Goal: Information Seeking & Learning: Understand process/instructions

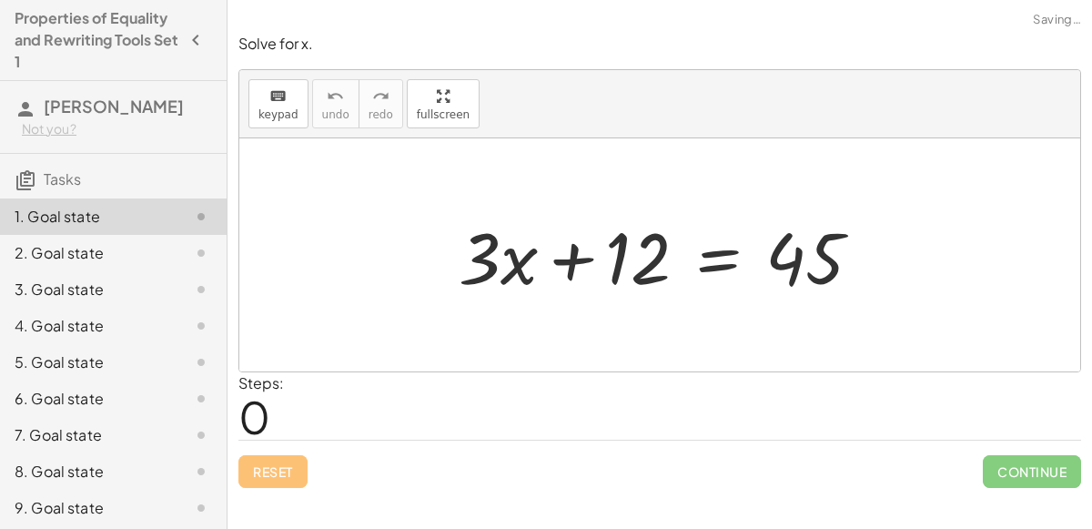
click at [561, 259] on div at bounding box center [668, 255] width 436 height 94
click at [499, 254] on div at bounding box center [668, 255] width 436 height 94
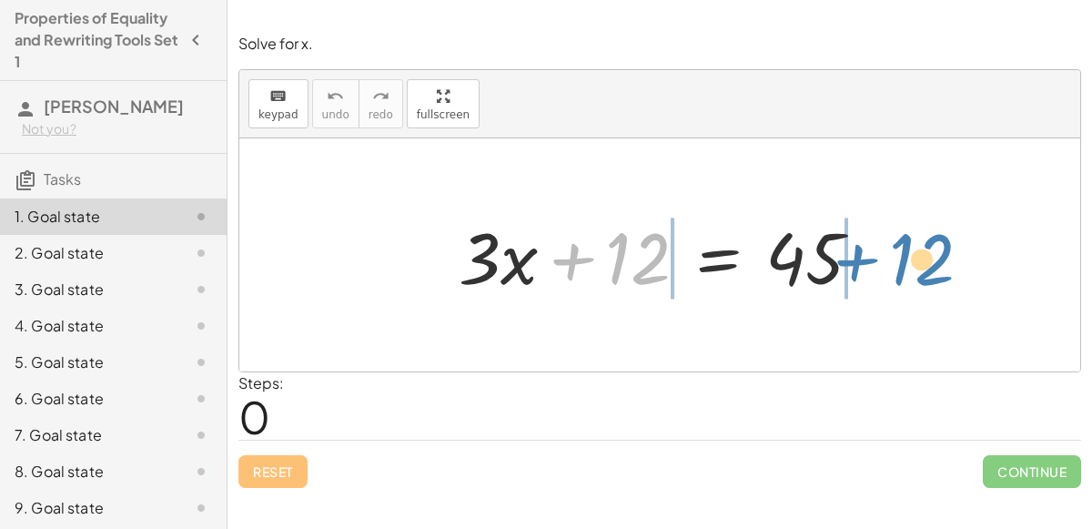
drag, startPoint x: 621, startPoint y: 263, endPoint x: 907, endPoint y: 264, distance: 286.7
click at [907, 264] on div "+ 12 + · 3 · x + 12 = 45" at bounding box center [659, 254] width 841 height 233
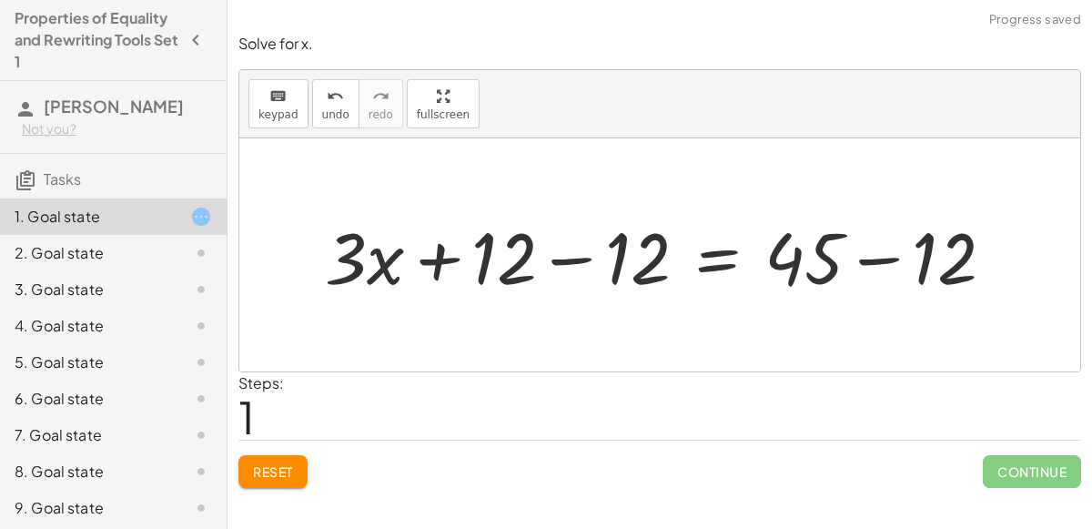
click at [854, 264] on div at bounding box center [667, 255] width 703 height 94
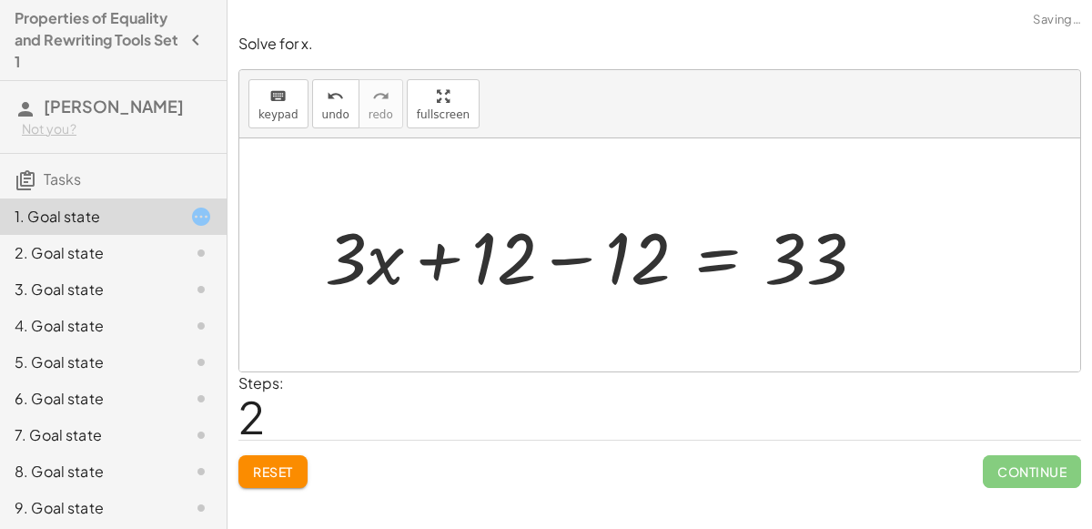
click at [573, 268] on div at bounding box center [602, 255] width 573 height 94
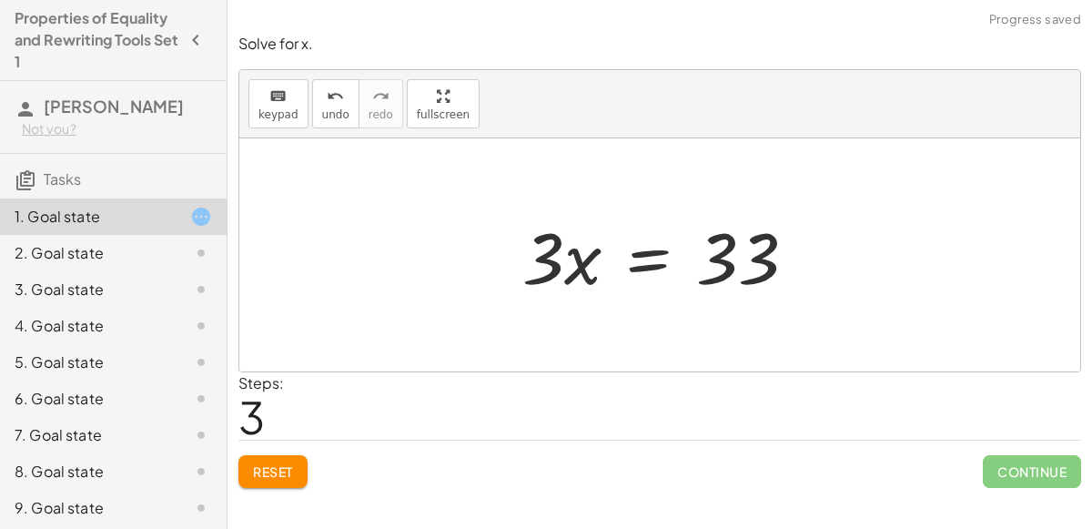
click at [649, 266] on div at bounding box center [666, 255] width 307 height 94
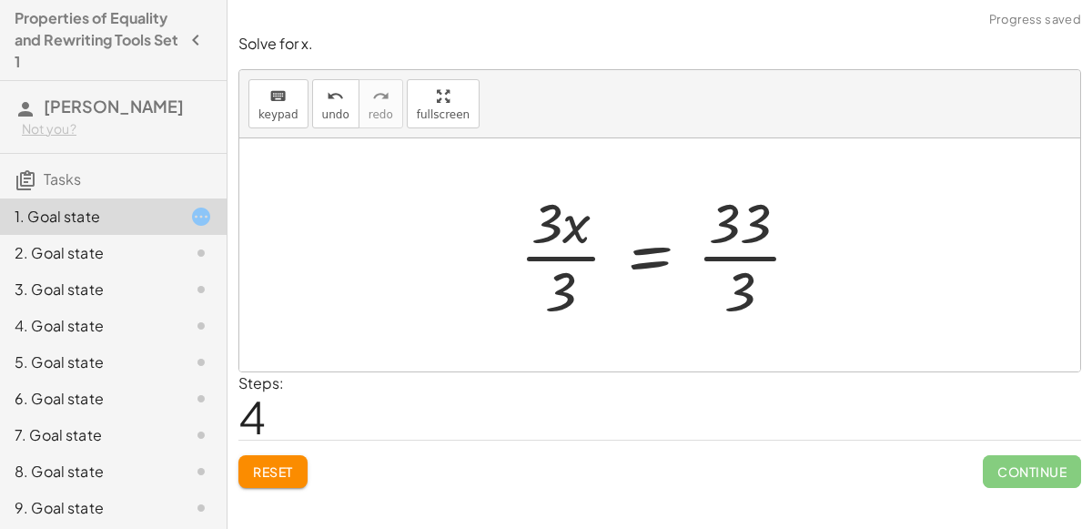
click at [596, 244] on div at bounding box center [667, 255] width 313 height 140
click at [765, 257] on div at bounding box center [690, 255] width 268 height 140
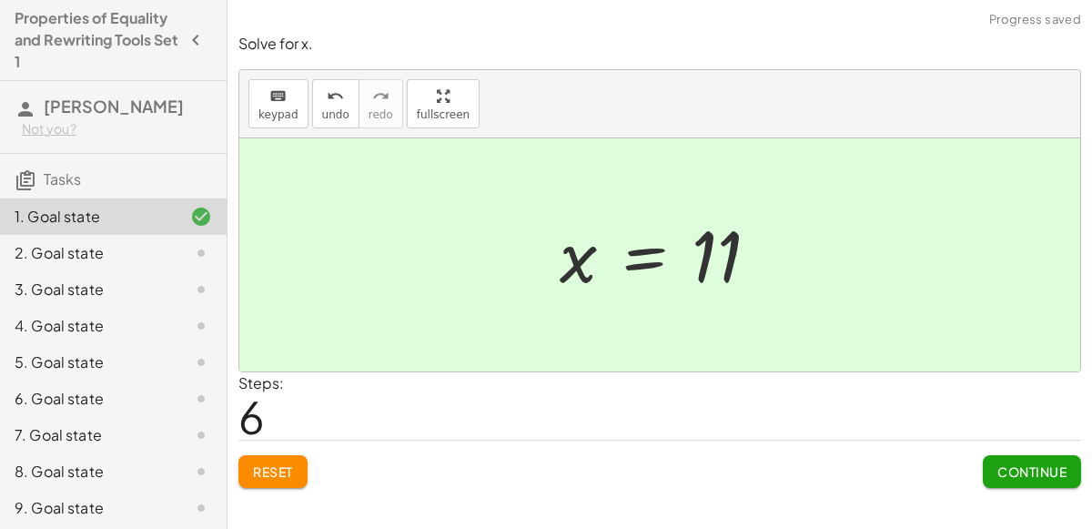
click at [1041, 476] on span "Continue" at bounding box center [1032, 471] width 69 height 16
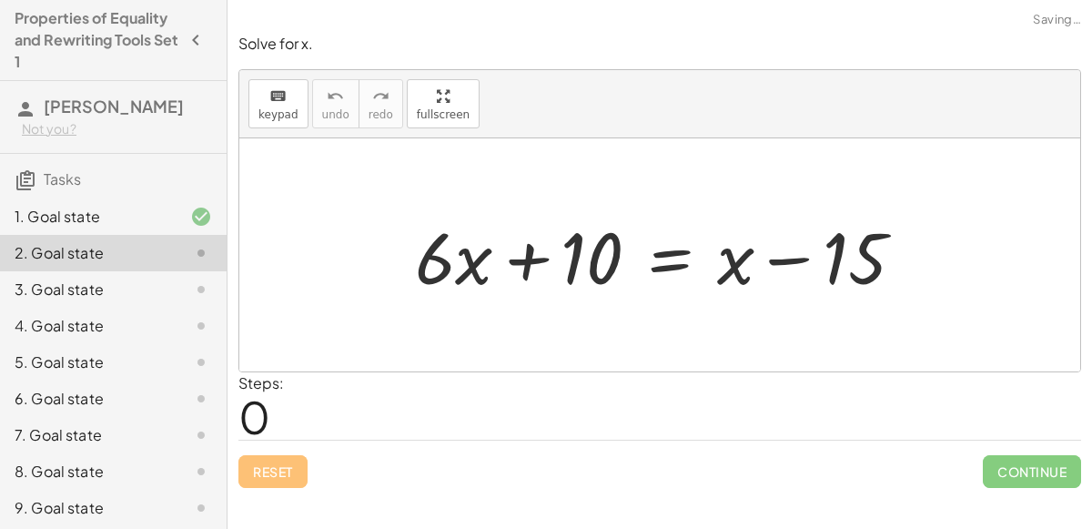
click at [522, 252] on div at bounding box center [667, 255] width 522 height 94
click at [817, 260] on div at bounding box center [667, 255] width 522 height 94
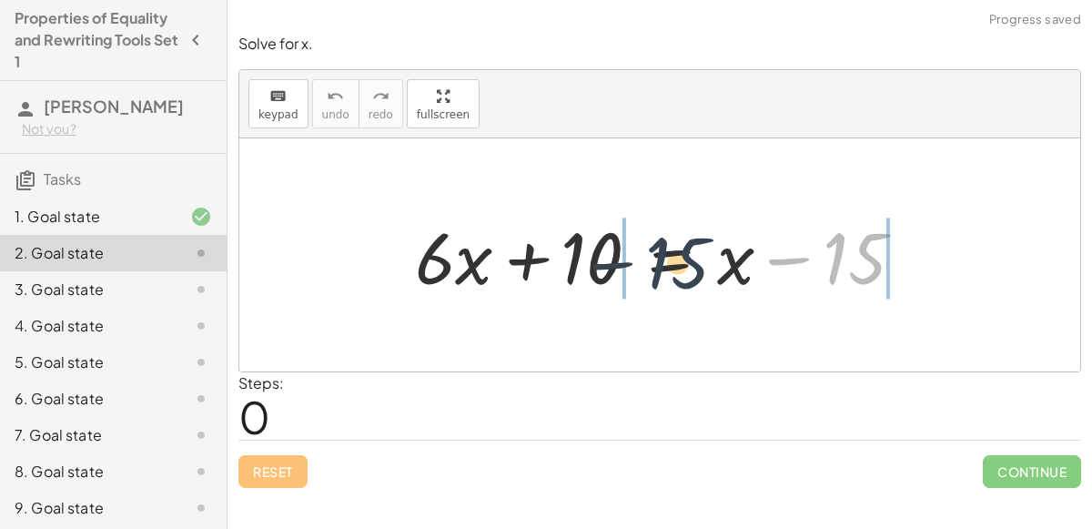
drag, startPoint x: 865, startPoint y: 259, endPoint x: 611, endPoint y: 275, distance: 254.4
click at [611, 275] on div at bounding box center [667, 255] width 522 height 94
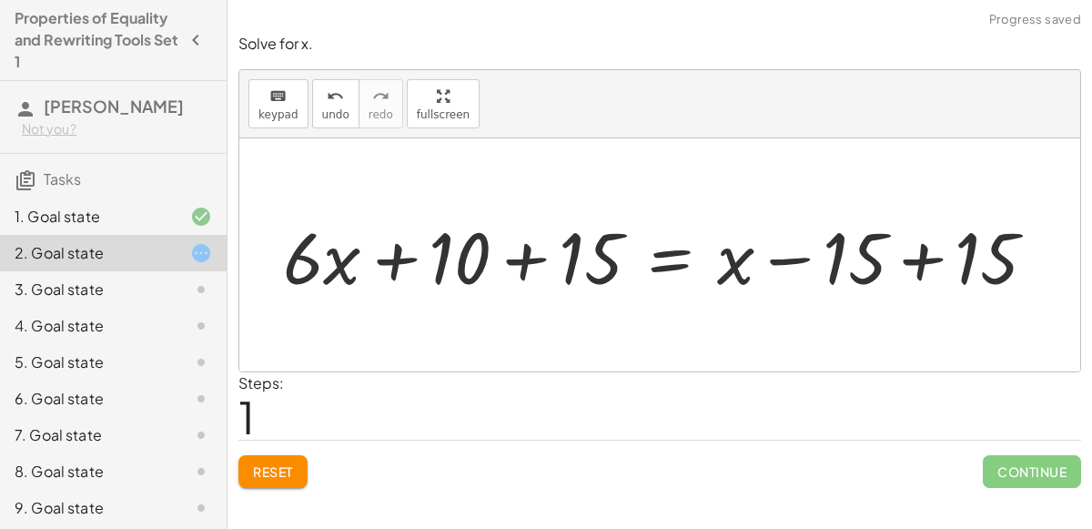
click at [529, 254] on div at bounding box center [667, 255] width 786 height 94
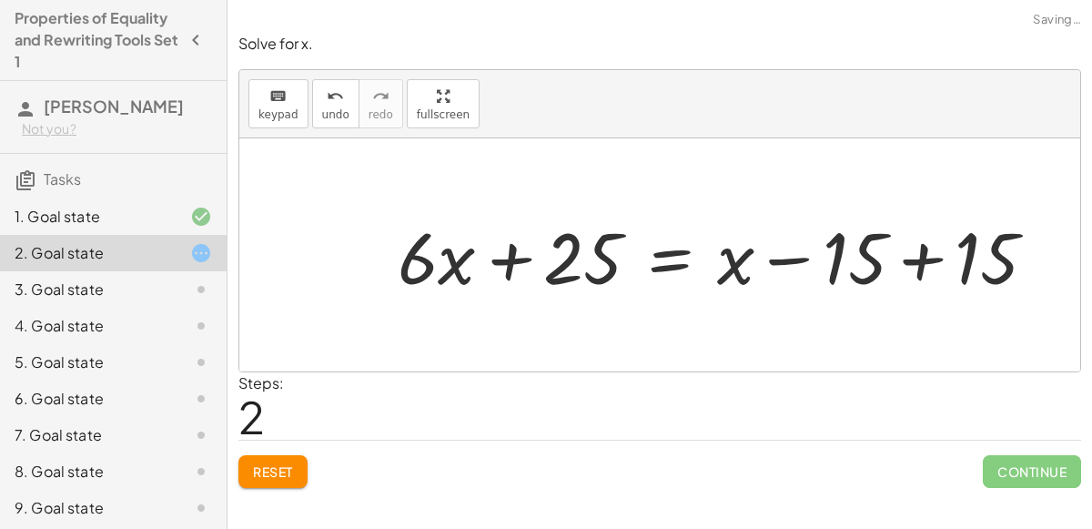
click at [907, 272] on div at bounding box center [725, 255] width 672 height 94
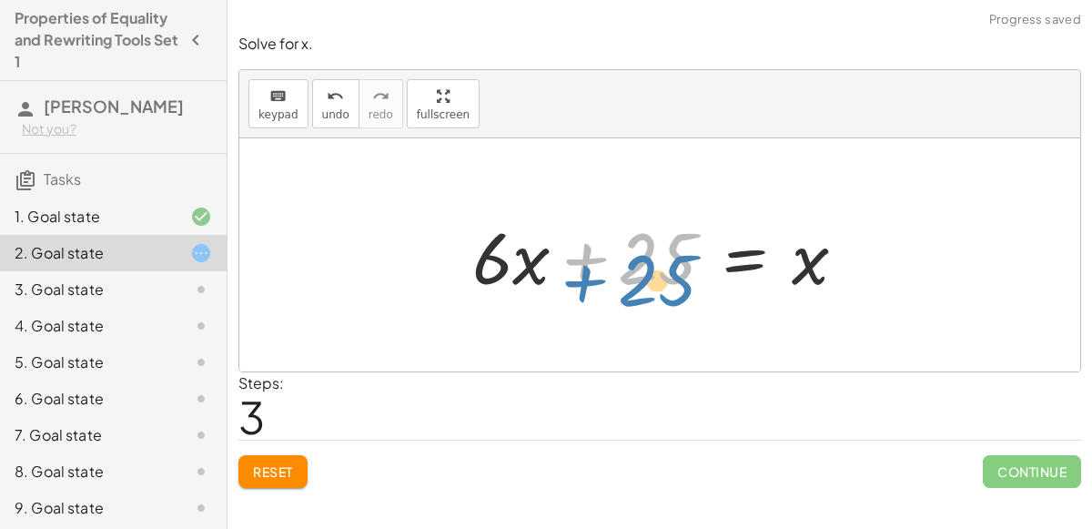
drag, startPoint x: 645, startPoint y: 263, endPoint x: 643, endPoint y: 285, distance: 22.0
click at [643, 285] on div at bounding box center [666, 255] width 407 height 94
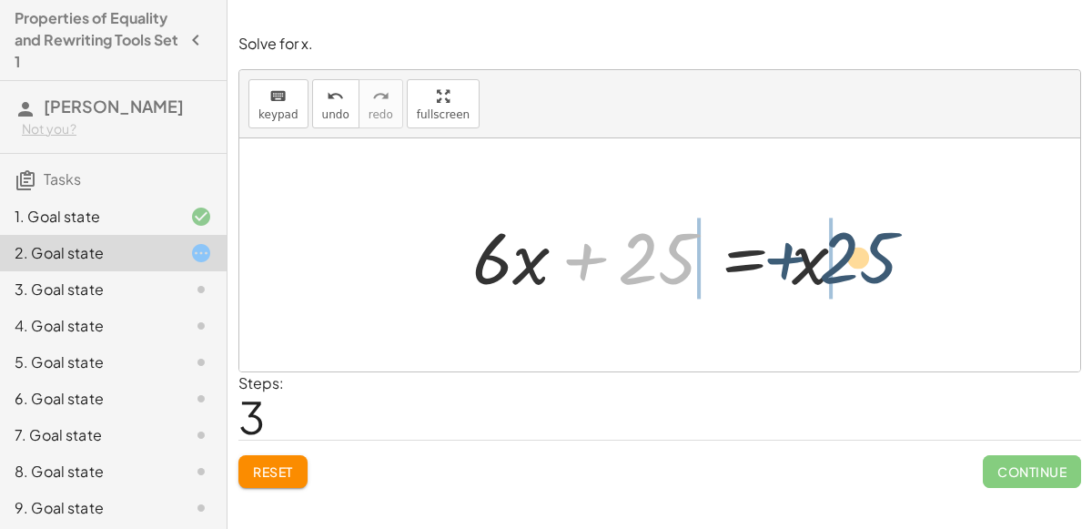
drag, startPoint x: 616, startPoint y: 256, endPoint x: 836, endPoint y: 256, distance: 220.3
click at [836, 256] on div at bounding box center [666, 255] width 407 height 94
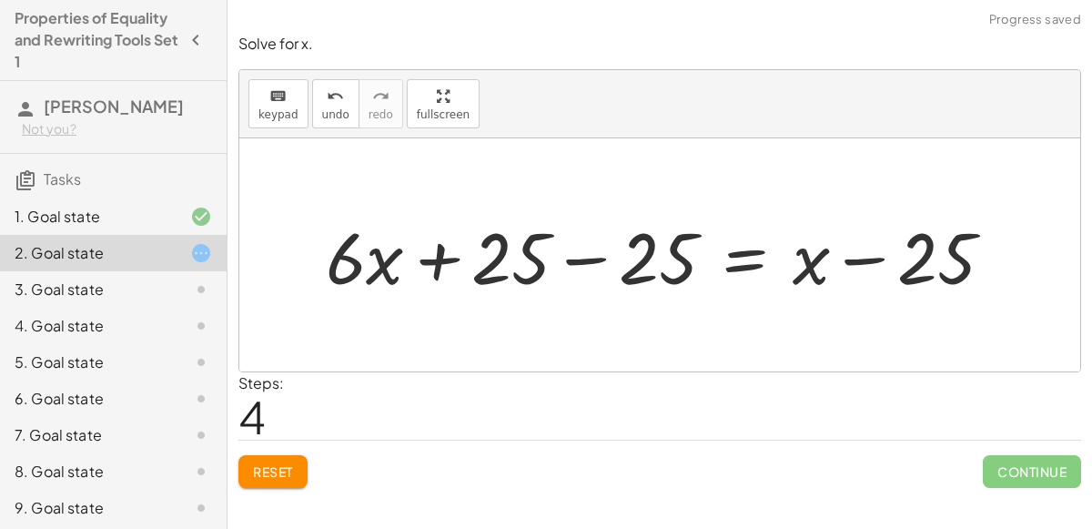
click at [870, 261] on div at bounding box center [667, 255] width 701 height 94
click at [598, 265] on div at bounding box center [667, 255] width 701 height 94
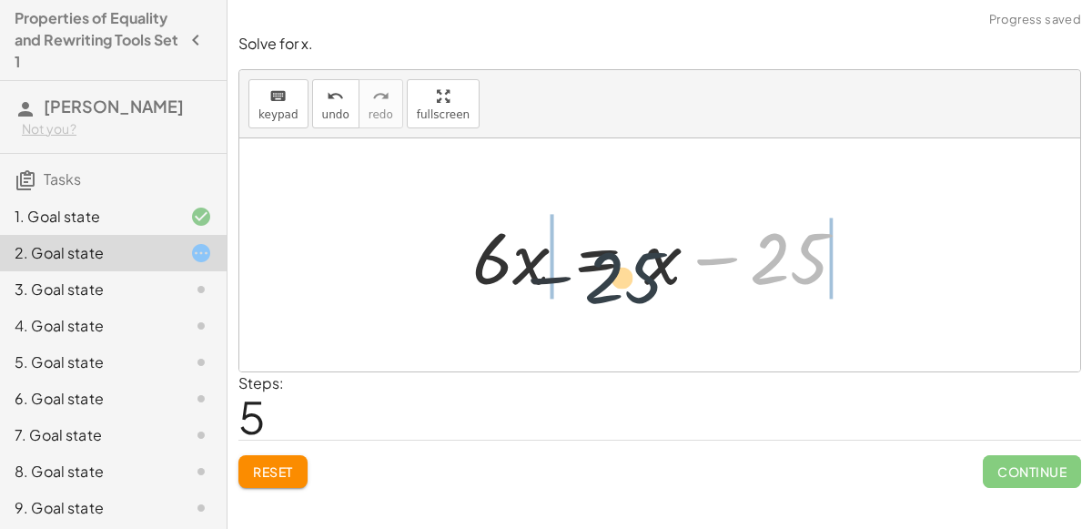
drag, startPoint x: 774, startPoint y: 257, endPoint x: 522, endPoint y: 268, distance: 252.4
click at [522, 268] on div at bounding box center [666, 255] width 407 height 94
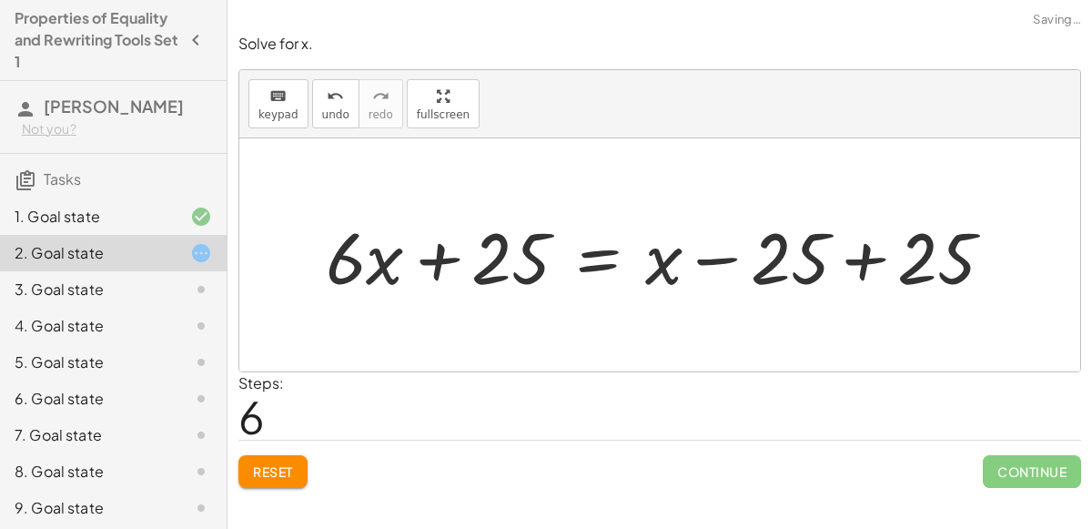
click at [866, 267] on div at bounding box center [667, 255] width 701 height 94
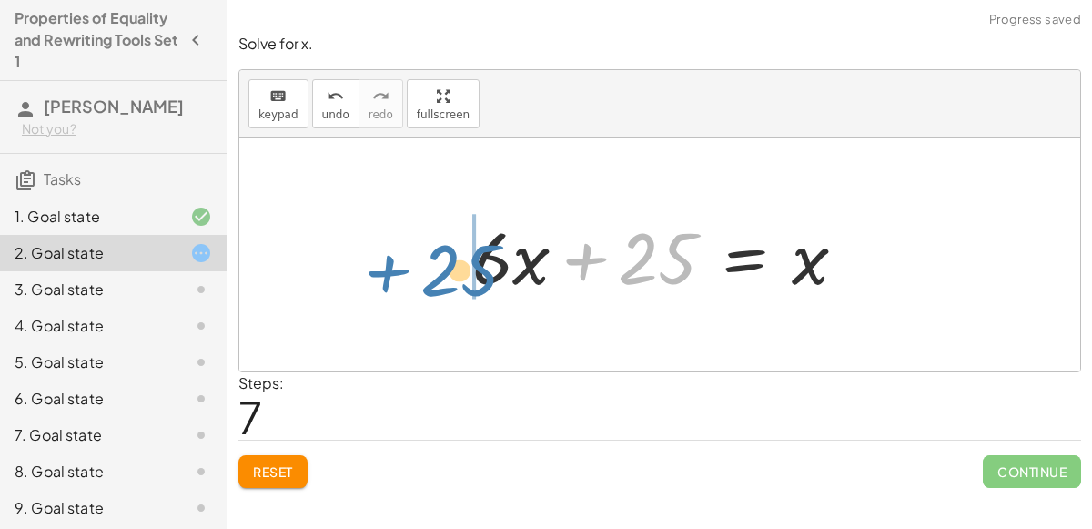
drag, startPoint x: 579, startPoint y: 258, endPoint x: 380, endPoint y: 269, distance: 199.7
click at [380, 269] on div "+ · 6 · x + 10 = + x − 15 + · 6 · x + 10 + 15 = + x − 15 + 15 + · 6 · x + 25 = …" at bounding box center [659, 254] width 841 height 233
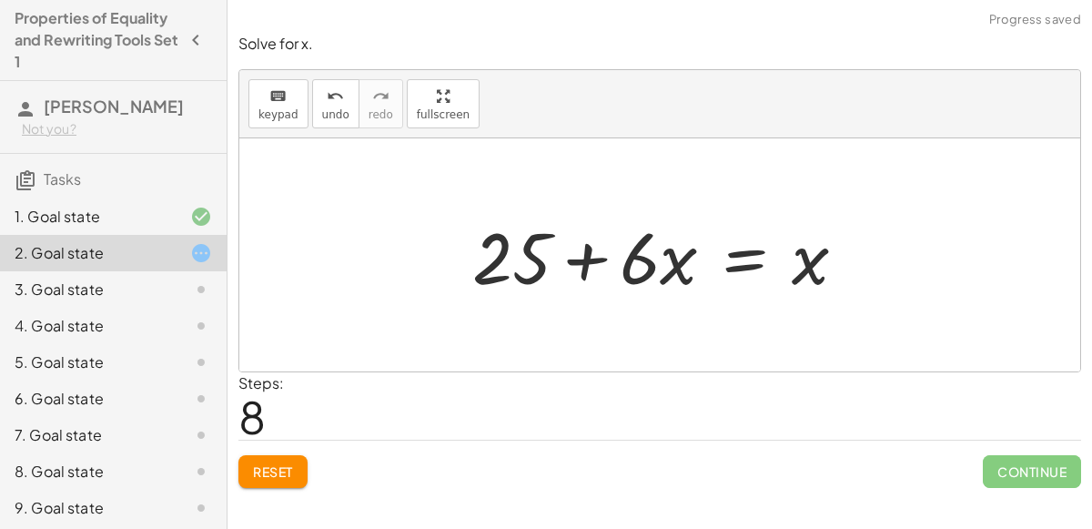
click at [572, 263] on div at bounding box center [666, 255] width 407 height 94
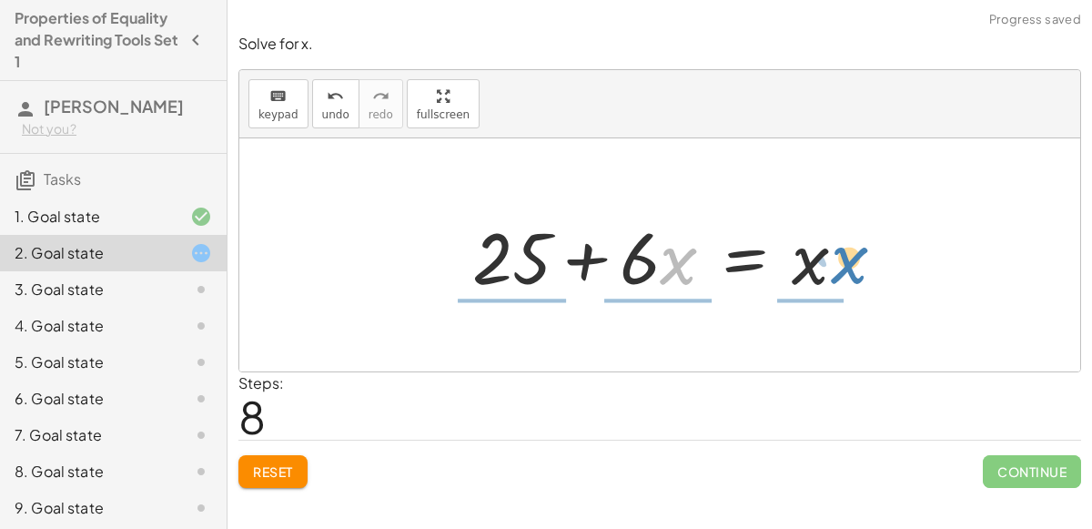
drag, startPoint x: 665, startPoint y: 275, endPoint x: 837, endPoint y: 275, distance: 172.0
click at [837, 275] on div at bounding box center [666, 255] width 407 height 94
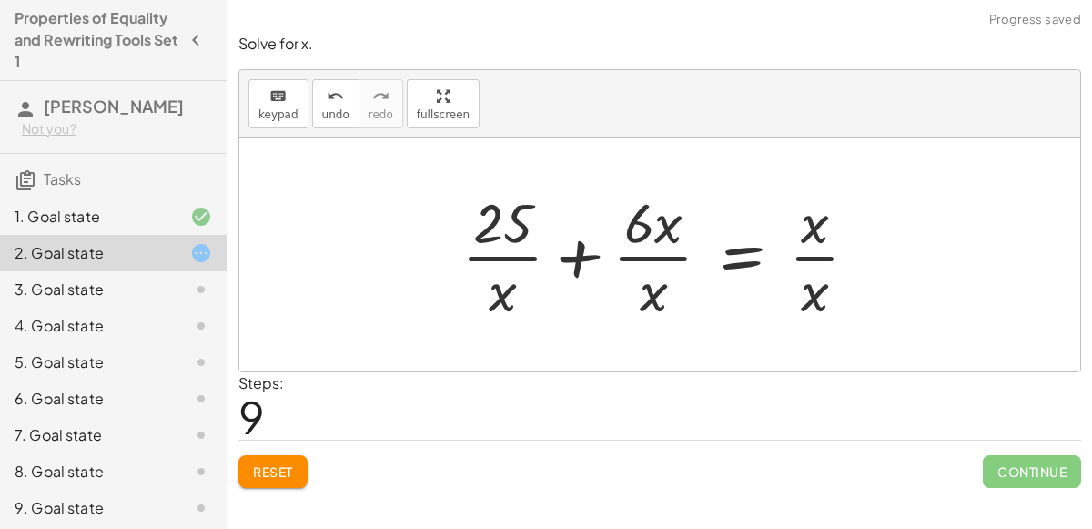
click at [491, 248] on div at bounding box center [667, 255] width 430 height 140
click at [806, 275] on div at bounding box center [667, 255] width 430 height 140
click at [641, 263] on div at bounding box center [653, 255] width 403 height 140
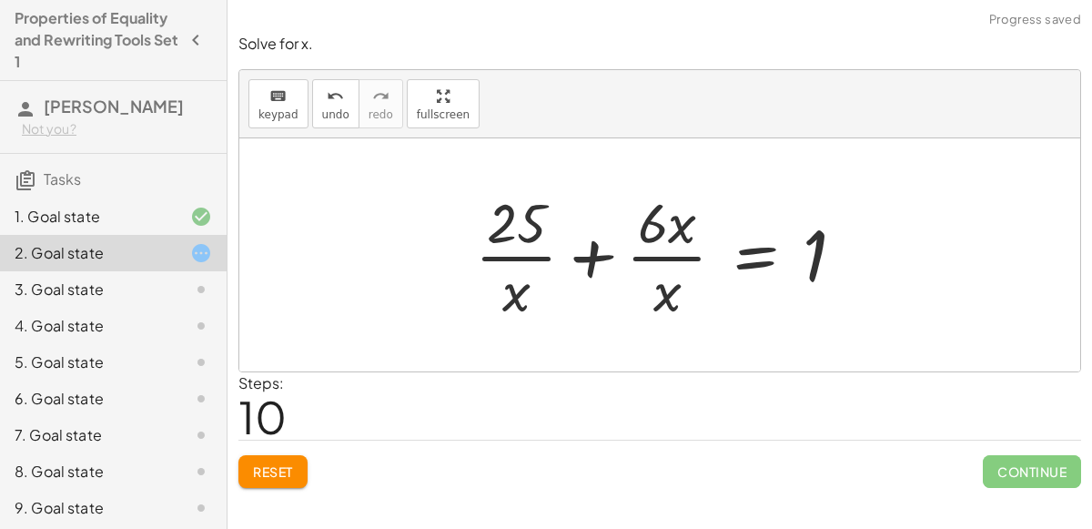
click at [764, 276] on div at bounding box center [667, 255] width 403 height 140
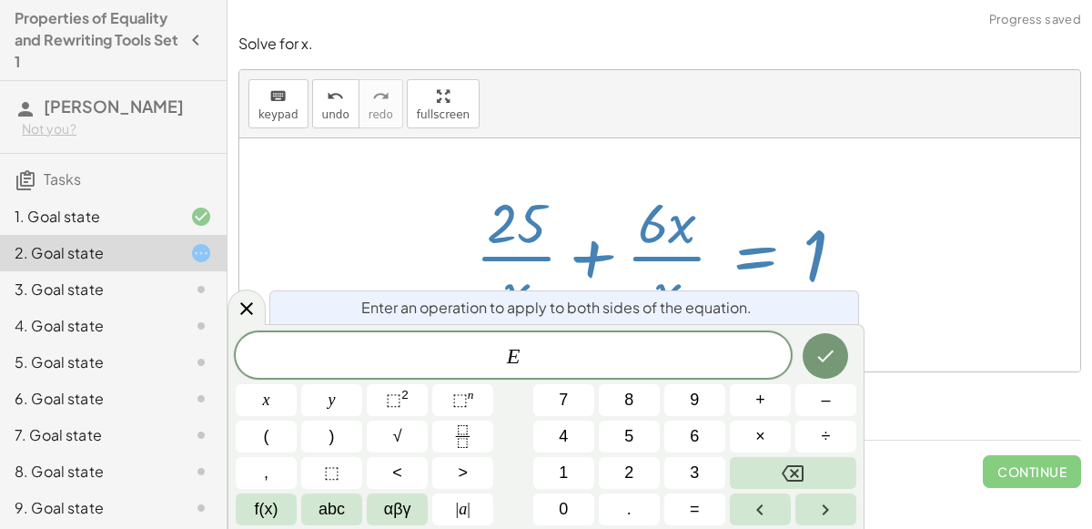
click at [751, 239] on div at bounding box center [667, 255] width 403 height 140
click at [269, 86] on icon "keyboard" at bounding box center [277, 97] width 17 height 22
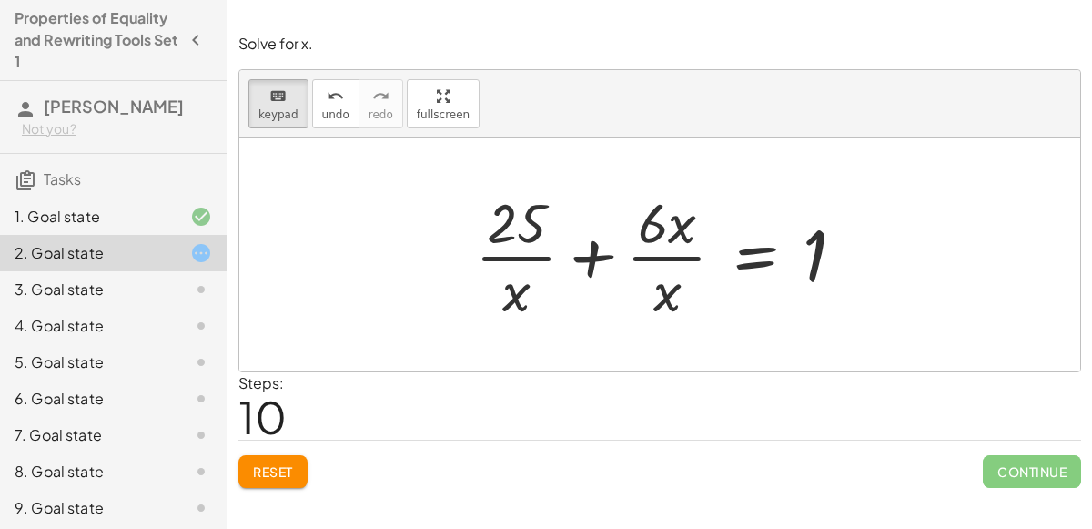
click at [285, 471] on span "Reset" at bounding box center [273, 471] width 40 height 16
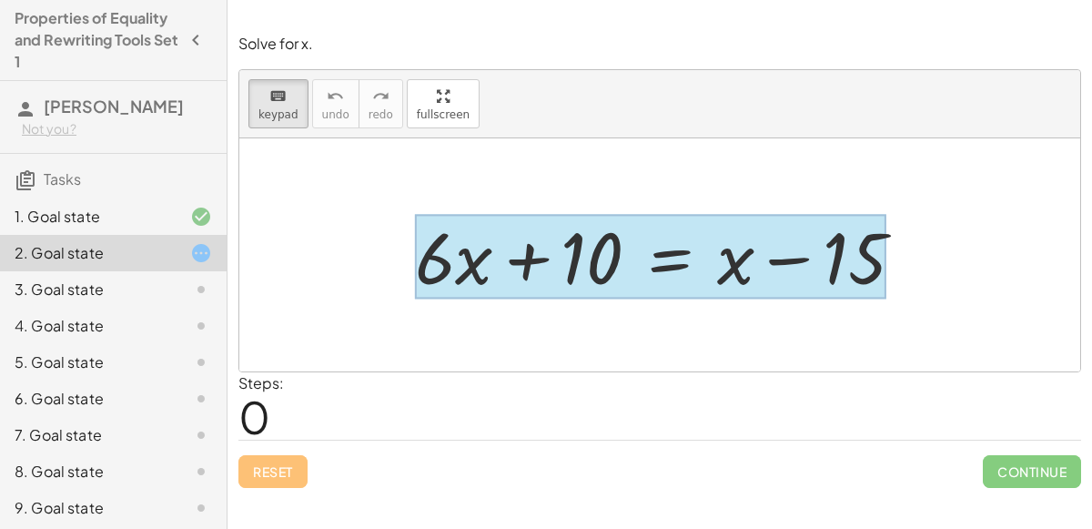
click at [634, 257] on div at bounding box center [650, 257] width 471 height 85
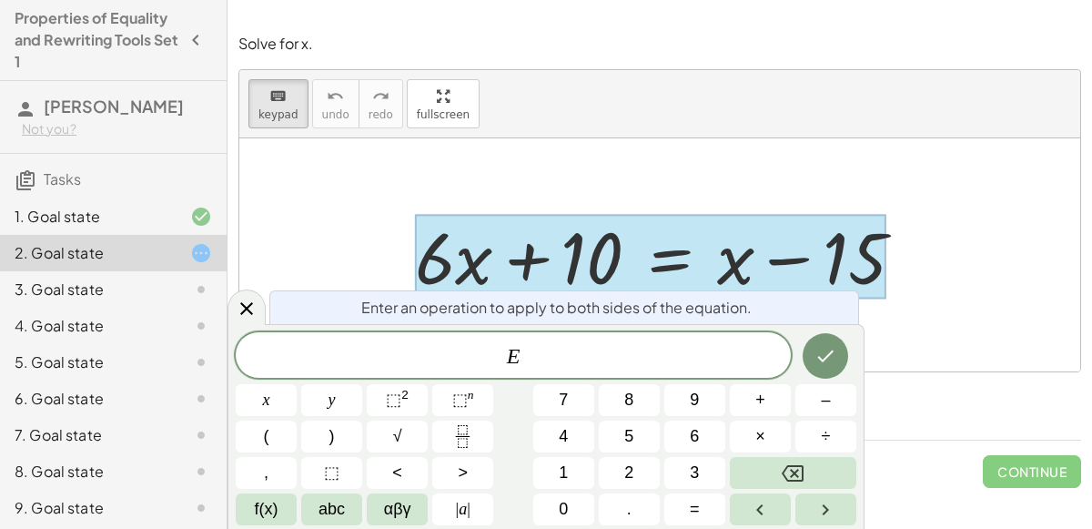
click at [723, 163] on div at bounding box center [659, 254] width 841 height 233
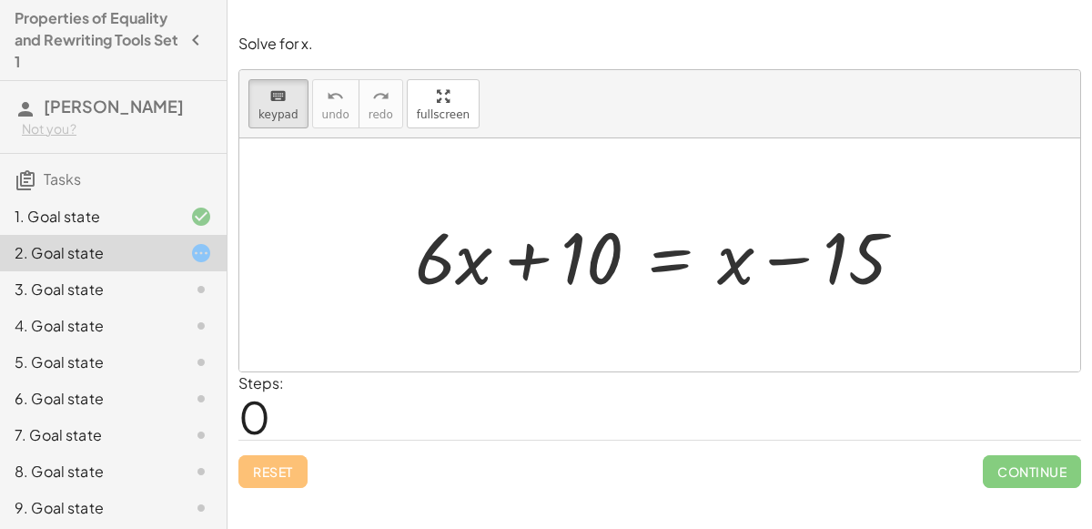
drag, startPoint x: 560, startPoint y: 294, endPoint x: 486, endPoint y: 303, distance: 74.3
click at [708, 356] on div at bounding box center [659, 254] width 841 height 233
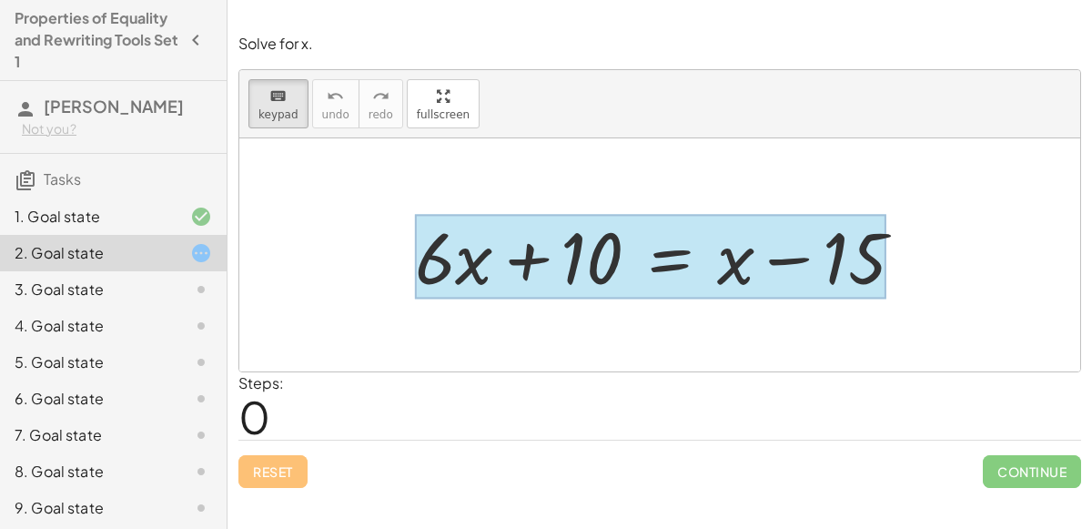
click at [664, 275] on div at bounding box center [650, 257] width 471 height 85
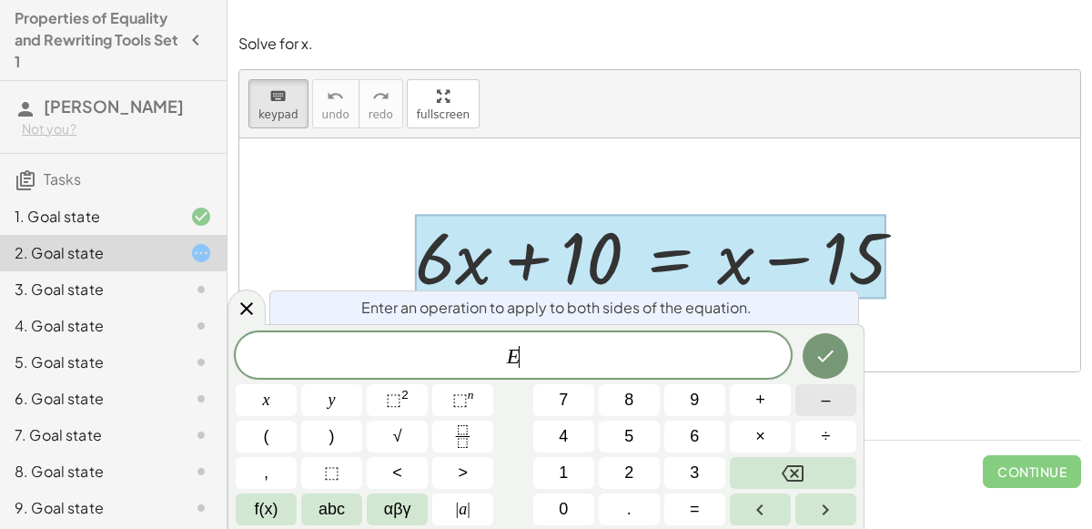
click at [840, 401] on button "–" at bounding box center [826, 400] width 61 height 32
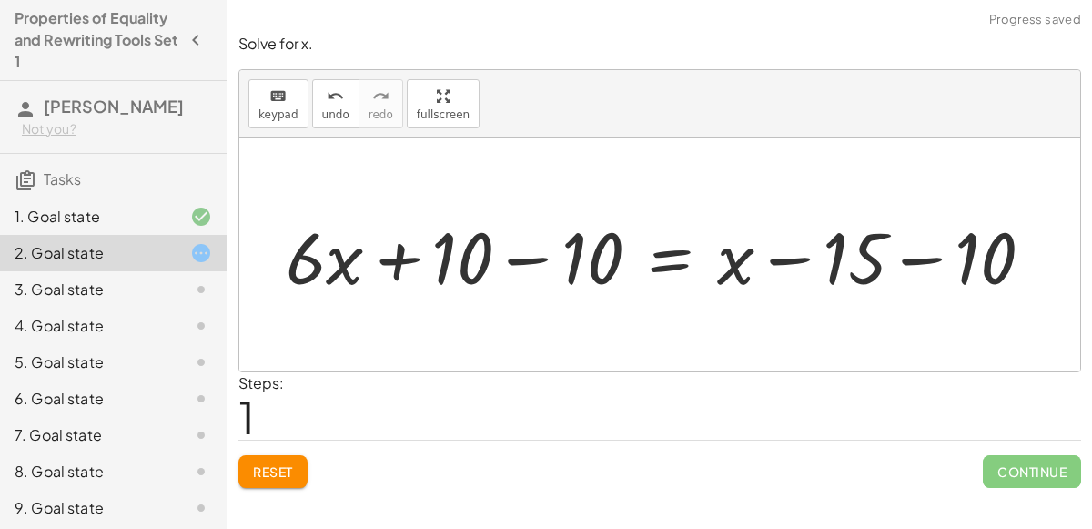
click at [523, 268] on div at bounding box center [667, 255] width 781 height 94
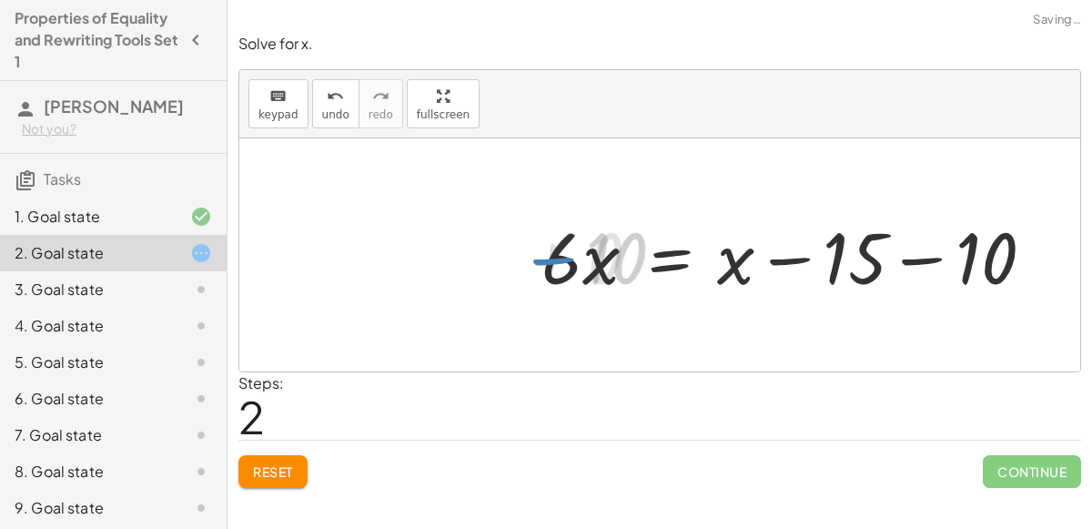
click at [910, 286] on div at bounding box center [797, 255] width 522 height 94
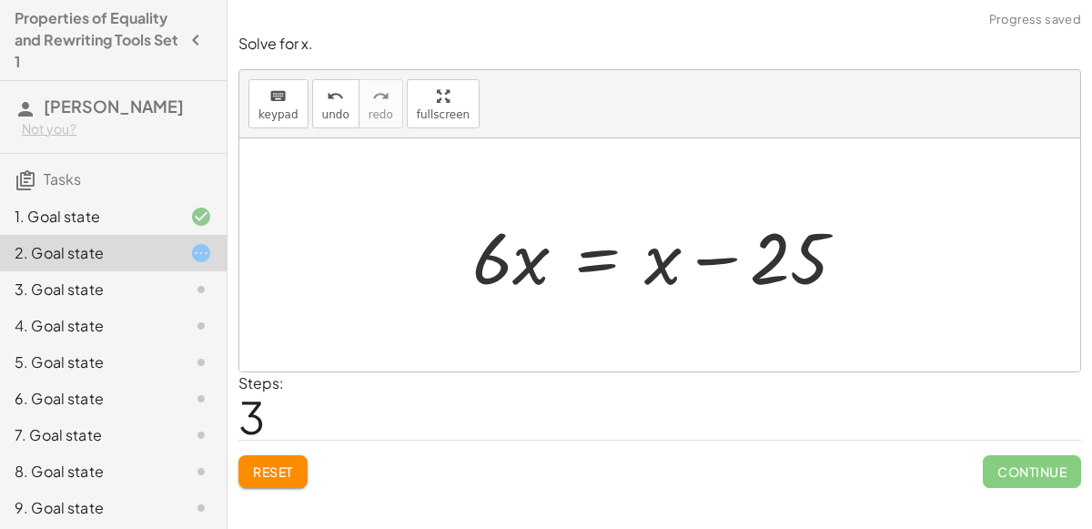
click at [599, 272] on div at bounding box center [666, 255] width 407 height 94
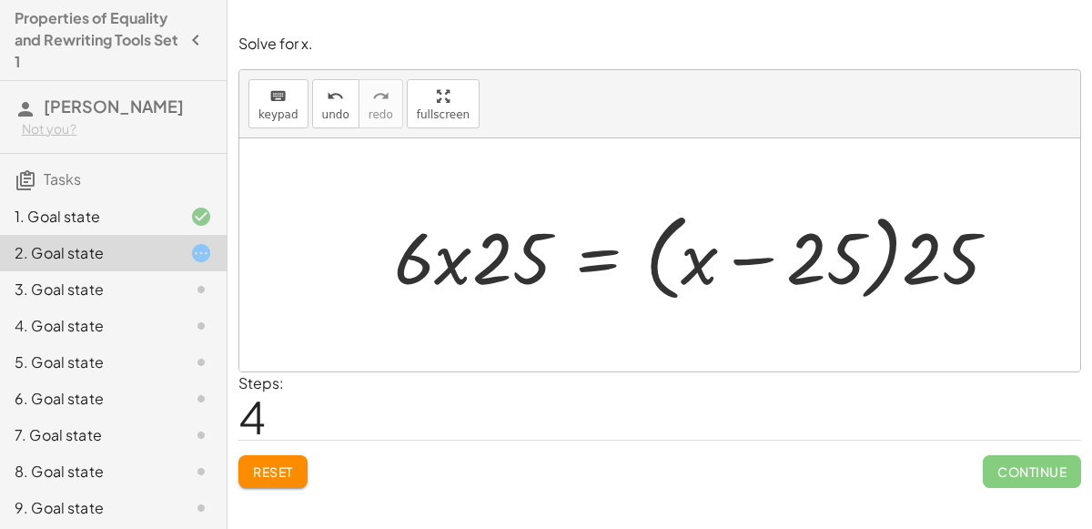
click at [507, 276] on div at bounding box center [703, 255] width 637 height 105
click at [735, 260] on div at bounding box center [703, 255] width 637 height 105
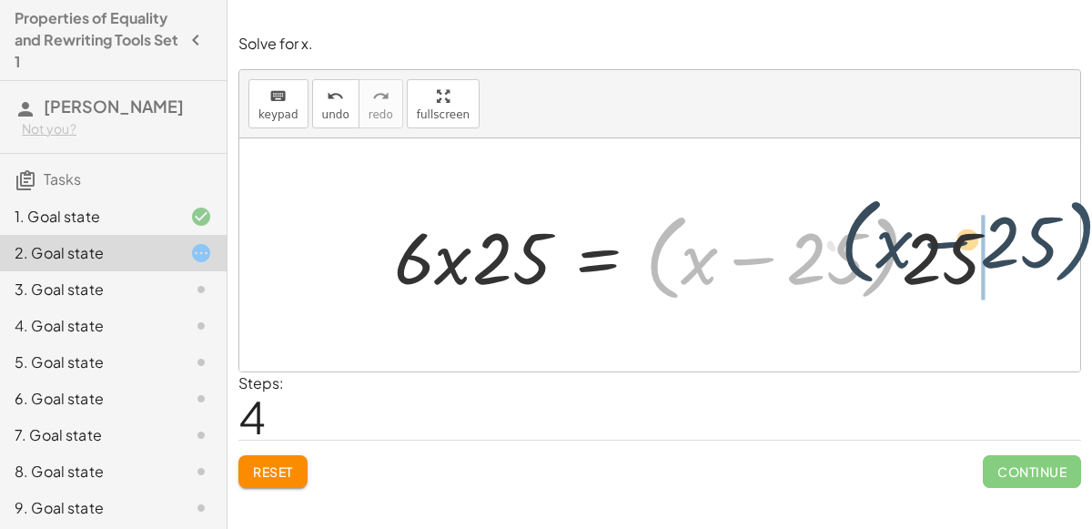
drag, startPoint x: 888, startPoint y: 274, endPoint x: 1081, endPoint y: 258, distance: 193.7
click at [1081, 258] on div "Solve for x. keyboard keypad undo undo redo redo fullscreen + · 6 · x + 10 = + …" at bounding box center [660, 261] width 865 height 476
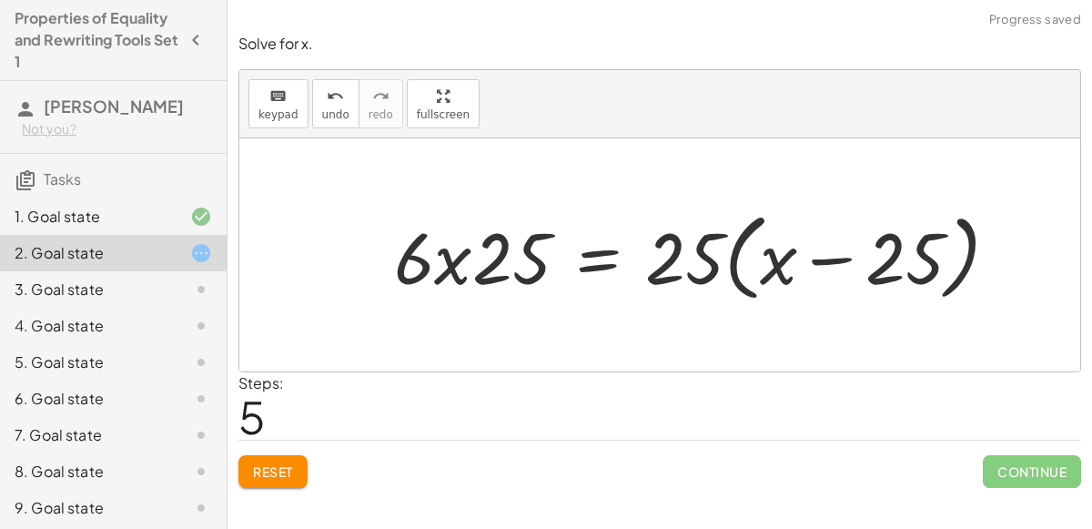
click at [825, 256] on div at bounding box center [703, 255] width 637 height 105
click at [273, 473] on span "Reset" at bounding box center [273, 471] width 40 height 16
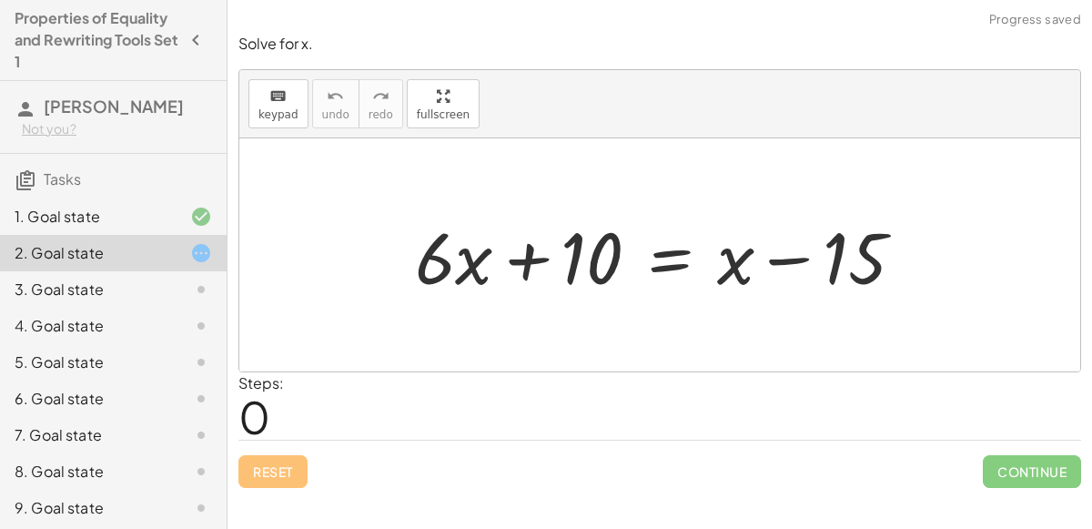
click at [780, 257] on div at bounding box center [667, 255] width 522 height 94
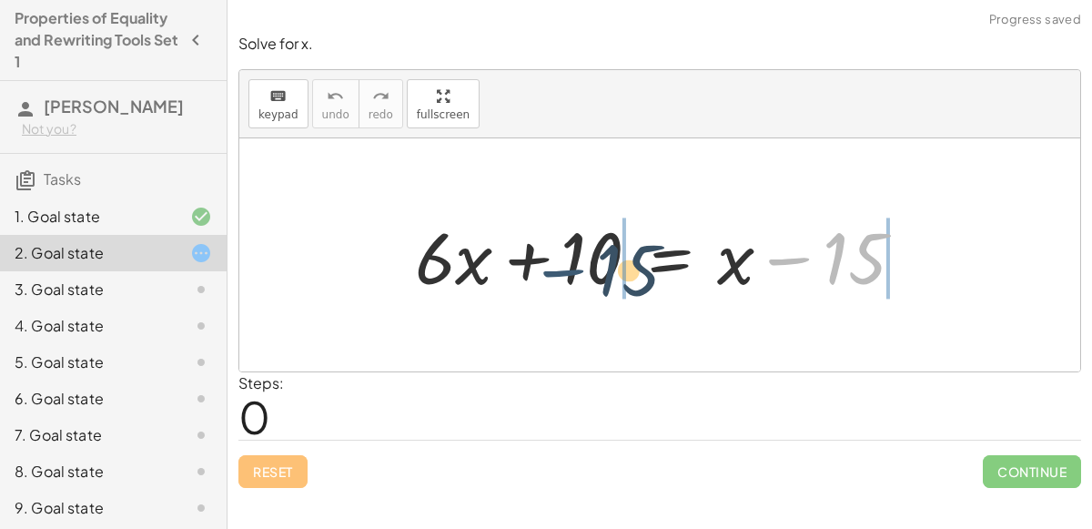
drag, startPoint x: 786, startPoint y: 258, endPoint x: 553, endPoint y: 271, distance: 233.4
click at [553, 271] on div at bounding box center [667, 255] width 522 height 94
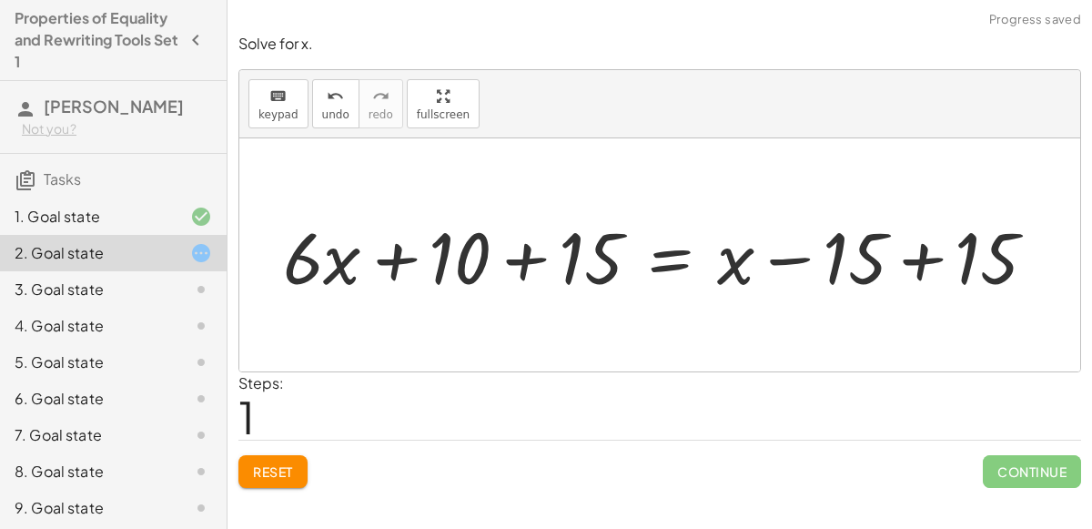
click at [533, 252] on div at bounding box center [667, 255] width 786 height 94
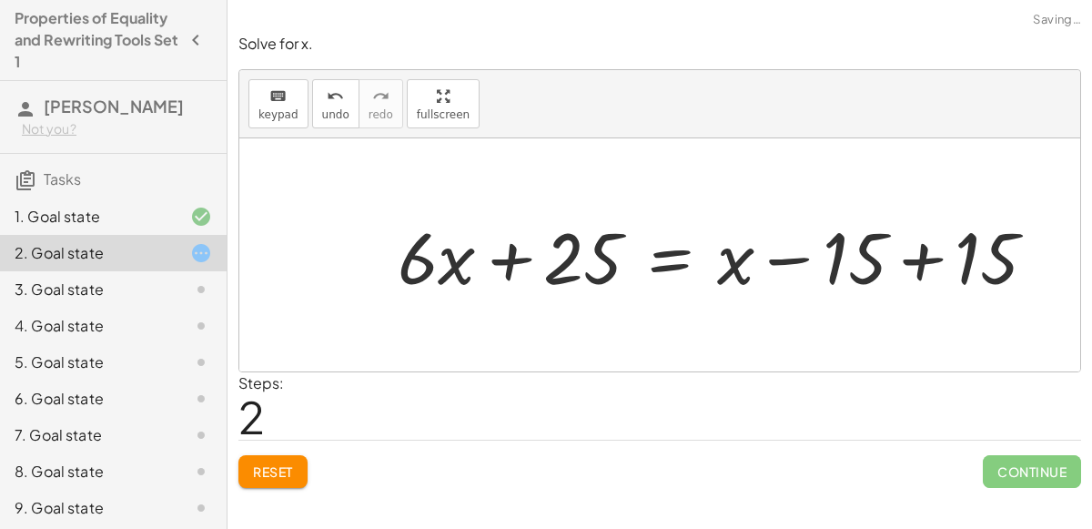
click at [924, 244] on div at bounding box center [725, 255] width 672 height 94
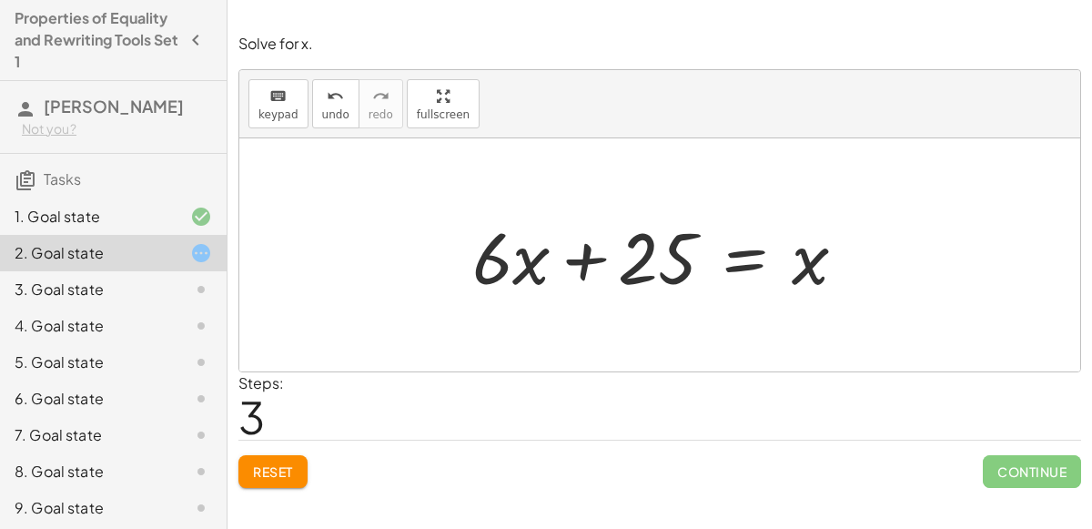
click at [238, 502] on div "Solve for x. keyboard keypad undo undo redo redo fullscreen + · 3 · x + 12 = 45…" at bounding box center [660, 264] width 865 height 529
click at [276, 475] on span "Reset" at bounding box center [273, 471] width 40 height 16
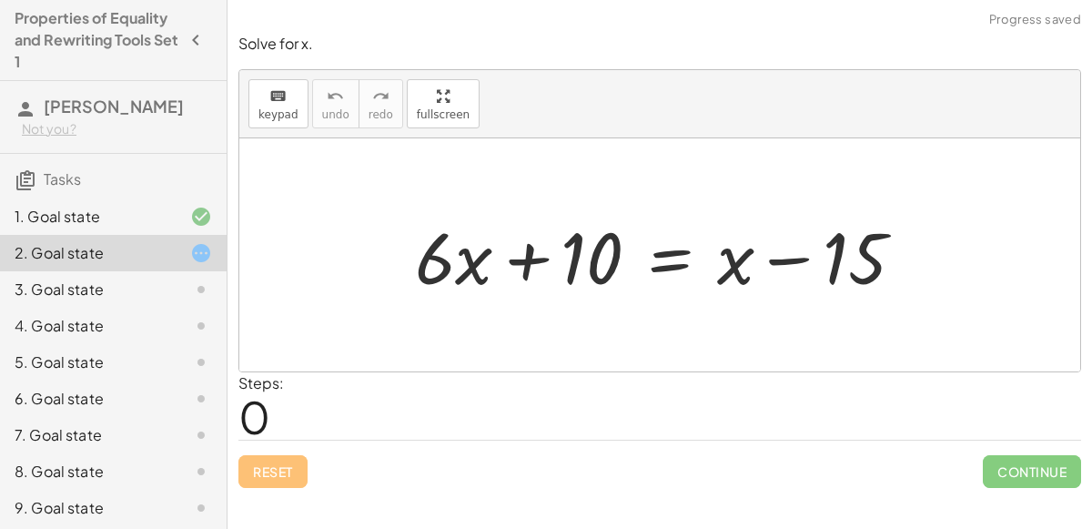
click at [676, 262] on div at bounding box center [667, 255] width 522 height 94
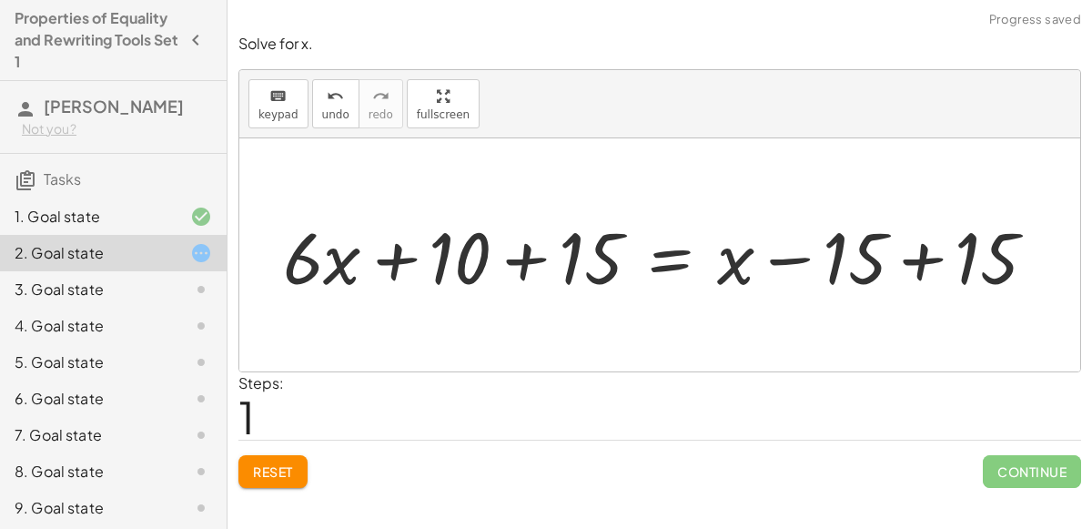
click at [926, 269] on div at bounding box center [667, 255] width 786 height 94
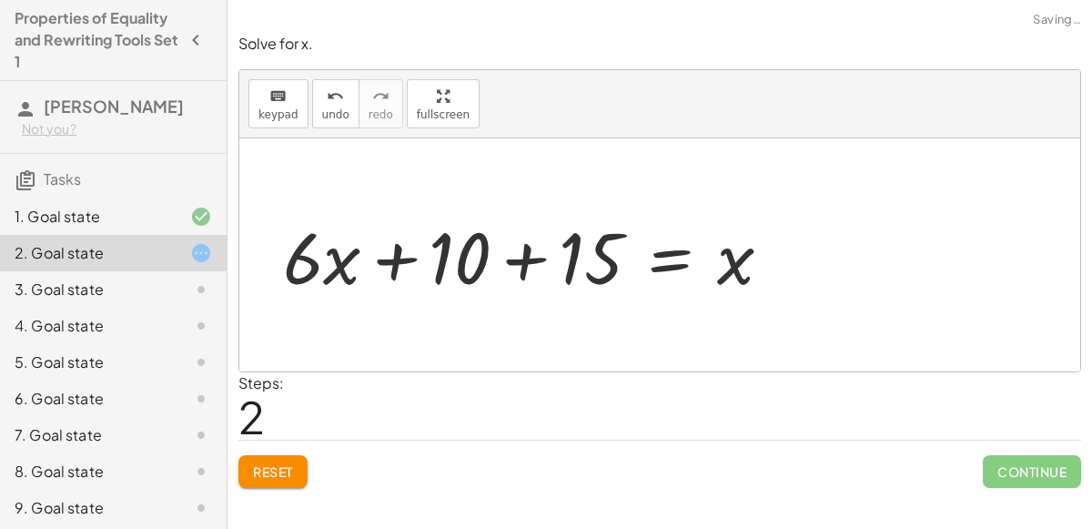
click at [532, 267] on div at bounding box center [535, 255] width 522 height 94
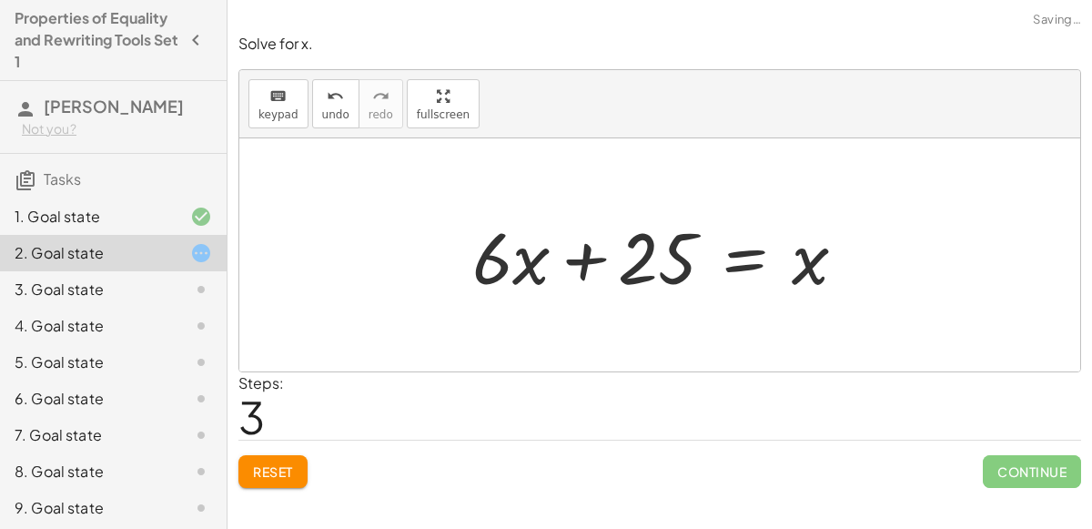
click at [743, 263] on div at bounding box center [666, 255] width 407 height 94
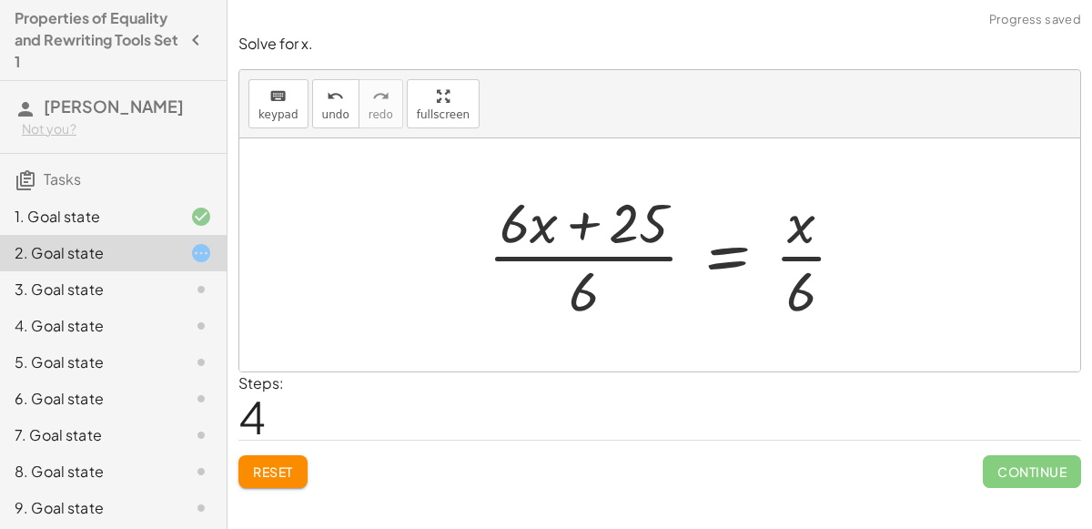
click at [552, 261] on div at bounding box center [674, 255] width 391 height 140
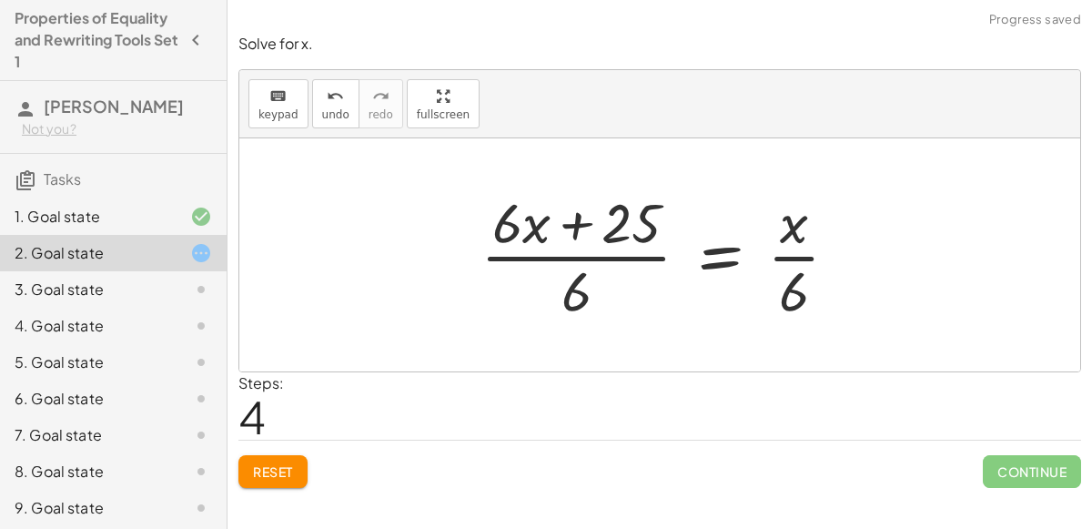
click at [801, 261] on div at bounding box center [666, 255] width 391 height 140
click at [312, 91] on button "undo undo" at bounding box center [335, 103] width 47 height 49
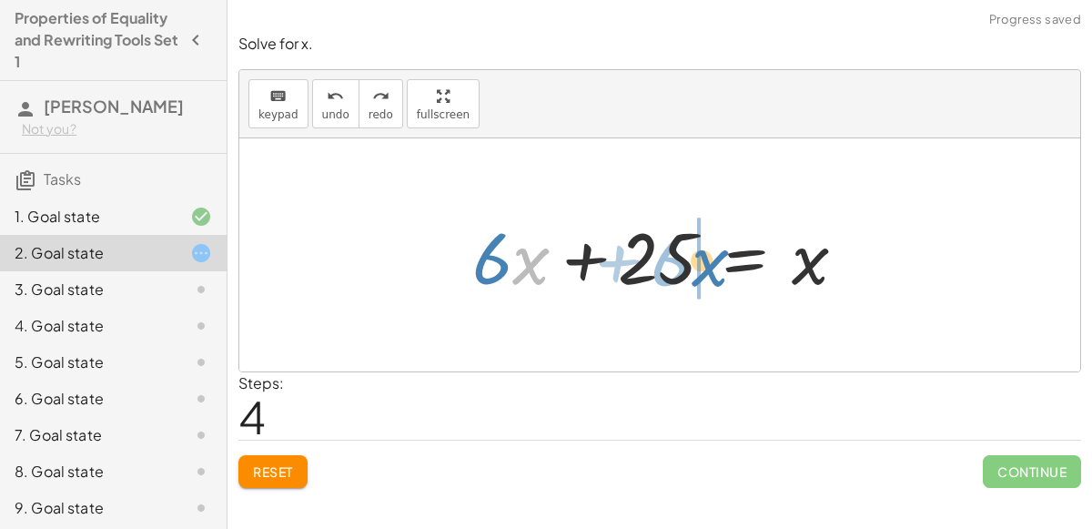
drag, startPoint x: 517, startPoint y: 249, endPoint x: 719, endPoint y: 251, distance: 202.1
click at [719, 251] on div at bounding box center [666, 255] width 407 height 94
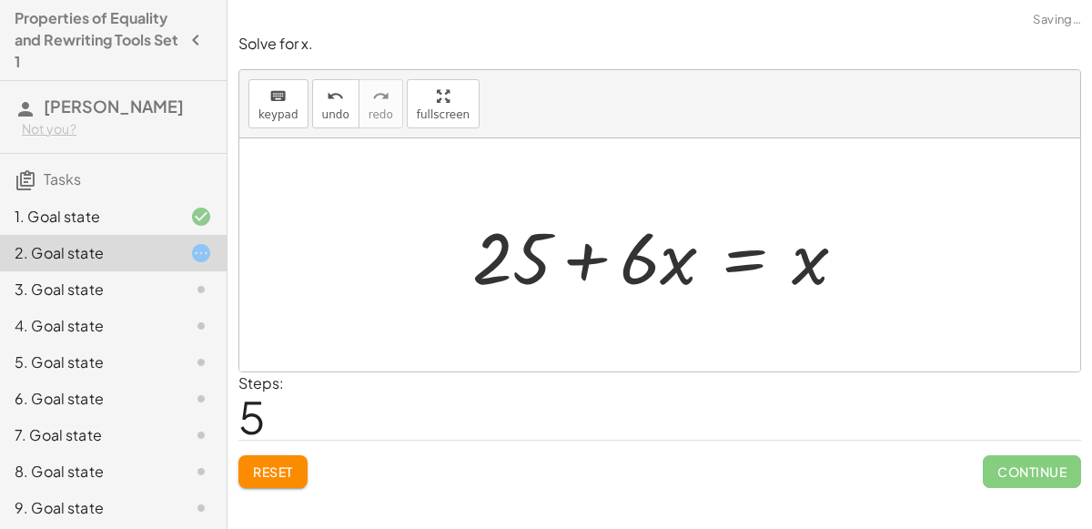
click at [583, 251] on div at bounding box center [666, 255] width 407 height 94
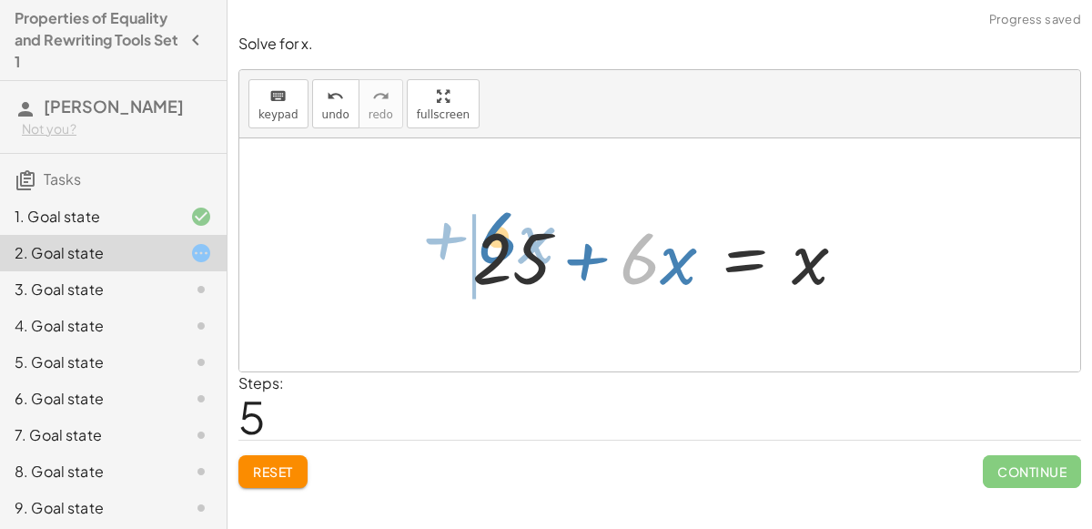
drag, startPoint x: 642, startPoint y: 260, endPoint x: 503, endPoint y: 239, distance: 139.9
click at [503, 239] on div at bounding box center [666, 255] width 407 height 94
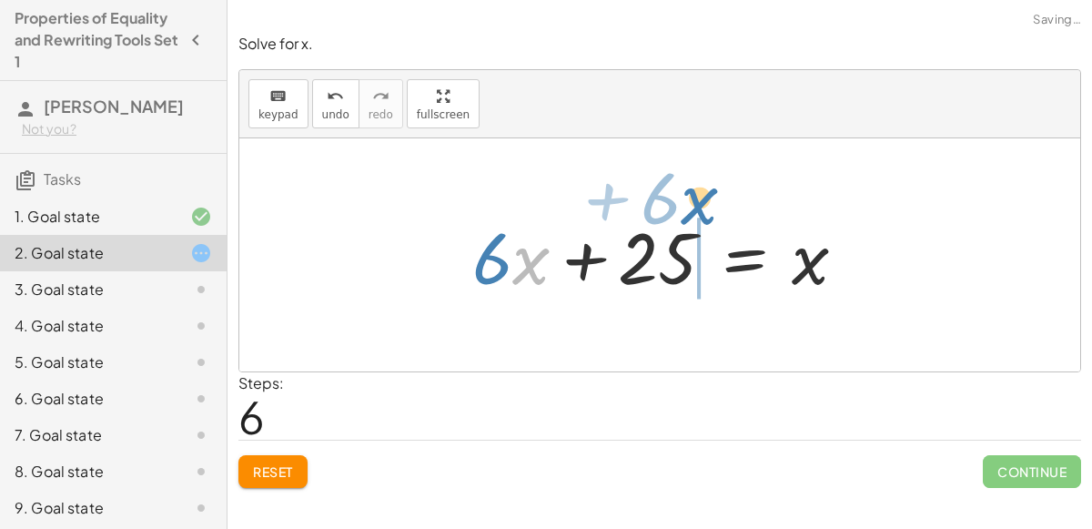
drag, startPoint x: 516, startPoint y: 268, endPoint x: 684, endPoint y: 208, distance: 178.5
click at [684, 208] on div at bounding box center [666, 255] width 407 height 94
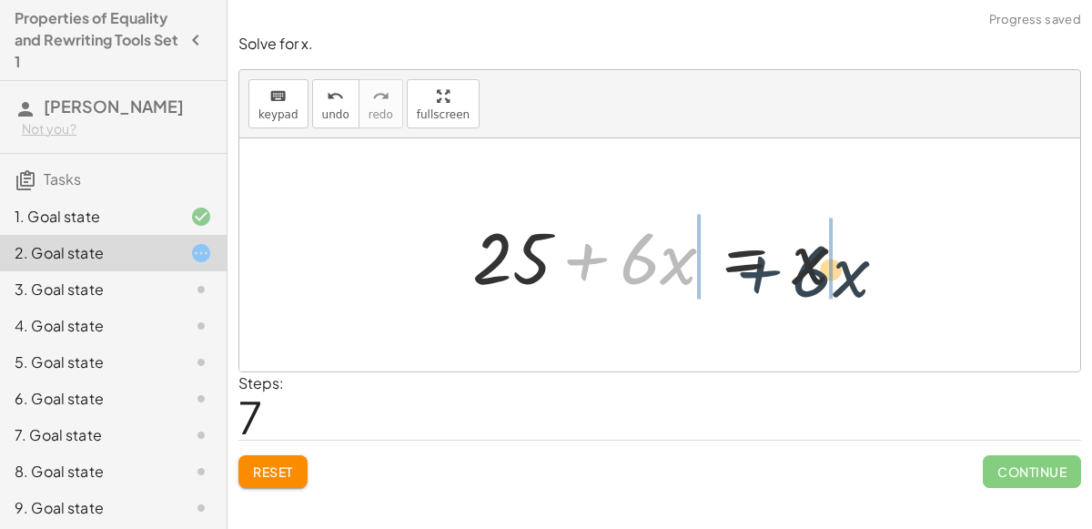
drag, startPoint x: 577, startPoint y: 269, endPoint x: 765, endPoint y: 284, distance: 188.1
click at [765, 284] on div at bounding box center [666, 255] width 407 height 94
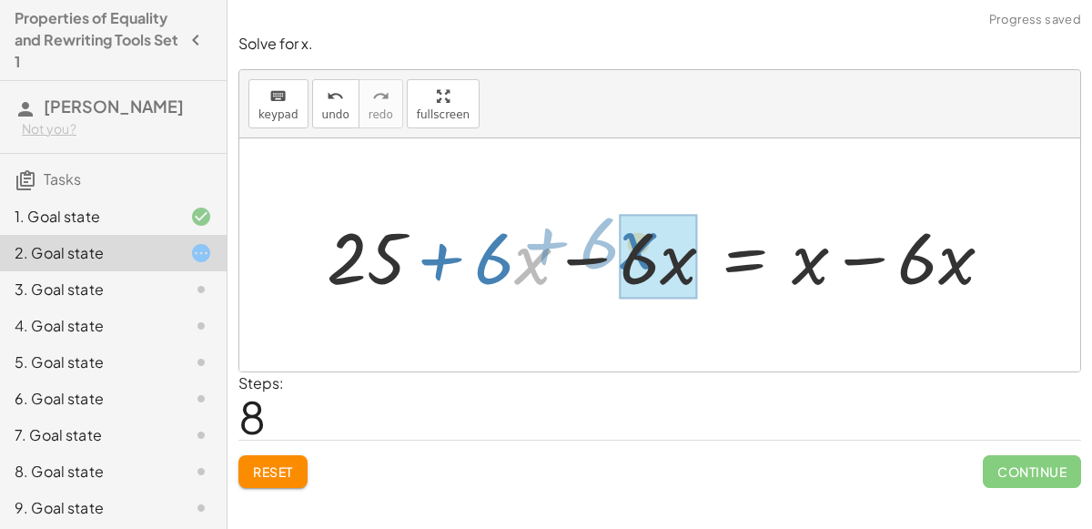
drag, startPoint x: 533, startPoint y: 262, endPoint x: 512, endPoint y: 303, distance: 46.0
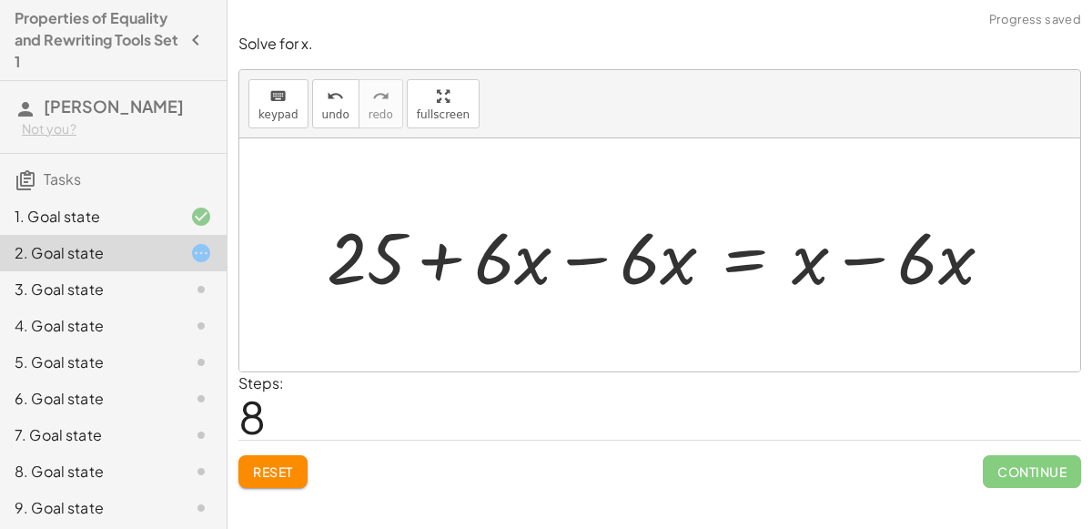
click at [864, 259] on div at bounding box center [667, 255] width 699 height 94
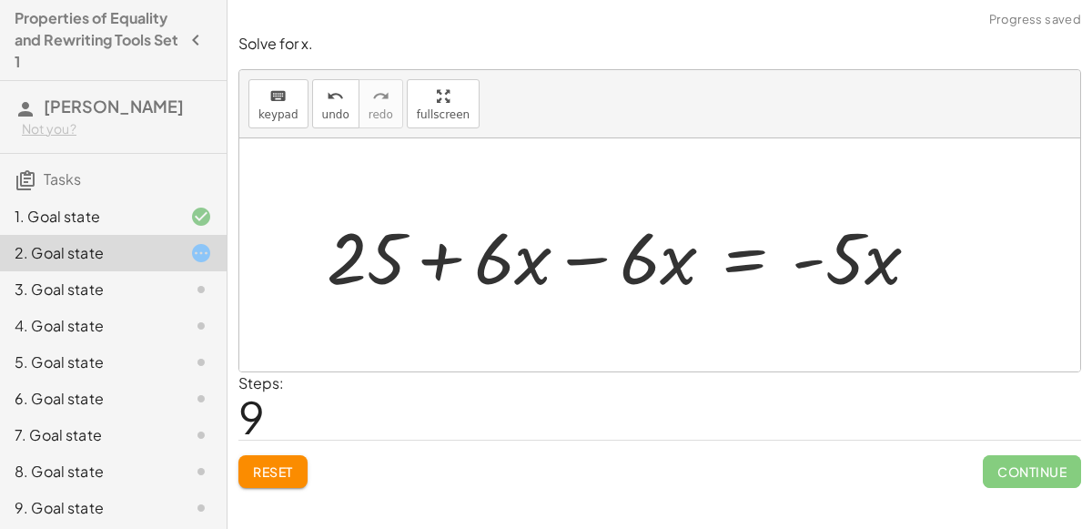
click at [824, 265] on div at bounding box center [630, 255] width 625 height 94
click at [588, 258] on div at bounding box center [630, 255] width 625 height 94
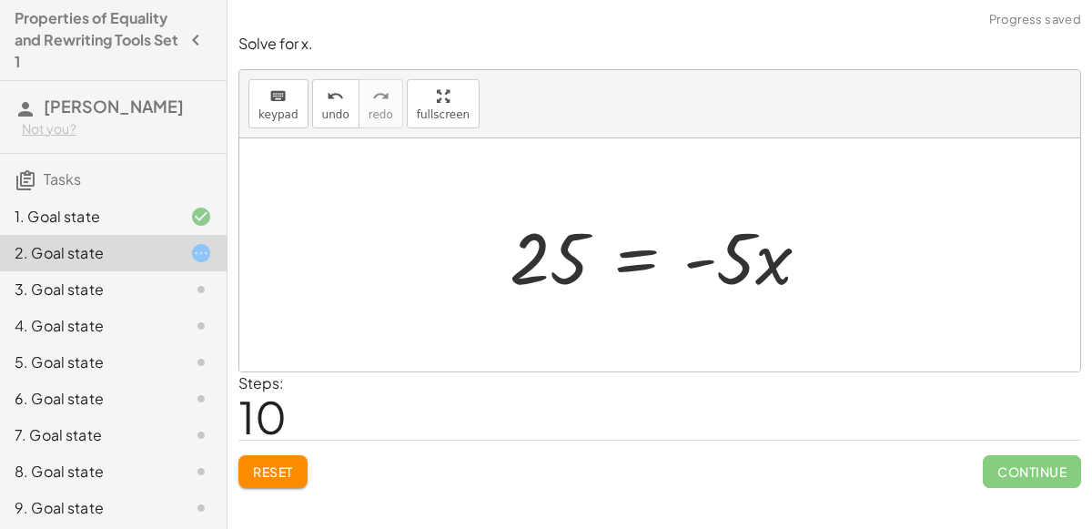
click at [701, 267] on div at bounding box center [668, 255] width 334 height 94
click at [653, 259] on div at bounding box center [668, 255] width 334 height 94
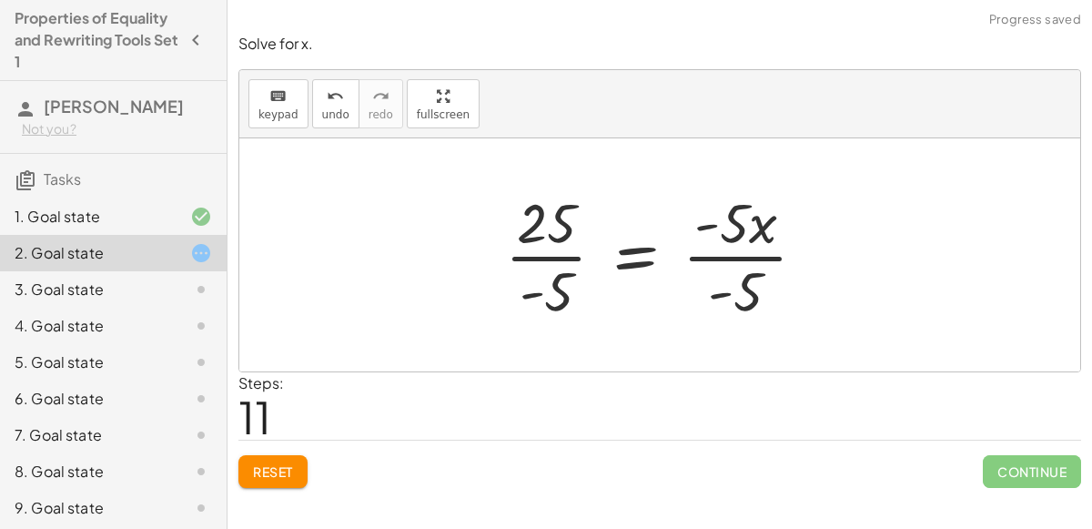
click at [757, 243] on div at bounding box center [663, 255] width 334 height 140
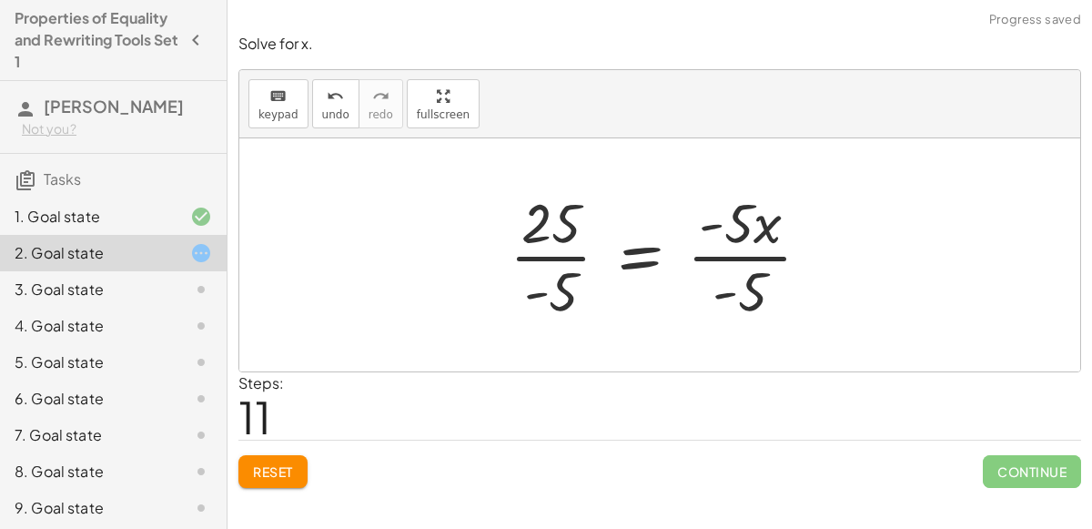
click at [731, 257] on div at bounding box center [668, 255] width 334 height 140
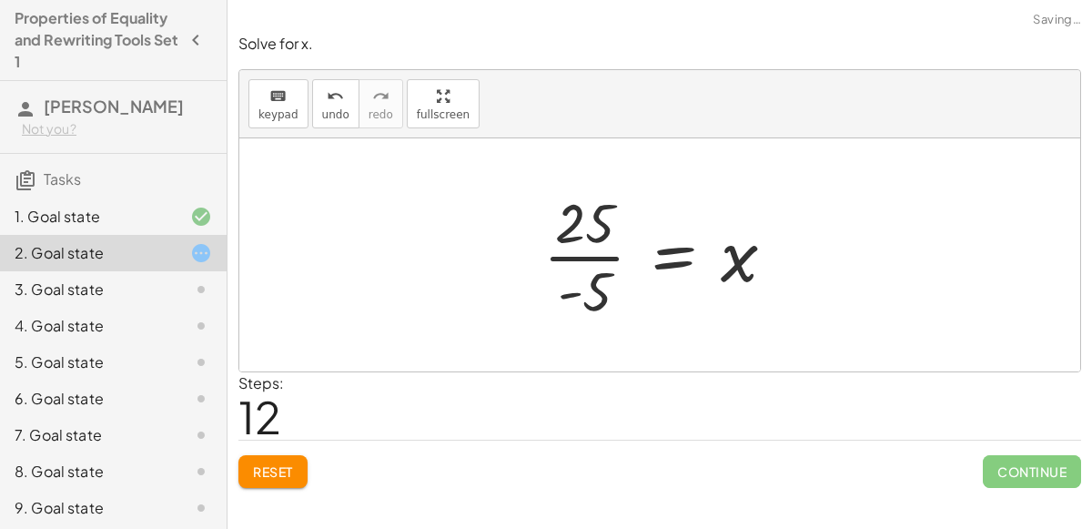
click at [573, 260] on div at bounding box center [666, 255] width 265 height 140
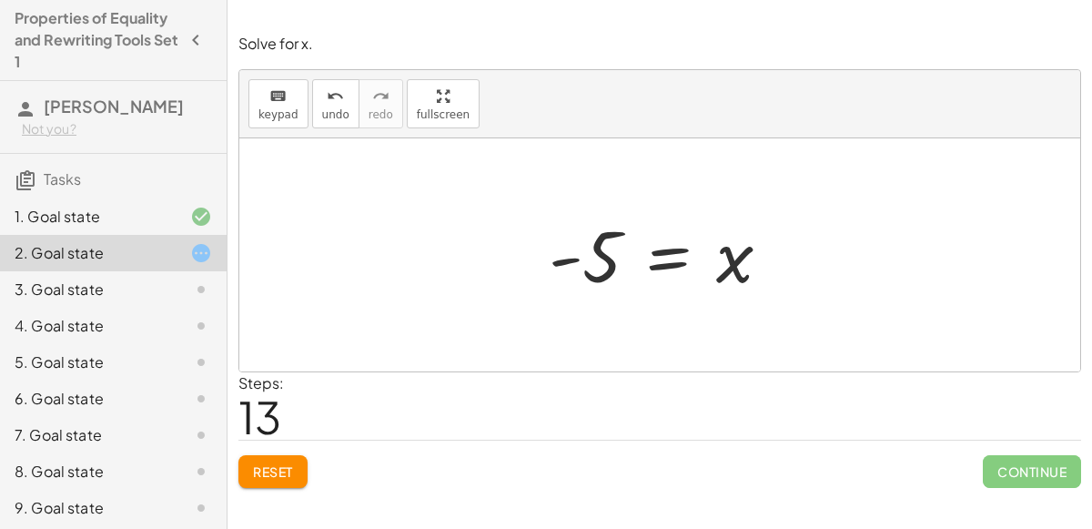
click at [661, 255] on div at bounding box center [667, 255] width 255 height 90
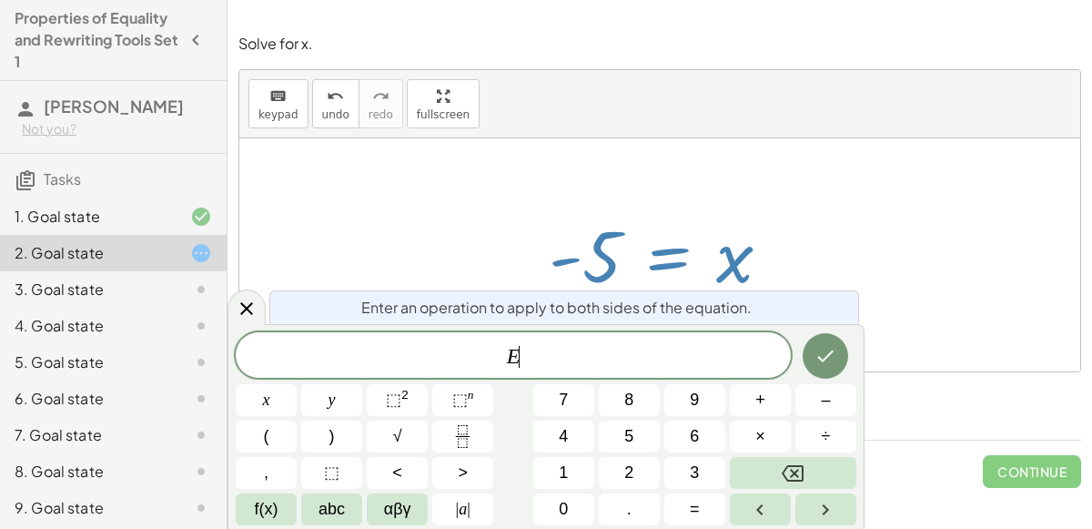
click at [681, 154] on div at bounding box center [659, 254] width 841 height 233
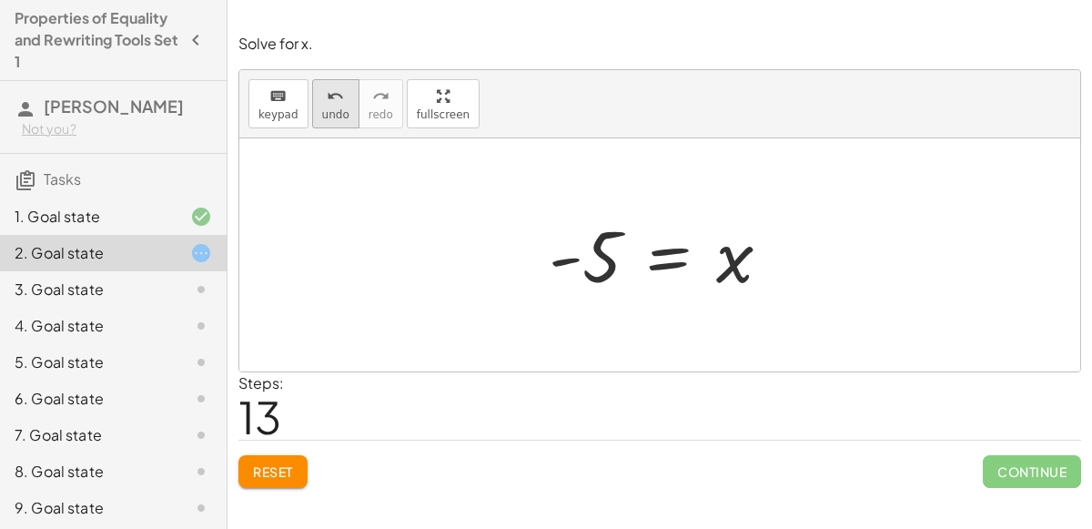
click at [323, 106] on button "undo undo" at bounding box center [335, 103] width 47 height 49
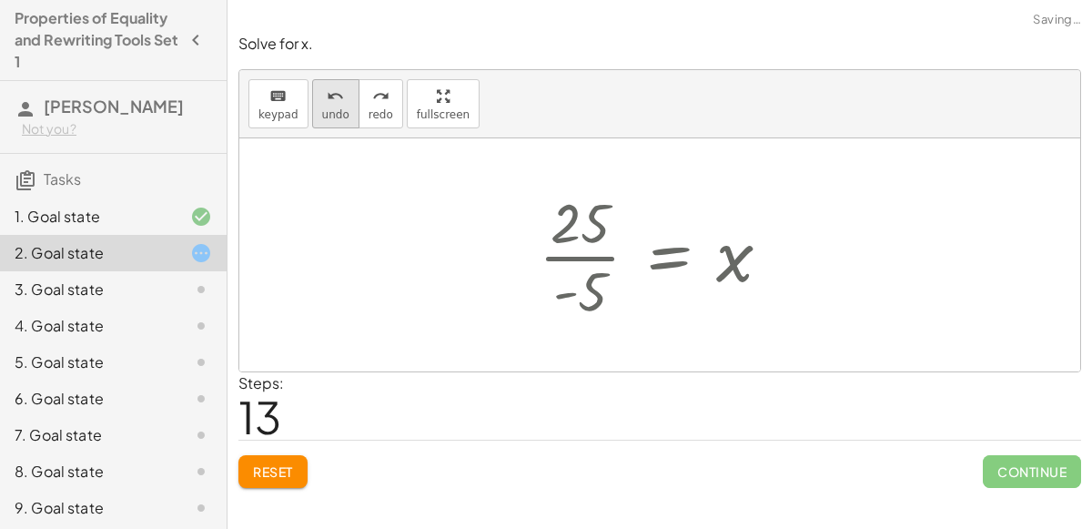
click at [323, 106] on button "undo undo" at bounding box center [335, 103] width 47 height 49
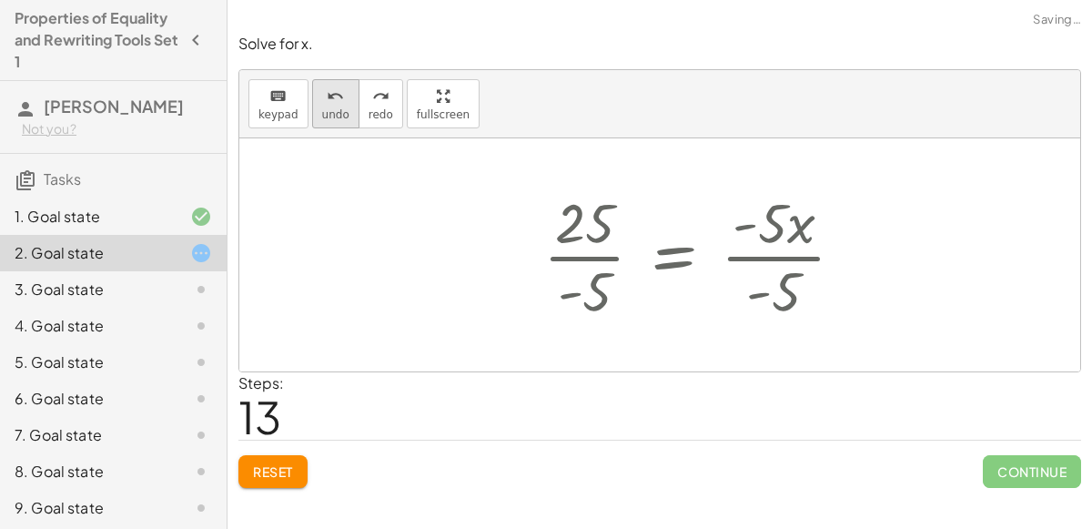
click at [323, 106] on button "undo undo" at bounding box center [335, 103] width 47 height 49
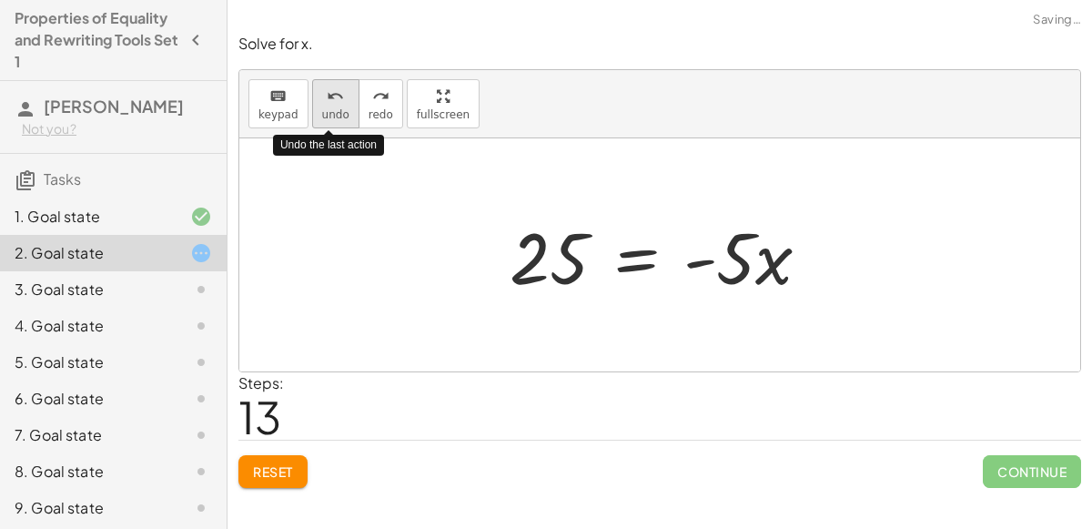
click at [323, 106] on button "undo undo" at bounding box center [335, 103] width 47 height 49
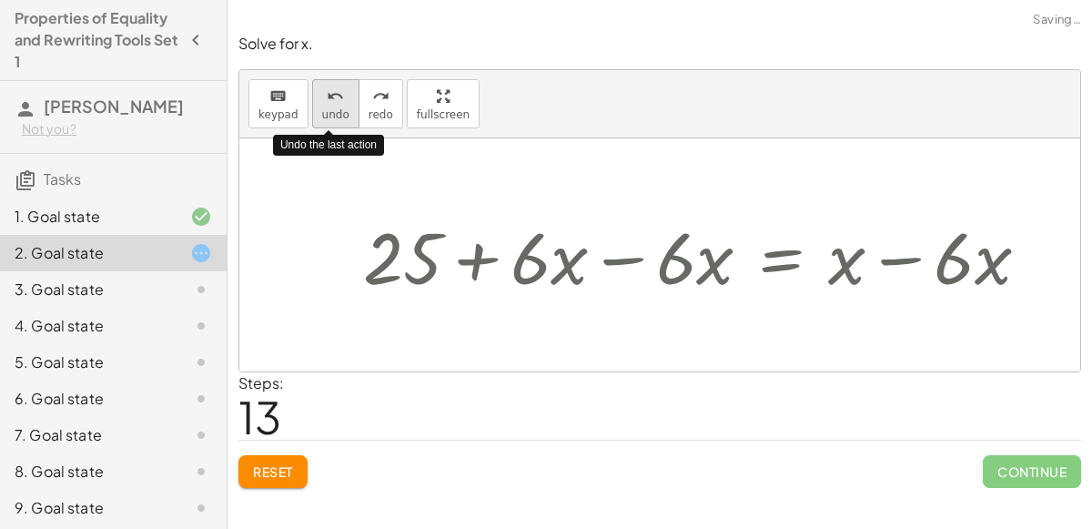
click at [322, 108] on span "undo" at bounding box center [335, 114] width 27 height 13
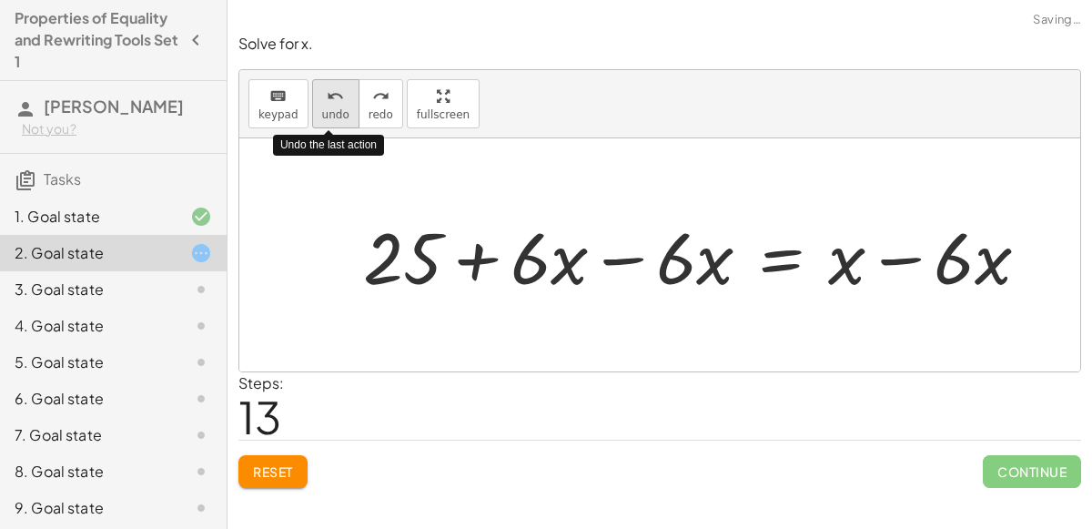
click at [322, 108] on span "undo" at bounding box center [335, 114] width 27 height 13
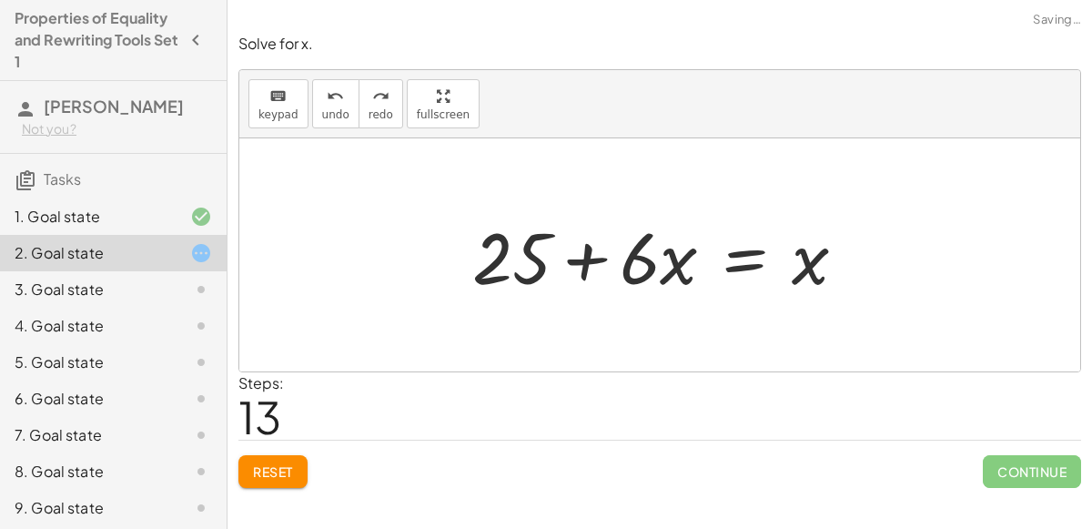
click at [764, 266] on div at bounding box center [666, 255] width 407 height 94
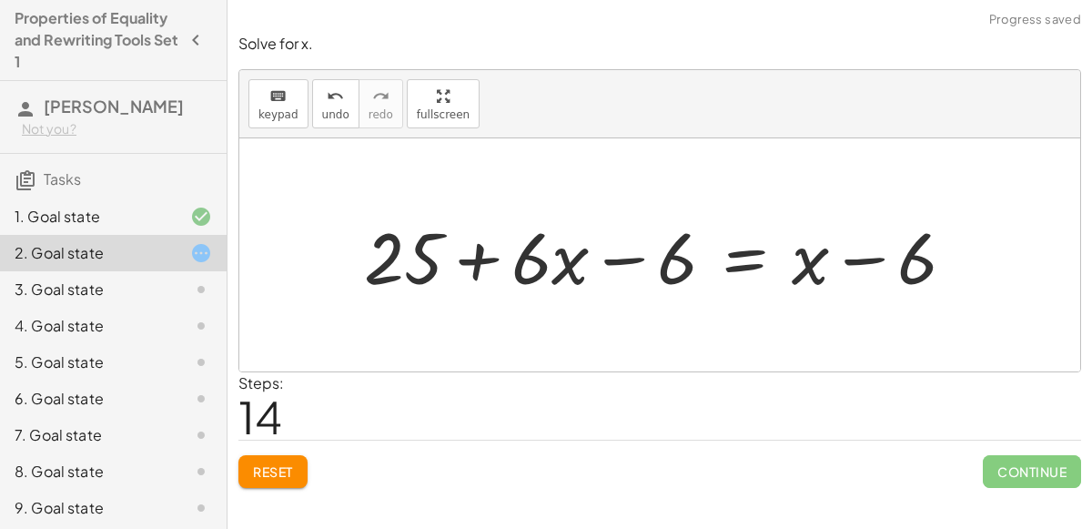
click at [623, 261] on div at bounding box center [666, 255] width 623 height 94
click at [501, 254] on div at bounding box center [666, 255] width 623 height 94
click at [609, 258] on div at bounding box center [666, 255] width 623 height 94
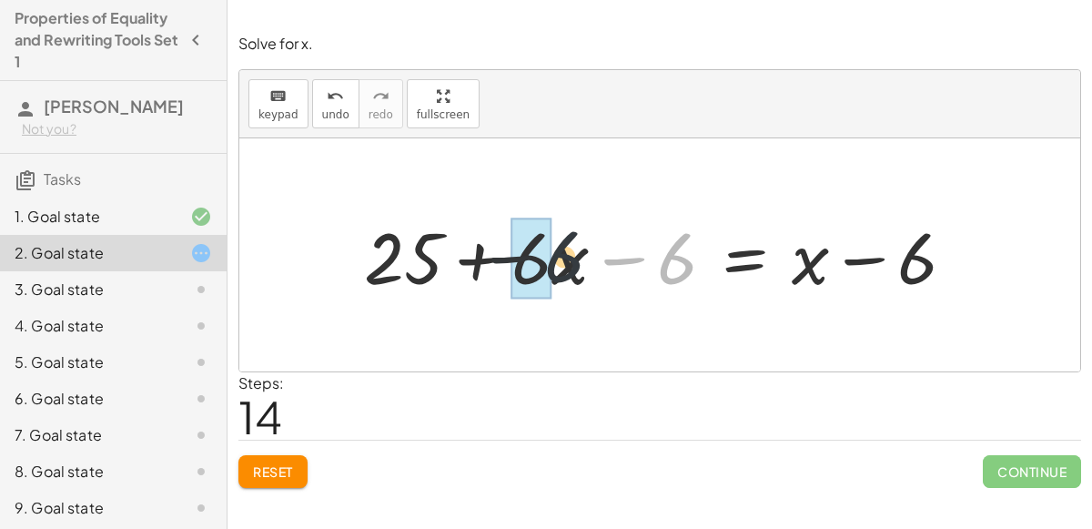
drag, startPoint x: 675, startPoint y: 258, endPoint x: 518, endPoint y: 249, distance: 157.7
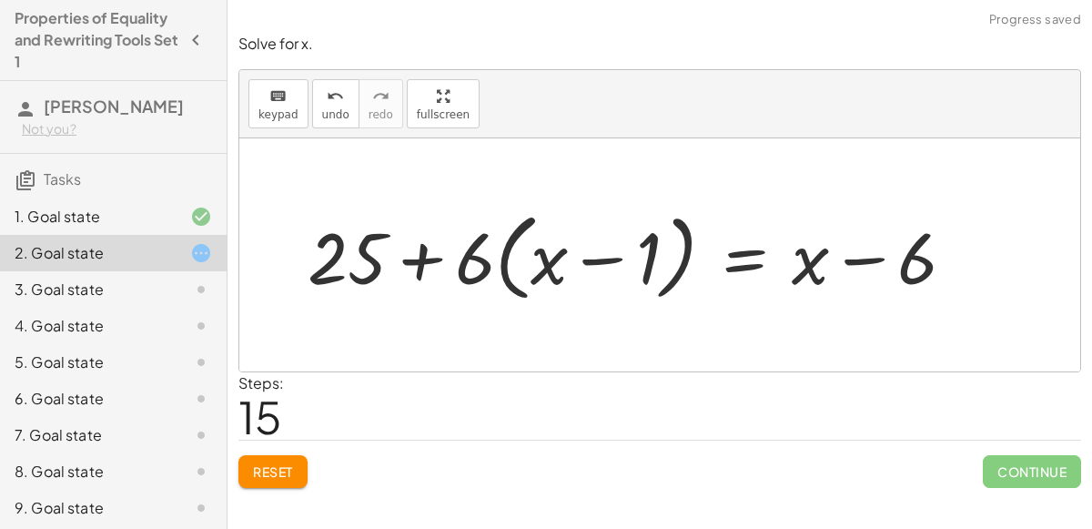
click at [581, 260] on div at bounding box center [639, 255] width 681 height 105
drag, startPoint x: 552, startPoint y: 265, endPoint x: 486, endPoint y: 271, distance: 65.8
click at [486, 271] on div at bounding box center [639, 255] width 681 height 105
click at [257, 471] on span "Reset" at bounding box center [273, 471] width 40 height 16
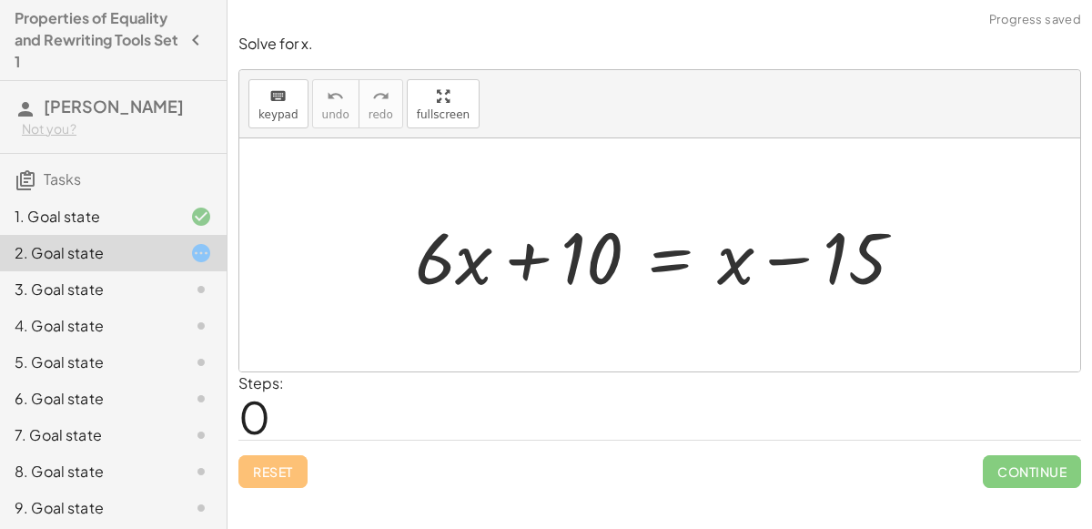
click at [674, 260] on div at bounding box center [667, 255] width 522 height 94
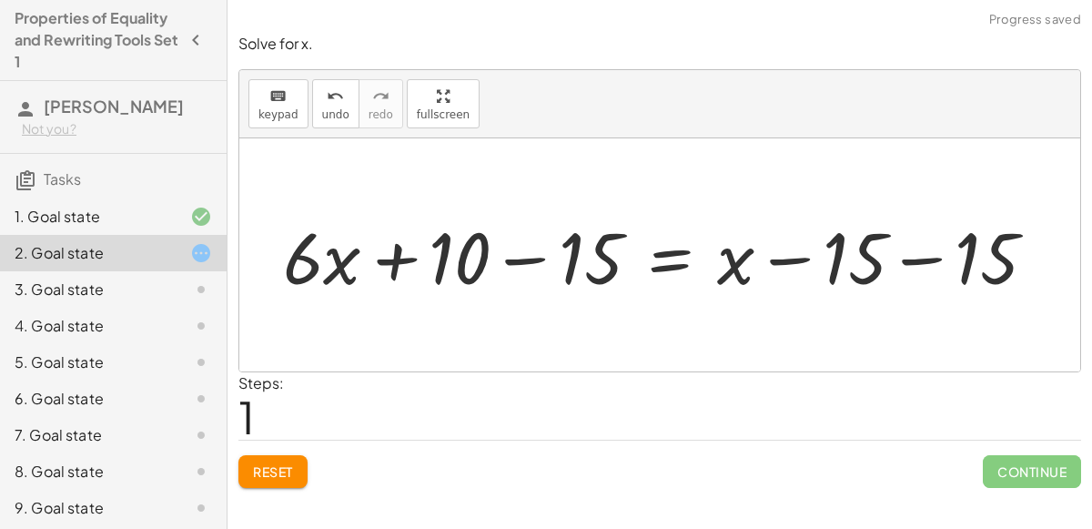
click at [901, 255] on div at bounding box center [667, 255] width 786 height 94
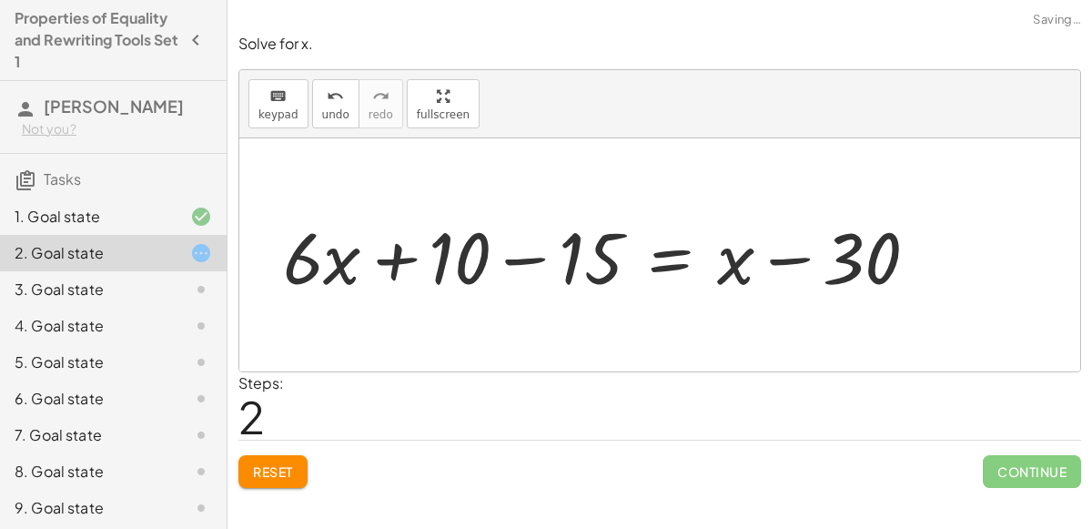
click at [780, 263] on div at bounding box center [608, 255] width 668 height 94
click at [540, 254] on div at bounding box center [608, 255] width 668 height 94
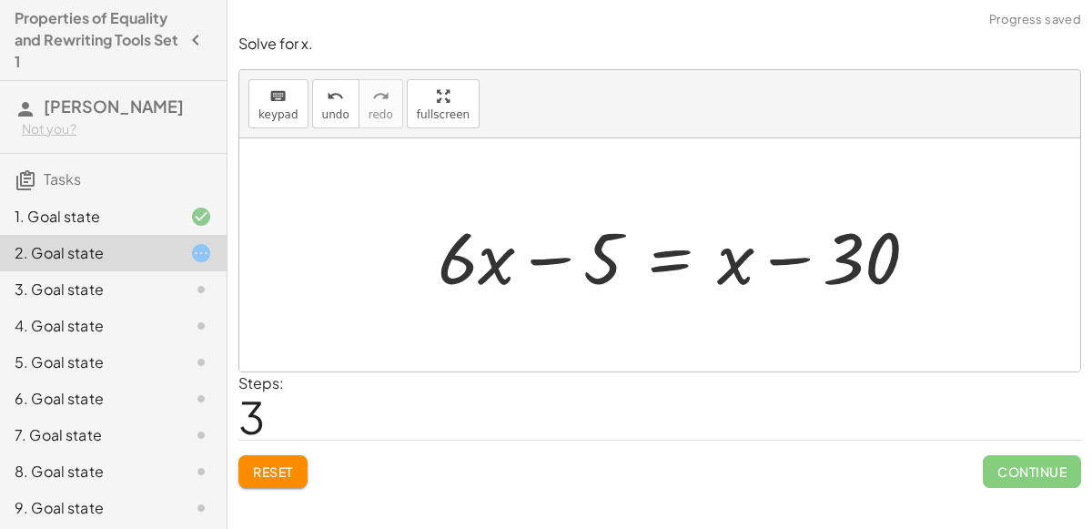
click at [276, 480] on button "Reset" at bounding box center [272, 471] width 69 height 33
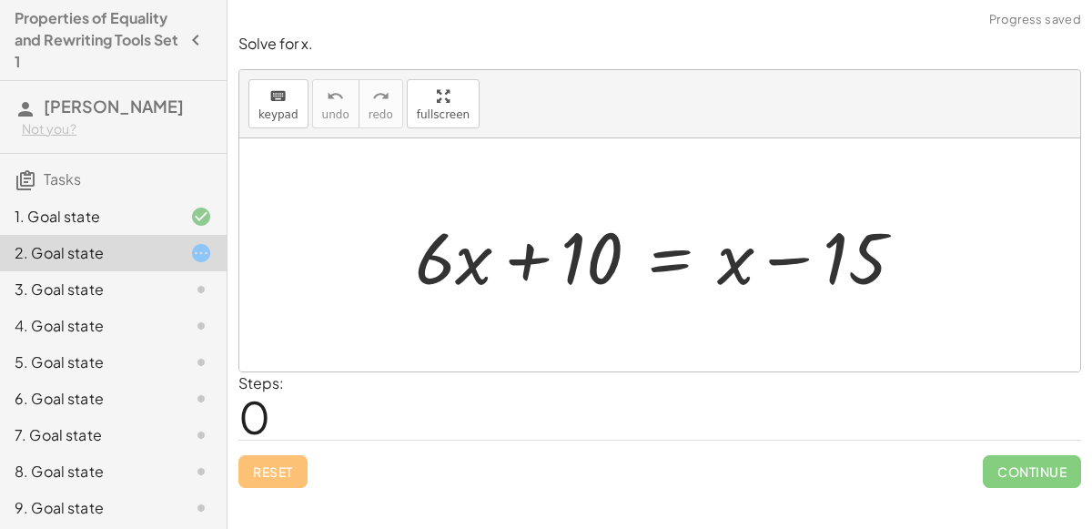
click at [671, 259] on div at bounding box center [667, 255] width 522 height 94
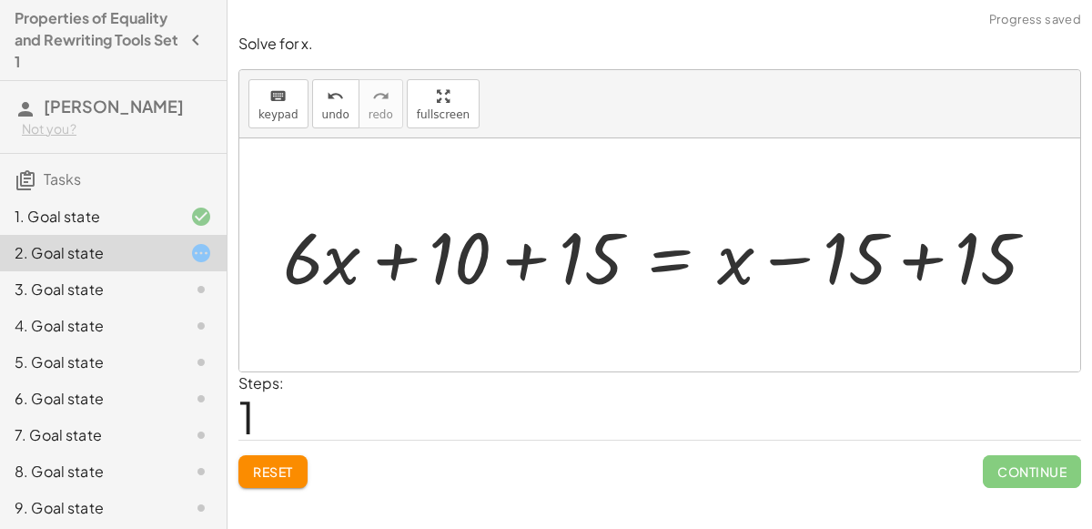
click at [889, 269] on div at bounding box center [667, 255] width 786 height 94
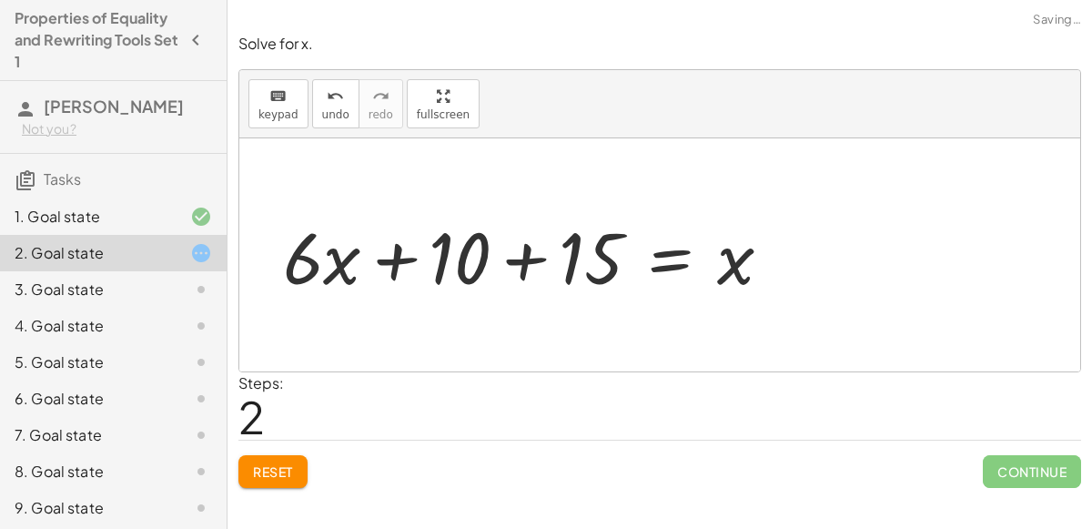
click at [520, 277] on div at bounding box center [535, 255] width 522 height 94
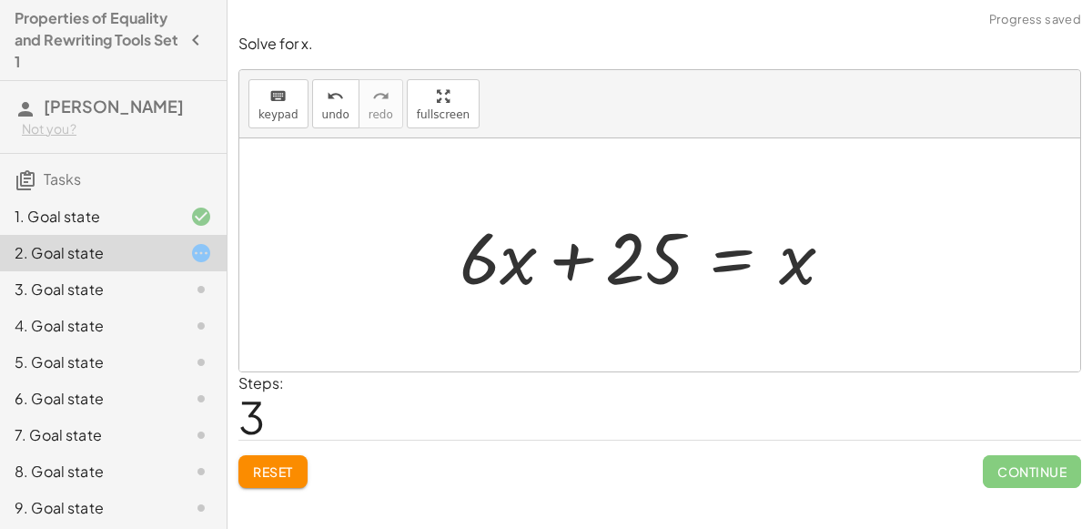
click at [670, 261] on div at bounding box center [654, 255] width 407 height 94
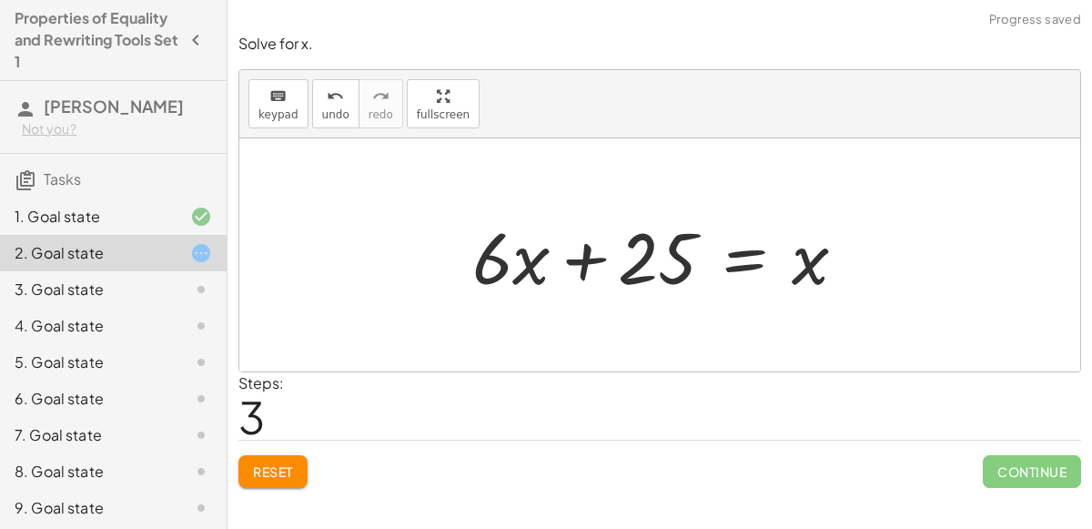
click at [743, 269] on div at bounding box center [666, 255] width 407 height 94
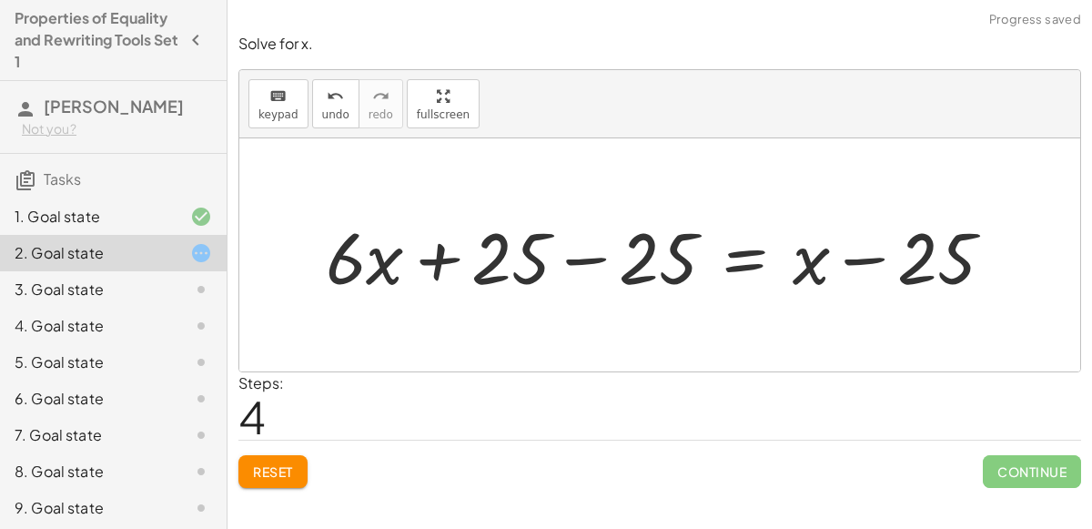
click at [604, 255] on div at bounding box center [667, 255] width 701 height 94
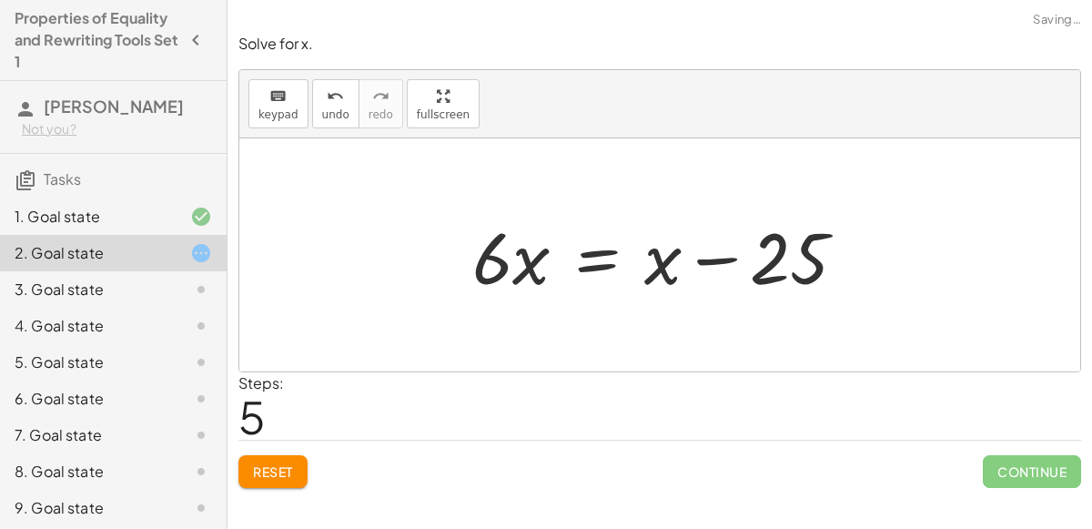
click at [663, 269] on div at bounding box center [666, 255] width 407 height 94
click at [583, 252] on div at bounding box center [666, 255] width 407 height 94
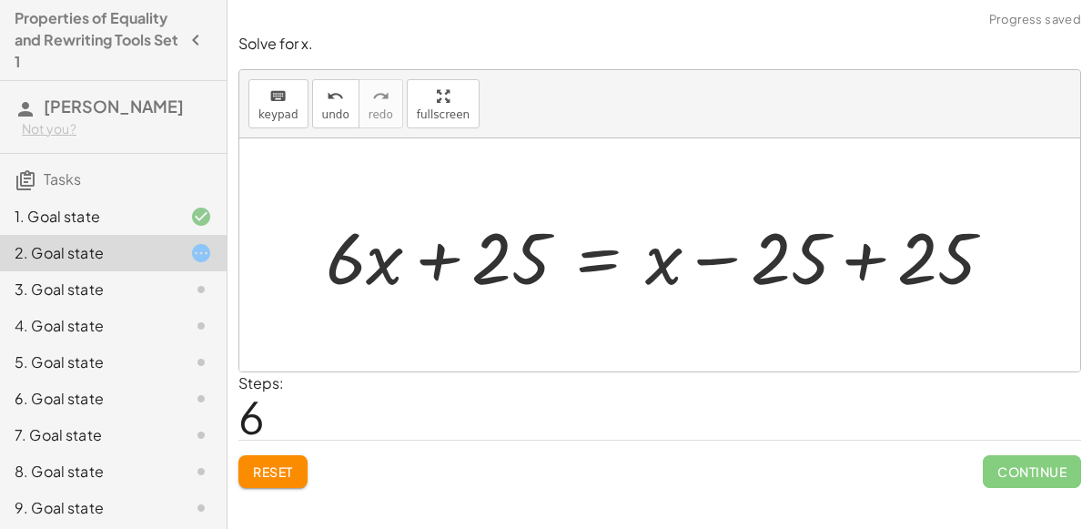
click at [867, 260] on div at bounding box center [667, 255] width 701 height 94
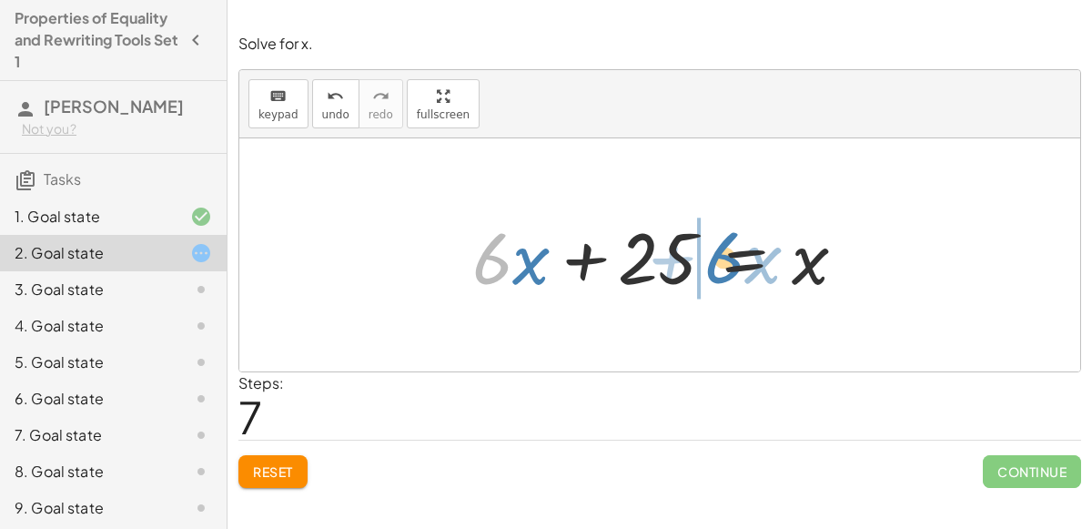
drag, startPoint x: 508, startPoint y: 260, endPoint x: 740, endPoint y: 260, distance: 232.1
click at [740, 260] on div at bounding box center [666, 255] width 407 height 94
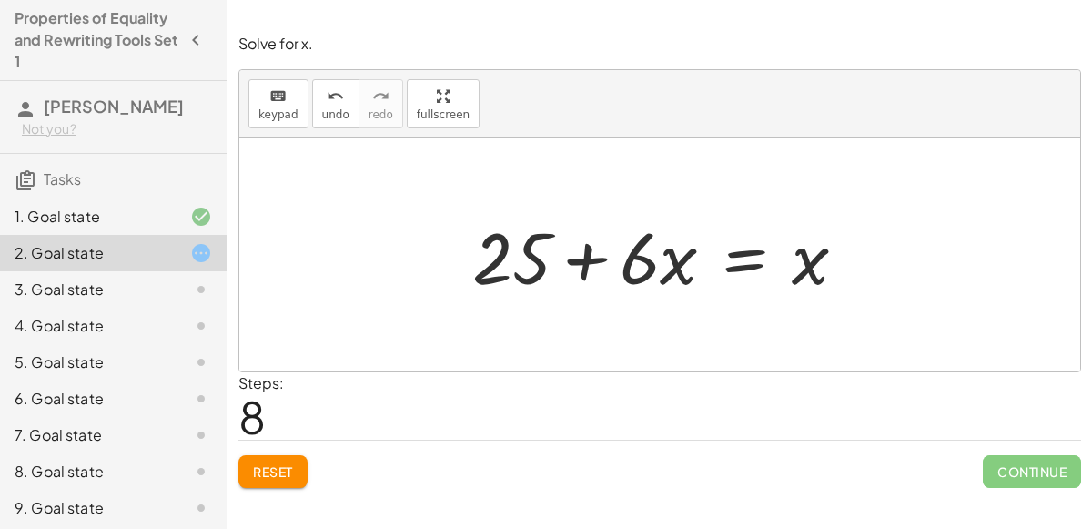
click at [765, 240] on div at bounding box center [666, 255] width 407 height 94
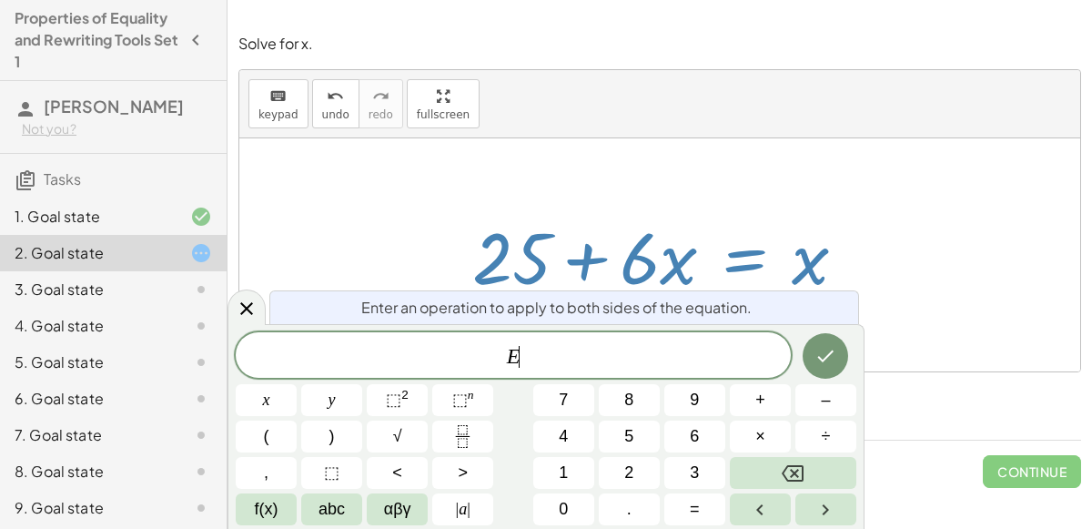
click at [690, 228] on div at bounding box center [666, 255] width 407 height 94
click at [514, 191] on div at bounding box center [659, 254] width 841 height 233
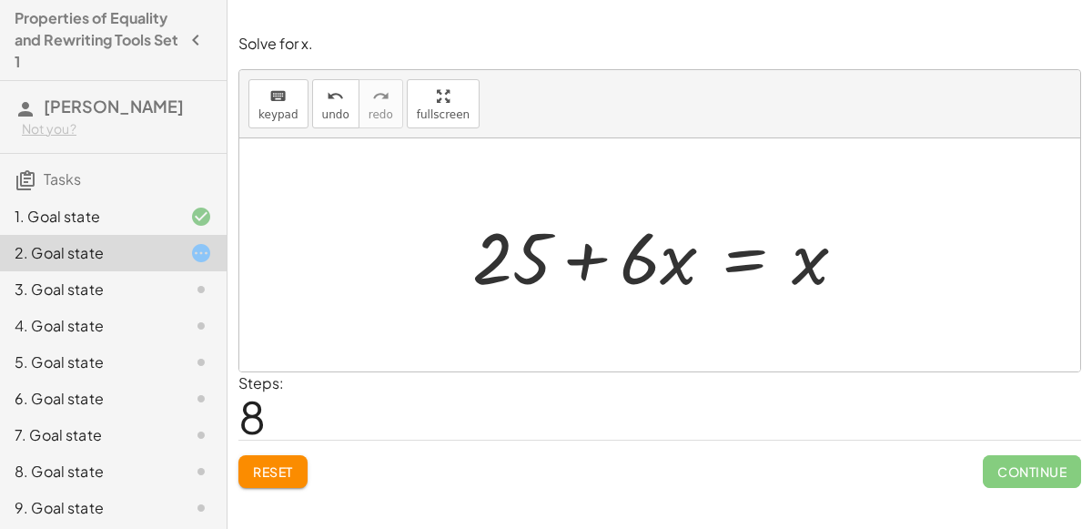
click at [672, 265] on div at bounding box center [666, 255] width 407 height 94
click at [553, 261] on div at bounding box center [666, 255] width 407 height 94
click at [664, 237] on div at bounding box center [666, 255] width 407 height 94
click at [731, 258] on div at bounding box center [666, 255] width 407 height 94
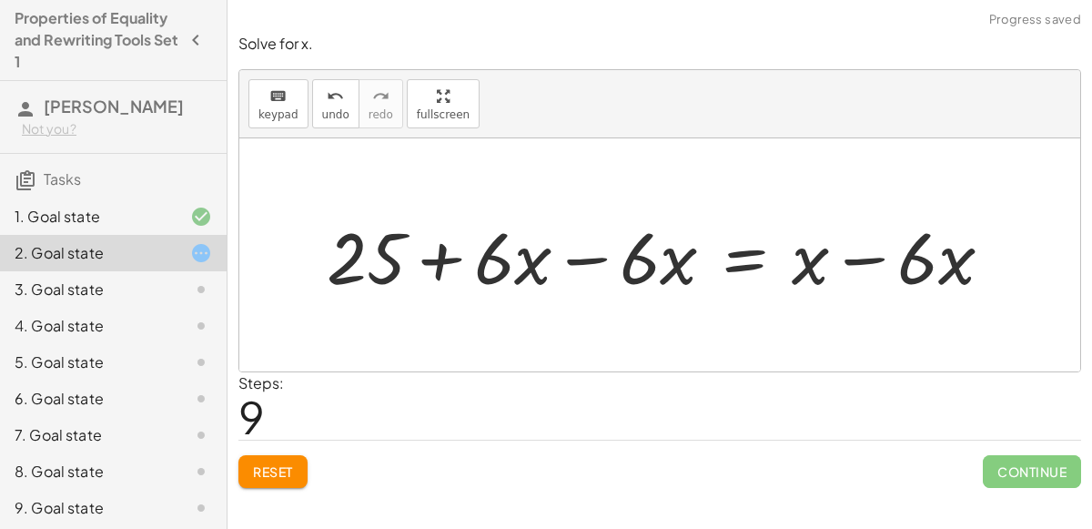
click at [585, 259] on div at bounding box center [667, 255] width 699 height 94
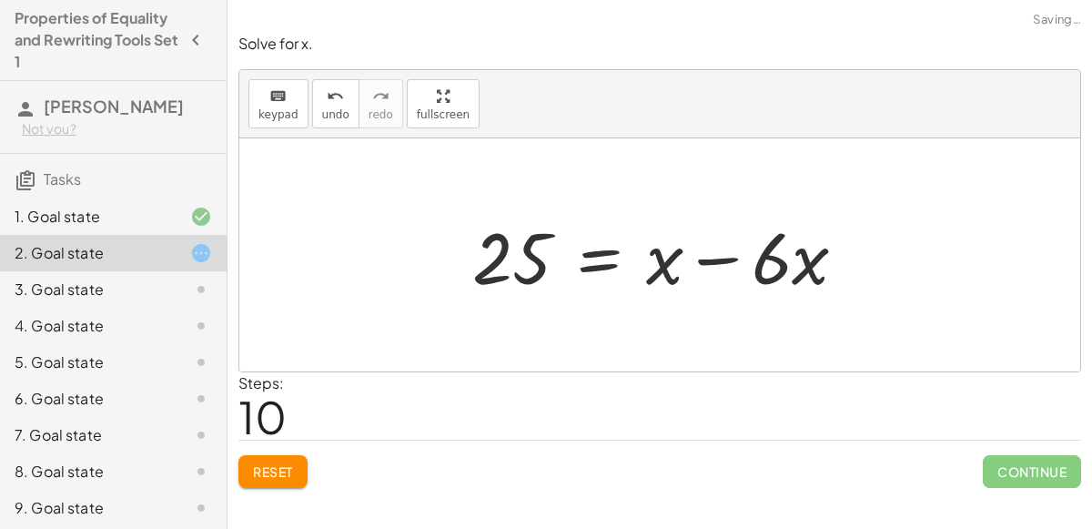
click at [604, 265] on div at bounding box center [666, 255] width 407 height 94
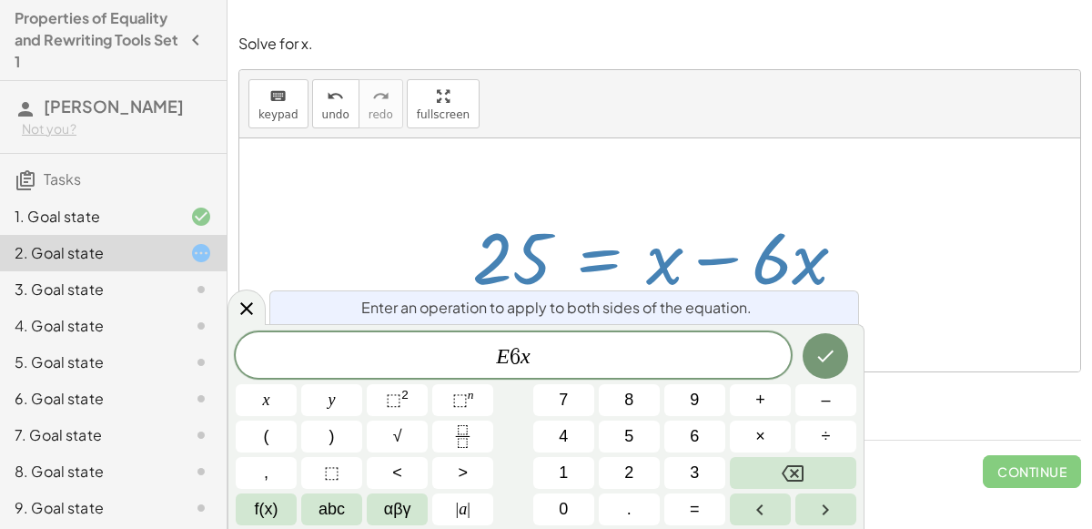
click at [795, 381] on div "E 6 x x y ⬚ 2 ⬚ n 7 8 9 + – ( ) √ 4 5 6 × ÷ , ⬚ < > 1 2 3 f(x) abc αβγ | a | 0 …" at bounding box center [546, 428] width 621 height 193
click at [817, 370] on button "Done" at bounding box center [826, 356] width 46 height 46
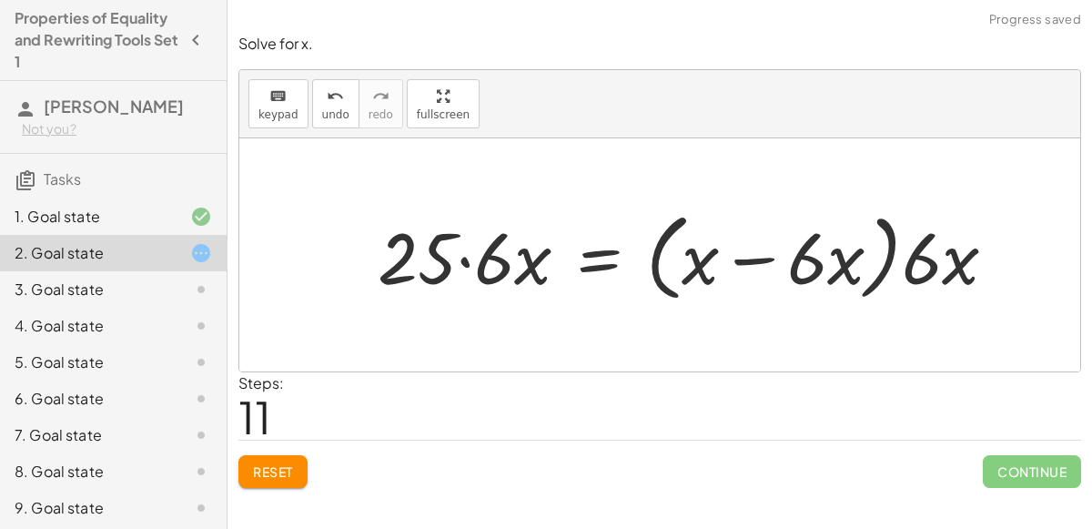
click at [777, 258] on div at bounding box center [695, 255] width 652 height 105
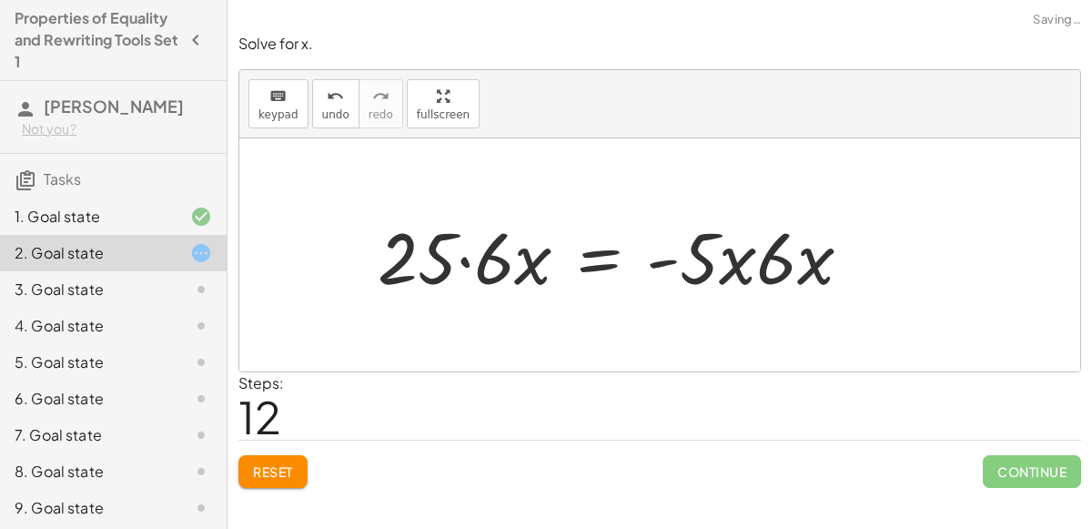
click at [727, 261] on div at bounding box center [622, 255] width 507 height 94
drag, startPoint x: 664, startPoint y: 258, endPoint x: 859, endPoint y: 283, distance: 197.2
click at [859, 283] on div at bounding box center [622, 255] width 507 height 94
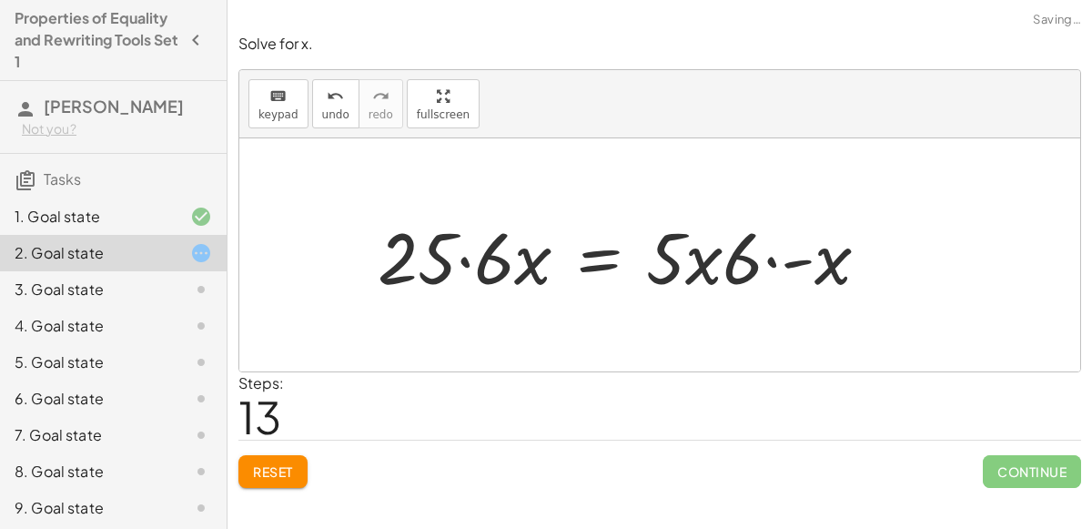
click at [764, 258] on div at bounding box center [631, 255] width 524 height 94
click at [775, 261] on div at bounding box center [631, 255] width 524 height 94
click at [461, 260] on div at bounding box center [631, 255] width 524 height 94
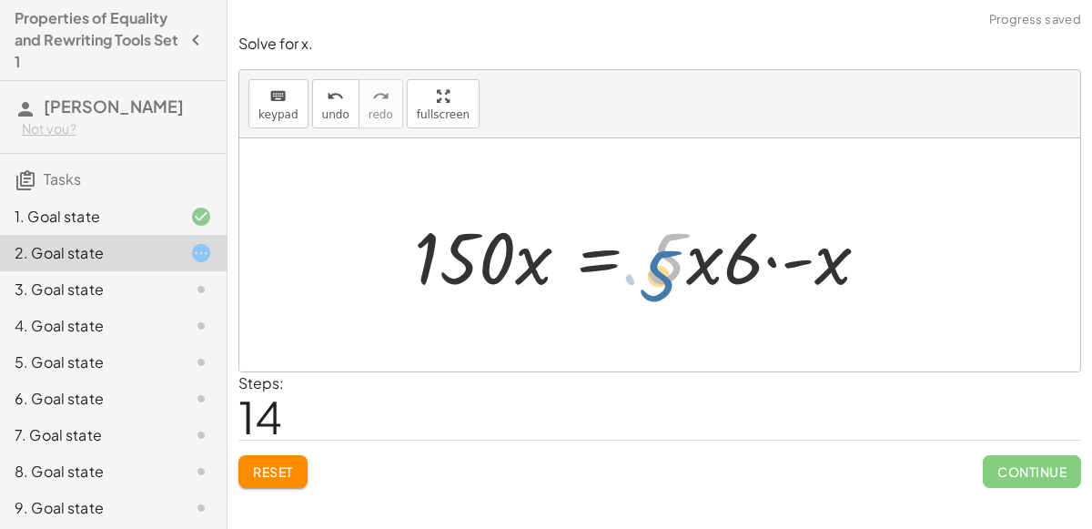
drag, startPoint x: 662, startPoint y: 260, endPoint x: 644, endPoint y: 279, distance: 25.1
click at [644, 279] on div at bounding box center [649, 255] width 488 height 94
drag, startPoint x: 796, startPoint y: 260, endPoint x: 671, endPoint y: 267, distance: 125.8
click at [671, 267] on div at bounding box center [649, 255] width 488 height 94
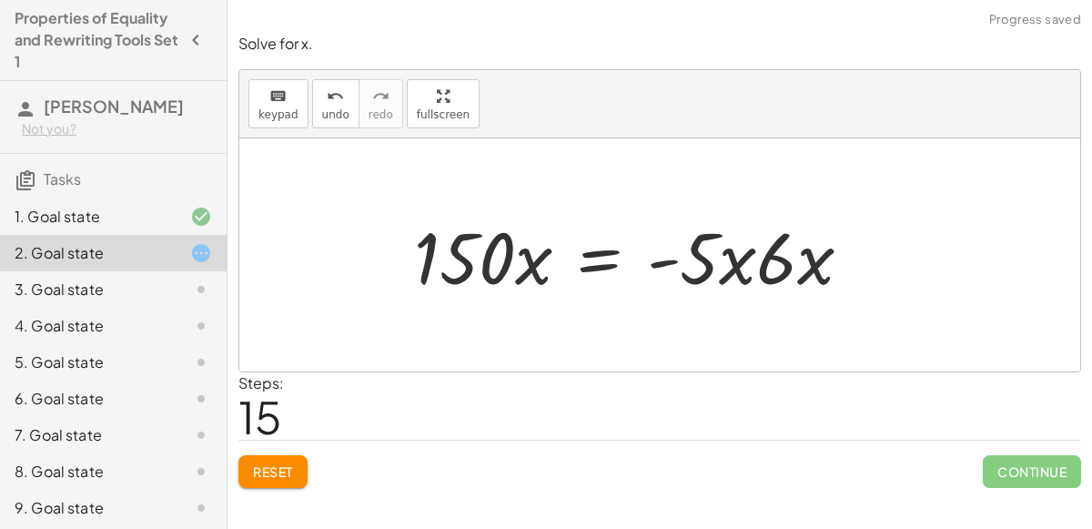
click at [732, 263] on div at bounding box center [640, 255] width 471 height 94
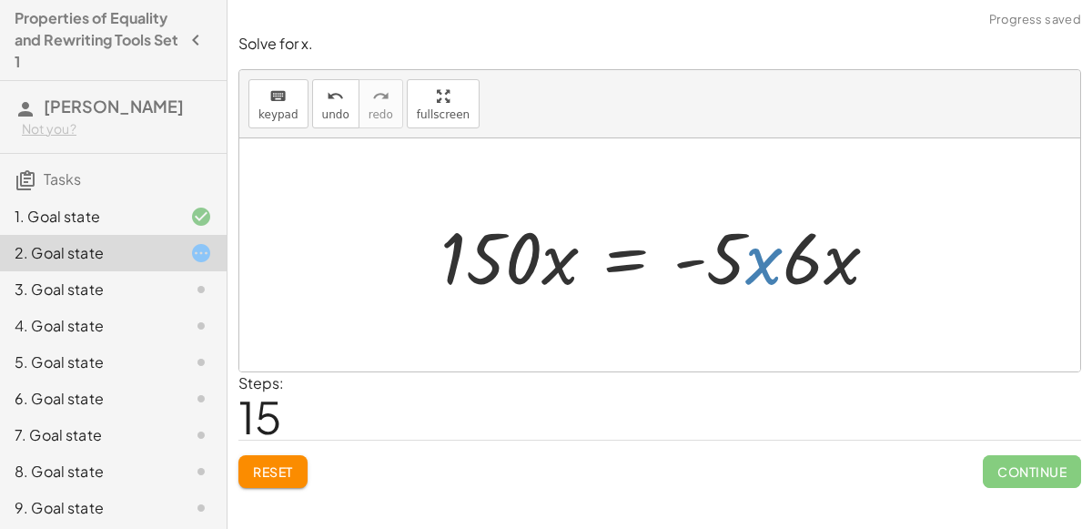
click at [767, 264] on div at bounding box center [666, 255] width 471 height 94
click at [836, 256] on div at bounding box center [666, 255] width 471 height 94
drag, startPoint x: 689, startPoint y: 250, endPoint x: 792, endPoint y: 260, distance: 103.3
click at [792, 260] on div at bounding box center [666, 255] width 471 height 94
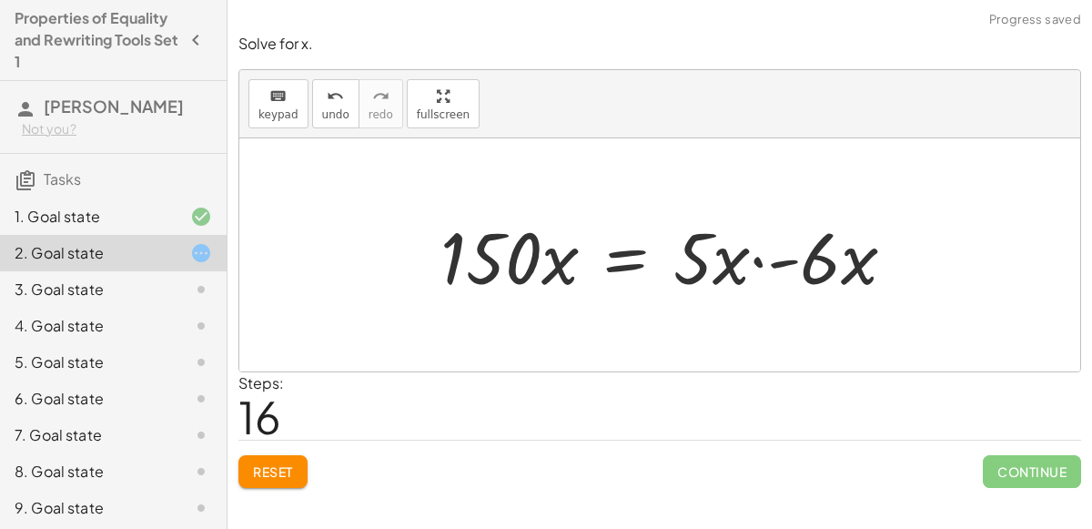
click at [714, 259] on div at bounding box center [675, 255] width 488 height 94
drag, startPoint x: 757, startPoint y: 259, endPoint x: 719, endPoint y: 252, distance: 38.9
click at [719, 252] on div at bounding box center [675, 255] width 488 height 94
click at [719, 253] on div at bounding box center [675, 255] width 488 height 94
click at [757, 260] on div at bounding box center [675, 255] width 488 height 94
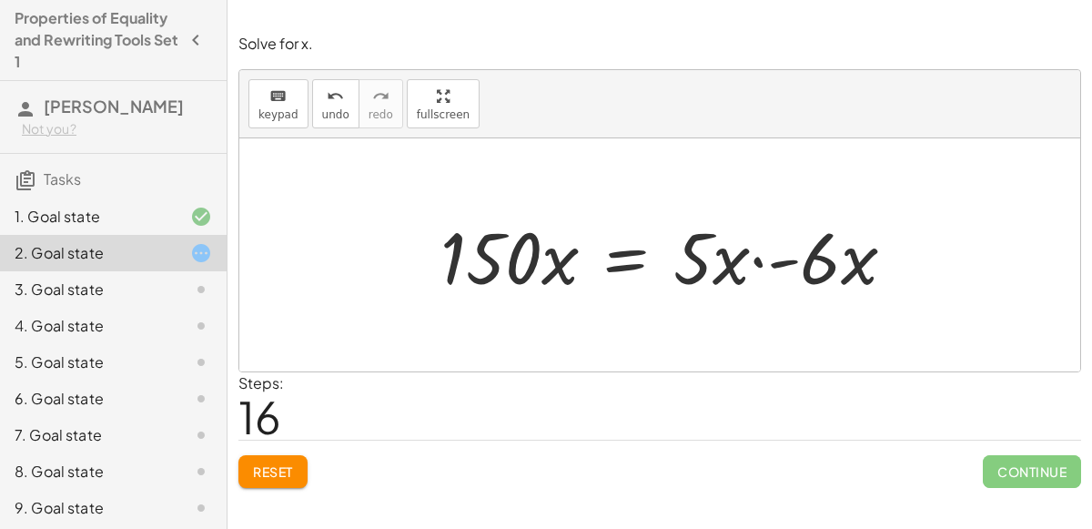
click at [778, 268] on div at bounding box center [675, 255] width 488 height 94
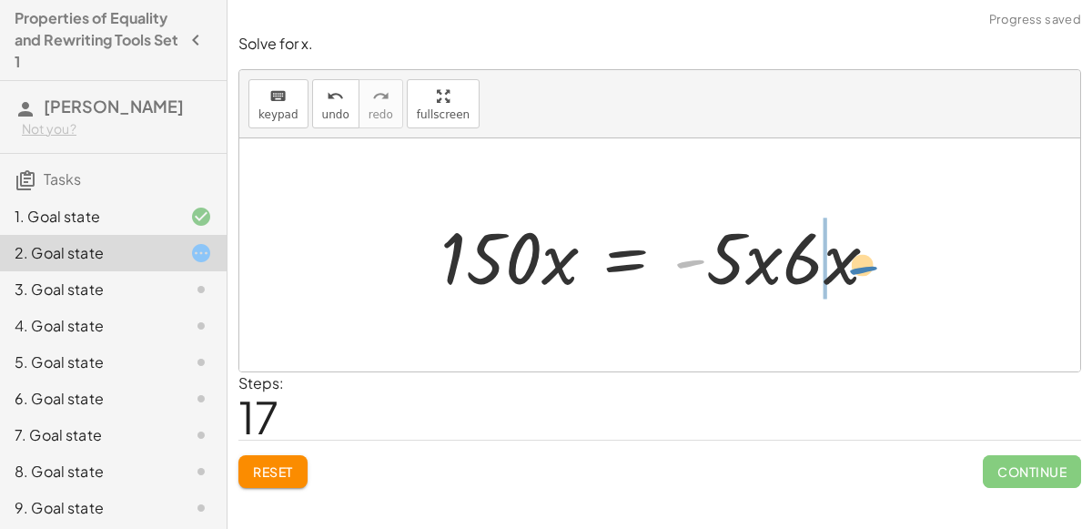
drag, startPoint x: 697, startPoint y: 258, endPoint x: 868, endPoint y: 264, distance: 171.2
click at [868, 264] on div at bounding box center [666, 255] width 471 height 94
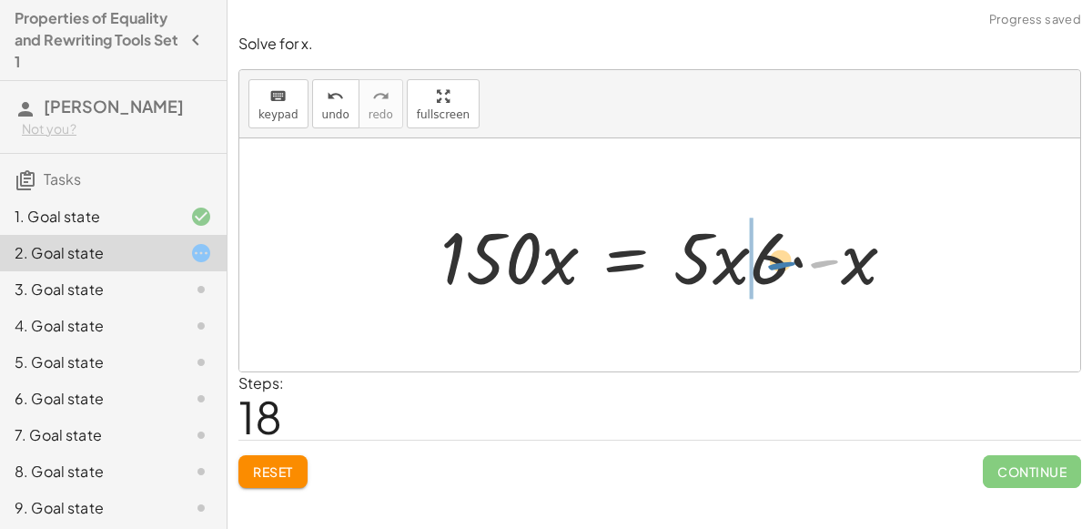
drag, startPoint x: 823, startPoint y: 266, endPoint x: 763, endPoint y: 268, distance: 60.1
click at [763, 268] on div at bounding box center [675, 255] width 488 height 94
click at [753, 258] on div at bounding box center [675, 255] width 488 height 94
click at [697, 256] on div at bounding box center [675, 255] width 488 height 94
click at [698, 258] on div at bounding box center [675, 255] width 488 height 94
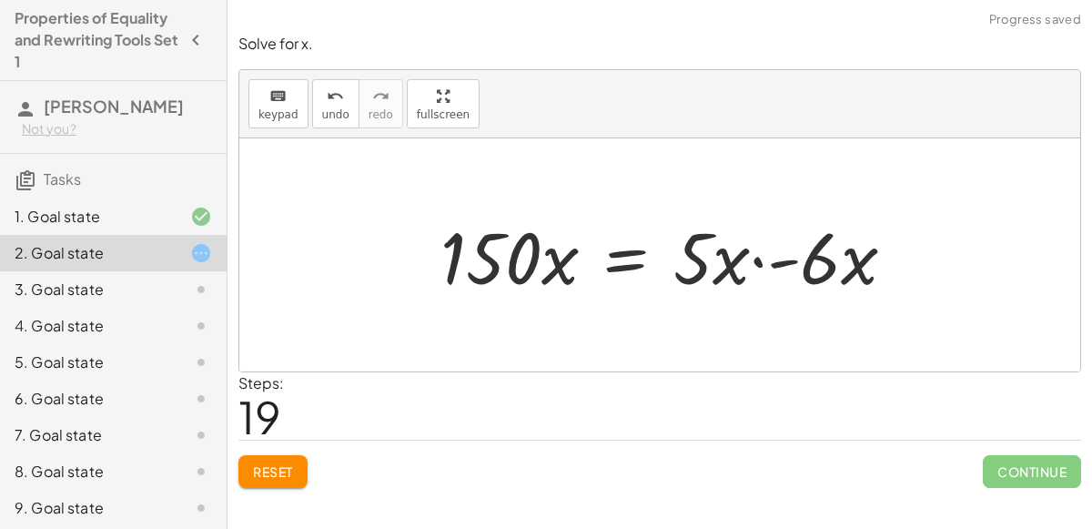
click at [755, 263] on div at bounding box center [675, 255] width 488 height 94
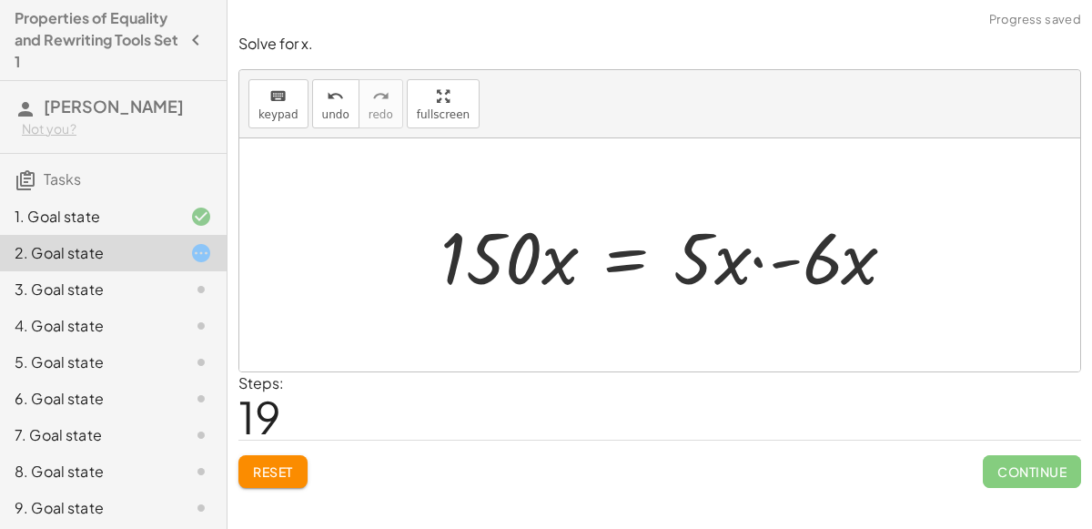
click at [755, 263] on div at bounding box center [675, 255] width 488 height 94
drag, startPoint x: 860, startPoint y: 269, endPoint x: 677, endPoint y: 265, distance: 183.0
click at [677, 265] on div at bounding box center [675, 255] width 488 height 94
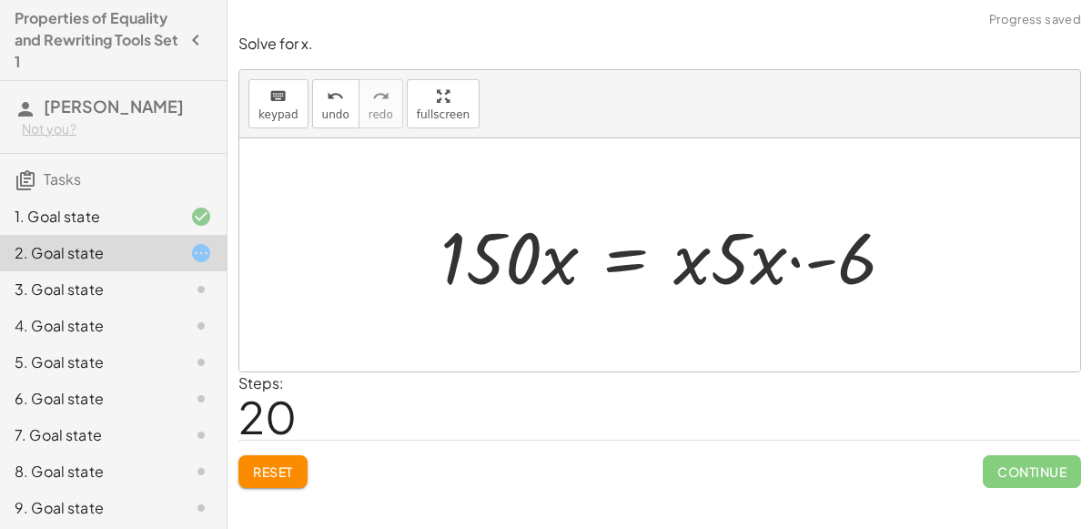
click at [821, 265] on div at bounding box center [675, 255] width 488 height 94
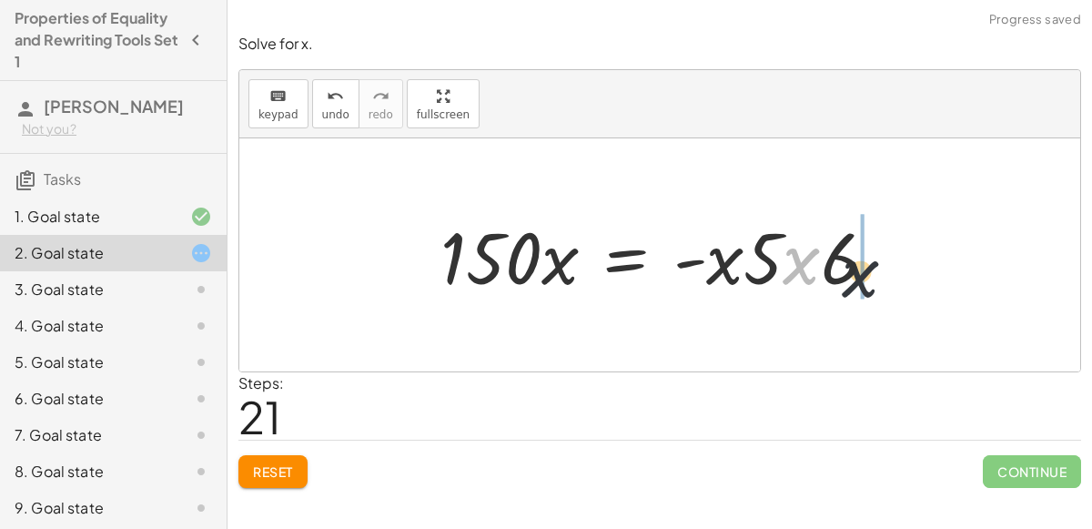
drag, startPoint x: 799, startPoint y: 268, endPoint x: 893, endPoint y: 286, distance: 95.5
click at [893, 286] on div at bounding box center [666, 255] width 471 height 94
click at [802, 262] on div at bounding box center [675, 255] width 488 height 94
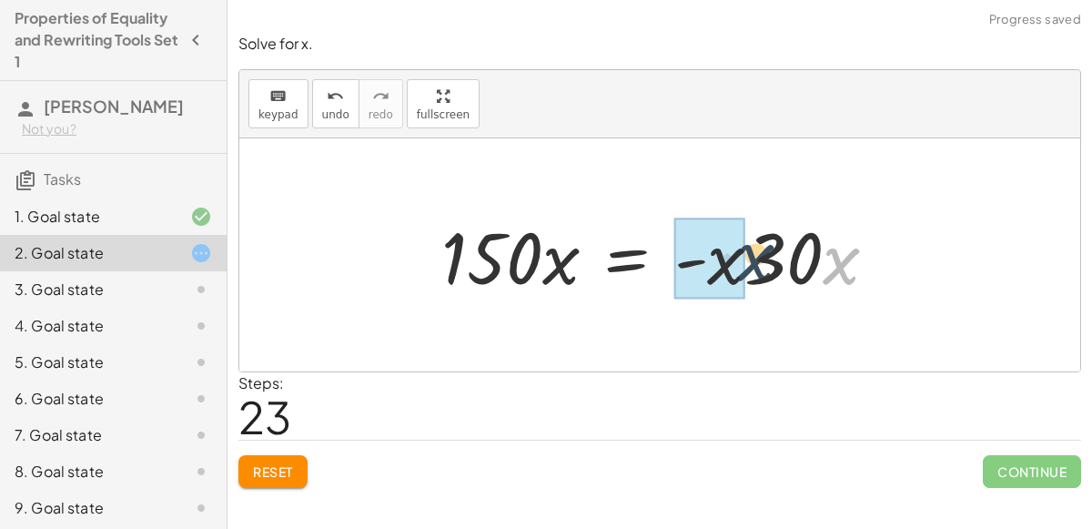
drag, startPoint x: 851, startPoint y: 266, endPoint x: 762, endPoint y: 262, distance: 89.3
click at [762, 262] on div at bounding box center [666, 255] width 469 height 94
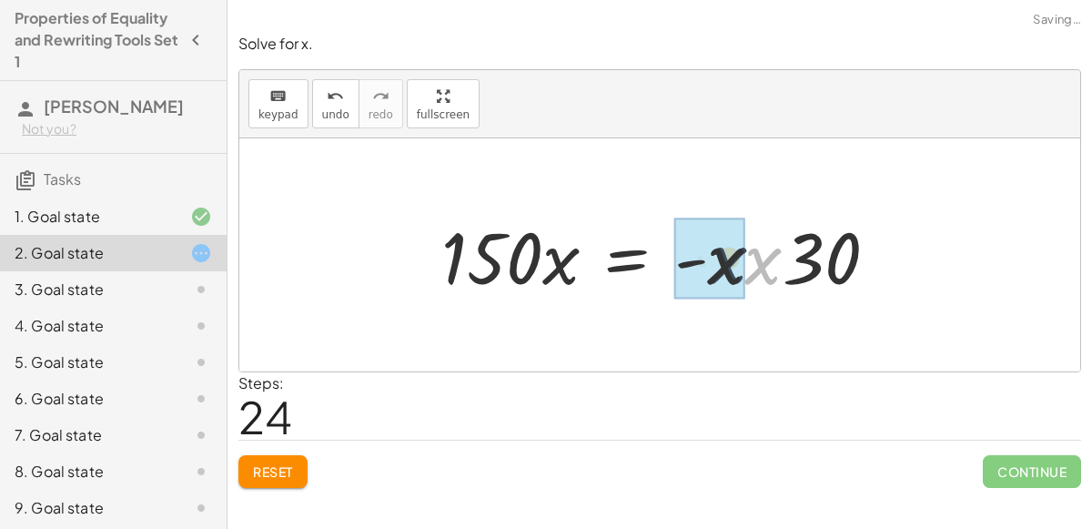
drag, startPoint x: 768, startPoint y: 265, endPoint x: 746, endPoint y: 264, distance: 21.9
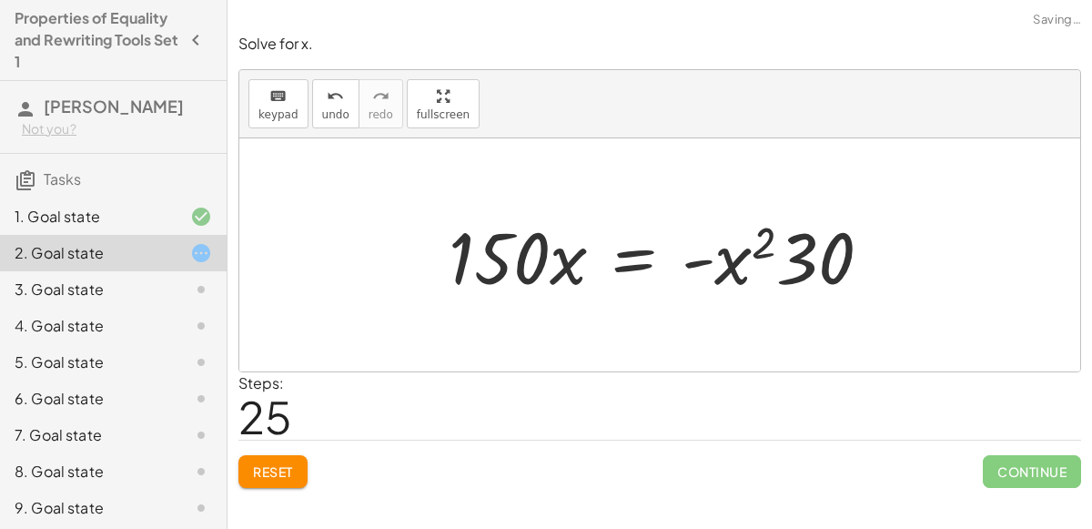
click at [758, 243] on div at bounding box center [667, 255] width 455 height 94
drag, startPoint x: 790, startPoint y: 248, endPoint x: 694, endPoint y: 254, distance: 95.7
click at [694, 254] on div at bounding box center [667, 255] width 455 height 94
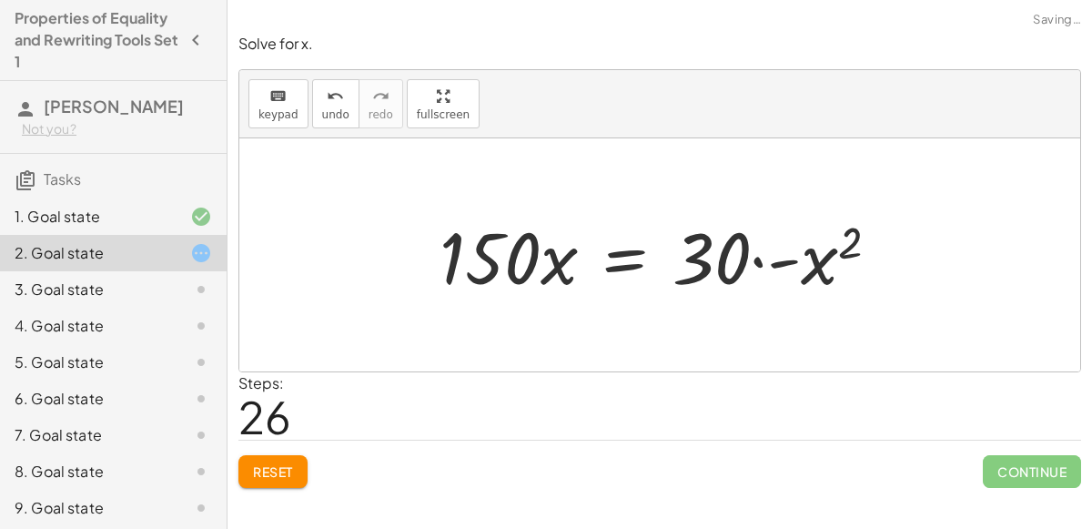
click at [771, 262] on div at bounding box center [667, 255] width 472 height 94
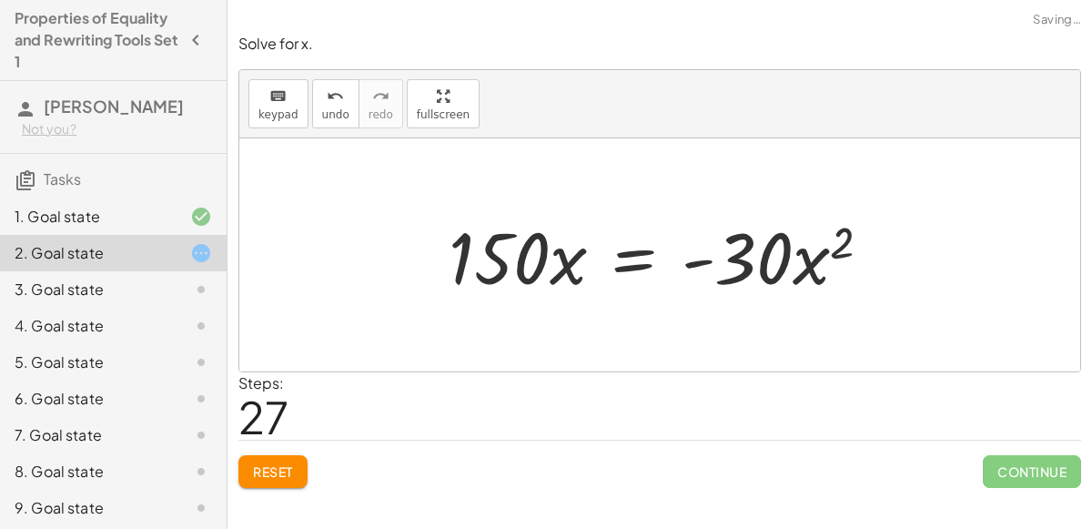
click at [841, 247] on div at bounding box center [667, 255] width 455 height 94
drag, startPoint x: 812, startPoint y: 265, endPoint x: 649, endPoint y: 275, distance: 163.2
click at [649, 275] on div at bounding box center [667, 255] width 455 height 94
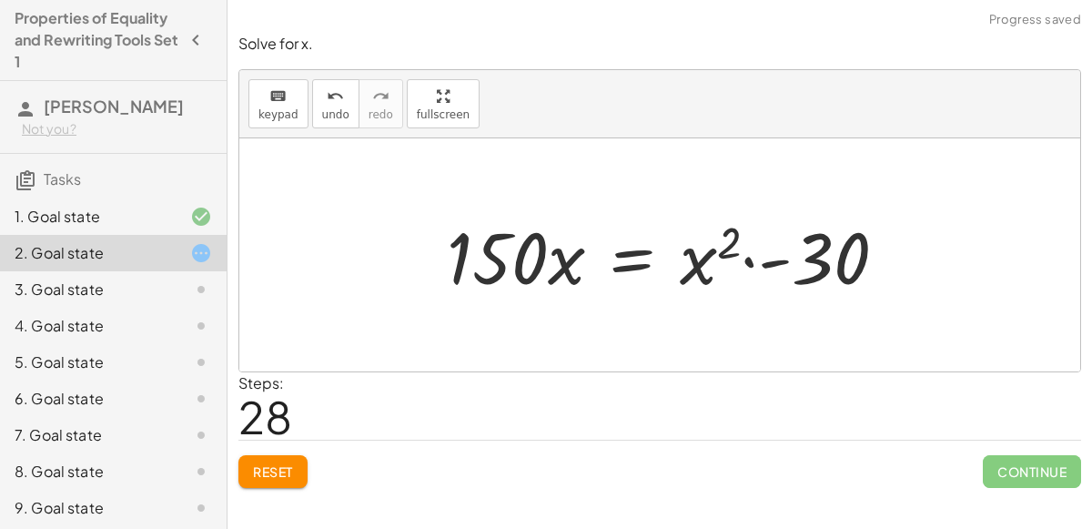
click at [739, 264] on div at bounding box center [674, 255] width 472 height 94
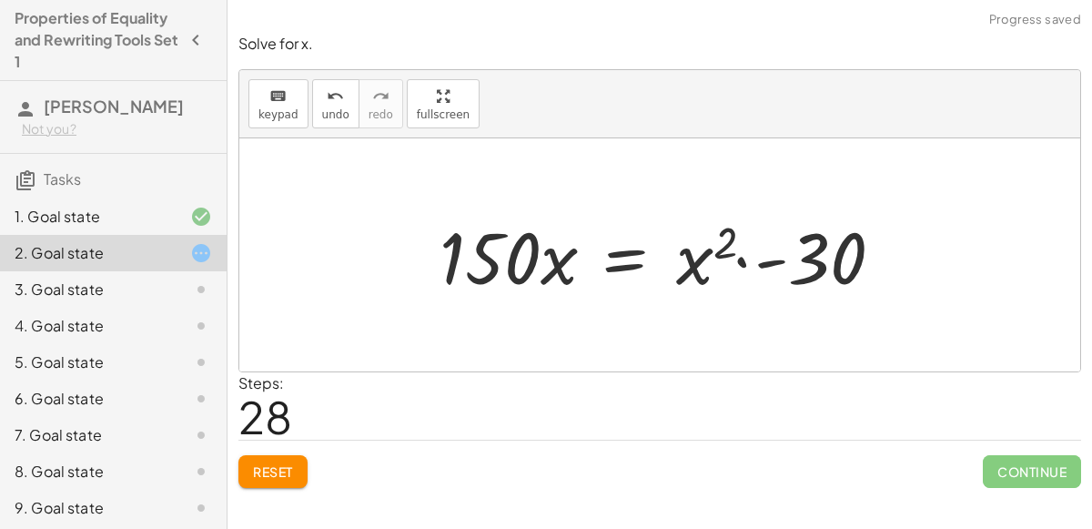
click at [722, 247] on div at bounding box center [667, 255] width 472 height 94
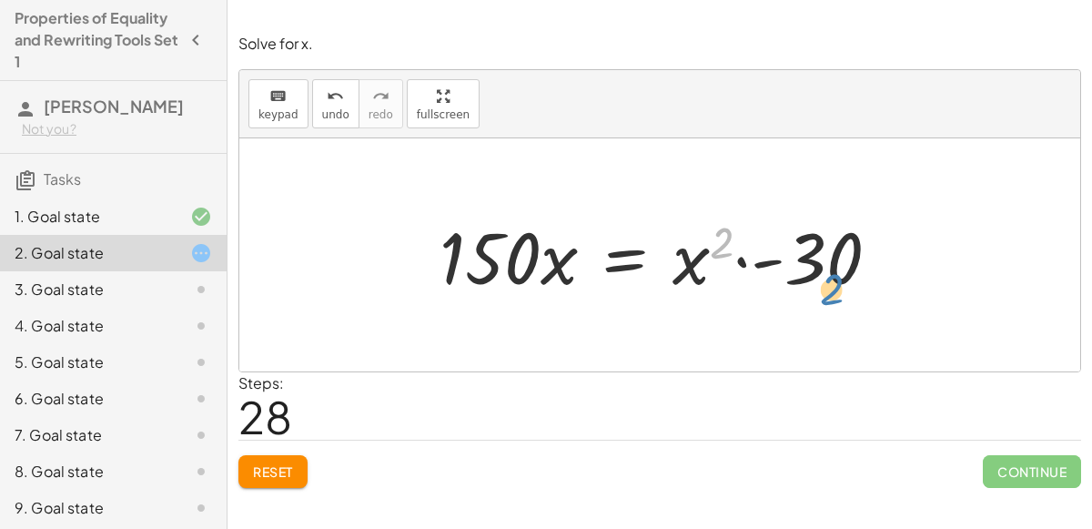
drag, startPoint x: 722, startPoint y: 247, endPoint x: 751, endPoint y: 275, distance: 40.6
click at [751, 275] on div at bounding box center [667, 255] width 472 height 94
click at [682, 261] on div at bounding box center [667, 255] width 472 height 94
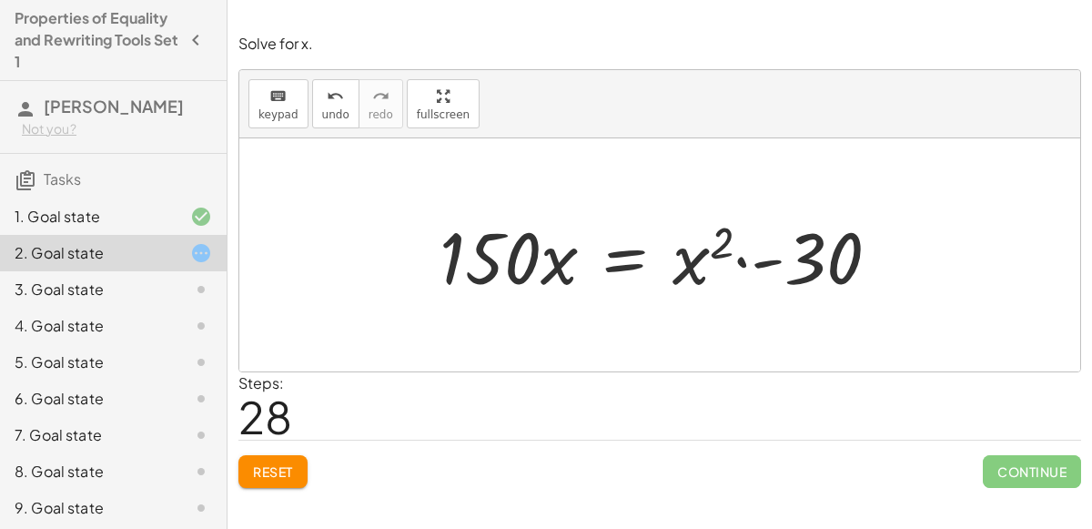
click at [728, 268] on div at bounding box center [667, 255] width 472 height 94
drag, startPoint x: 781, startPoint y: 254, endPoint x: 872, endPoint y: 282, distance: 95.3
click at [872, 282] on div at bounding box center [667, 255] width 472 height 94
drag, startPoint x: 774, startPoint y: 263, endPoint x: 713, endPoint y: 263, distance: 61.0
click at [713, 263] on div at bounding box center [667, 255] width 472 height 94
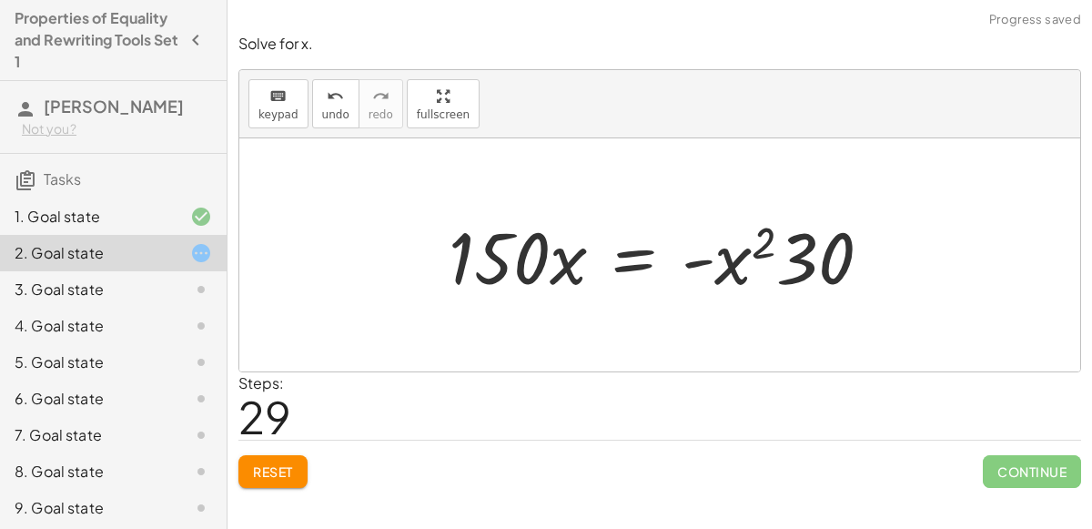
click at [635, 268] on div at bounding box center [667, 255] width 455 height 94
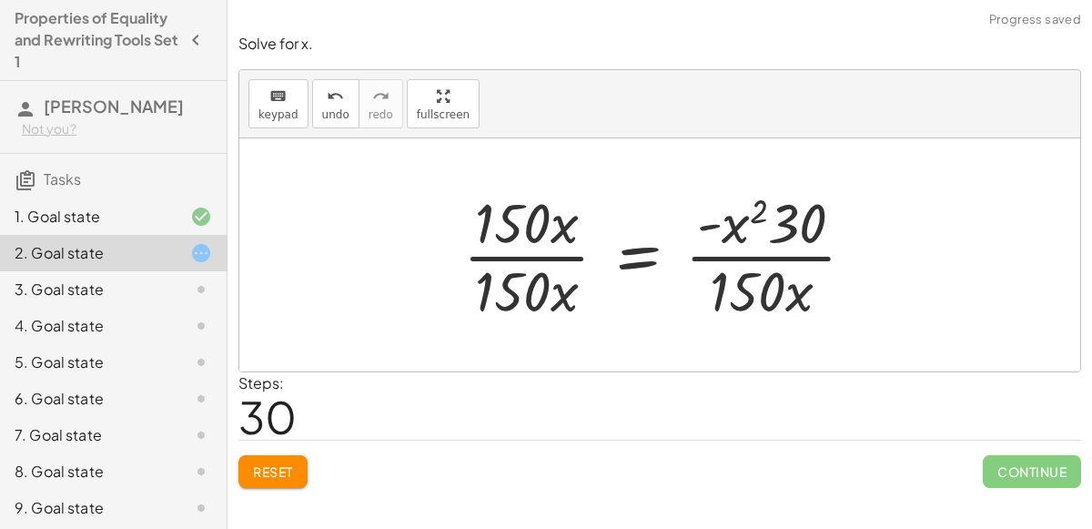
click at [566, 265] on div at bounding box center [666, 255] width 425 height 140
click at [558, 261] on div at bounding box center [666, 255] width 425 height 140
click at [539, 258] on div at bounding box center [666, 255] width 425 height 140
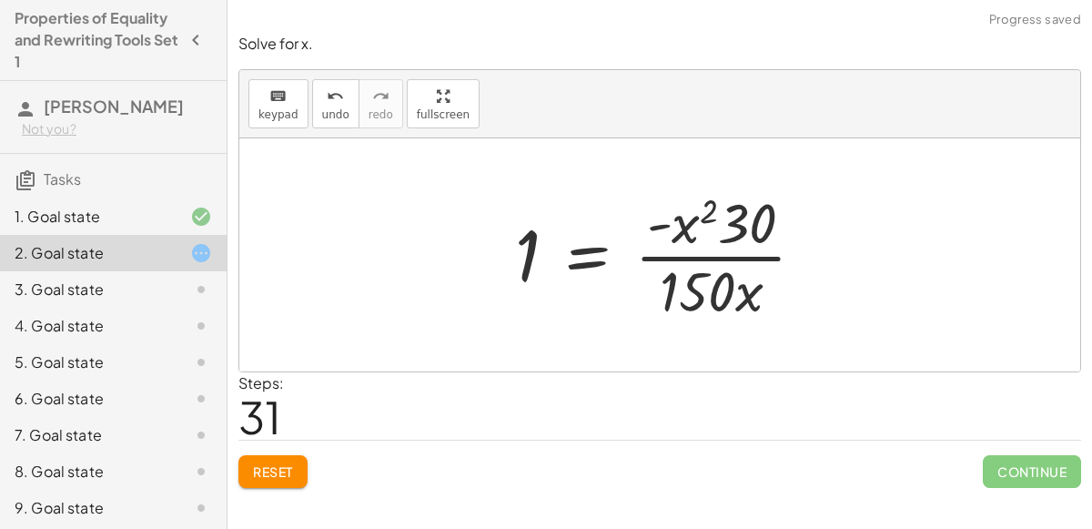
click at [755, 262] on div at bounding box center [667, 255] width 323 height 140
click at [705, 256] on div at bounding box center [667, 255] width 323 height 140
click at [1091, 331] on div "Solve for x. keyboard keypad undo undo redo redo fullscreen + · 6 · x + 10 = + …" at bounding box center [660, 261] width 865 height 476
click at [277, 485] on button "Reset" at bounding box center [272, 471] width 69 height 33
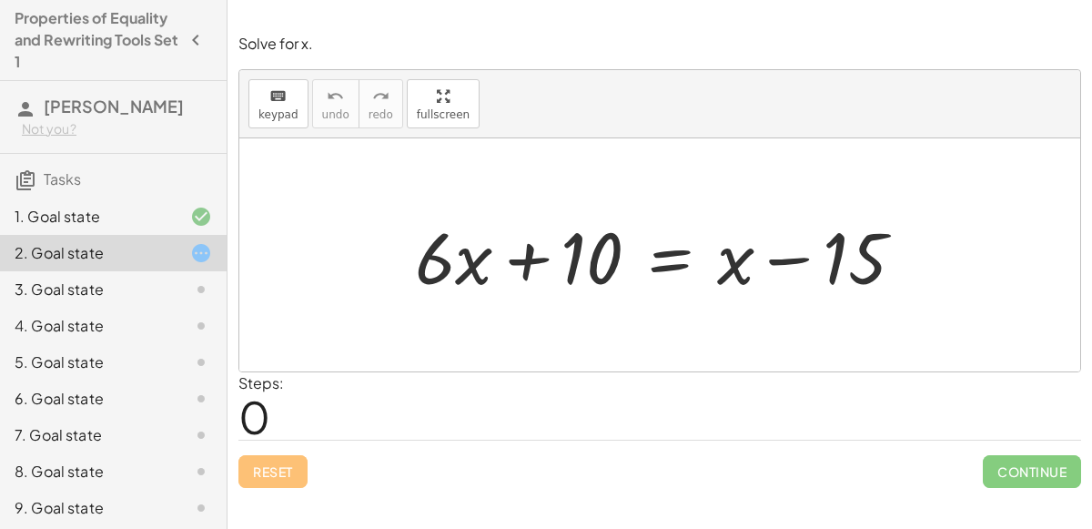
click at [552, 156] on div at bounding box center [659, 254] width 841 height 233
click at [557, 165] on div at bounding box center [659, 254] width 841 height 233
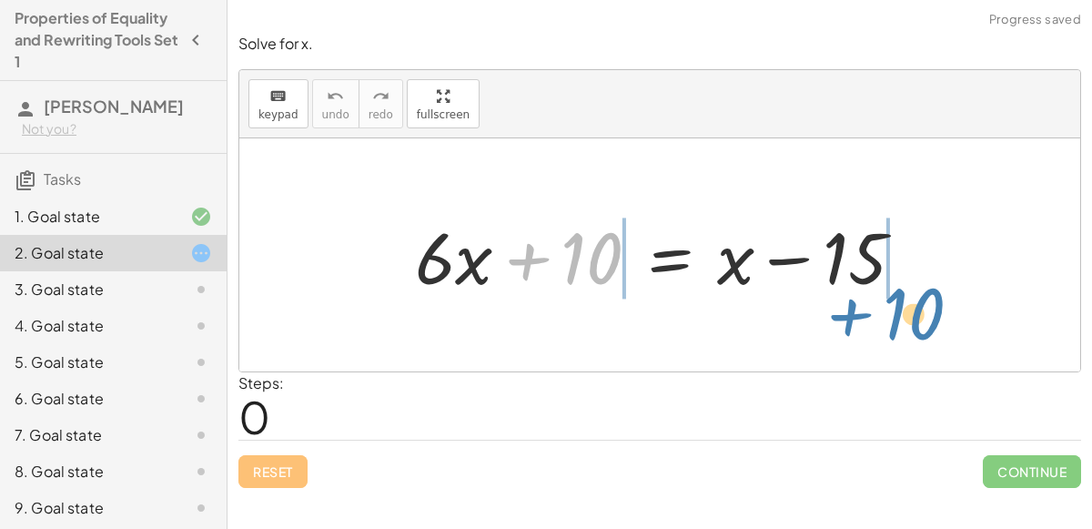
drag, startPoint x: 577, startPoint y: 255, endPoint x: 988, endPoint y: 270, distance: 410.8
click at [988, 270] on div "+ 10 + · 6 · x + 10 = + x − 15" at bounding box center [659, 254] width 841 height 233
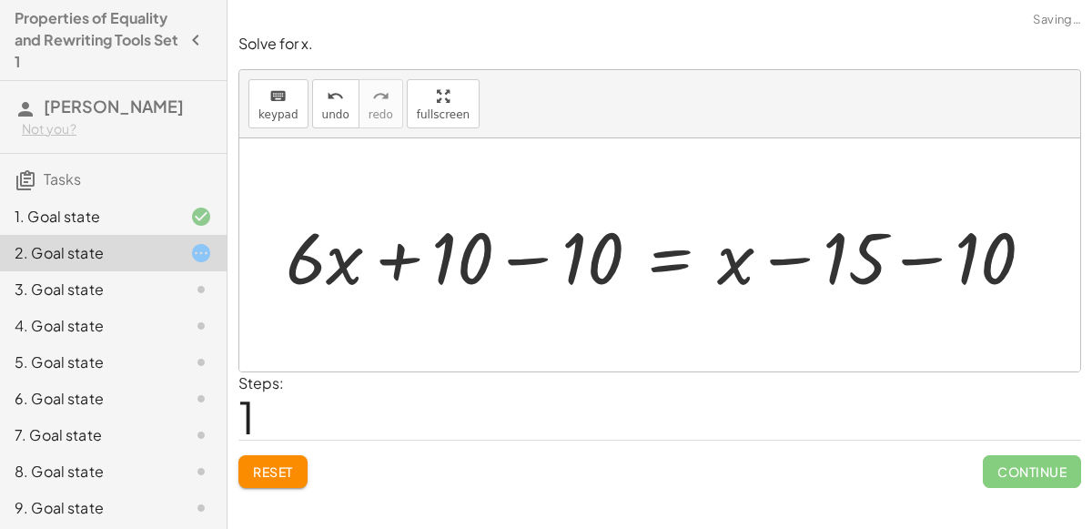
click at [915, 258] on div at bounding box center [667, 255] width 781 height 94
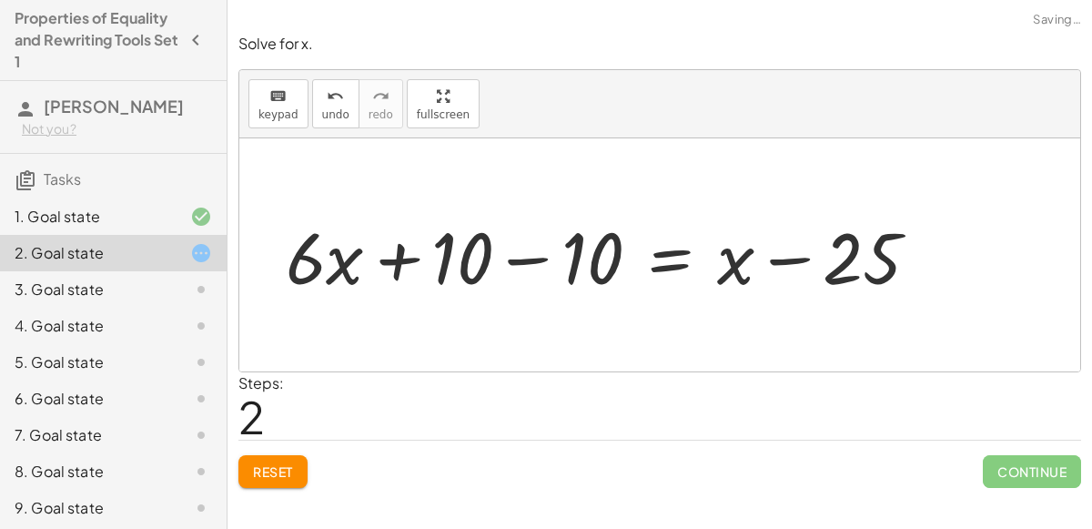
click at [510, 264] on div at bounding box center [610, 255] width 666 height 94
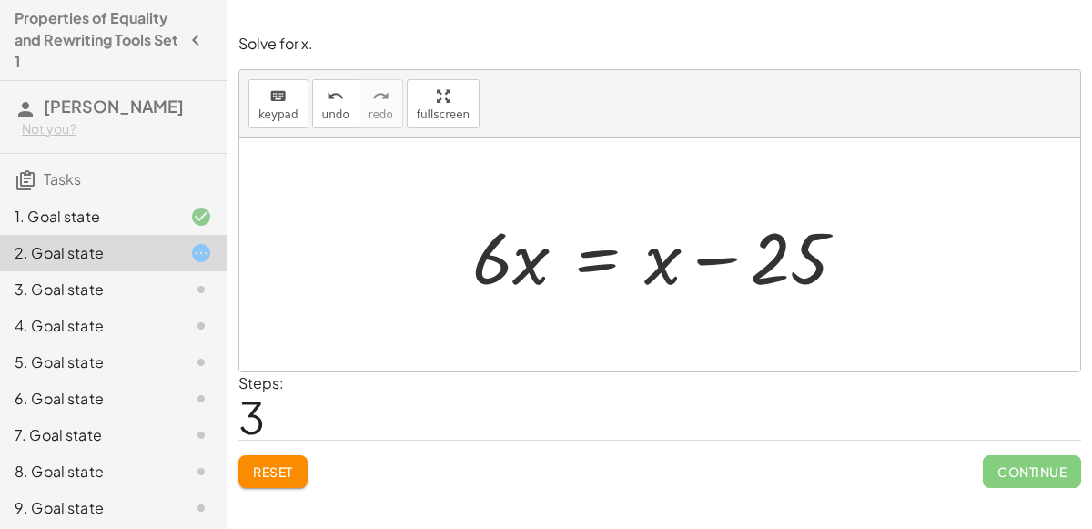
click at [687, 251] on div at bounding box center [666, 255] width 407 height 94
click at [694, 250] on div at bounding box center [666, 255] width 407 height 94
drag, startPoint x: 646, startPoint y: 272, endPoint x: 470, endPoint y: 316, distance: 181.9
click at [470, 316] on div "+ · 6 · x + 10 = + x − 15 + · 6 · x + 10 − 10 = + x − 15 − 10 + · 6 · x + 10 − …" at bounding box center [659, 254] width 841 height 233
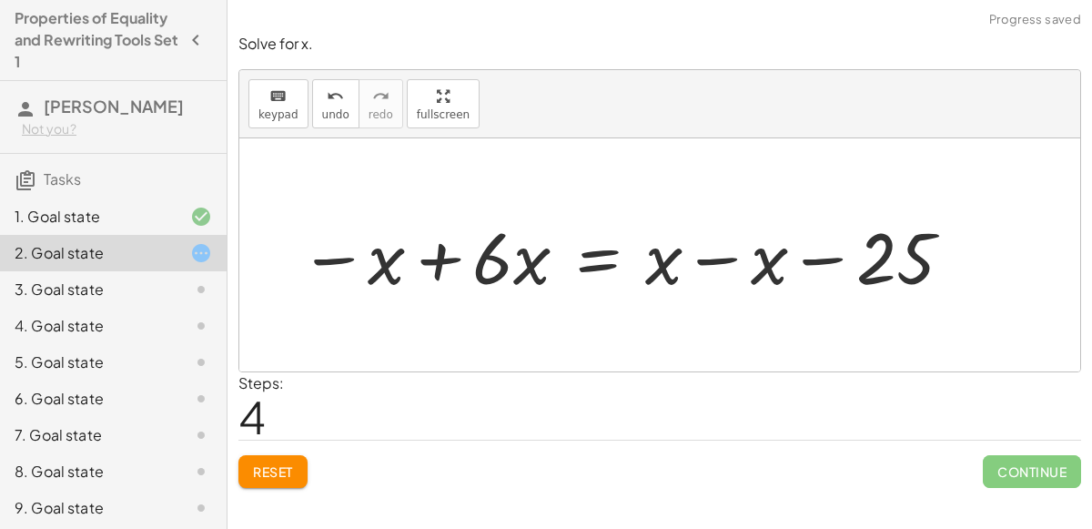
click at [405, 251] on div at bounding box center [627, 255] width 674 height 94
click at [645, 270] on div at bounding box center [720, 255] width 511 height 94
click at [776, 253] on div at bounding box center [720, 255] width 511 height 94
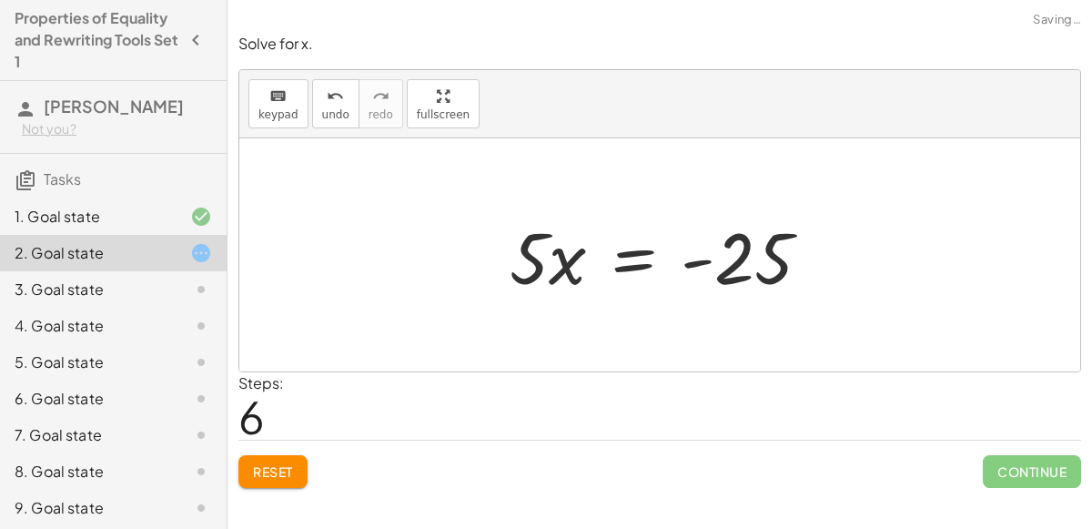
click at [696, 272] on div at bounding box center [668, 255] width 334 height 94
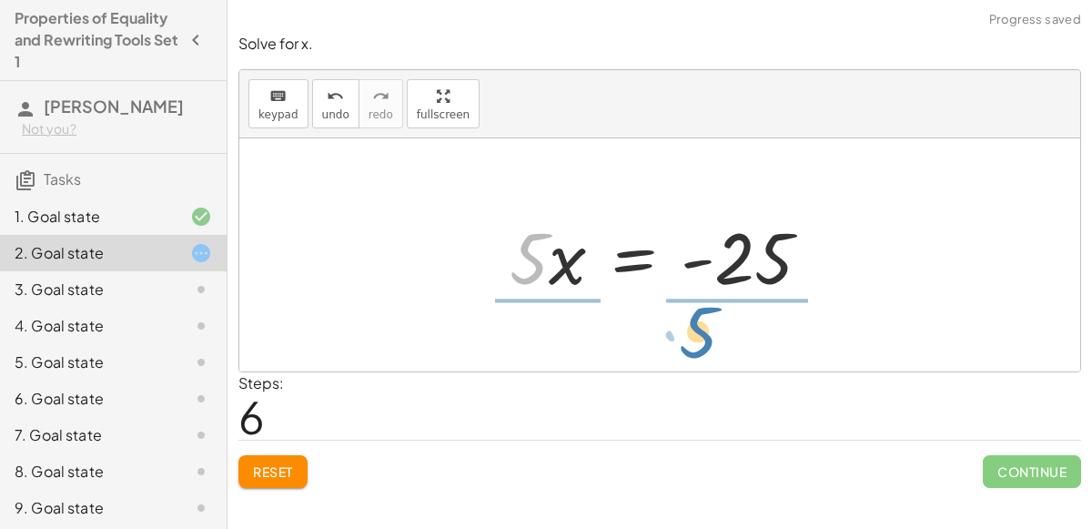
drag, startPoint x: 520, startPoint y: 264, endPoint x: 714, endPoint y: 339, distance: 207.7
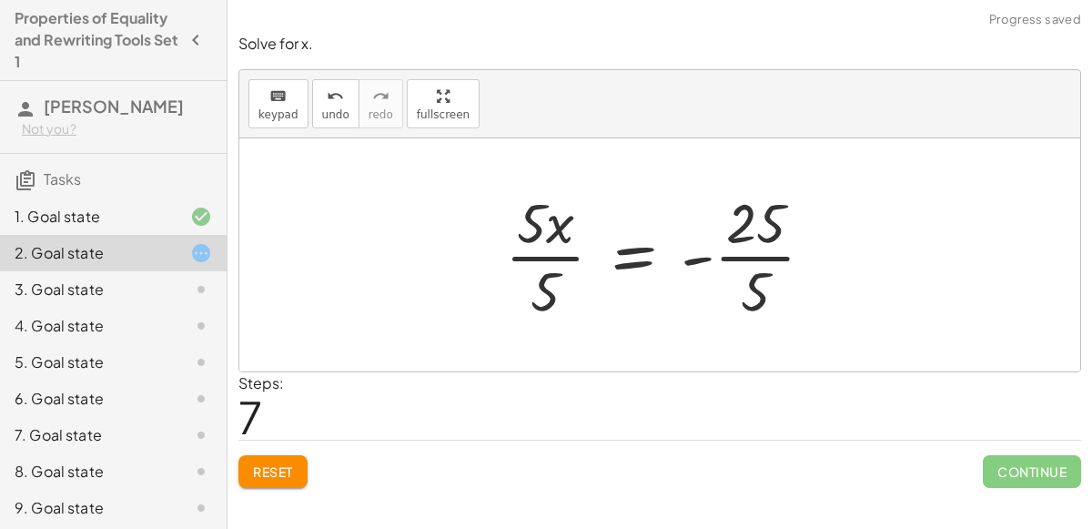
click at [540, 266] on div at bounding box center [667, 255] width 342 height 140
click at [769, 248] on div at bounding box center [689, 255] width 299 height 140
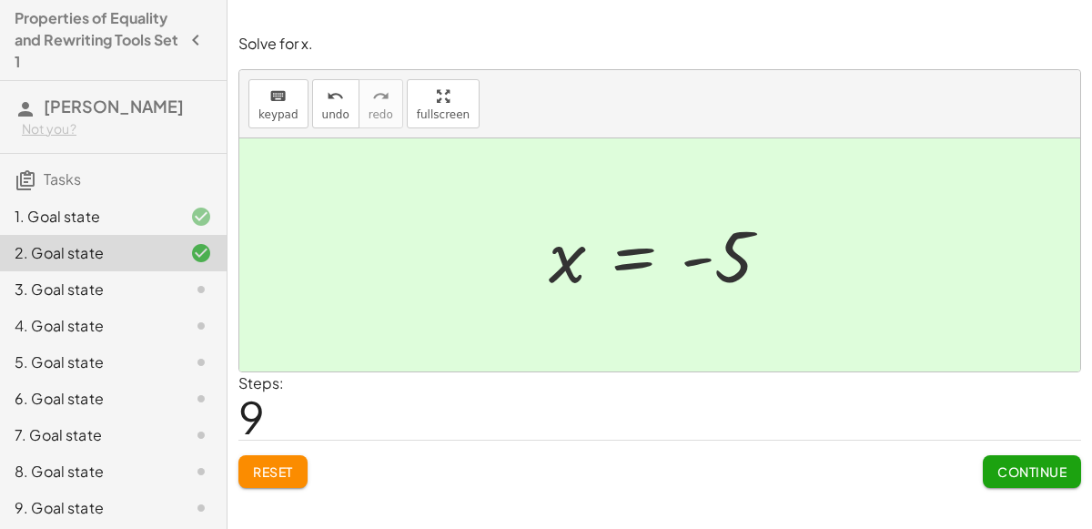
click at [132, 289] on div "3. Goal state" at bounding box center [88, 290] width 147 height 22
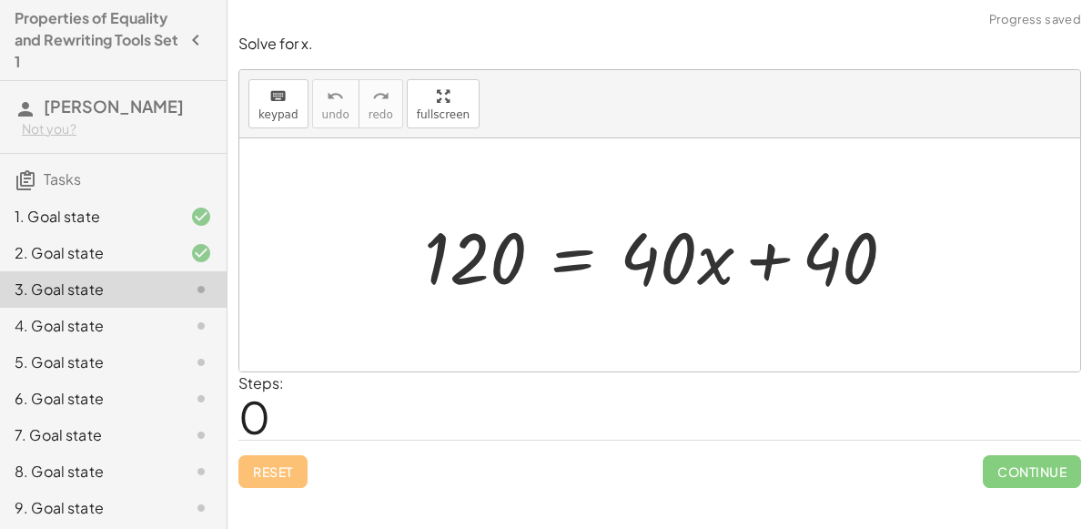
click at [172, 238] on div "2. Goal state" at bounding box center [113, 253] width 227 height 36
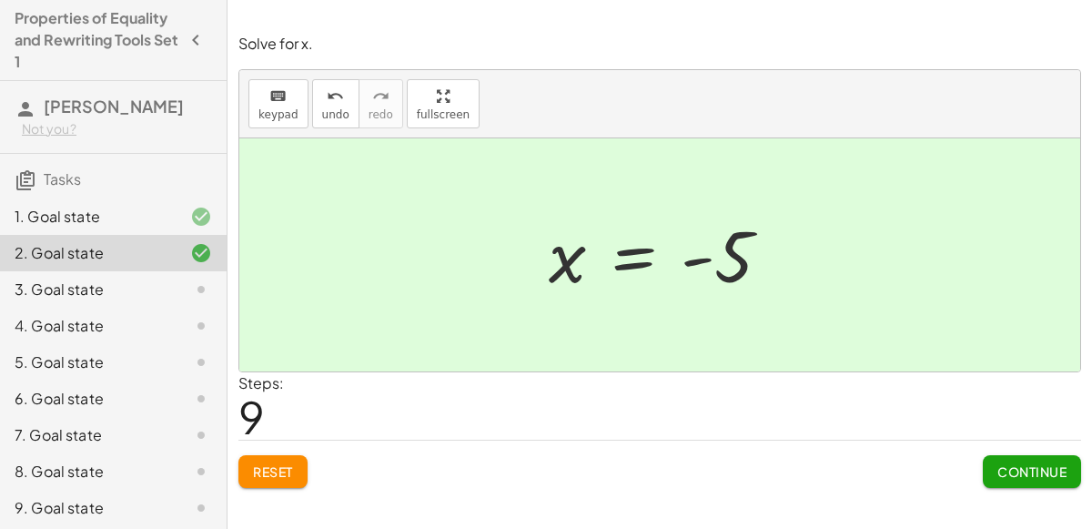
click at [108, 296] on div "3. Goal state" at bounding box center [88, 290] width 147 height 22
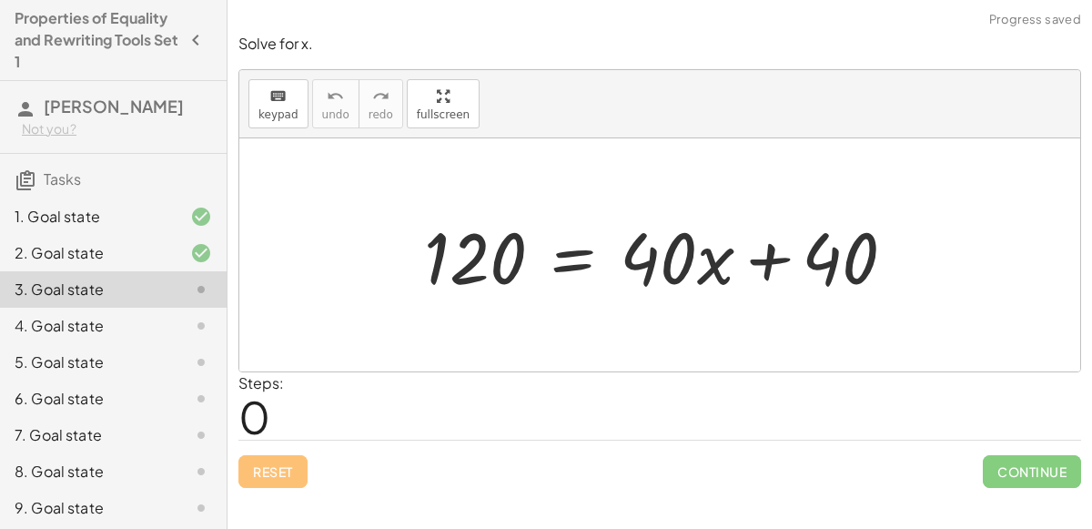
click at [710, 296] on div at bounding box center [667, 255] width 504 height 94
click at [713, 294] on div at bounding box center [667, 255] width 504 height 94
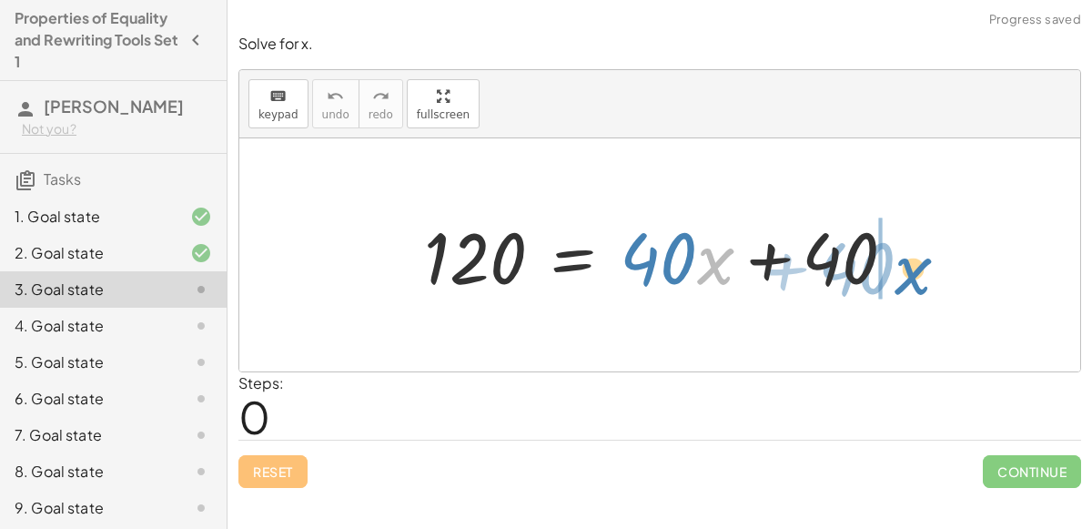
drag, startPoint x: 710, startPoint y: 287, endPoint x: 907, endPoint y: 297, distance: 196.9
click at [907, 297] on div at bounding box center [667, 255] width 504 height 94
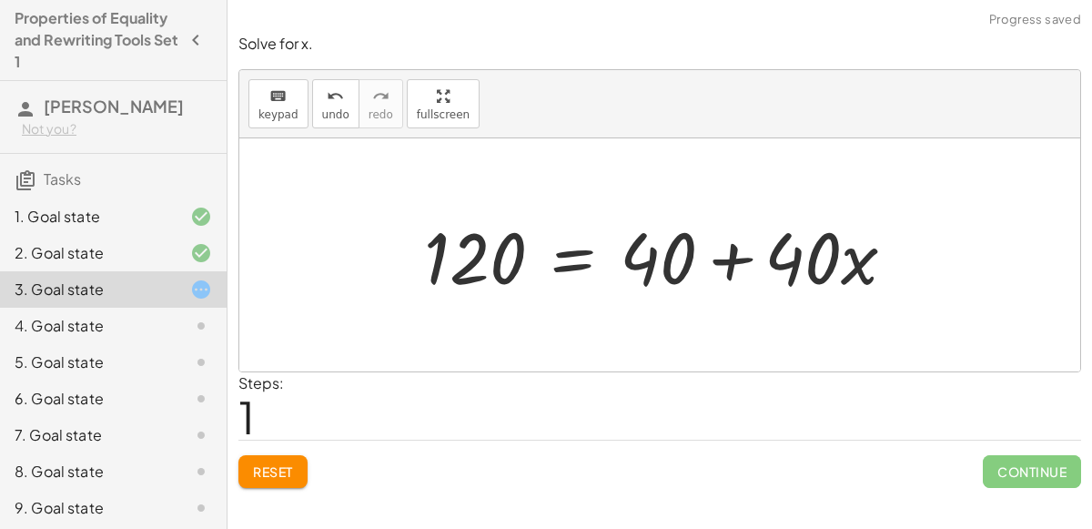
click at [714, 266] on div at bounding box center [667, 255] width 504 height 94
click at [590, 250] on div at bounding box center [667, 255] width 504 height 94
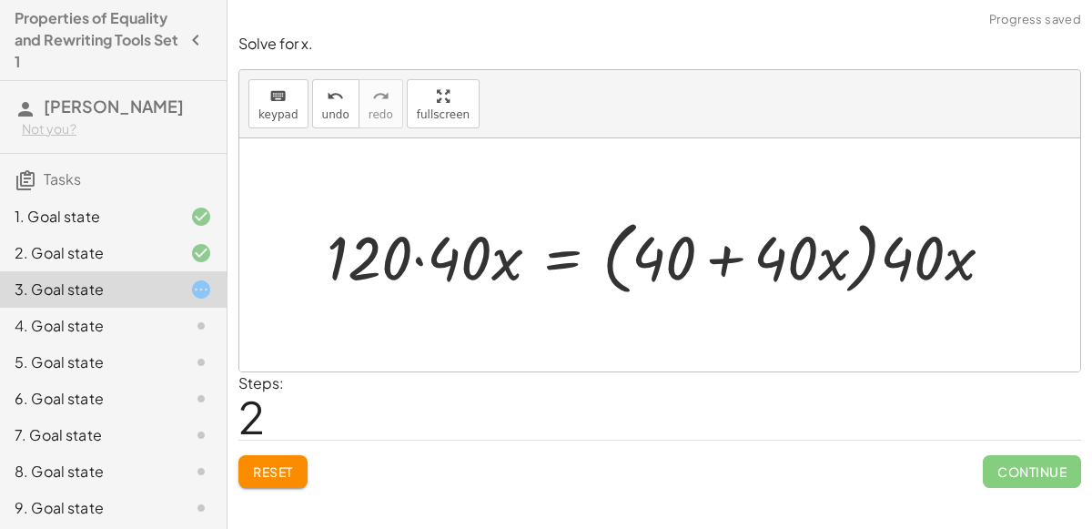
click at [425, 250] on div at bounding box center [668, 254] width 700 height 89
click at [744, 263] on div at bounding box center [676, 254] width 681 height 89
click at [877, 264] on div at bounding box center [676, 254] width 681 height 89
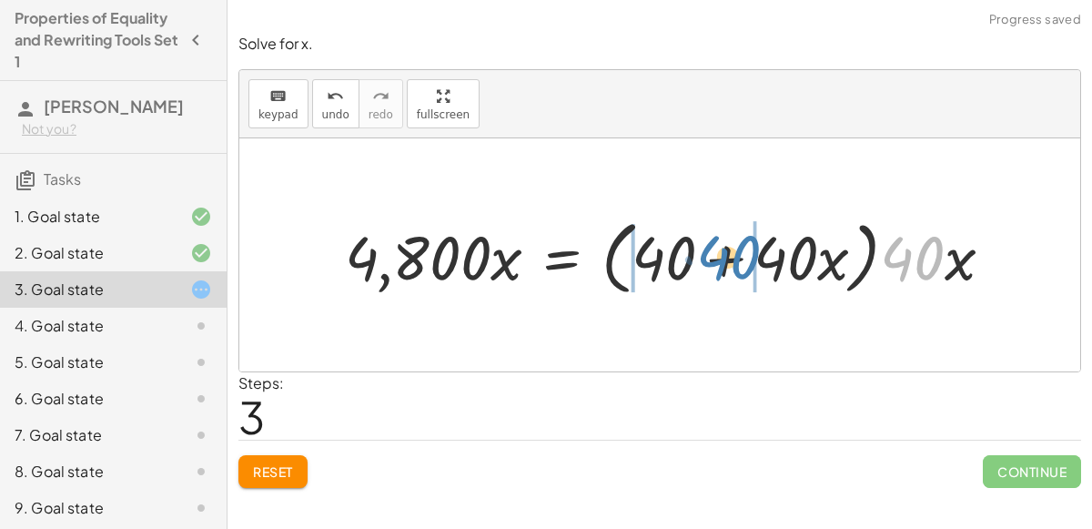
drag, startPoint x: 933, startPoint y: 251, endPoint x: 753, endPoint y: 251, distance: 180.2
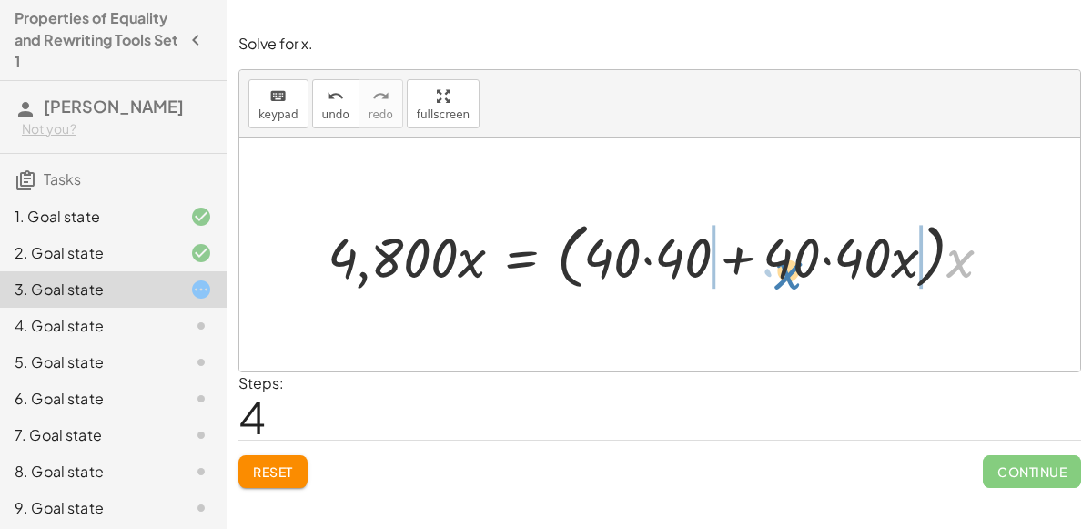
drag, startPoint x: 977, startPoint y: 256, endPoint x: 800, endPoint y: 266, distance: 176.9
click at [800, 266] on div at bounding box center [667, 255] width 697 height 81
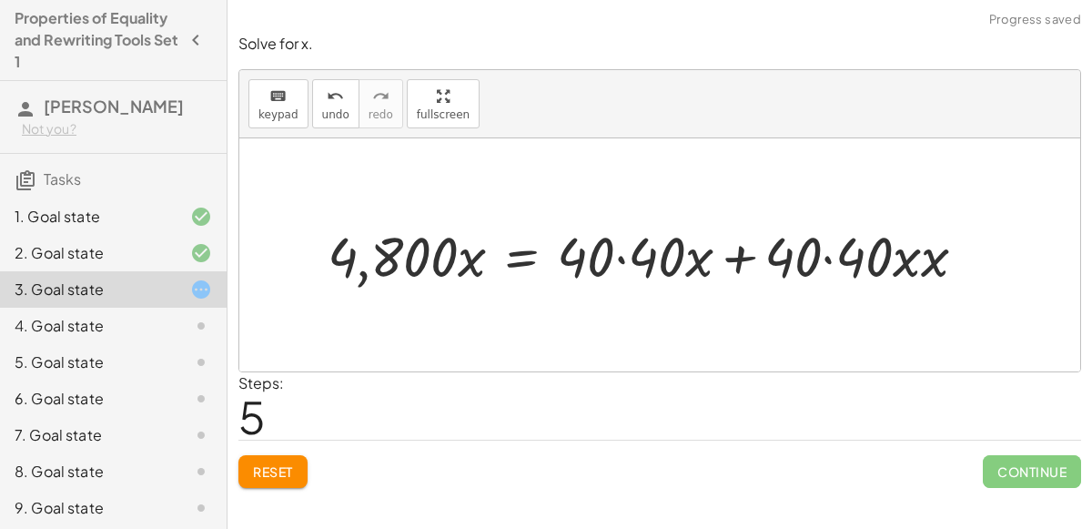
click at [735, 258] on div at bounding box center [655, 254] width 672 height 73
click at [835, 260] on div at bounding box center [655, 254] width 672 height 73
click at [621, 247] on div at bounding box center [649, 254] width 660 height 73
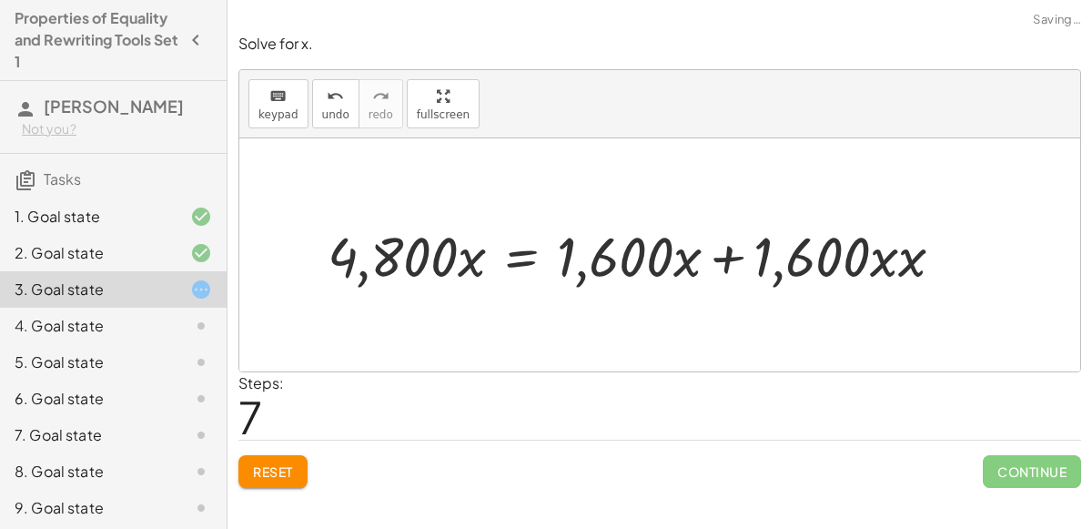
click at [729, 267] on div at bounding box center [643, 254] width 649 height 73
drag, startPoint x: 913, startPoint y: 271, endPoint x: 878, endPoint y: 254, distance: 38.7
click at [765, 259] on div at bounding box center [638, 254] width 638 height 73
click at [739, 254] on div at bounding box center [638, 254] width 638 height 73
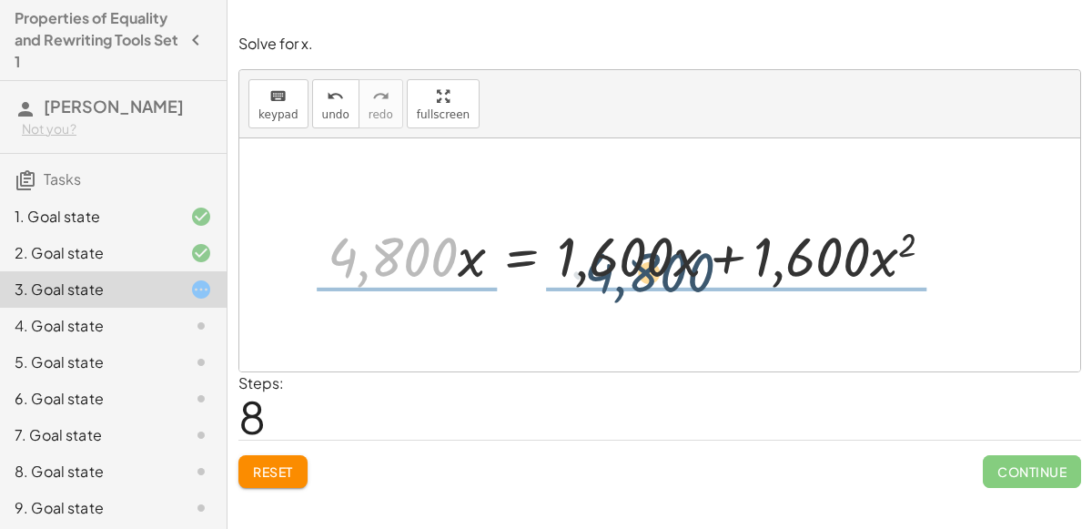
drag, startPoint x: 384, startPoint y: 241, endPoint x: 649, endPoint y: 256, distance: 265.3
click at [649, 256] on div at bounding box center [638, 254] width 638 height 73
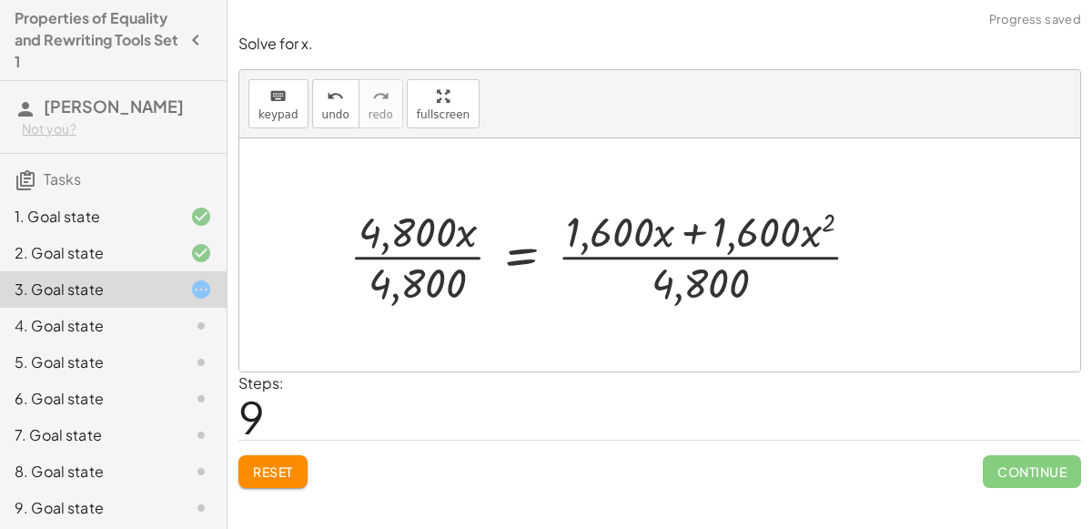
click at [430, 248] on div at bounding box center [612, 254] width 544 height 107
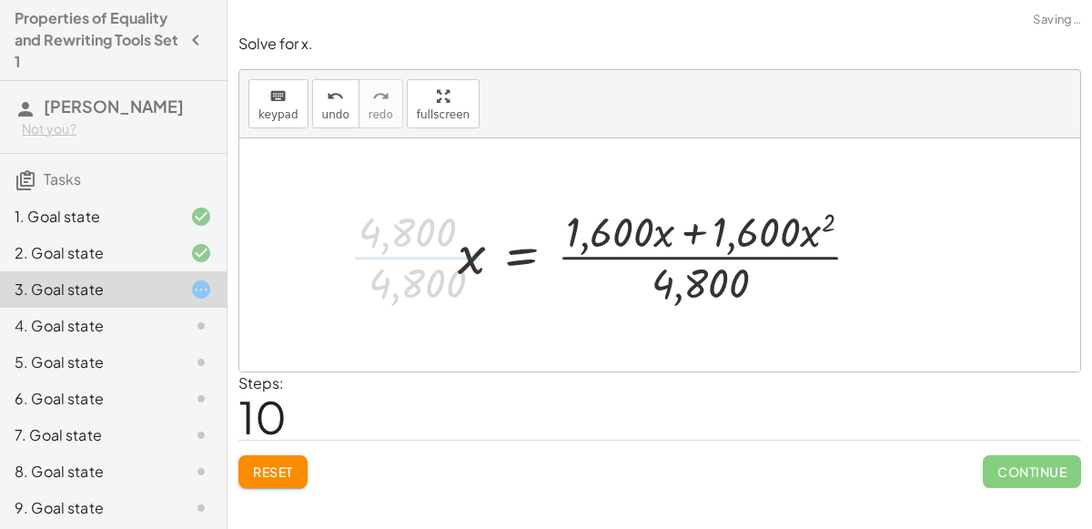
click at [666, 258] on div at bounding box center [667, 254] width 436 height 107
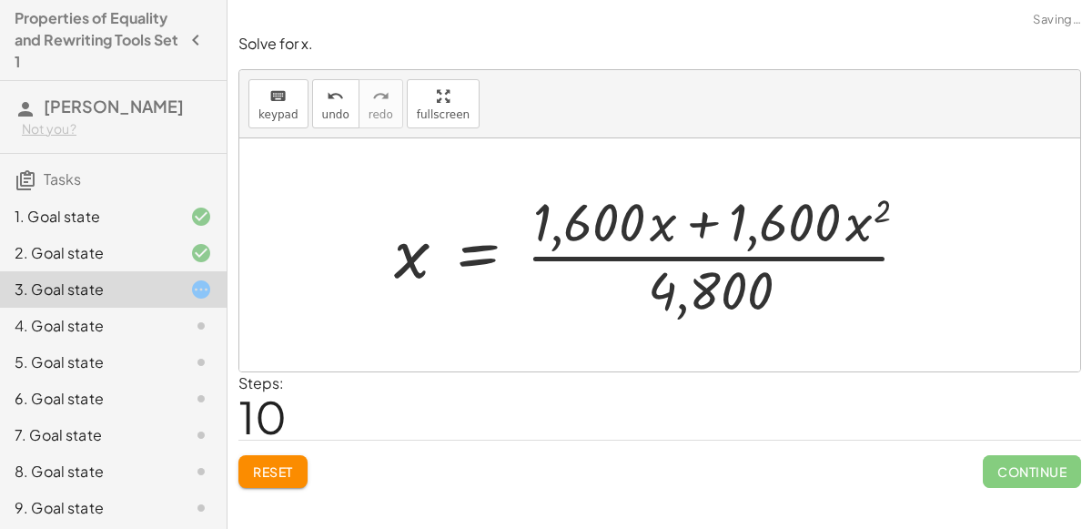
click at [666, 258] on div at bounding box center [666, 255] width 563 height 140
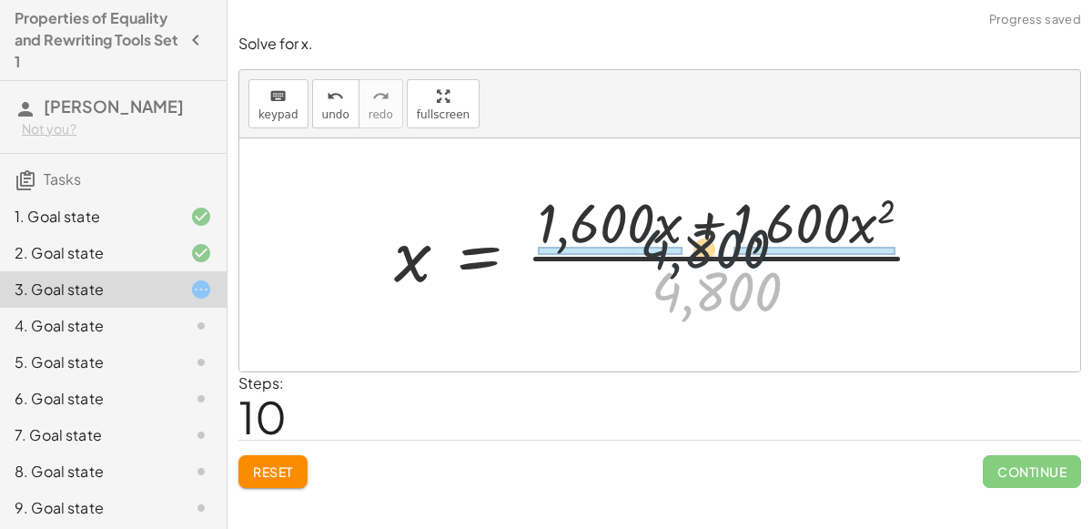
drag, startPoint x: 735, startPoint y: 289, endPoint x: 701, endPoint y: 196, distance: 99.6
click at [701, 196] on div at bounding box center [666, 255] width 563 height 140
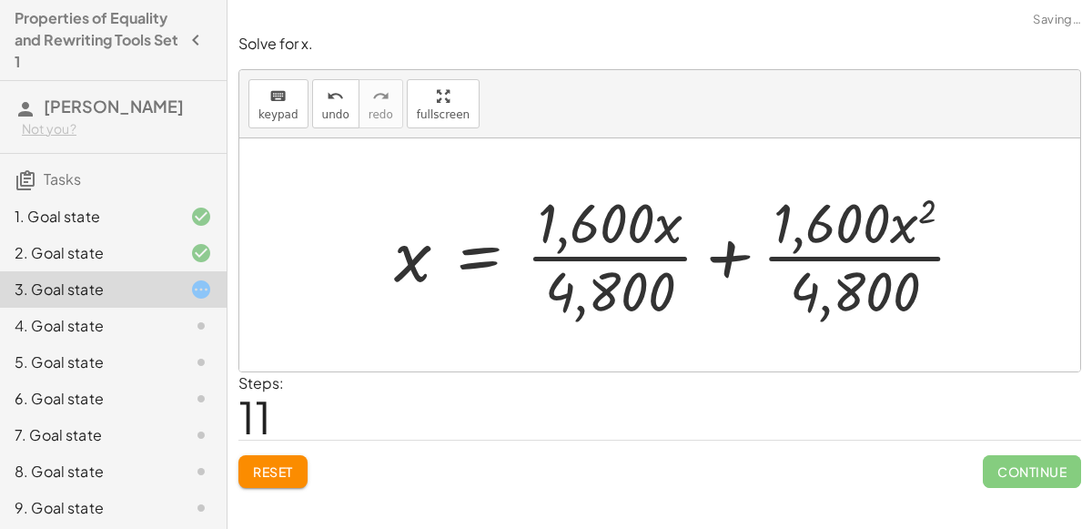
click at [614, 247] on div at bounding box center [687, 255] width 604 height 140
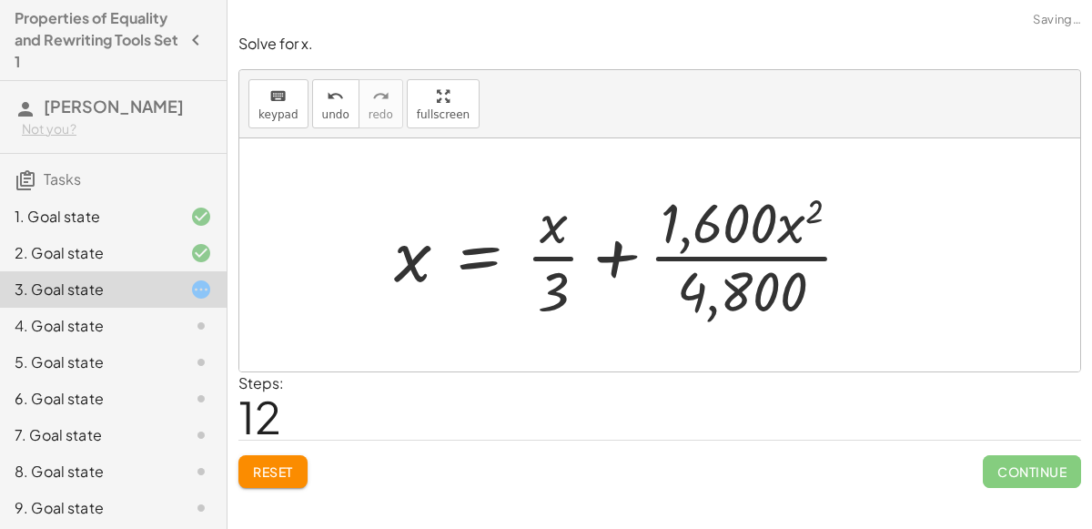
click at [773, 266] on div at bounding box center [630, 255] width 491 height 140
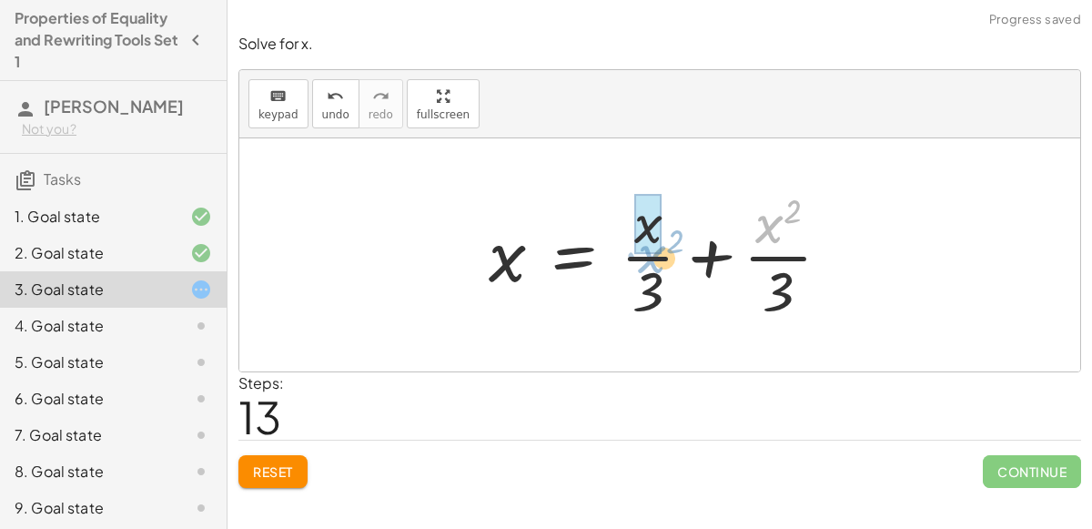
drag, startPoint x: 762, startPoint y: 235, endPoint x: 629, endPoint y: 249, distance: 133.7
click at [629, 249] on div at bounding box center [667, 255] width 374 height 140
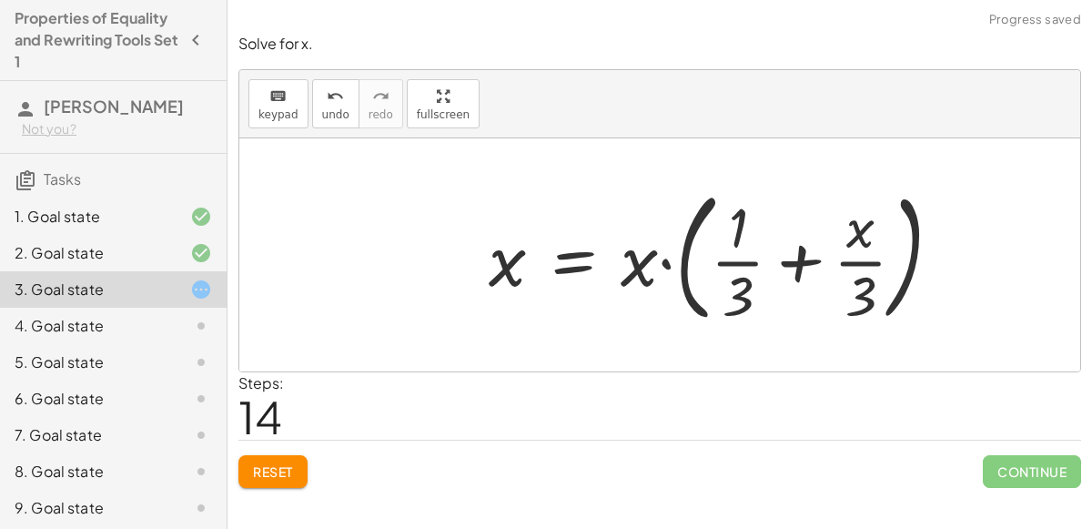
click at [672, 250] on div at bounding box center [723, 254] width 486 height 151
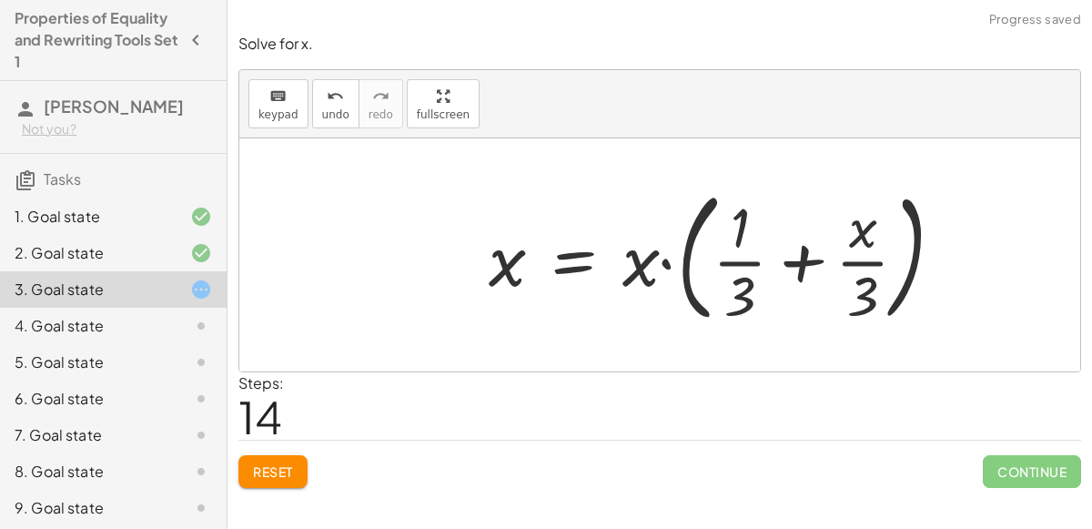
click at [737, 254] on div at bounding box center [723, 254] width 486 height 151
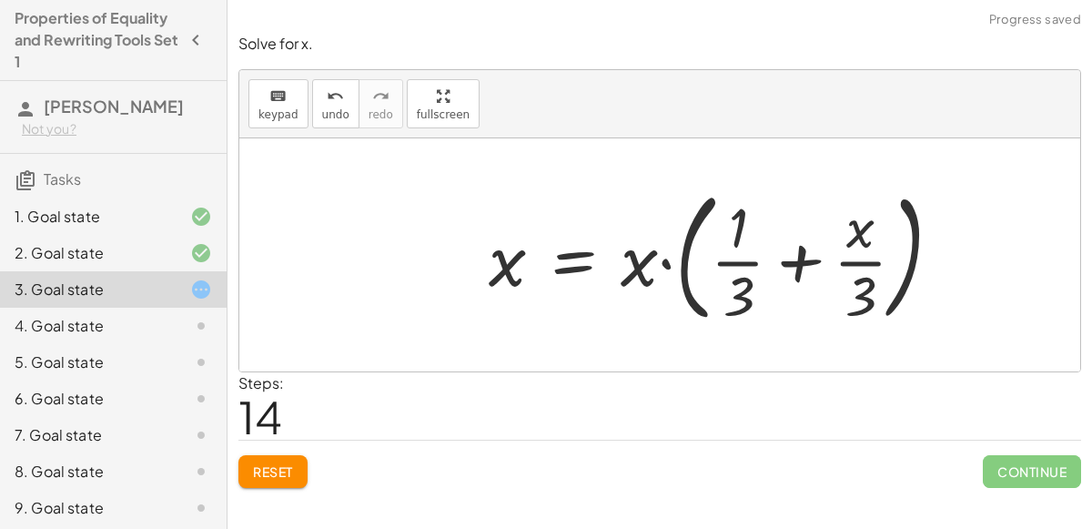
click at [789, 258] on div at bounding box center [723, 254] width 486 height 151
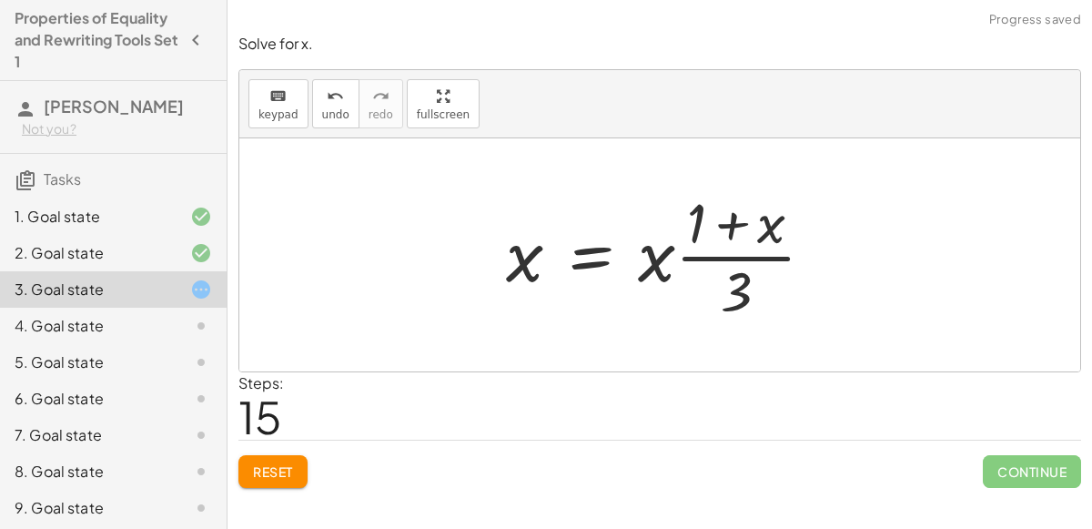
click at [735, 233] on div at bounding box center [667, 255] width 341 height 140
drag, startPoint x: 737, startPoint y: 304, endPoint x: 704, endPoint y: 228, distance: 82.3
click at [704, 228] on div at bounding box center [667, 255] width 341 height 140
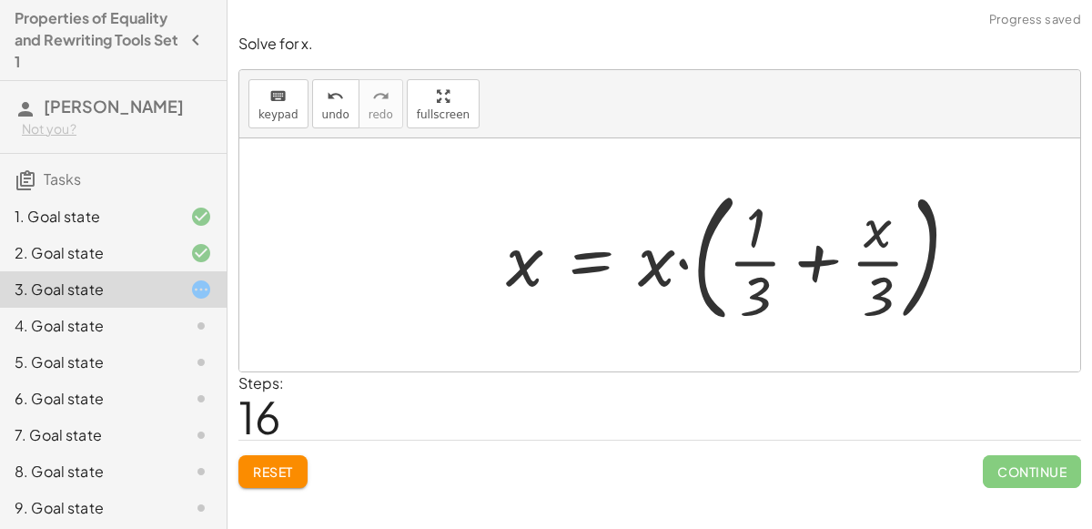
click at [754, 262] on div at bounding box center [740, 254] width 486 height 151
click at [868, 254] on div at bounding box center [740, 254] width 486 height 151
click at [816, 257] on div at bounding box center [740, 254] width 486 height 151
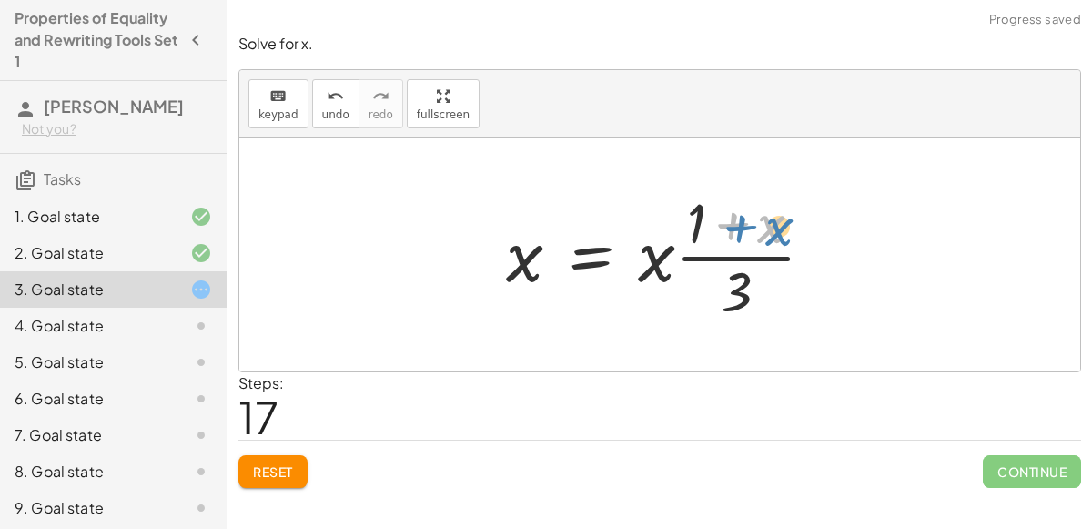
click at [775, 216] on div at bounding box center [667, 255] width 341 height 140
drag, startPoint x: 771, startPoint y: 220, endPoint x: 781, endPoint y: 217, distance: 10.7
click at [781, 217] on div at bounding box center [667, 255] width 341 height 140
drag, startPoint x: 781, startPoint y: 223, endPoint x: 814, endPoint y: 233, distance: 34.3
click at [814, 233] on div at bounding box center [667, 255] width 341 height 140
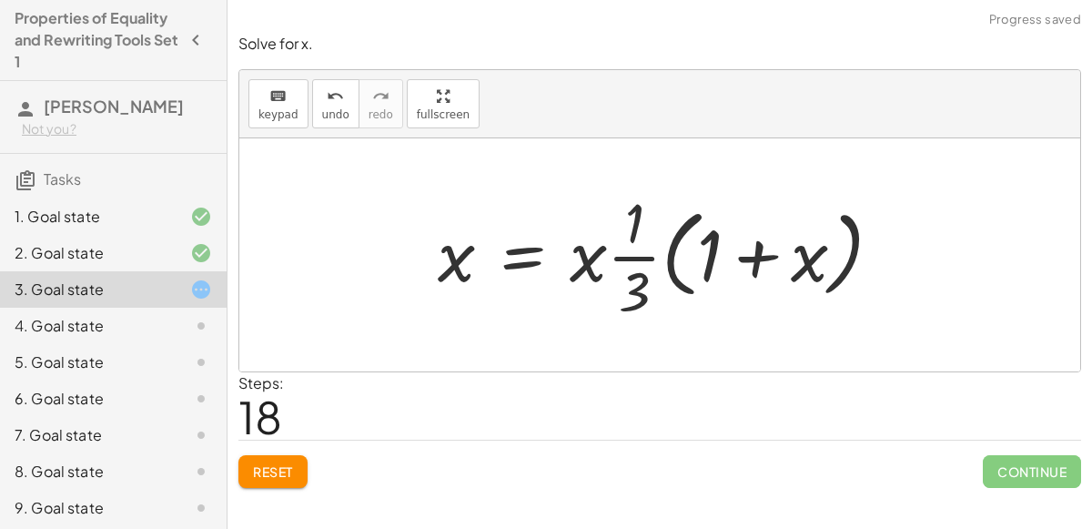
click at [769, 260] on div at bounding box center [667, 255] width 477 height 140
click at [725, 255] on div at bounding box center [667, 255] width 477 height 140
click at [684, 231] on div at bounding box center [667, 255] width 477 height 140
click at [654, 229] on div at bounding box center [667, 255] width 477 height 140
click at [602, 267] on div at bounding box center [667, 255] width 477 height 140
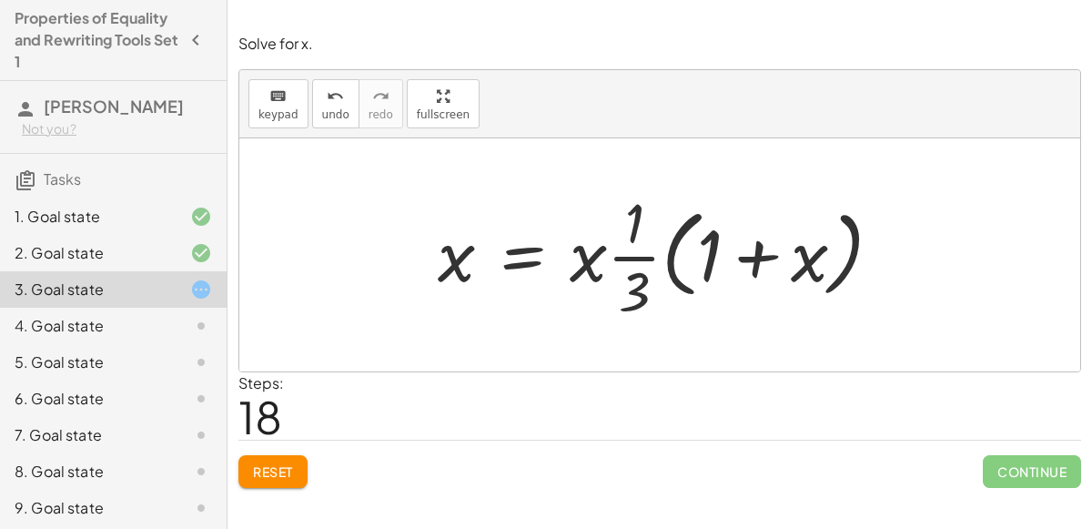
click at [634, 257] on div at bounding box center [667, 255] width 477 height 140
click at [700, 252] on div at bounding box center [667, 255] width 477 height 140
click at [674, 239] on div at bounding box center [667, 255] width 477 height 140
click at [674, 239] on div at bounding box center [690, 254] width 522 height 151
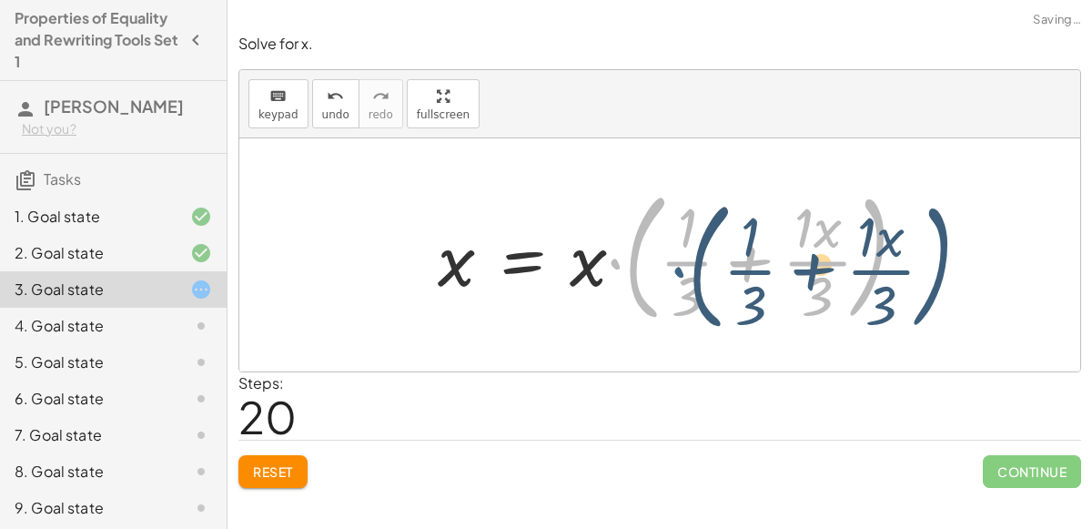
drag, startPoint x: 623, startPoint y: 253, endPoint x: 684, endPoint y: 261, distance: 62.4
click at [684, 261] on div at bounding box center [680, 254] width 502 height 151
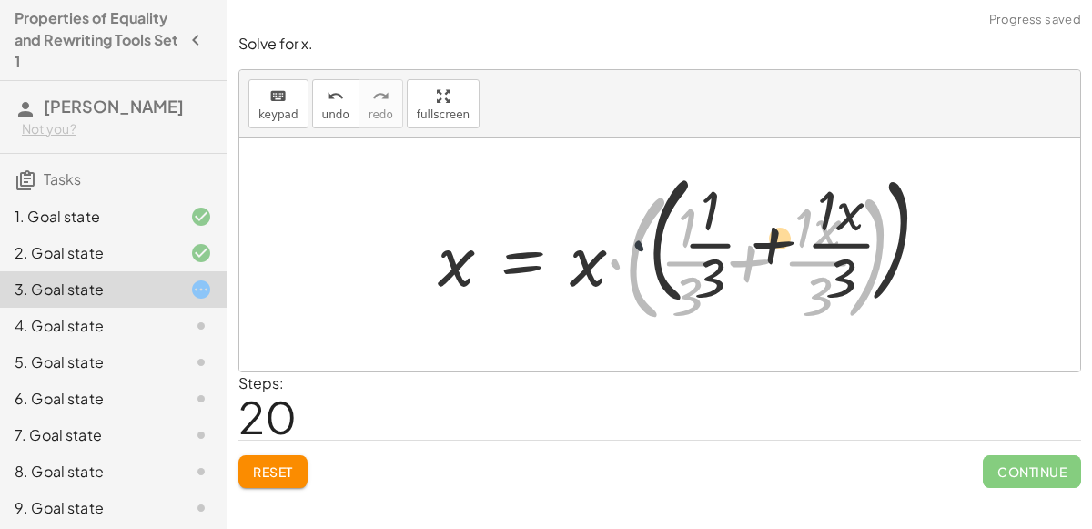
drag, startPoint x: 608, startPoint y: 259, endPoint x: 661, endPoint y: 211, distance: 71.5
click at [661, 211] on div at bounding box center [680, 254] width 502 height 151
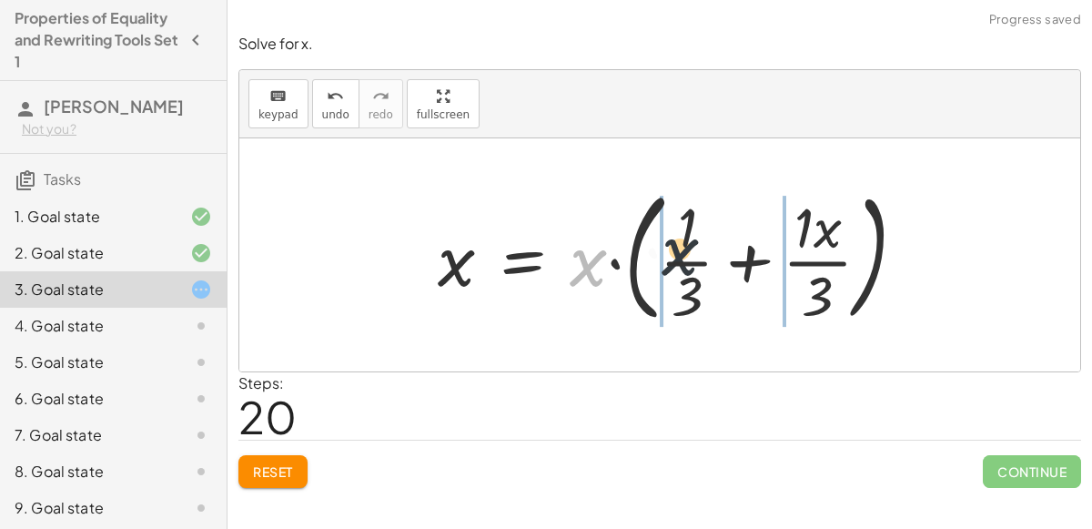
drag, startPoint x: 573, startPoint y: 261, endPoint x: 698, endPoint y: 255, distance: 124.9
click at [698, 255] on div at bounding box center [680, 254] width 502 height 151
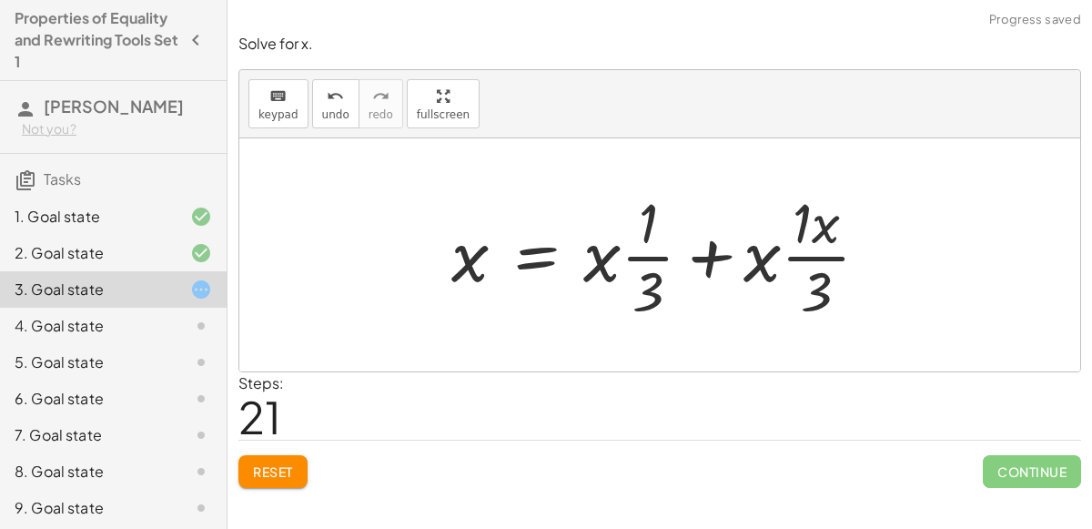
click at [711, 259] on div at bounding box center [667, 255] width 451 height 140
drag, startPoint x: 770, startPoint y: 263, endPoint x: 754, endPoint y: 264, distance: 16.4
click at [754, 264] on div at bounding box center [667, 255] width 451 height 140
drag, startPoint x: 834, startPoint y: 218, endPoint x: 805, endPoint y: 230, distance: 31.4
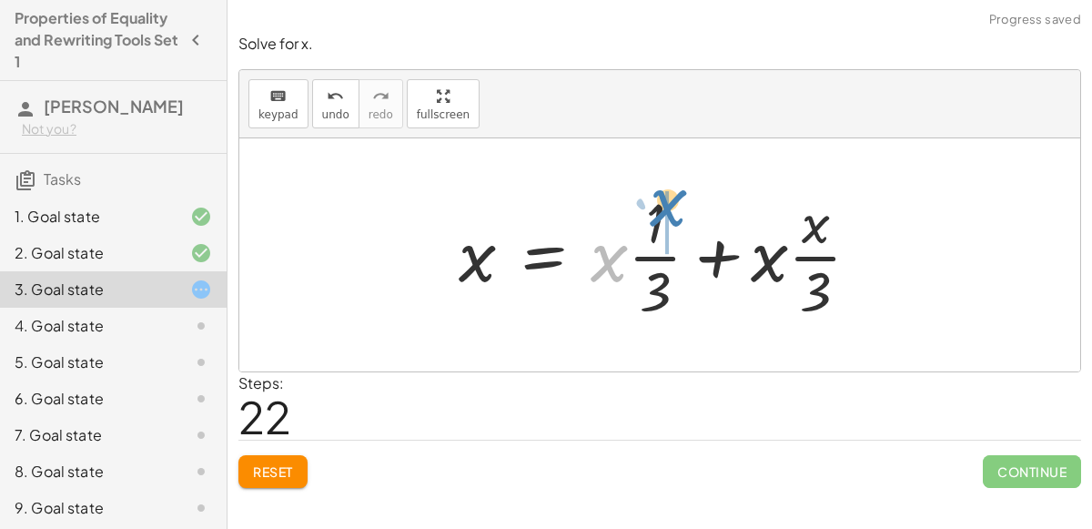
drag, startPoint x: 601, startPoint y: 258, endPoint x: 655, endPoint y: 204, distance: 77.2
click at [655, 204] on div at bounding box center [667, 255] width 434 height 140
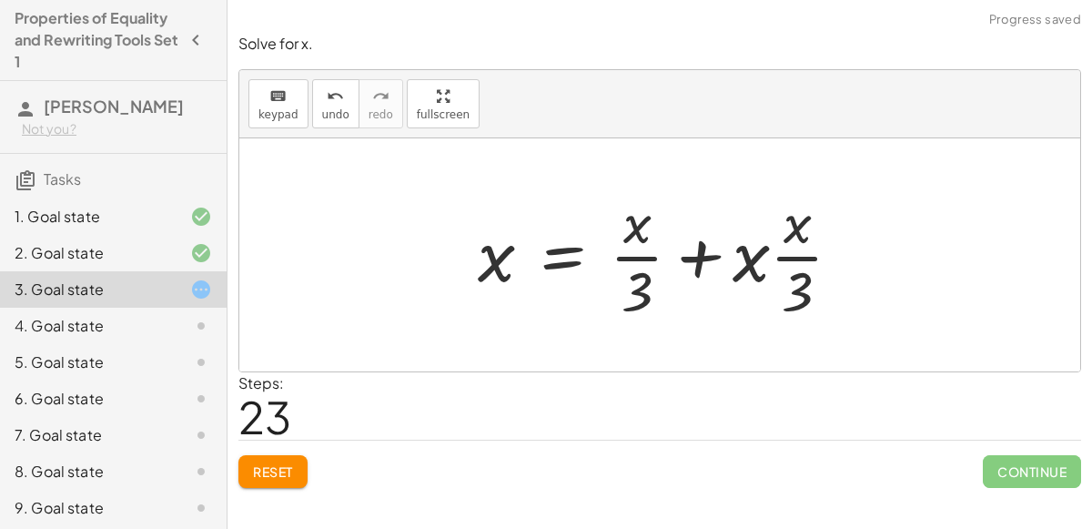
click at [684, 259] on div at bounding box center [667, 255] width 397 height 140
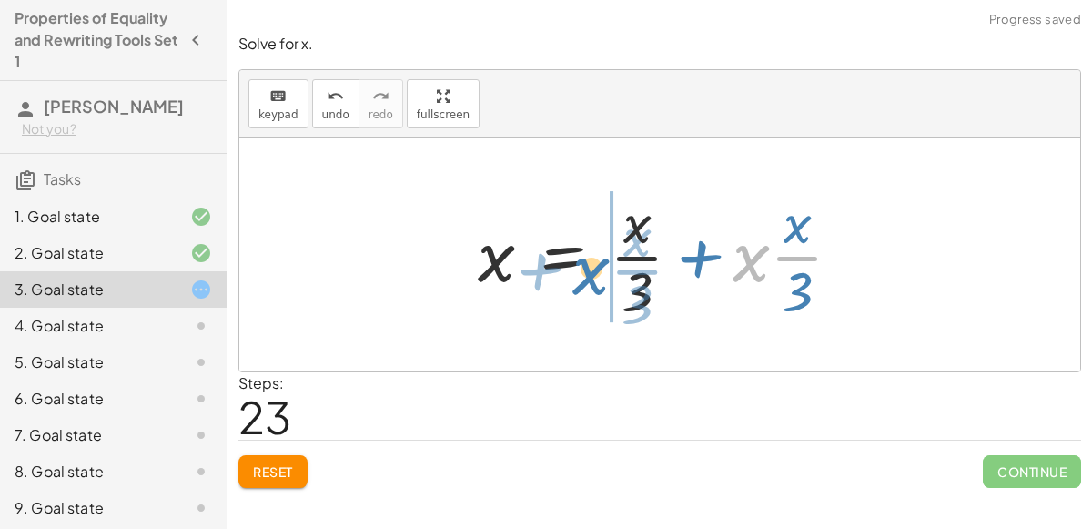
drag, startPoint x: 754, startPoint y: 258, endPoint x: 597, endPoint y: 271, distance: 157.1
click at [597, 271] on div at bounding box center [667, 255] width 397 height 140
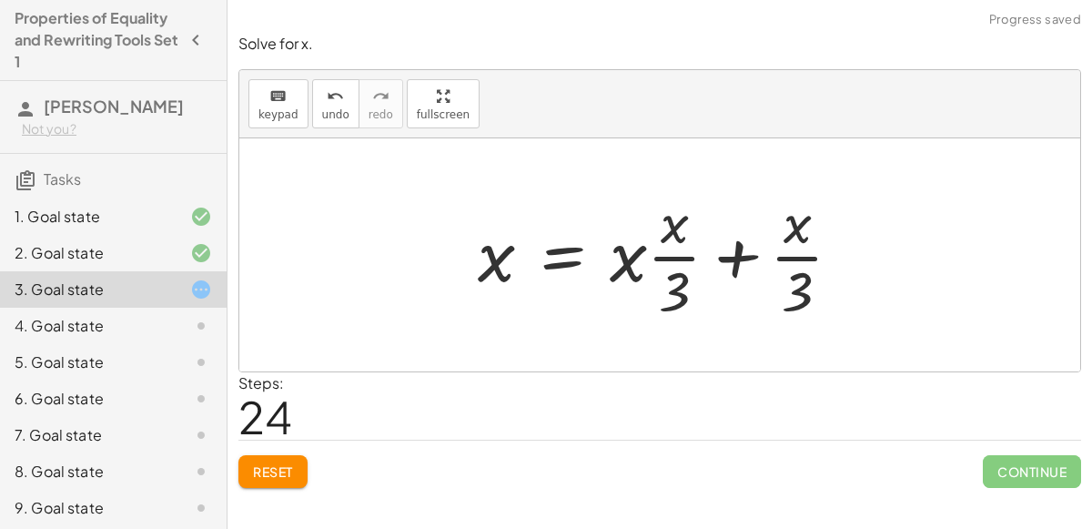
click at [728, 265] on div at bounding box center [667, 255] width 397 height 140
click at [729, 265] on div at bounding box center [667, 255] width 397 height 140
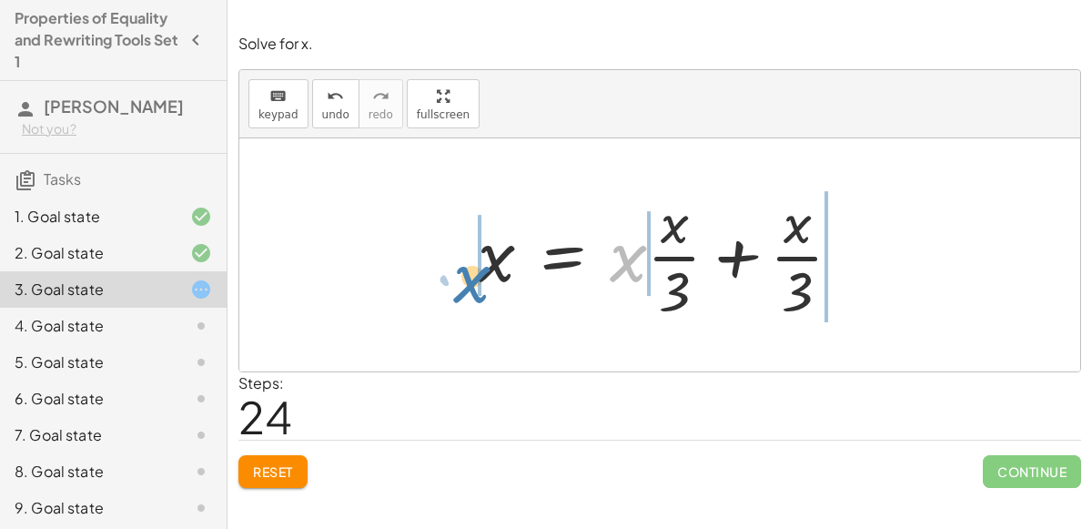
drag, startPoint x: 631, startPoint y: 262, endPoint x: 475, endPoint y: 284, distance: 157.2
click at [475, 284] on div at bounding box center [667, 255] width 397 height 140
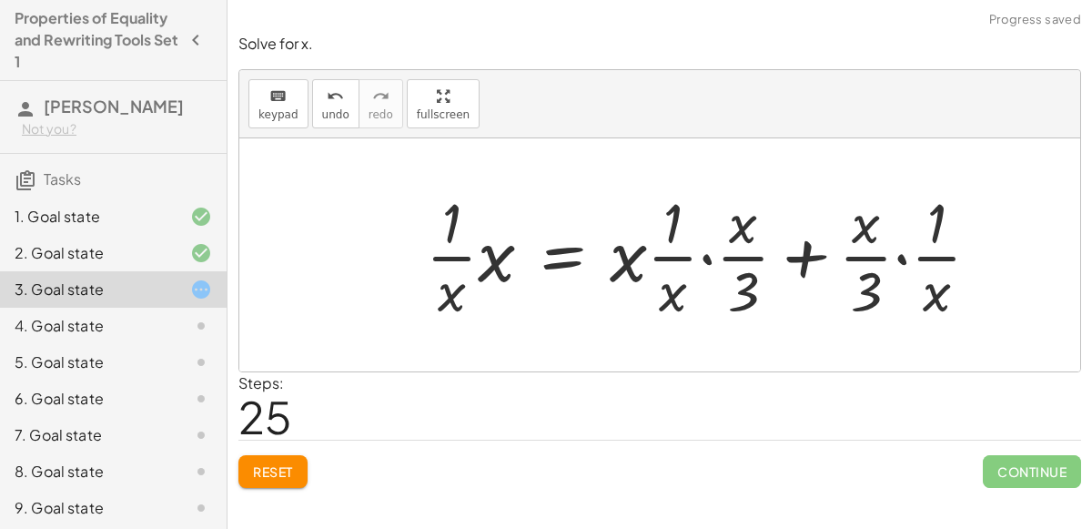
click at [708, 272] on div at bounding box center [710, 255] width 587 height 140
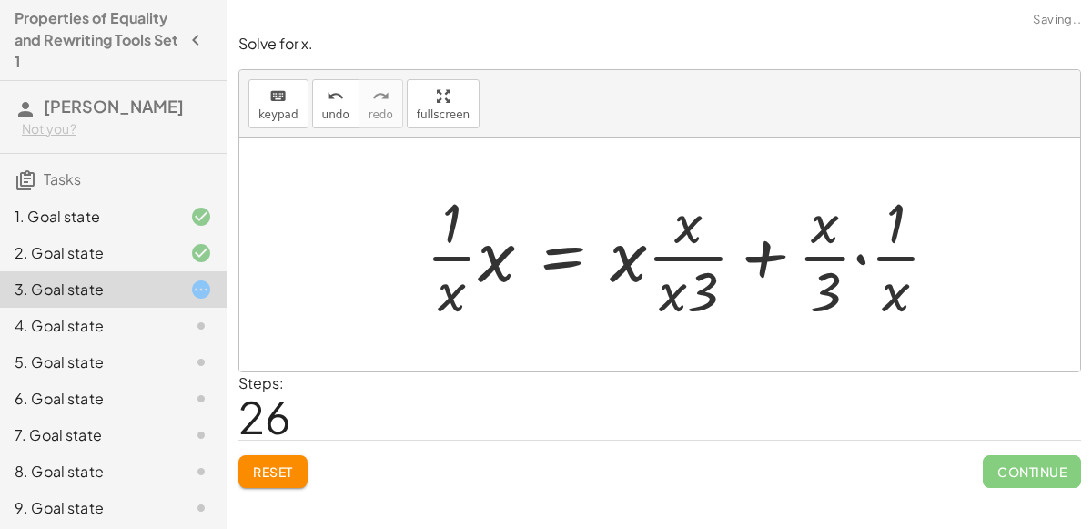
click at [846, 261] on div at bounding box center [690, 255] width 546 height 140
click at [848, 262] on div at bounding box center [690, 255] width 546 height 140
click at [874, 257] on div at bounding box center [690, 255] width 546 height 140
click at [862, 253] on div at bounding box center [690, 255] width 546 height 140
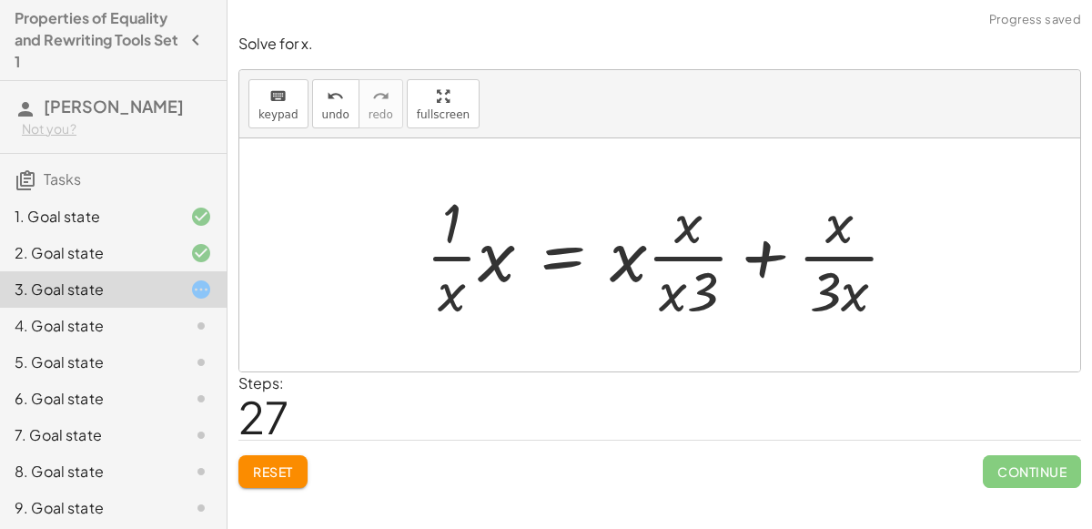
click at [763, 258] on div at bounding box center [669, 255] width 505 height 140
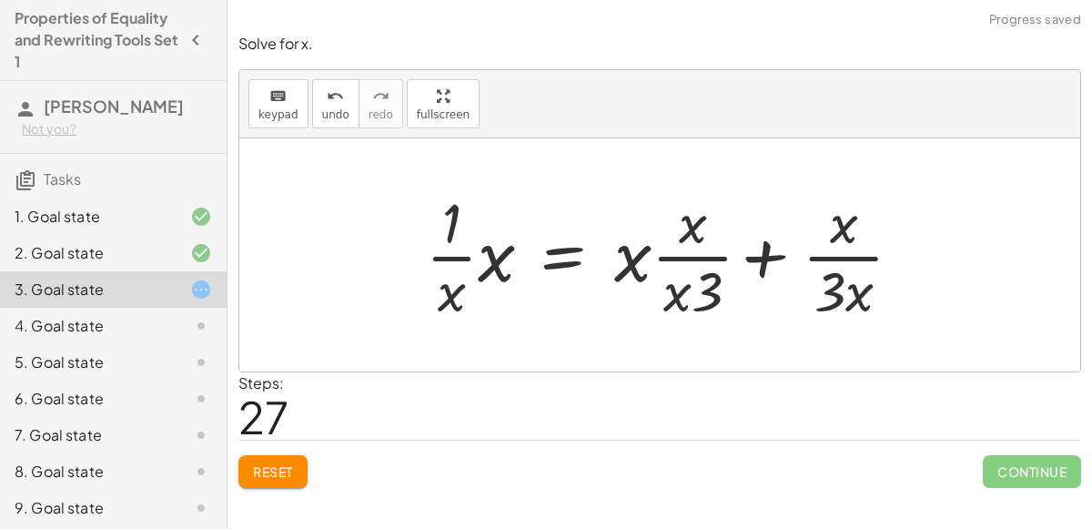
click at [831, 289] on div at bounding box center [669, 255] width 505 height 140
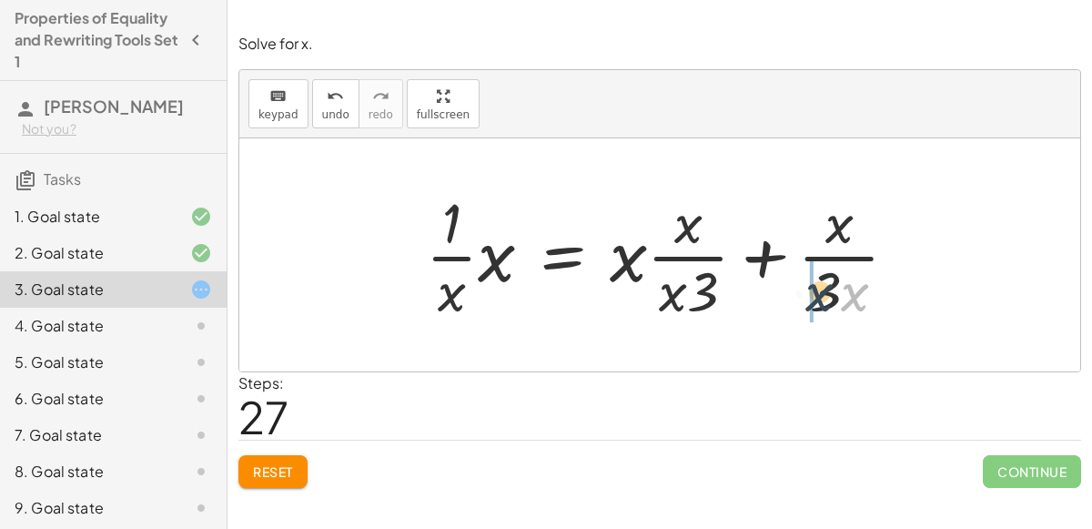
drag, startPoint x: 852, startPoint y: 298, endPoint x: 815, endPoint y: 298, distance: 37.3
click at [815, 298] on div at bounding box center [669, 255] width 505 height 140
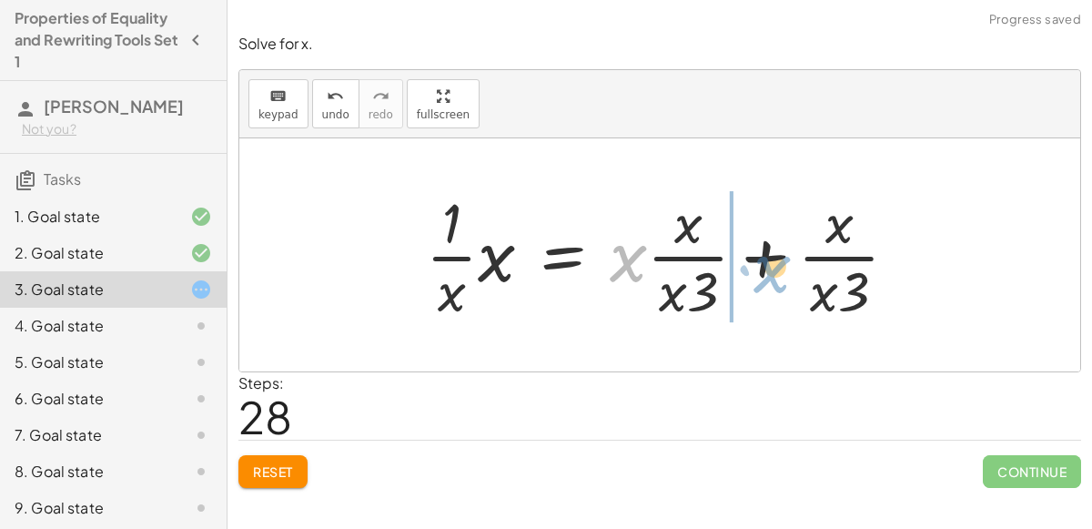
drag, startPoint x: 631, startPoint y: 250, endPoint x: 765, endPoint y: 257, distance: 134.9
click at [765, 257] on div at bounding box center [669, 255] width 505 height 140
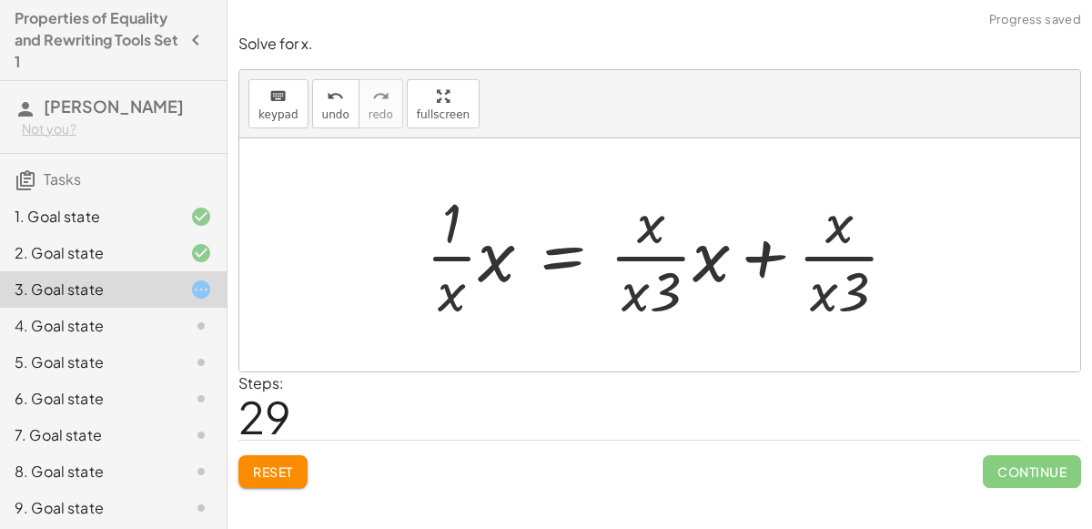
click at [718, 258] on div at bounding box center [669, 255] width 505 height 140
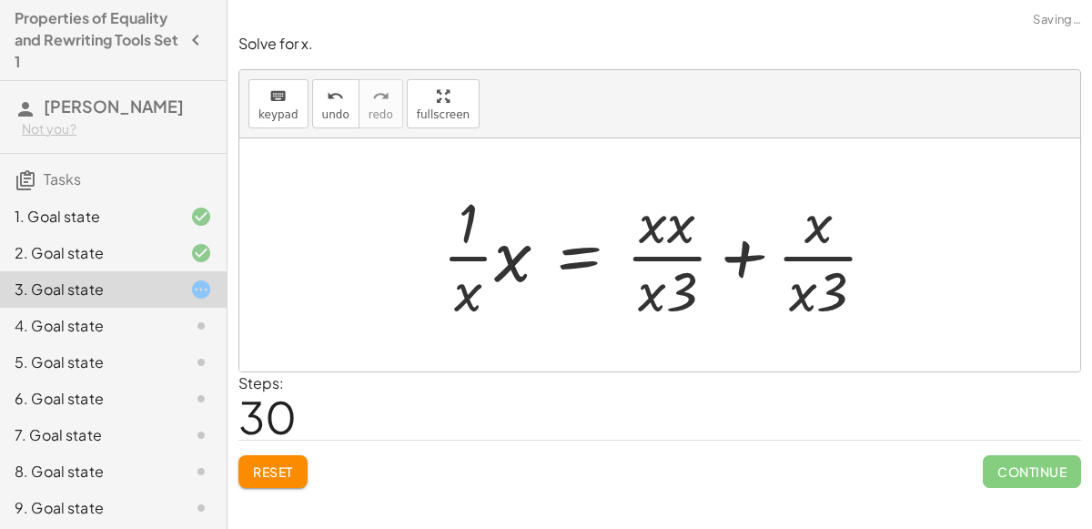
click at [716, 253] on div at bounding box center [667, 255] width 468 height 140
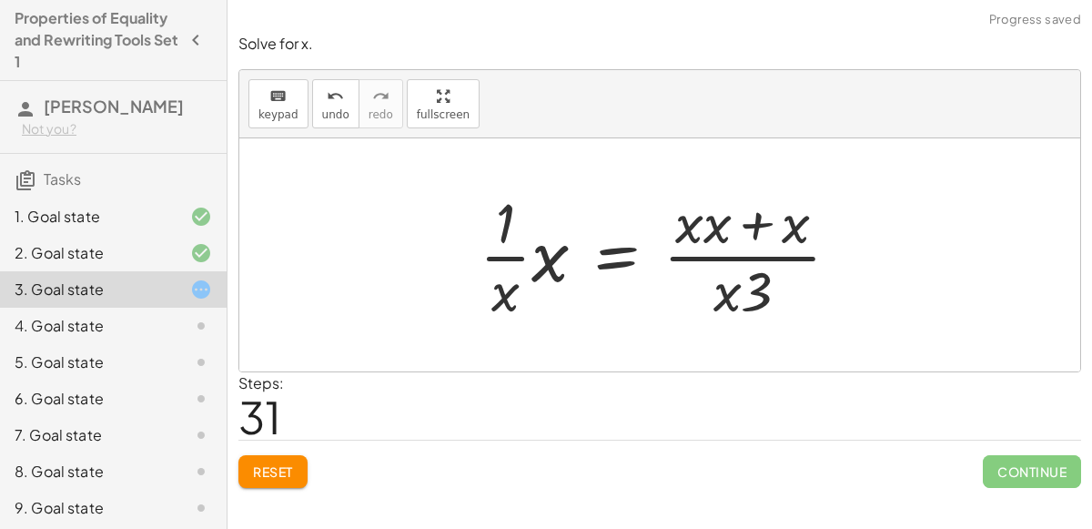
click at [745, 224] on div at bounding box center [667, 255] width 392 height 140
drag, startPoint x: 728, startPoint y: 284, endPoint x: 745, endPoint y: 225, distance: 61.6
click at [745, 225] on div at bounding box center [667, 255] width 392 height 140
drag, startPoint x: 720, startPoint y: 301, endPoint x: 638, endPoint y: 266, distance: 89.3
click at [638, 266] on div at bounding box center [667, 255] width 392 height 140
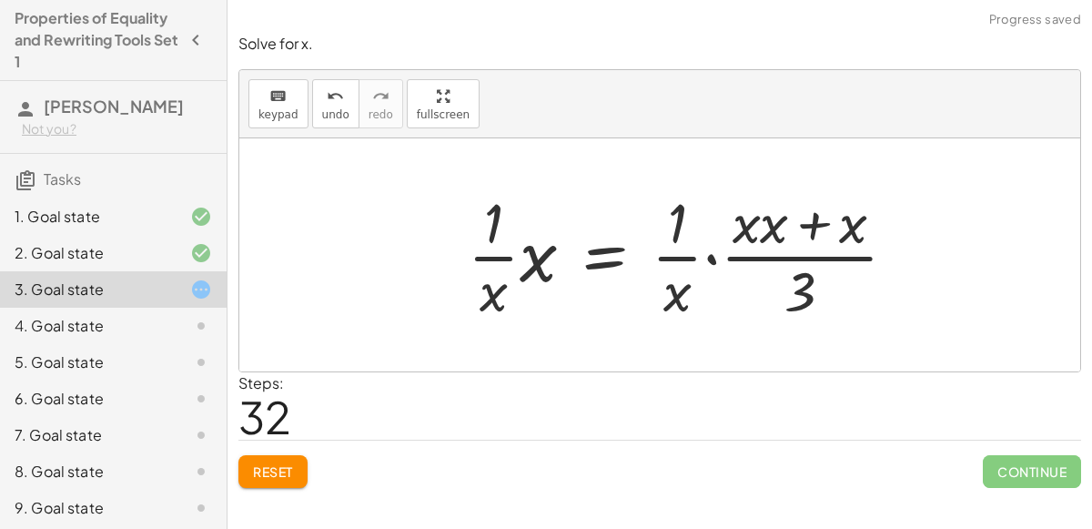
click at [724, 257] on div at bounding box center [689, 255] width 461 height 140
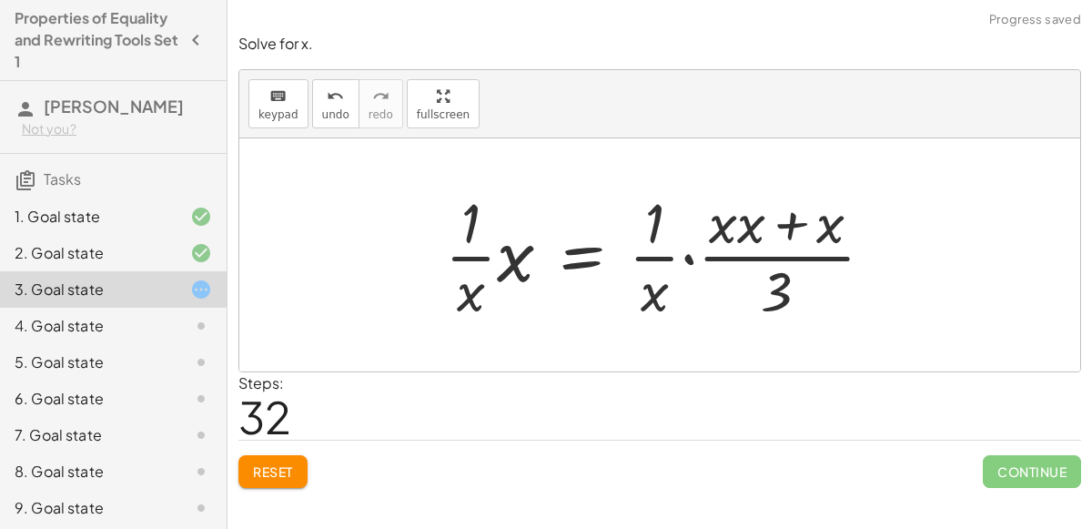
click at [695, 258] on div at bounding box center [666, 255] width 461 height 140
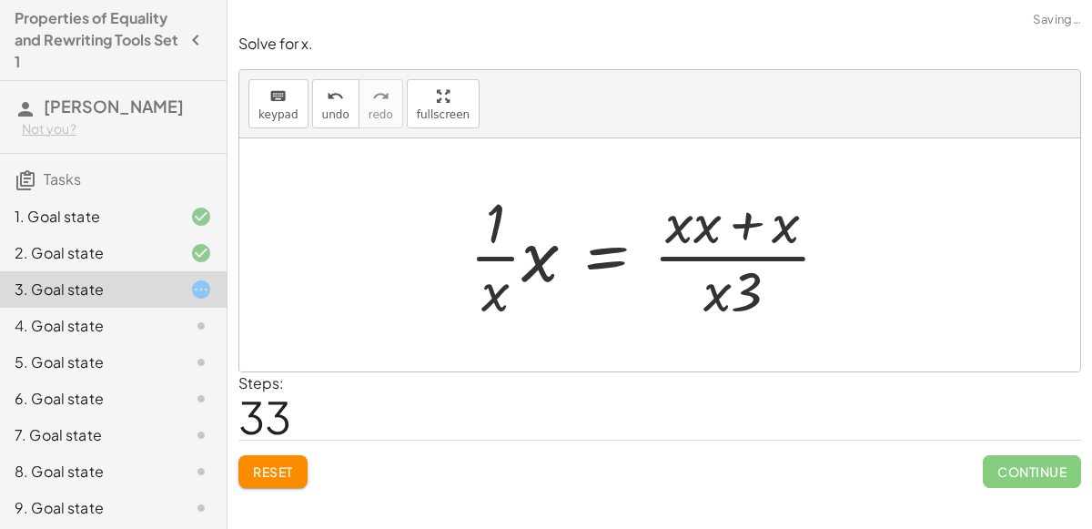
click at [711, 220] on div at bounding box center [657, 255] width 392 height 140
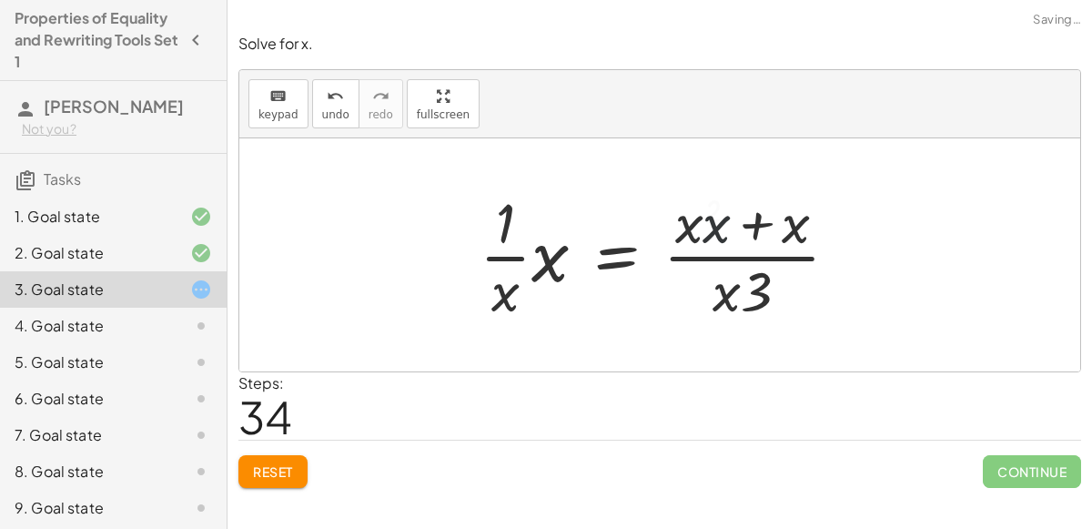
click at [711, 220] on div at bounding box center [662, 255] width 382 height 140
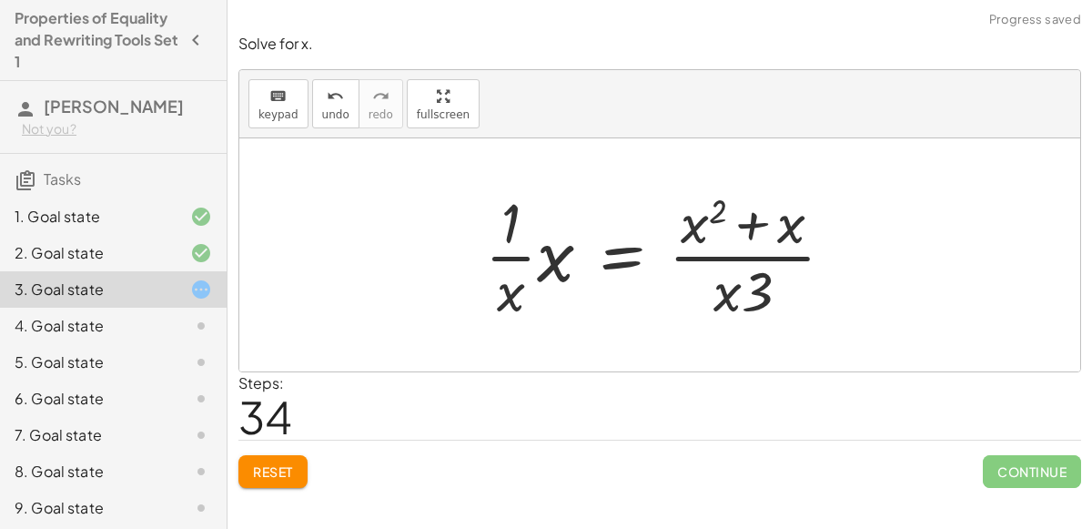
click at [751, 221] on div at bounding box center [667, 255] width 382 height 140
click at [267, 470] on span "Reset" at bounding box center [273, 471] width 40 height 16
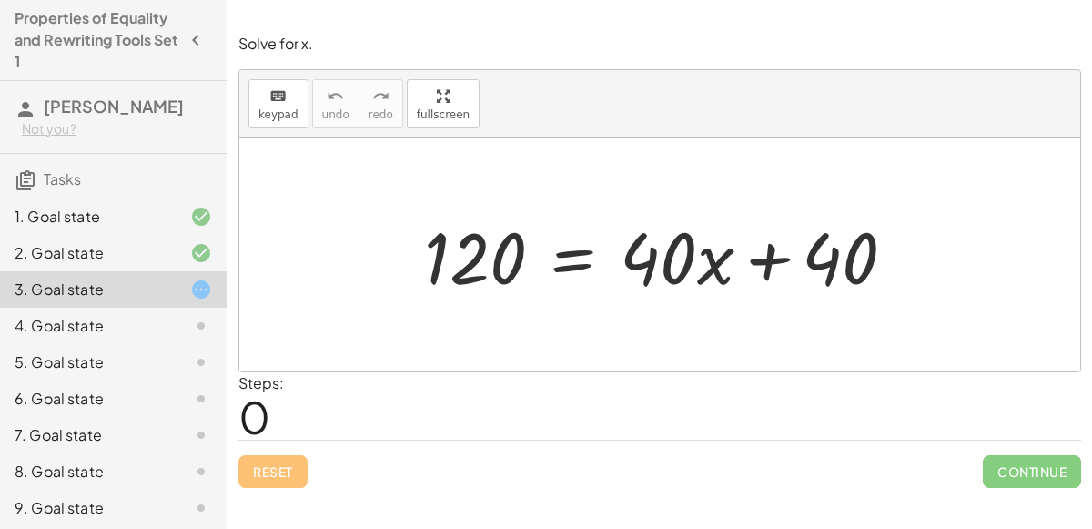
click at [588, 248] on div at bounding box center [667, 255] width 504 height 94
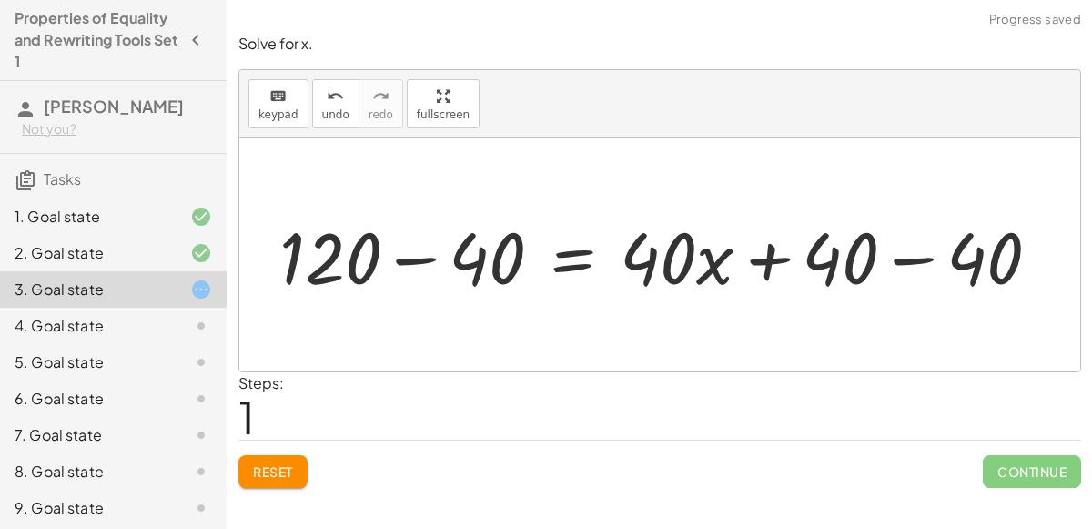
click at [913, 264] on div at bounding box center [667, 255] width 794 height 94
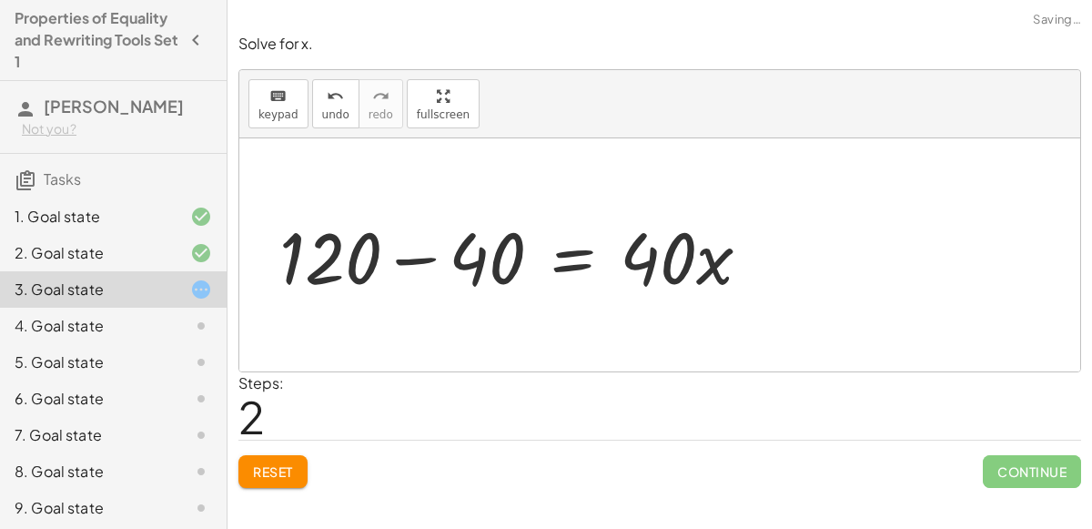
click at [420, 273] on div at bounding box center [522, 255] width 504 height 94
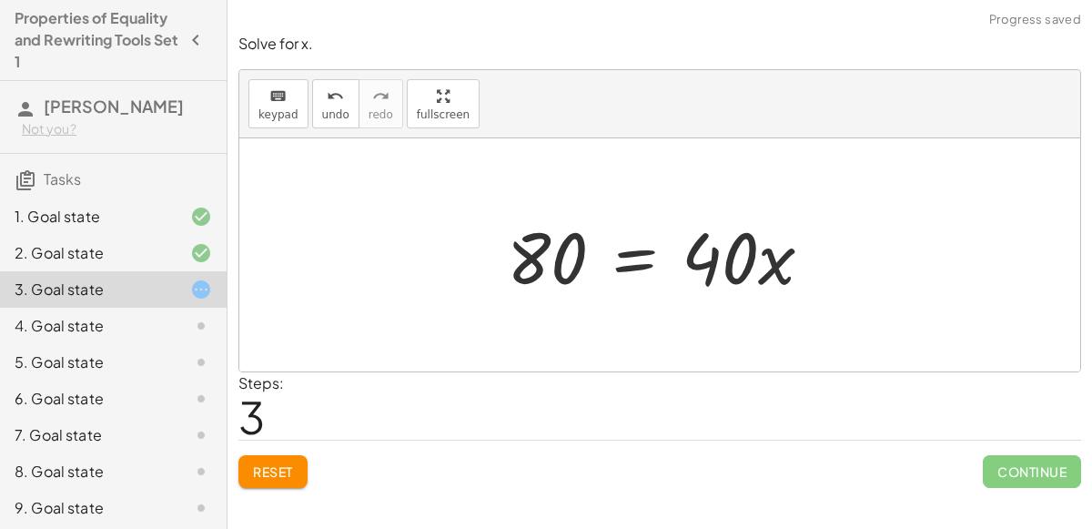
click at [618, 269] on div at bounding box center [667, 255] width 339 height 94
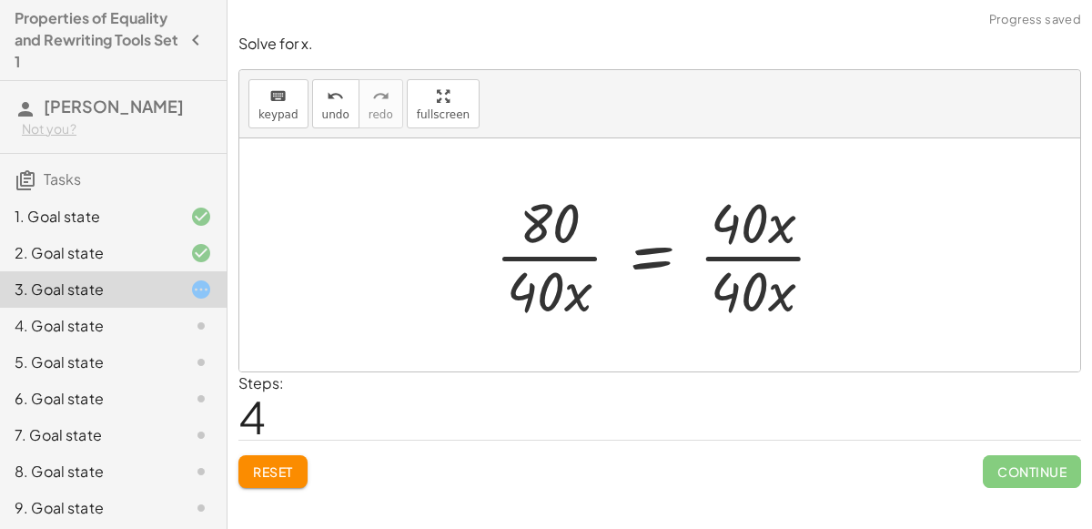
click at [749, 253] on div at bounding box center [667, 255] width 363 height 140
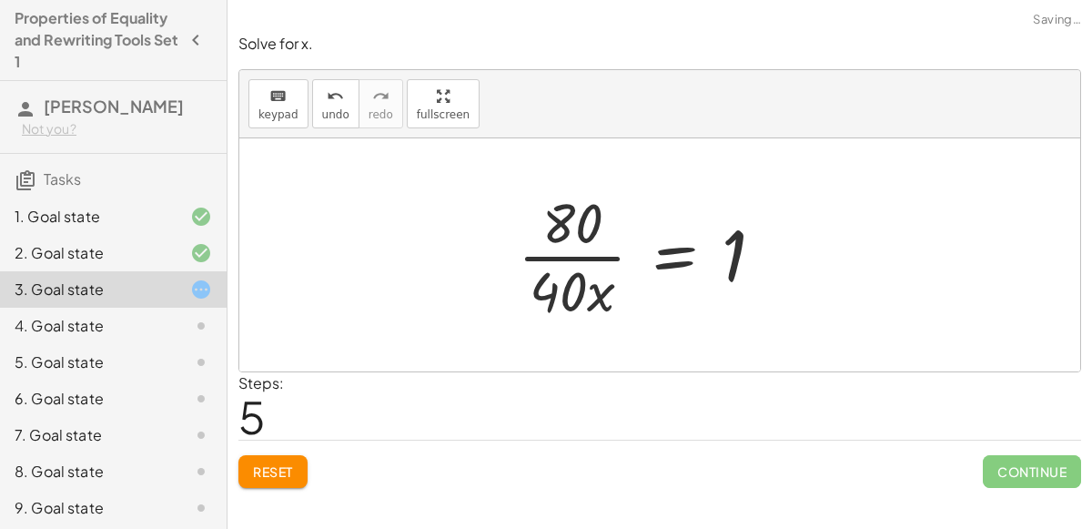
click at [565, 250] on div at bounding box center [648, 255] width 279 height 140
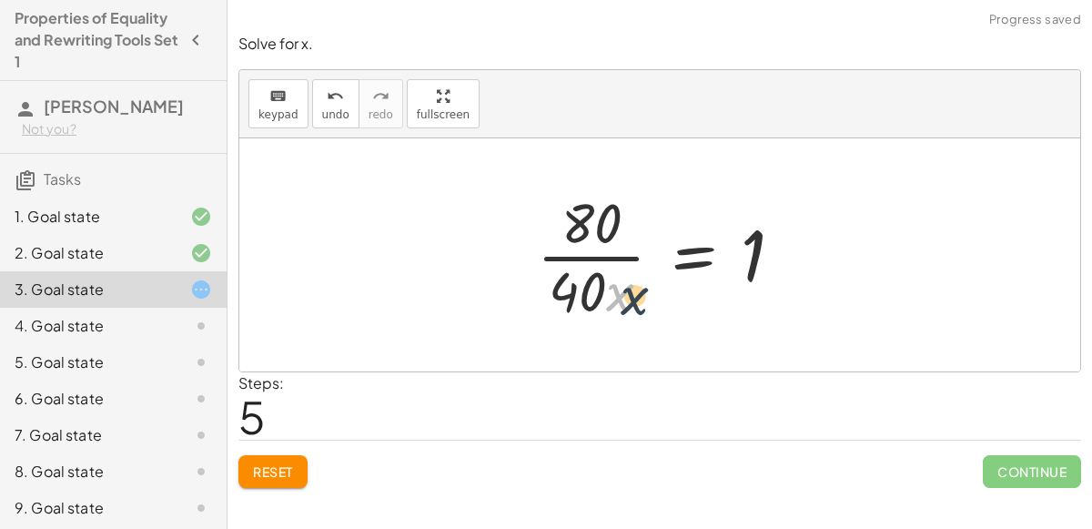
drag, startPoint x: 614, startPoint y: 295, endPoint x: 630, endPoint y: 299, distance: 15.9
click at [630, 299] on div at bounding box center [667, 255] width 279 height 140
click at [301, 458] on button "Reset" at bounding box center [272, 471] width 69 height 33
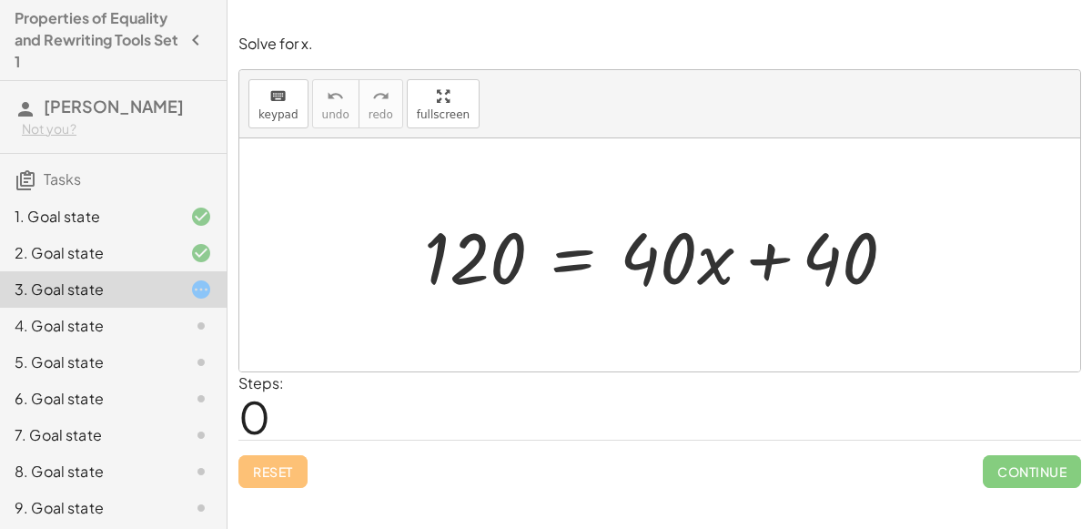
click at [553, 241] on div at bounding box center [667, 255] width 504 height 94
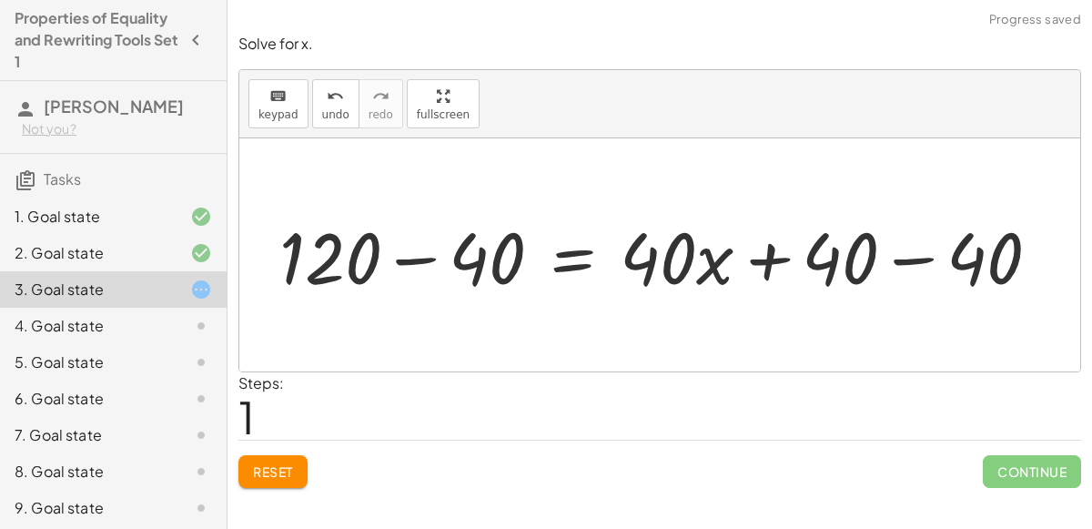
click at [421, 248] on div at bounding box center [667, 255] width 794 height 94
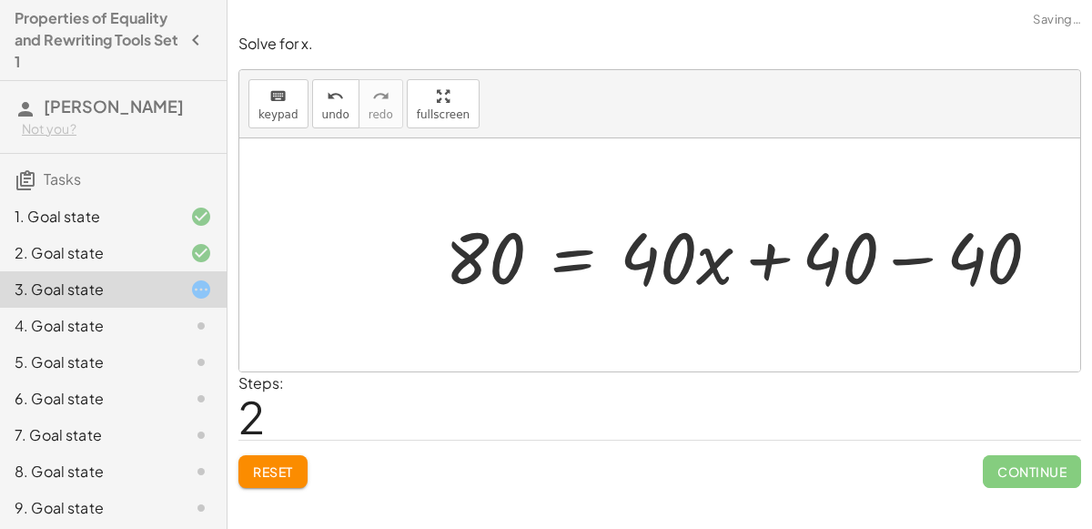
click at [904, 261] on div at bounding box center [750, 255] width 628 height 94
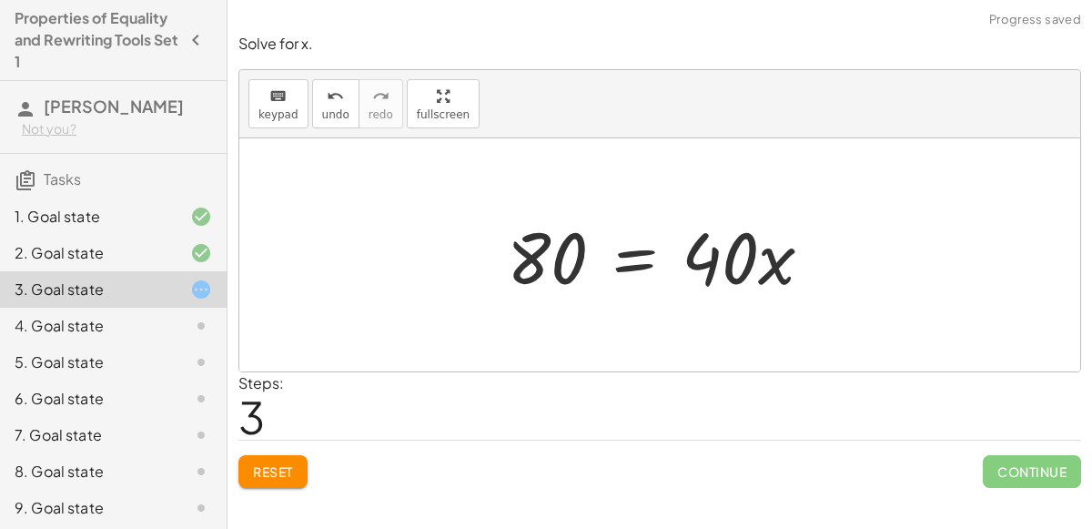
click at [635, 269] on div at bounding box center [667, 255] width 339 height 94
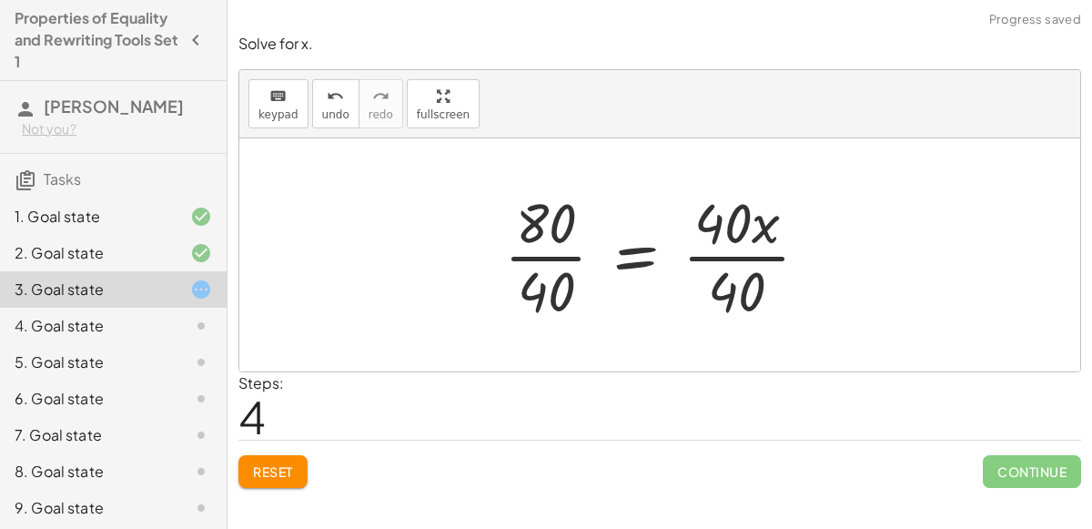
click at [765, 242] on div at bounding box center [664, 255] width 338 height 140
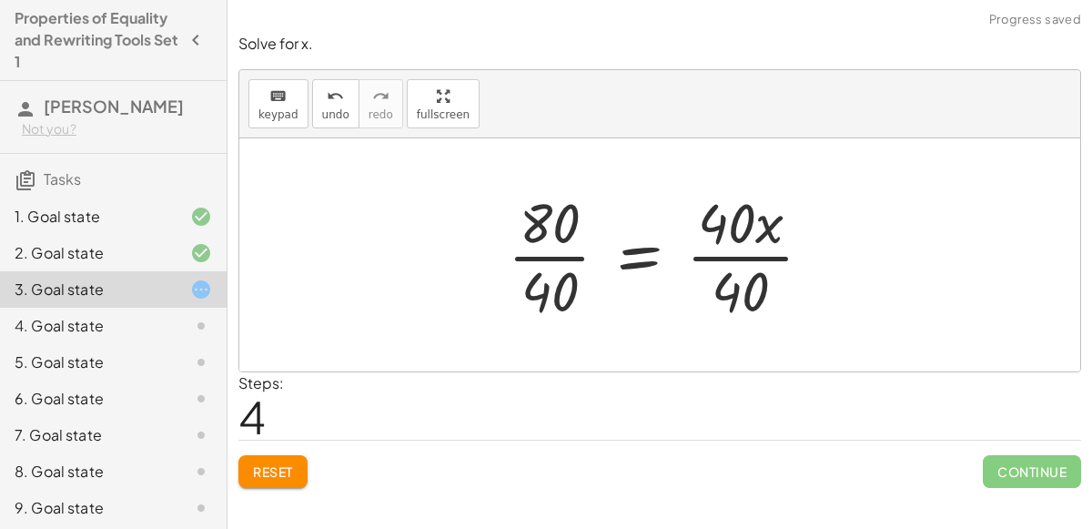
click at [763, 244] on div at bounding box center [668, 255] width 338 height 140
click at [740, 256] on div at bounding box center [668, 255] width 338 height 140
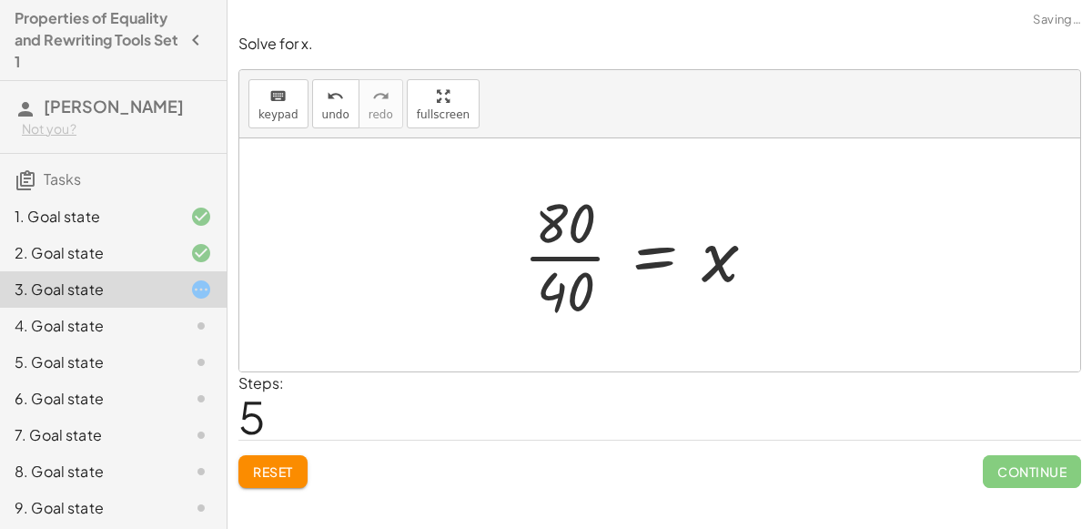
click at [571, 261] on div at bounding box center [647, 255] width 266 height 140
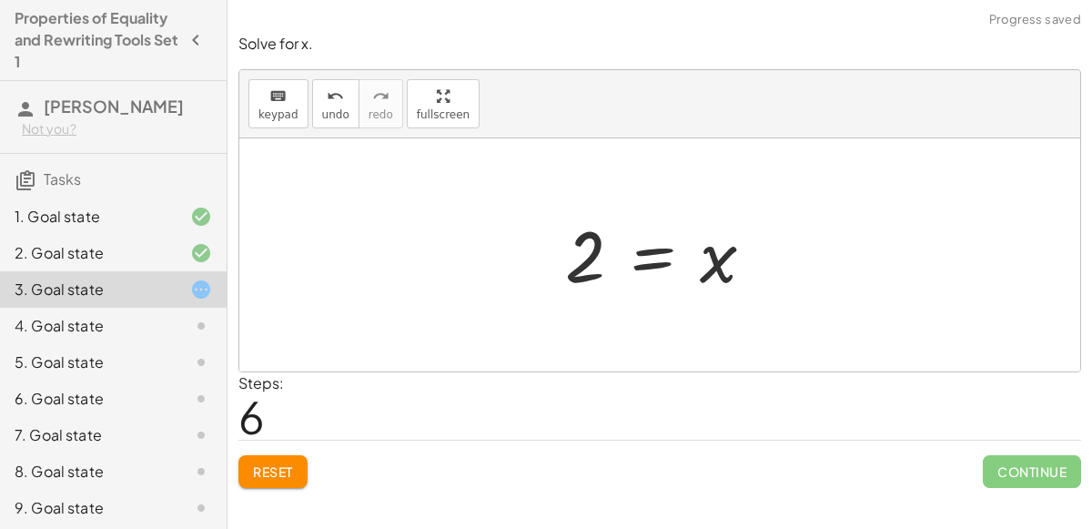
click at [666, 254] on div at bounding box center [667, 255] width 222 height 90
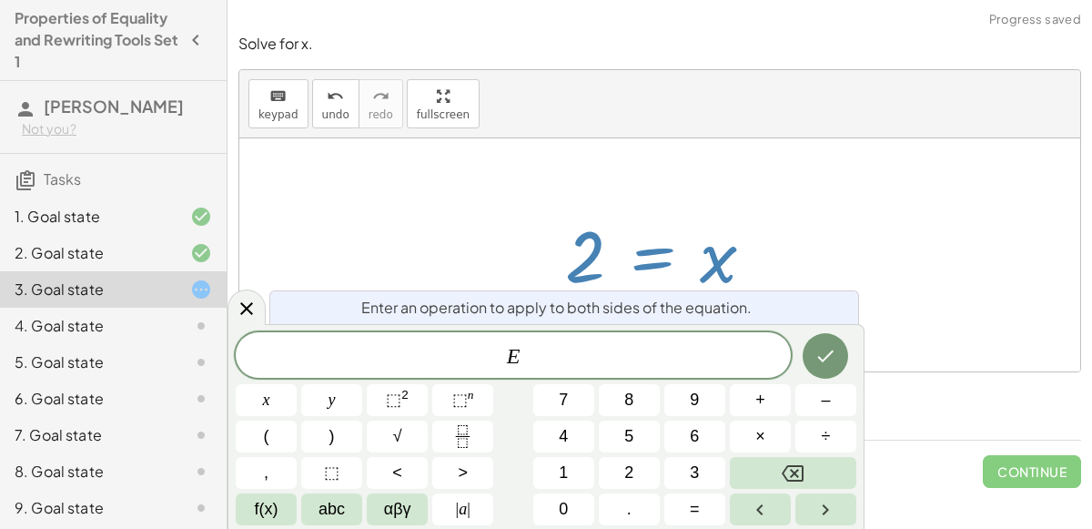
click at [668, 259] on div at bounding box center [667, 255] width 222 height 90
click at [795, 230] on div at bounding box center [659, 254] width 841 height 233
click at [462, 439] on icon "Fraction" at bounding box center [462, 436] width 23 height 23
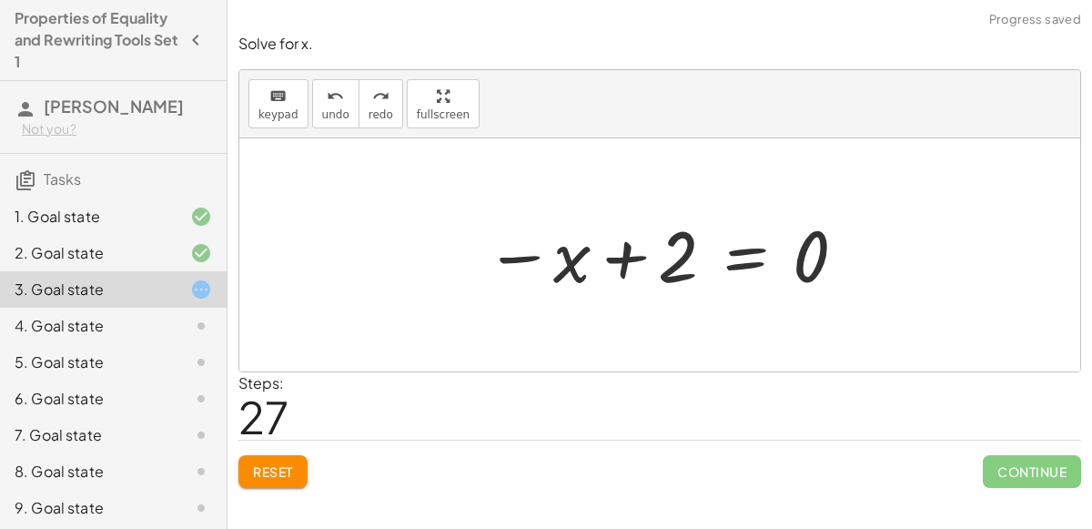
click at [635, 259] on div at bounding box center [667, 255] width 382 height 90
click at [723, 259] on div at bounding box center [667, 255] width 382 height 90
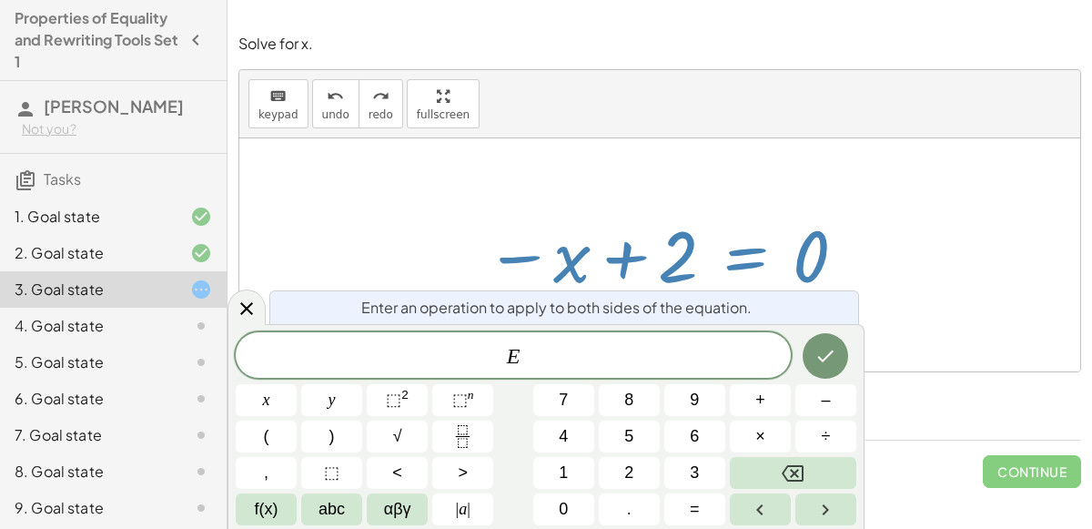
click at [734, 265] on div at bounding box center [667, 255] width 382 height 90
click at [735, 267] on div at bounding box center [667, 255] width 382 height 90
click at [533, 249] on div at bounding box center [667, 255] width 382 height 90
click at [398, 202] on div at bounding box center [659, 254] width 841 height 233
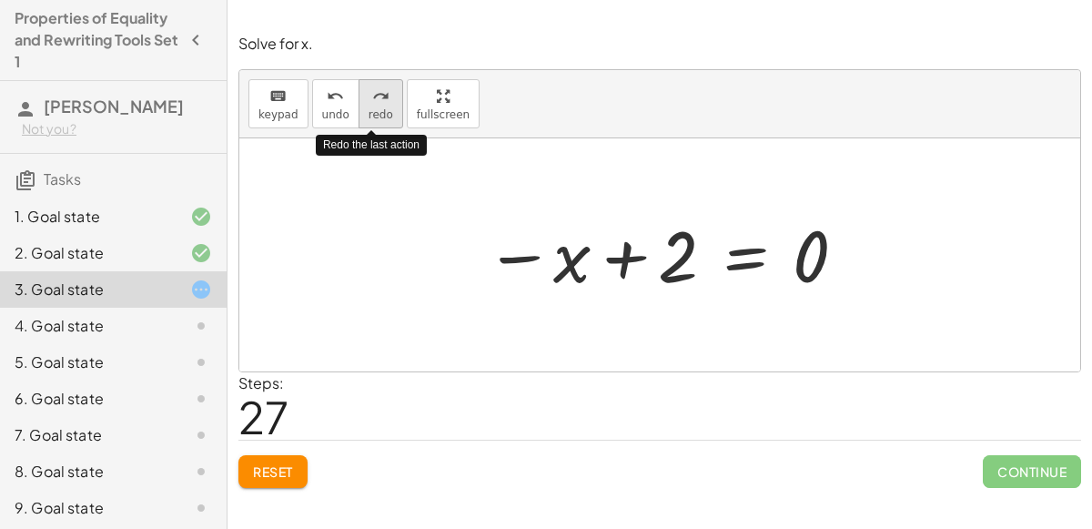
click at [380, 117] on span "redo" at bounding box center [381, 114] width 25 height 13
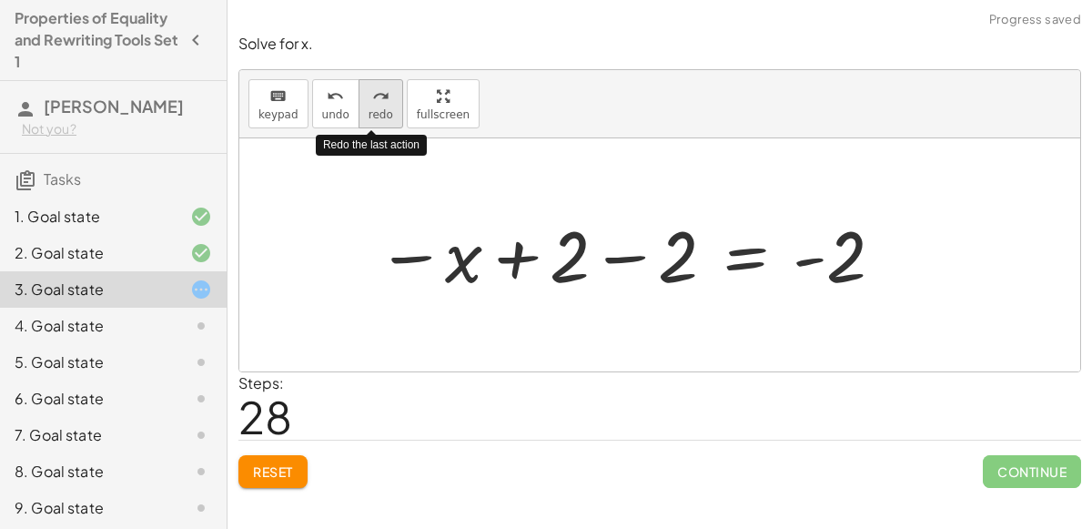
click at [379, 115] on span "redo" at bounding box center [381, 114] width 25 height 13
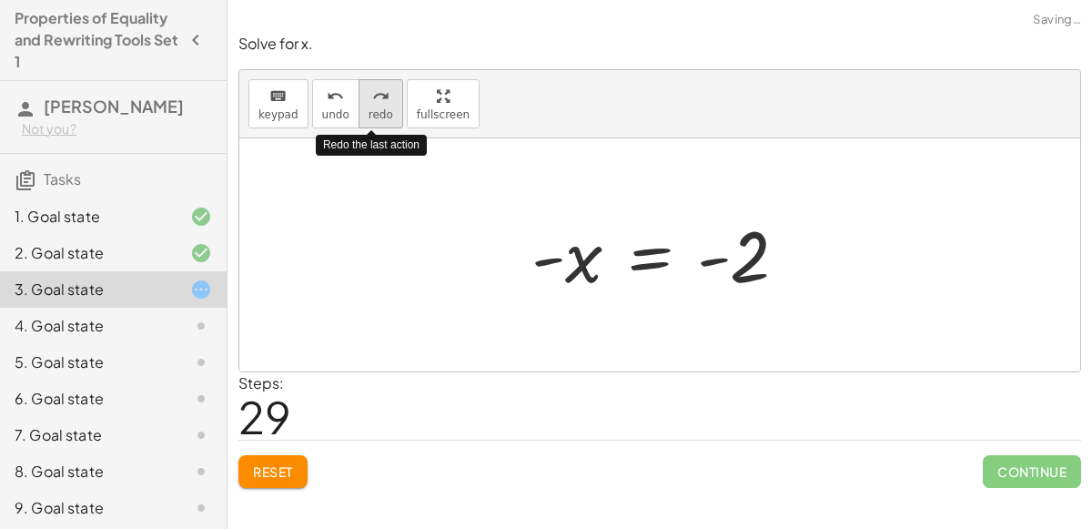
click at [370, 117] on span "redo" at bounding box center [381, 114] width 25 height 13
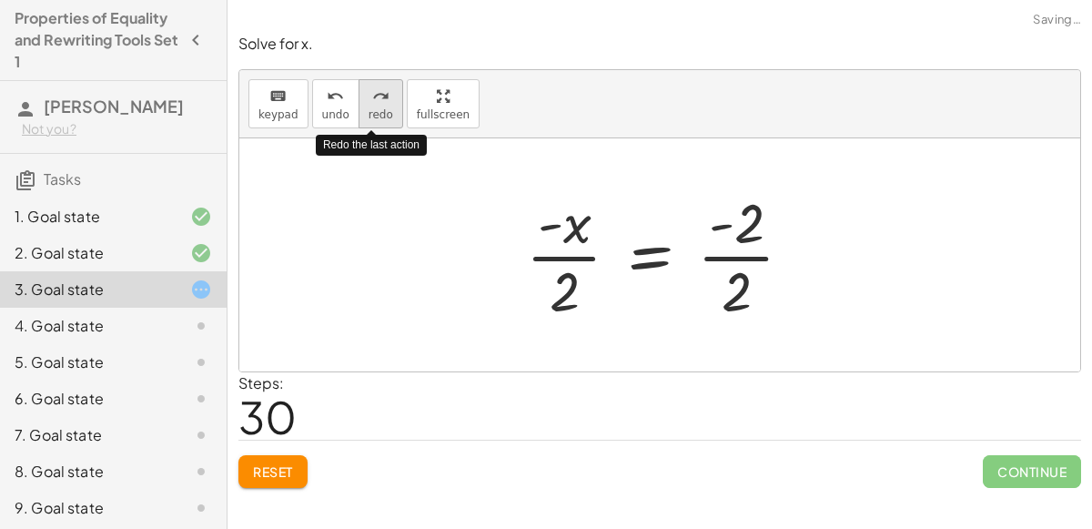
click at [369, 114] on span "redo" at bounding box center [381, 114] width 25 height 13
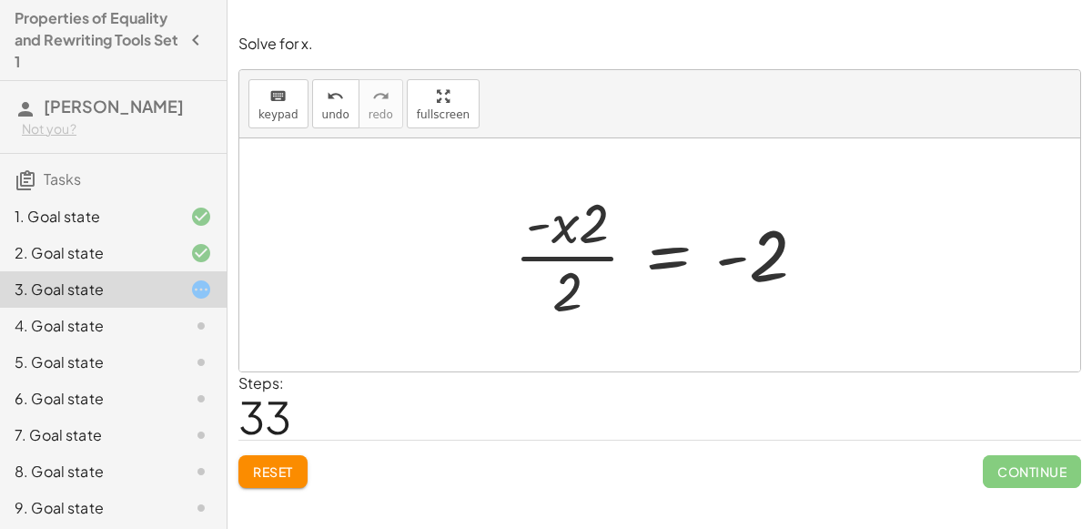
click at [289, 464] on span "Reset" at bounding box center [273, 471] width 40 height 16
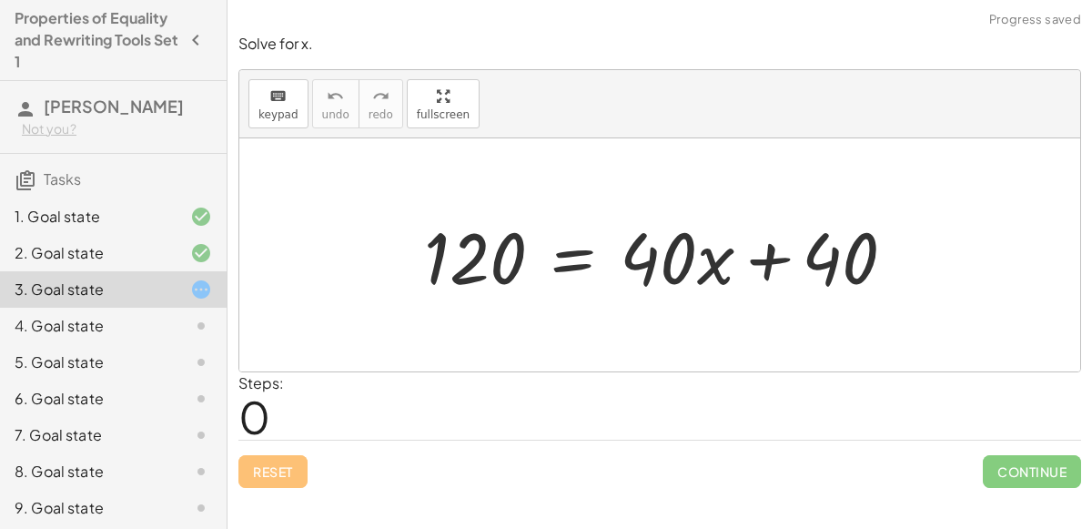
click at [564, 269] on div at bounding box center [667, 255] width 504 height 94
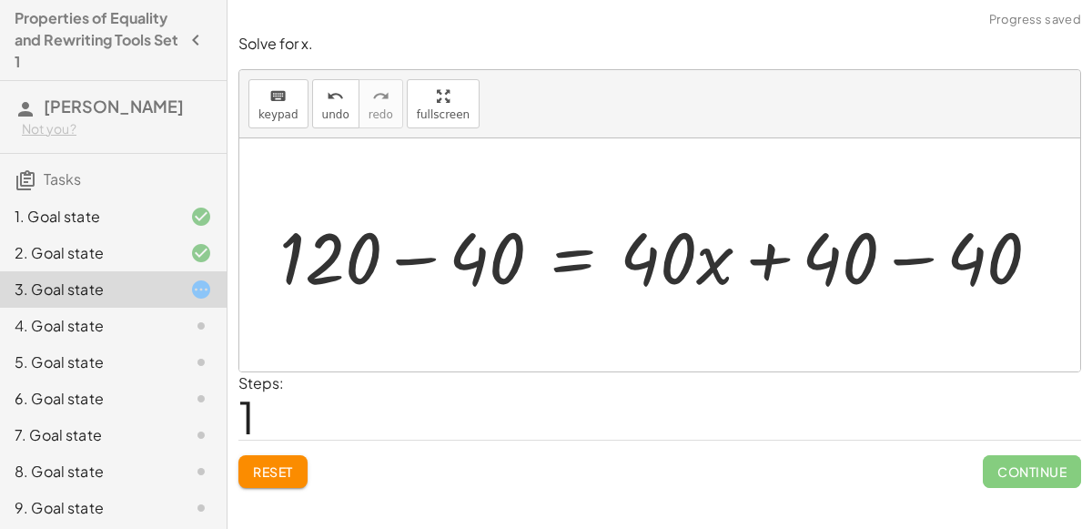
click at [905, 243] on div at bounding box center [667, 255] width 794 height 94
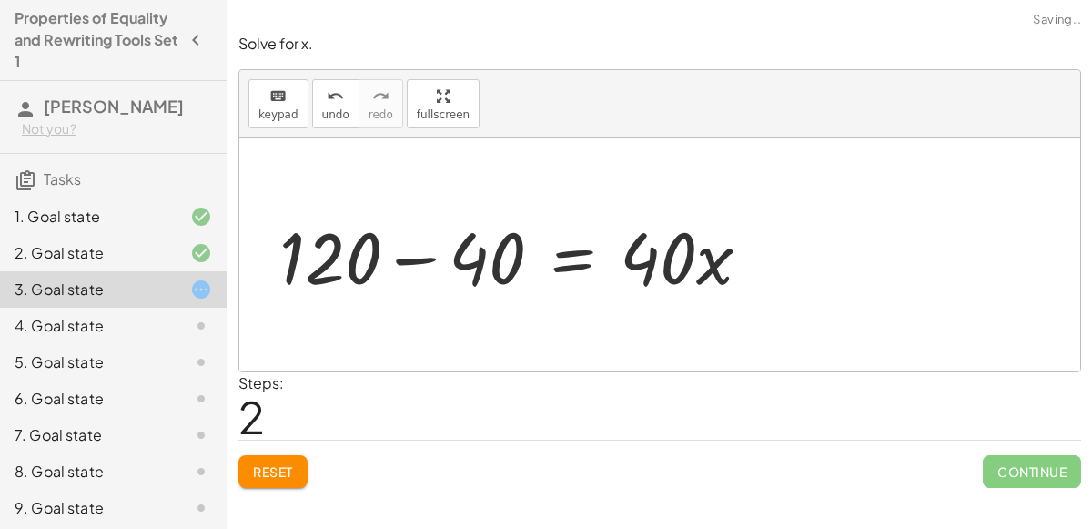
click at [451, 243] on div at bounding box center [522, 255] width 504 height 94
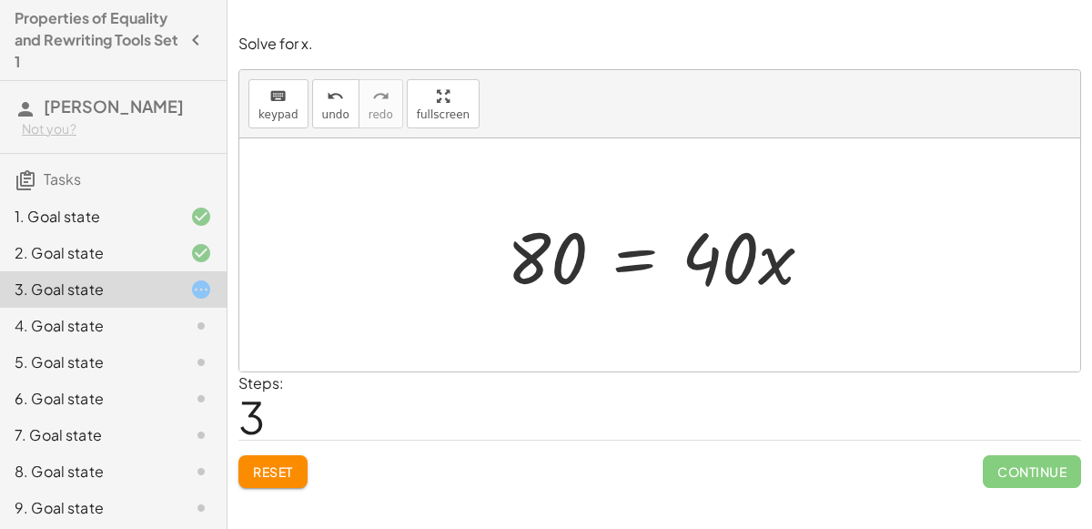
click at [633, 227] on div at bounding box center [667, 255] width 339 height 94
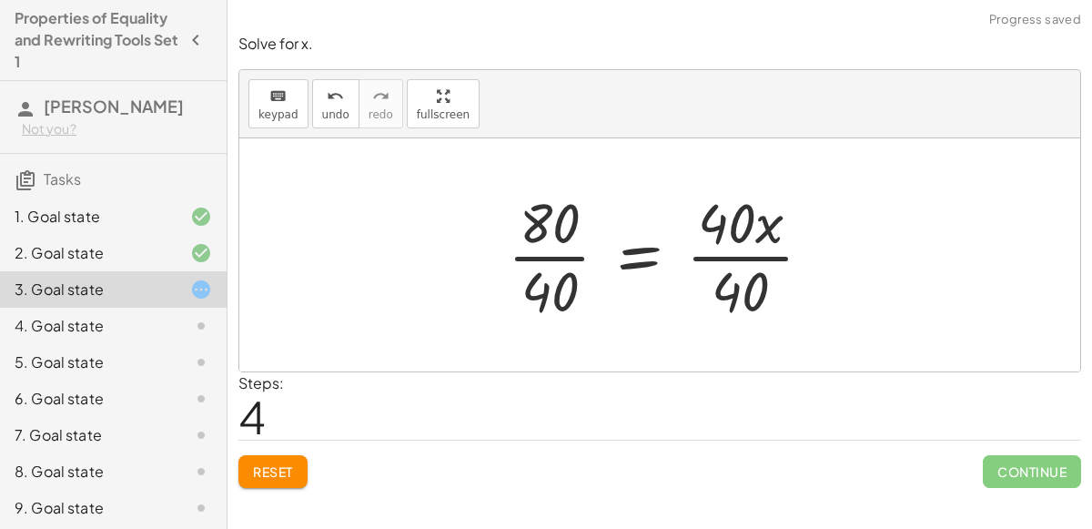
click at [527, 270] on div at bounding box center [668, 255] width 338 height 140
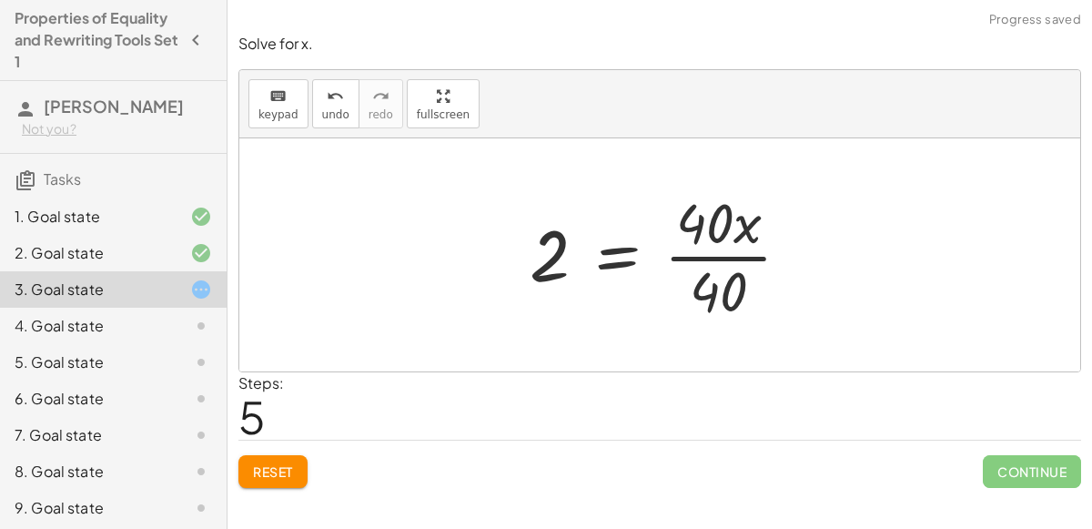
click at [711, 252] on div at bounding box center [668, 255] width 294 height 140
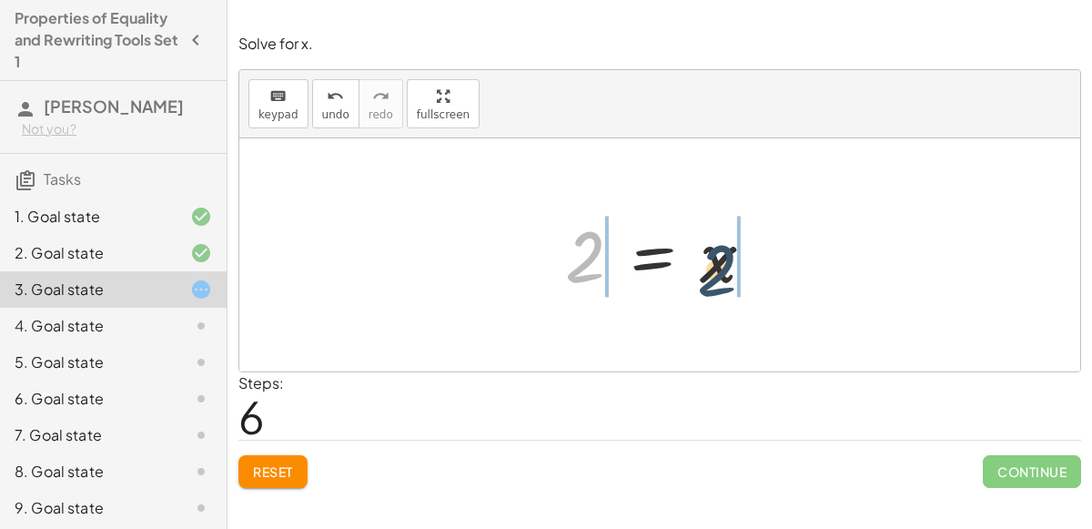
drag, startPoint x: 583, startPoint y: 259, endPoint x: 734, endPoint y: 277, distance: 152.1
click at [734, 277] on div at bounding box center [667, 255] width 222 height 90
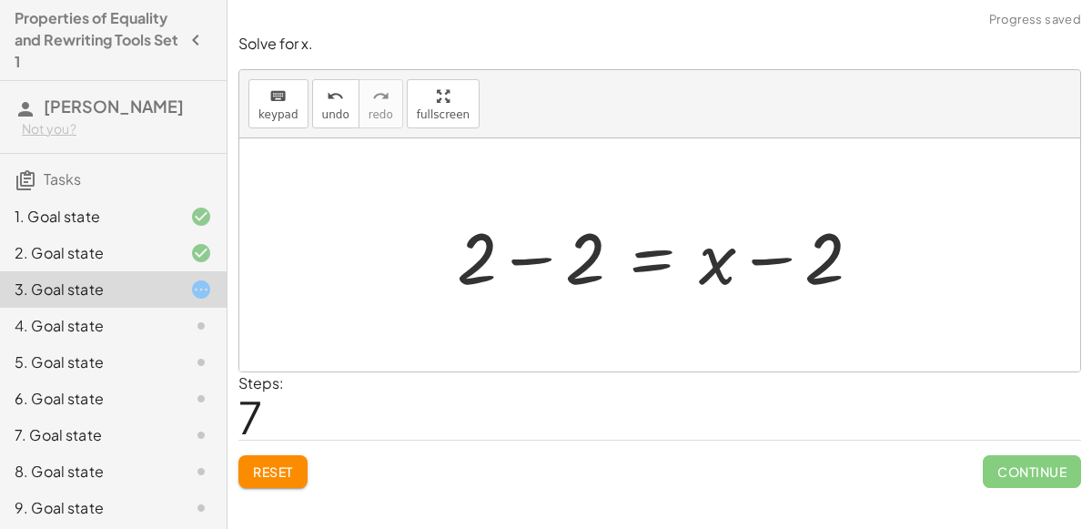
click at [543, 245] on div at bounding box center [667, 255] width 438 height 94
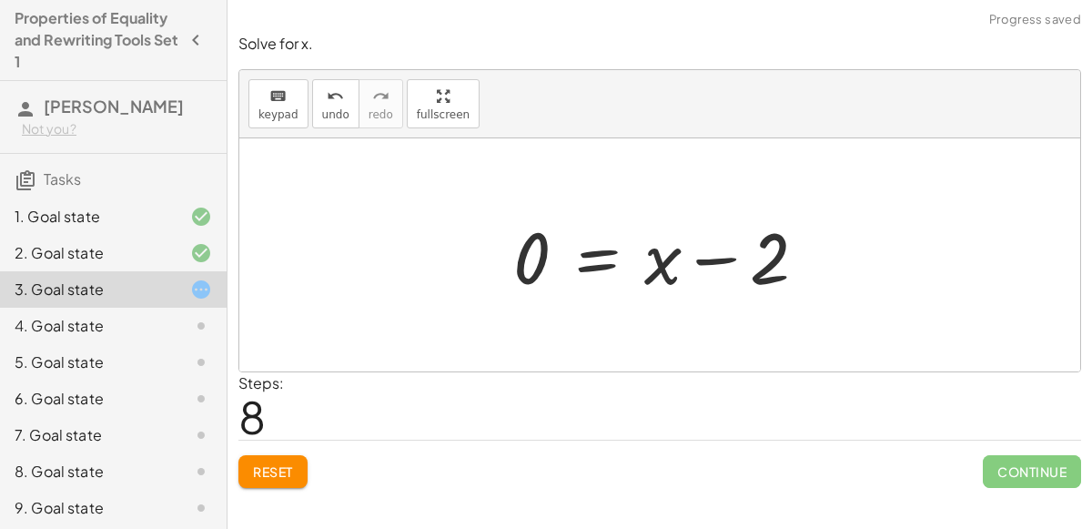
click at [731, 261] on div at bounding box center [667, 255] width 327 height 94
click at [342, 92] on button "undo undo" at bounding box center [335, 103] width 47 height 49
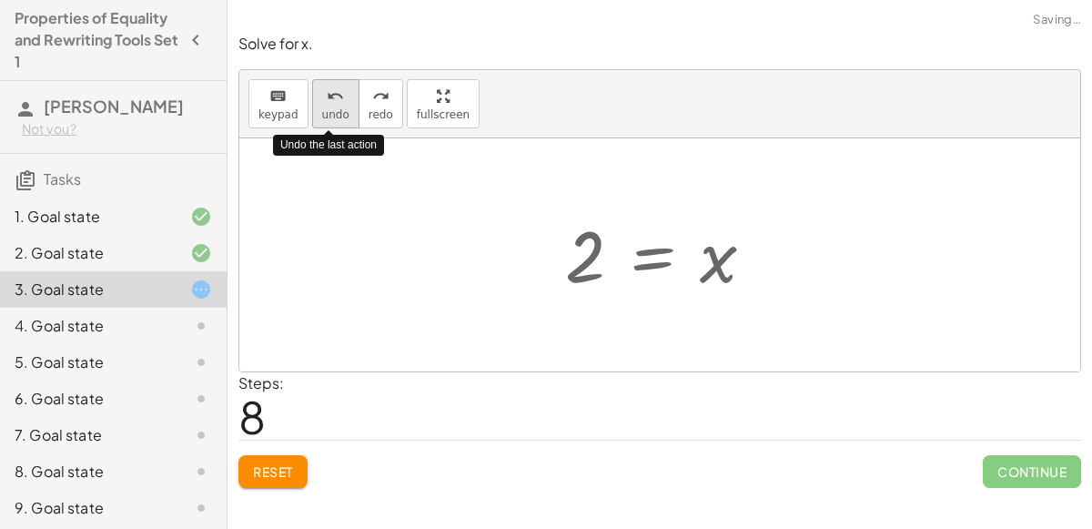
click at [338, 108] on span "undo" at bounding box center [335, 114] width 27 height 13
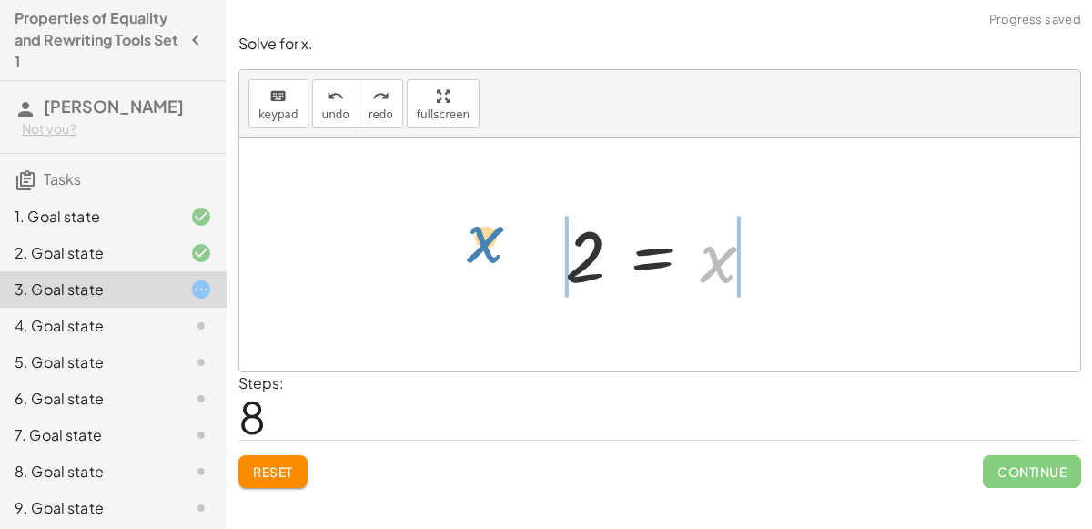
drag, startPoint x: 713, startPoint y: 267, endPoint x: 481, endPoint y: 248, distance: 232.8
click at [481, 248] on div "120 = + · 40 · x + 40 + 120 − 40 = + · 40 · x + 40 − 40 + 120 − 40 = + · 40 · x…" at bounding box center [659, 254] width 841 height 233
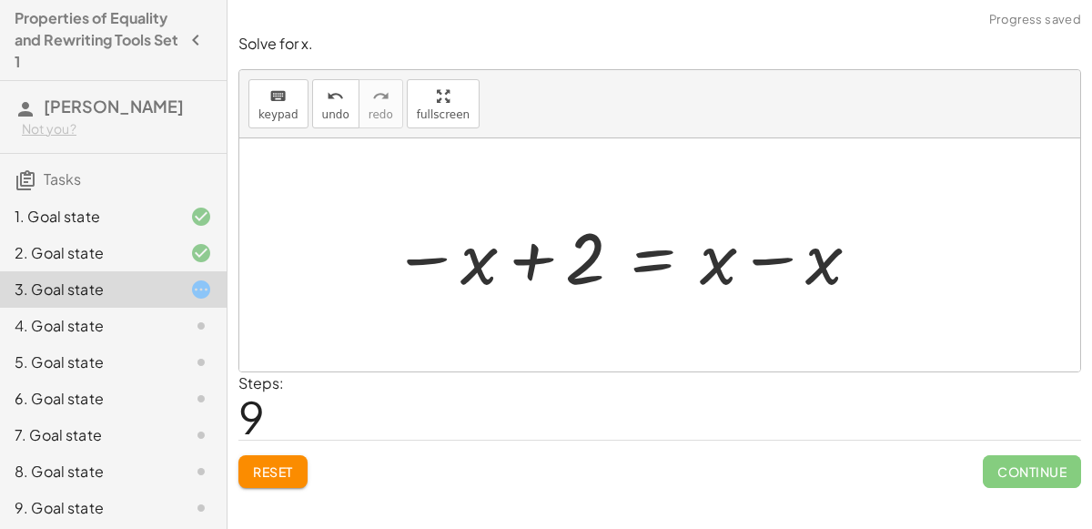
click at [517, 270] on div at bounding box center [627, 255] width 489 height 94
click at [772, 265] on div at bounding box center [627, 255] width 489 height 94
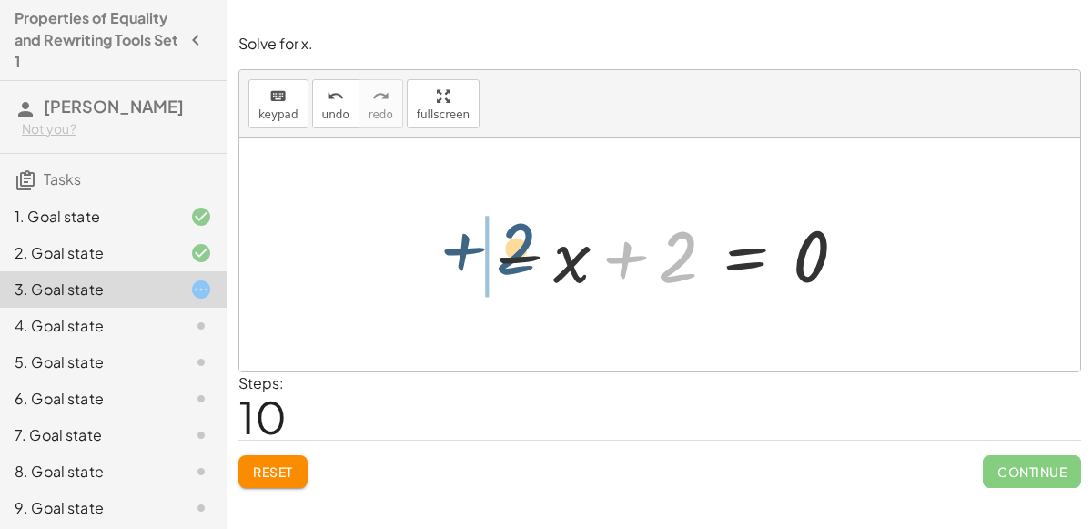
drag, startPoint x: 675, startPoint y: 269, endPoint x: 512, endPoint y: 261, distance: 164.0
click at [512, 261] on div at bounding box center [667, 255] width 382 height 90
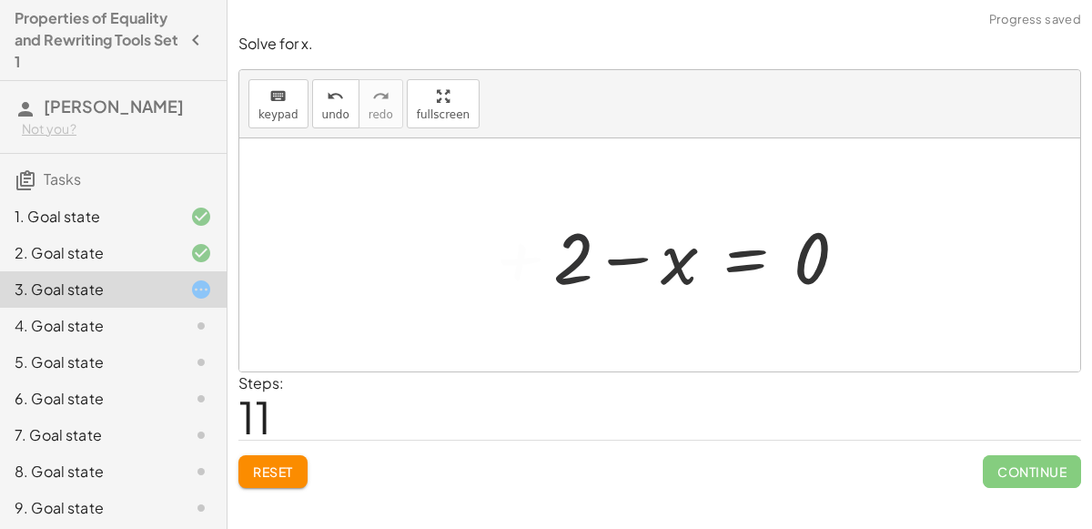
click at [607, 262] on div at bounding box center [707, 255] width 327 height 94
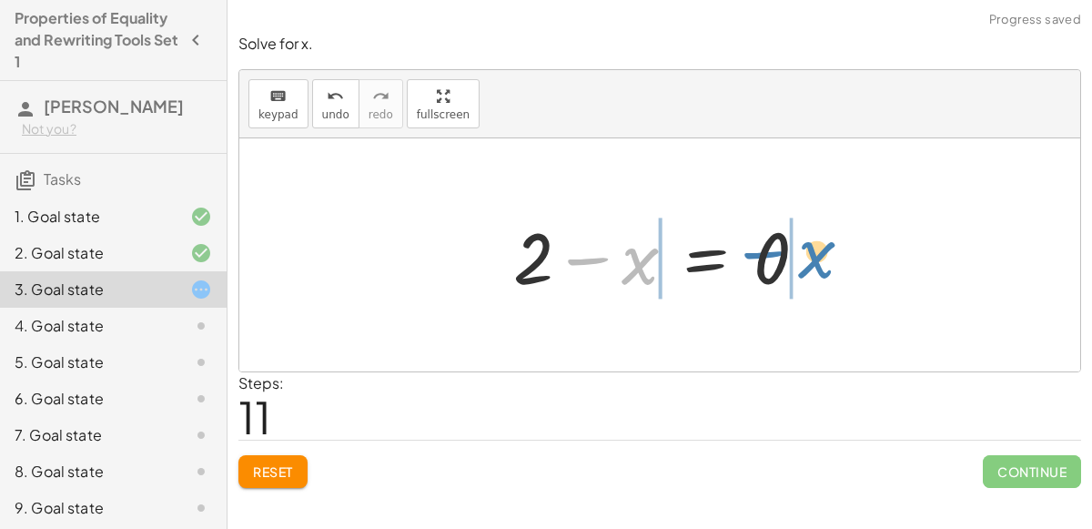
drag, startPoint x: 633, startPoint y: 266, endPoint x: 827, endPoint y: 261, distance: 194.8
click at [827, 261] on div at bounding box center [667, 255] width 327 height 94
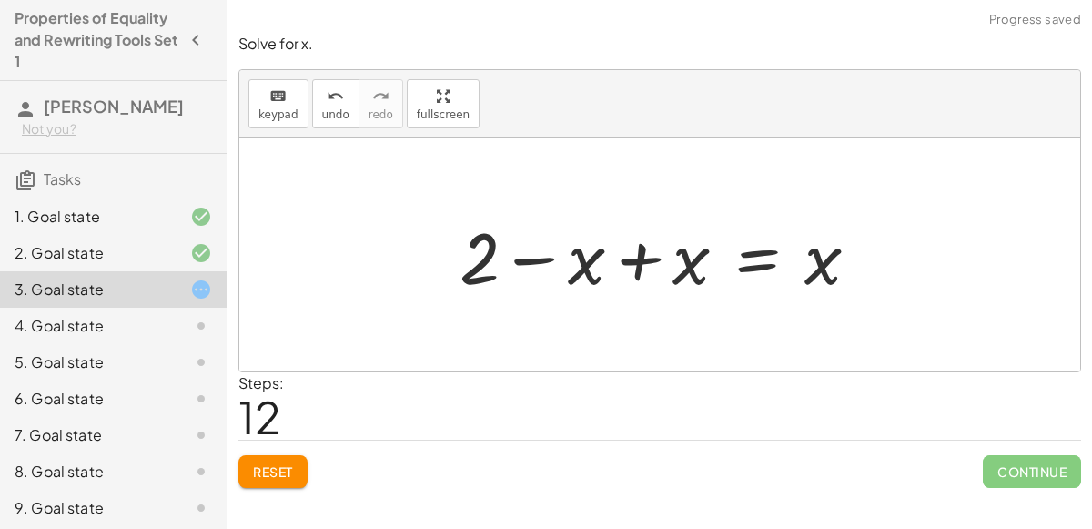
click at [645, 255] on div at bounding box center [667, 255] width 432 height 94
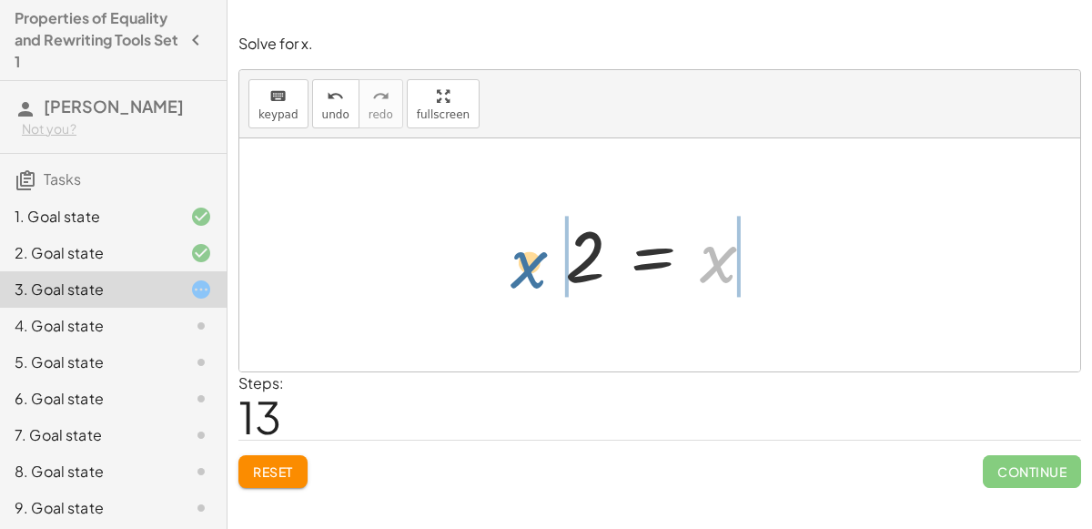
drag, startPoint x: 727, startPoint y: 258, endPoint x: 539, endPoint y: 264, distance: 188.5
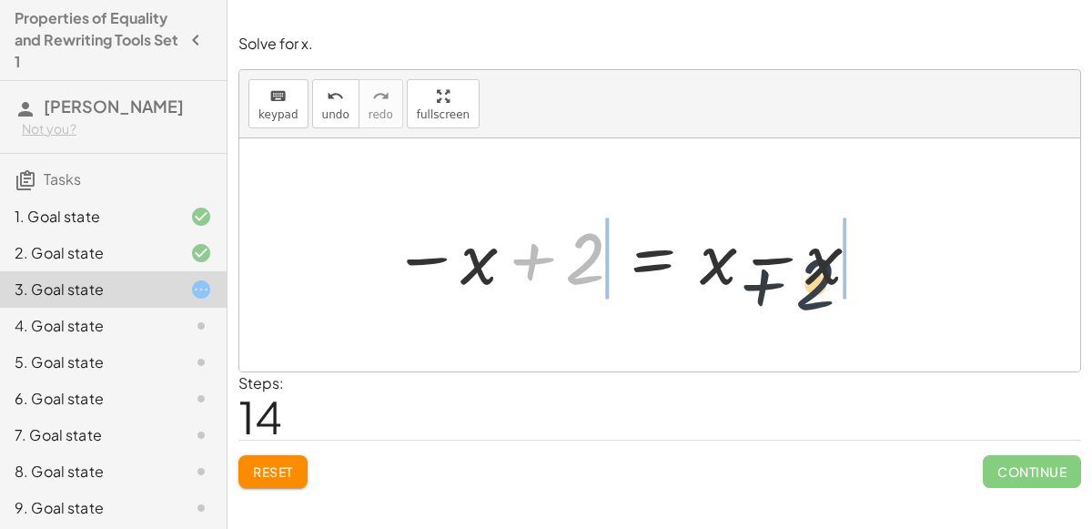
drag, startPoint x: 584, startPoint y: 273, endPoint x: 847, endPoint y: 301, distance: 264.6
click at [847, 301] on div "120 = + · 40 · x + 40 + 120 − 40 = + · 40 · x + 40 − 40 + 120 − 40 = + · 40 · x…" at bounding box center [621, 255] width 512 height 103
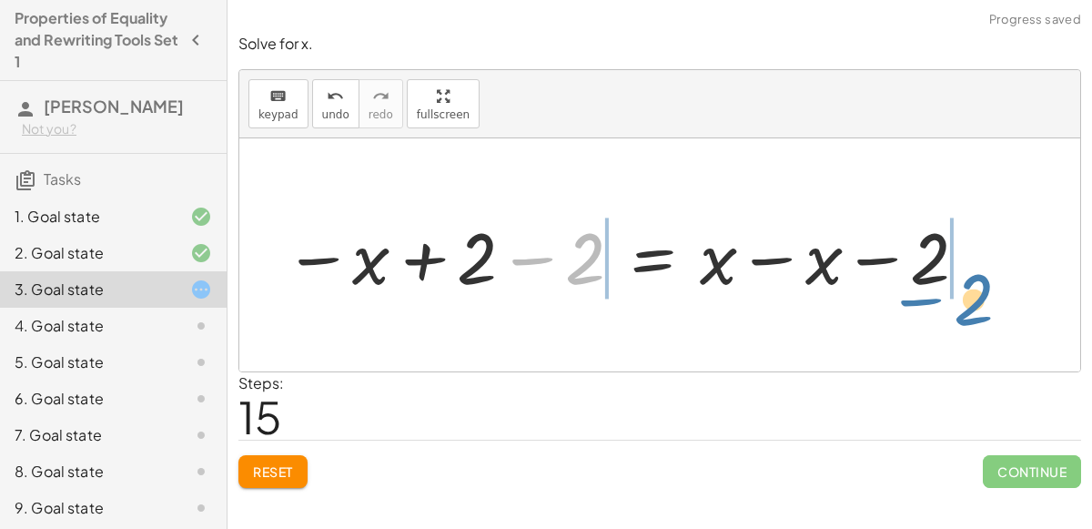
drag, startPoint x: 578, startPoint y: 263, endPoint x: 969, endPoint y: 305, distance: 393.6
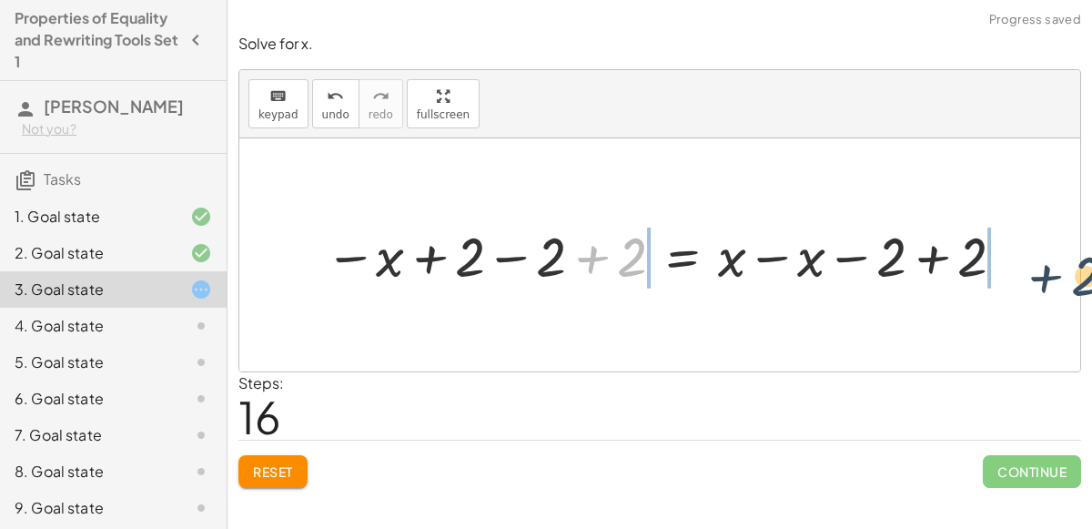
drag, startPoint x: 636, startPoint y: 255, endPoint x: 1084, endPoint y: 269, distance: 448.0
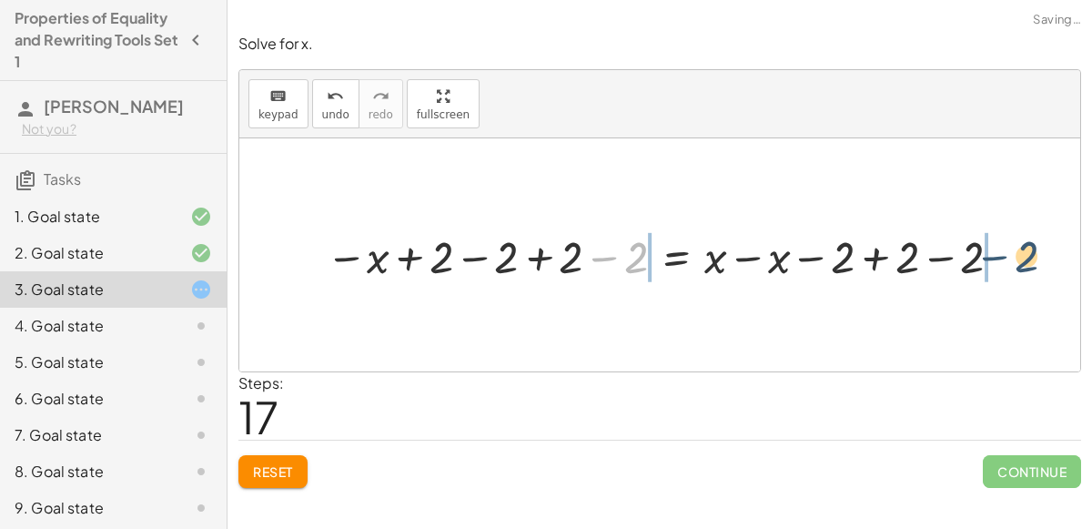
drag, startPoint x: 623, startPoint y: 249, endPoint x: 1021, endPoint y: 251, distance: 398.7
click at [1021, 251] on div "120 = + · 40 · x + 40 + 120 − 40 = + · 40 · x + 40 − 40 + 120 − 40 = + · 40 · x…" at bounding box center [661, 254] width 725 height 69
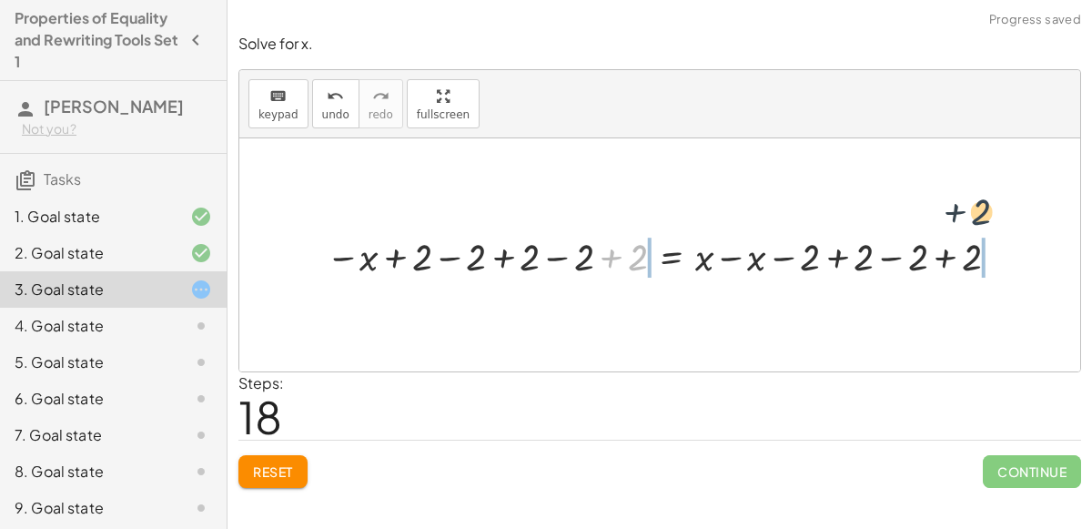
drag, startPoint x: 634, startPoint y: 264, endPoint x: 1021, endPoint y: 231, distance: 388.2
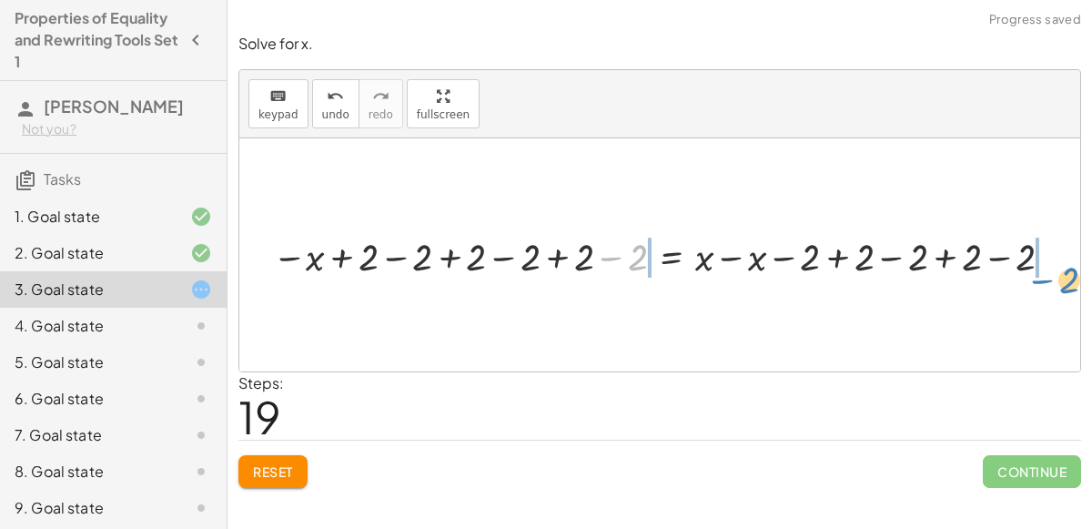
drag, startPoint x: 633, startPoint y: 248, endPoint x: 1090, endPoint y: 249, distance: 456.9
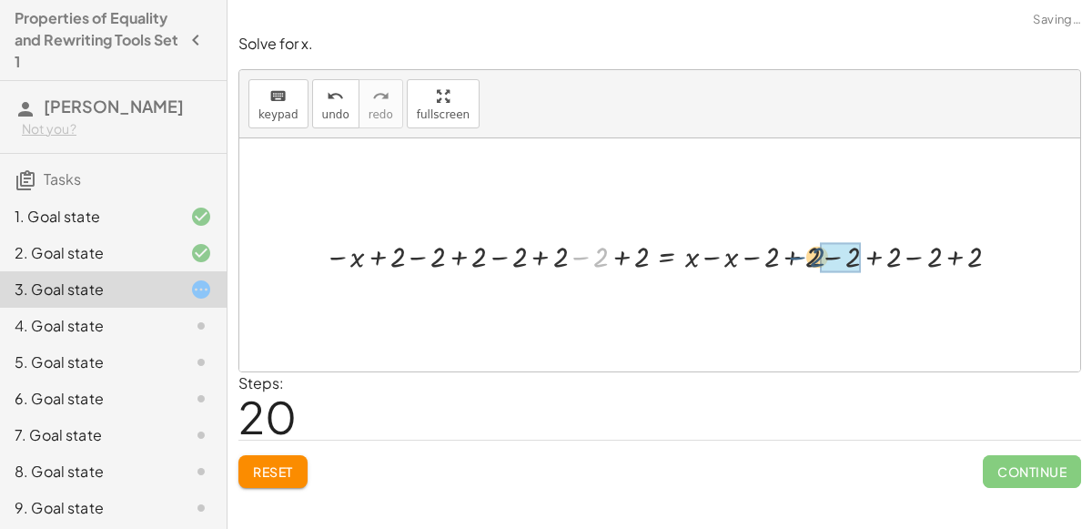
drag, startPoint x: 581, startPoint y: 263, endPoint x: 798, endPoint y: 263, distance: 217.5
click at [798, 263] on div at bounding box center [668, 255] width 704 height 41
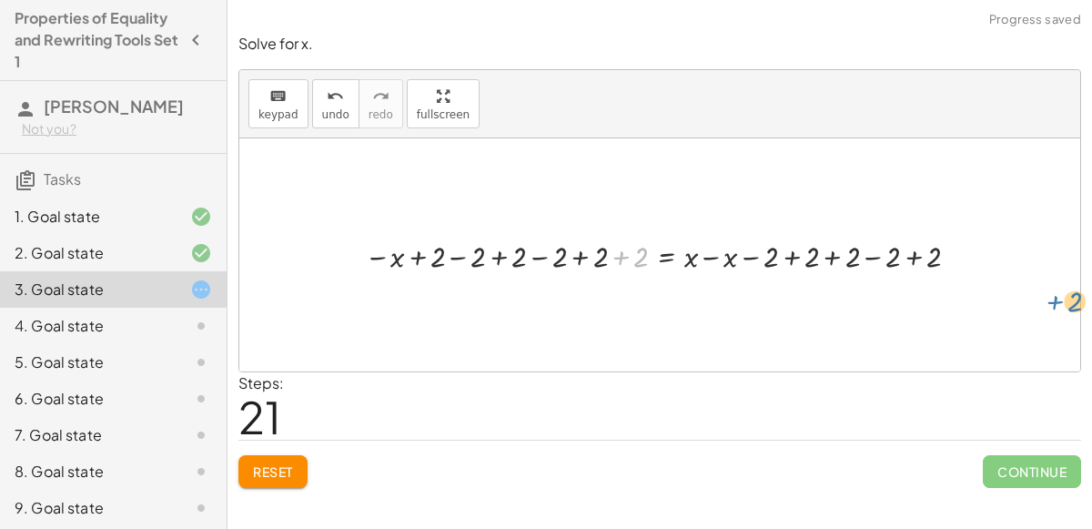
drag, startPoint x: 644, startPoint y: 257, endPoint x: 1090, endPoint y: 300, distance: 448.1
drag, startPoint x: 609, startPoint y: 253, endPoint x: 938, endPoint y: 250, distance: 329.5
click at [938, 250] on div at bounding box center [667, 255] width 622 height 41
drag, startPoint x: 861, startPoint y: 256, endPoint x: 958, endPoint y: 253, distance: 96.5
click at [958, 253] on div at bounding box center [668, 255] width 704 height 41
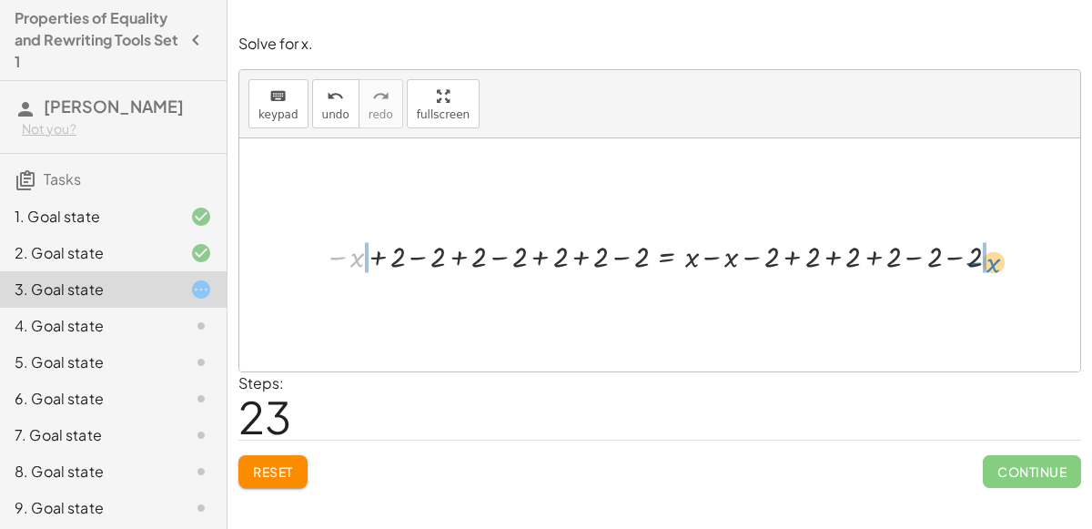
drag, startPoint x: 360, startPoint y: 258, endPoint x: 989, endPoint y: 262, distance: 629.0
click at [989, 262] on div at bounding box center [668, 255] width 704 height 41
drag, startPoint x: 629, startPoint y: 258, endPoint x: 762, endPoint y: 251, distance: 133.0
click at [595, 255] on div at bounding box center [708, 255] width 620 height 41
click at [583, 253] on div at bounding box center [708, 255] width 620 height 41
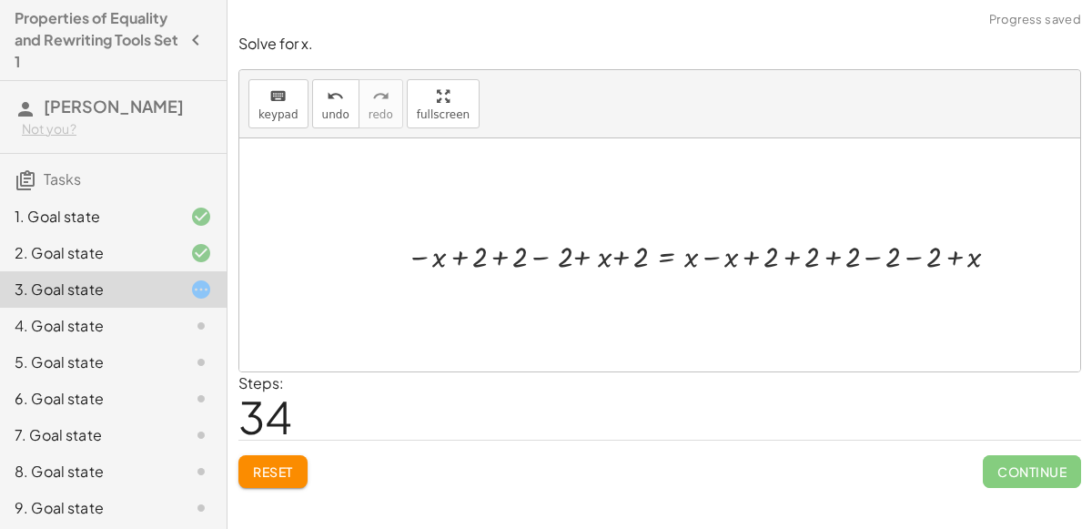
click at [619, 260] on div at bounding box center [708, 255] width 620 height 41
drag, startPoint x: 603, startPoint y: 259, endPoint x: 419, endPoint y: 267, distance: 184.9
click at [419, 267] on div at bounding box center [708, 255] width 620 height 41
click at [453, 258] on div at bounding box center [722, 255] width 599 height 41
click at [532, 257] on div at bounding box center [762, 255] width 520 height 41
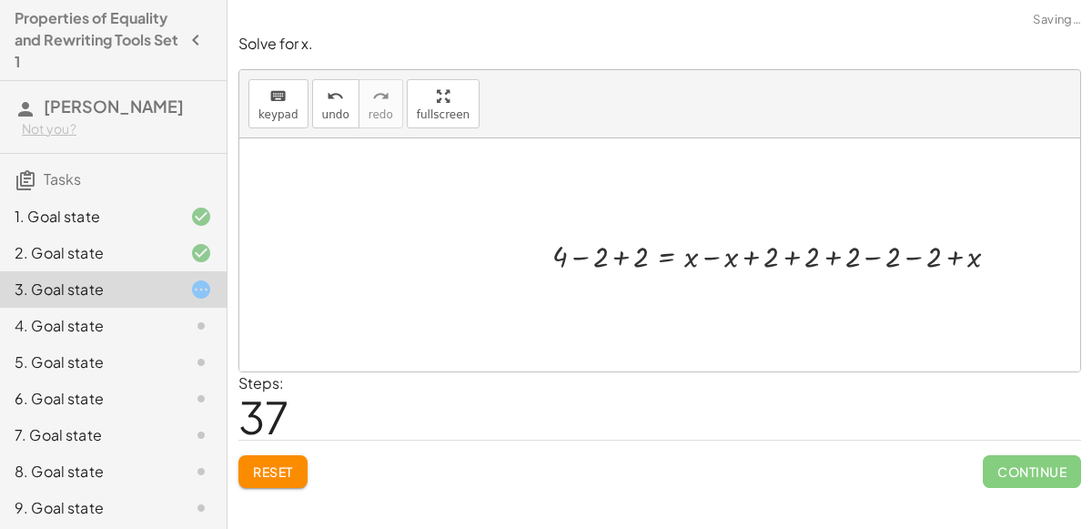
click at [623, 256] on div at bounding box center [782, 255] width 479 height 41
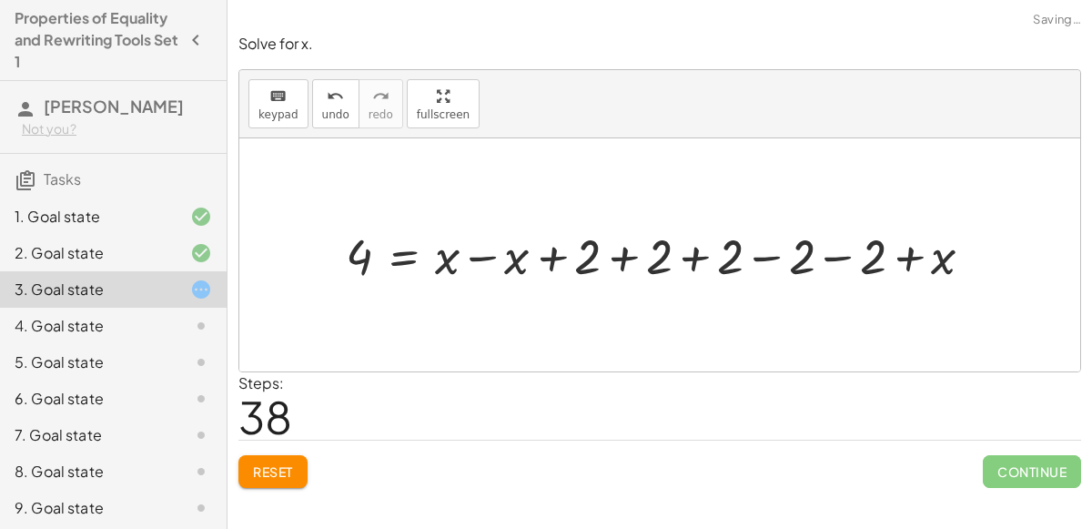
click at [496, 262] on div at bounding box center [667, 254] width 661 height 65
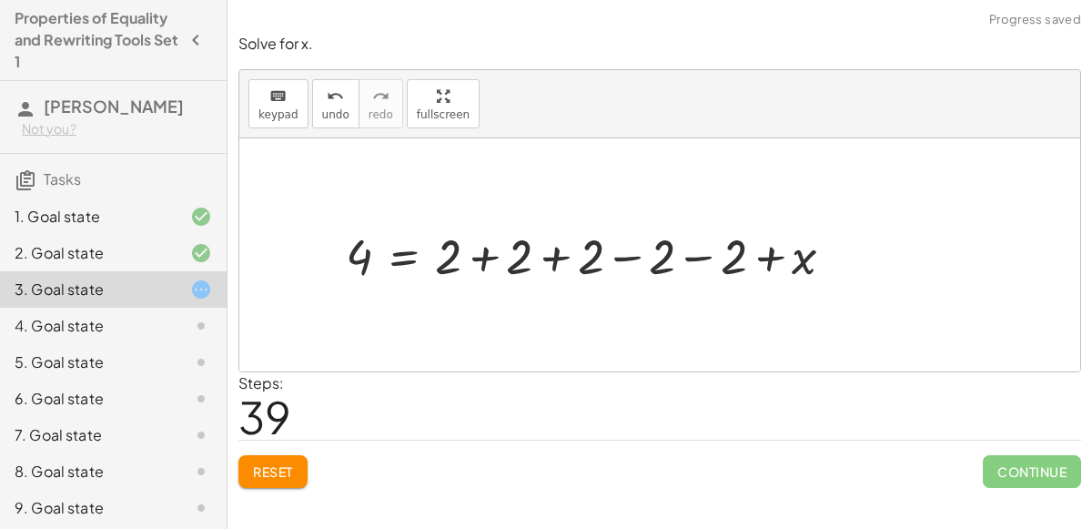
click at [491, 253] on div at bounding box center [597, 254] width 521 height 65
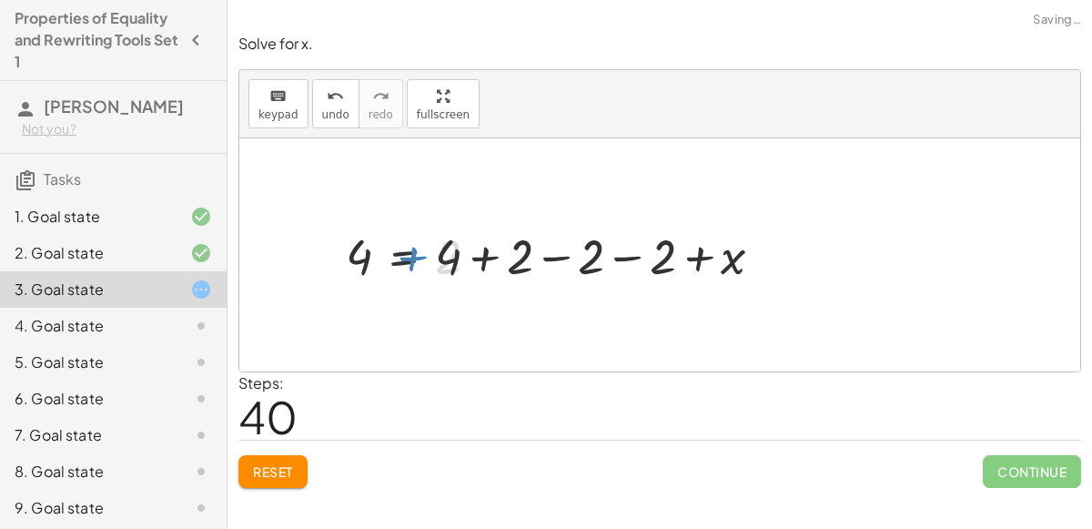
click at [491, 254] on div at bounding box center [562, 254] width 450 height 65
click at [491, 254] on div at bounding box center [526, 254] width 379 height 65
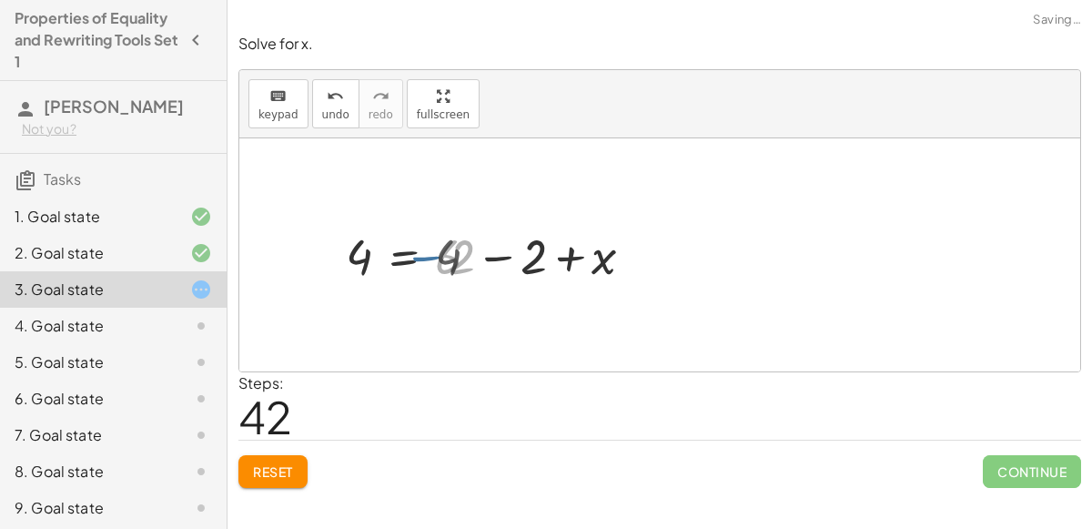
click at [499, 257] on div at bounding box center [490, 254] width 307 height 65
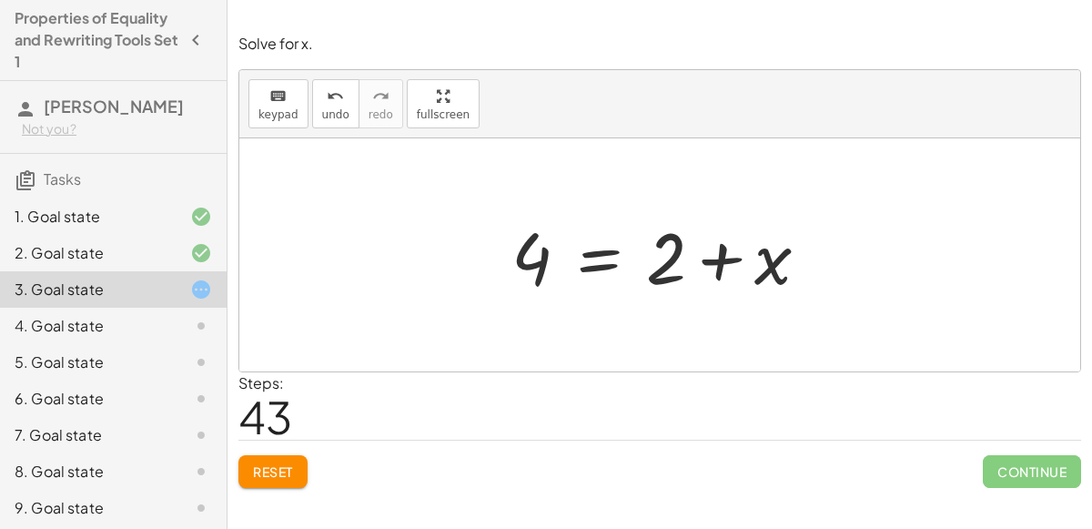
click at [728, 267] on div at bounding box center [667, 255] width 330 height 94
drag, startPoint x: 768, startPoint y: 267, endPoint x: 635, endPoint y: 255, distance: 133.4
click at [635, 255] on div at bounding box center [667, 255] width 330 height 94
click at [703, 268] on div at bounding box center [667, 255] width 330 height 94
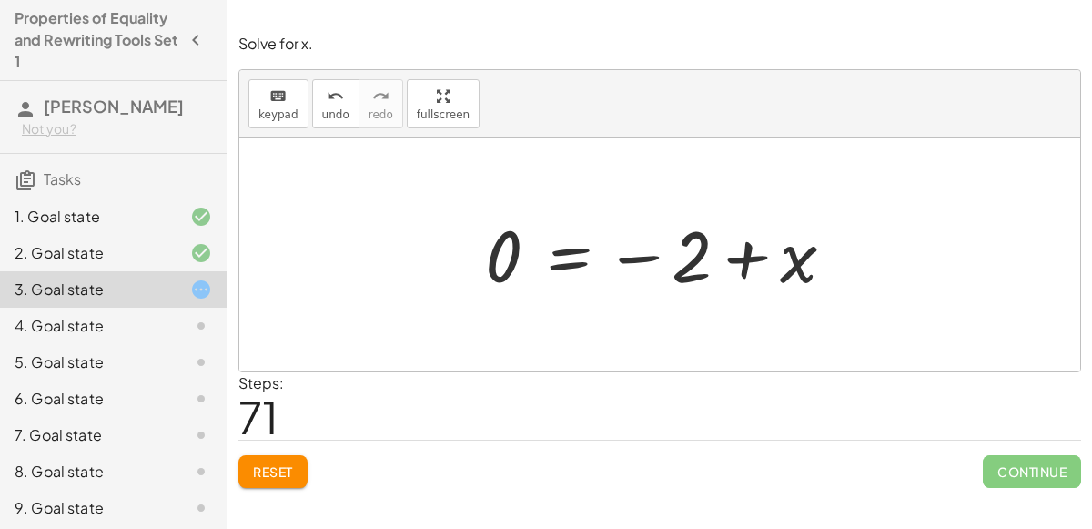
click at [5, 221] on div "1. Goal state" at bounding box center [113, 216] width 227 height 36
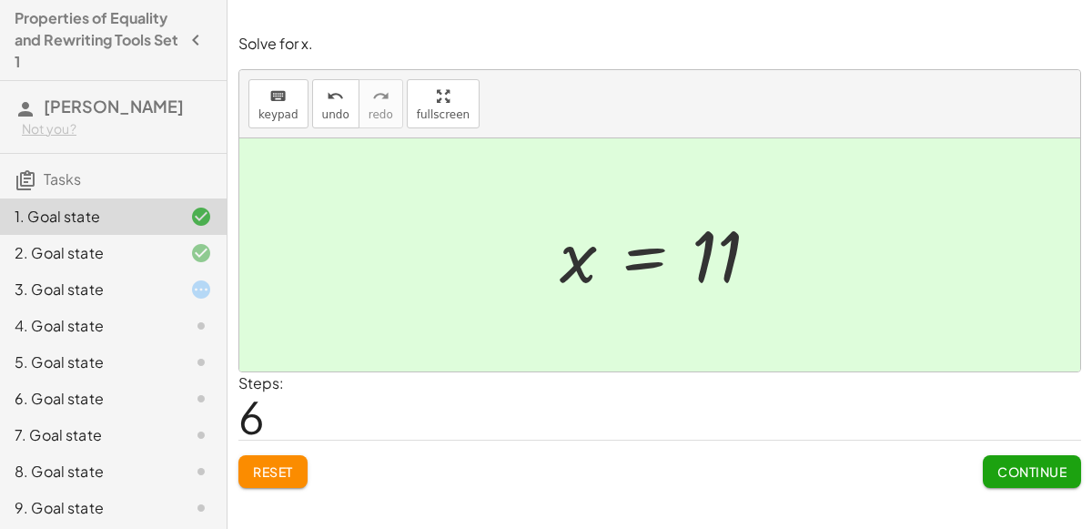
click at [166, 291] on div at bounding box center [186, 290] width 51 height 22
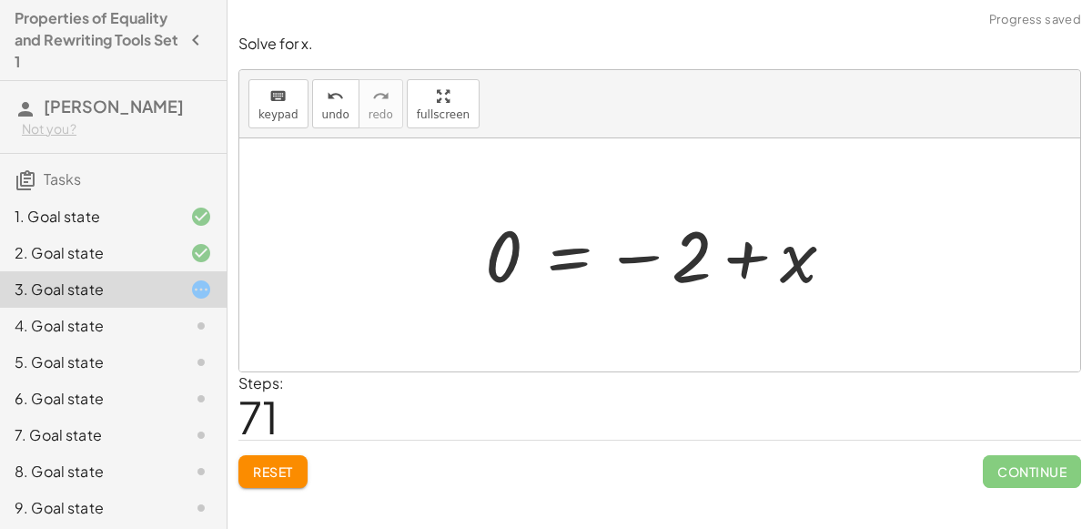
click at [81, 224] on div "1. Goal state" at bounding box center [88, 217] width 147 height 22
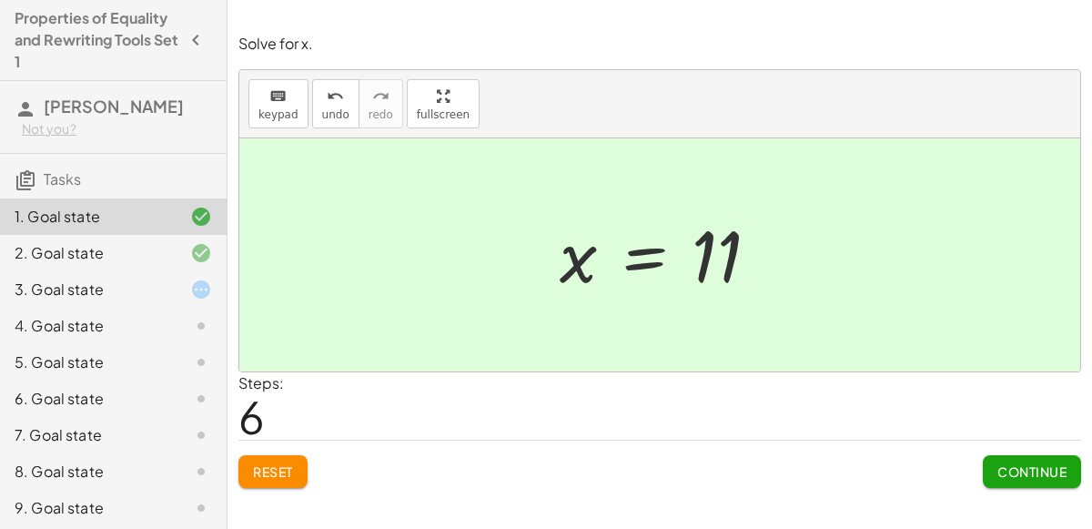
click at [60, 300] on div "3. Goal state" at bounding box center [113, 289] width 227 height 36
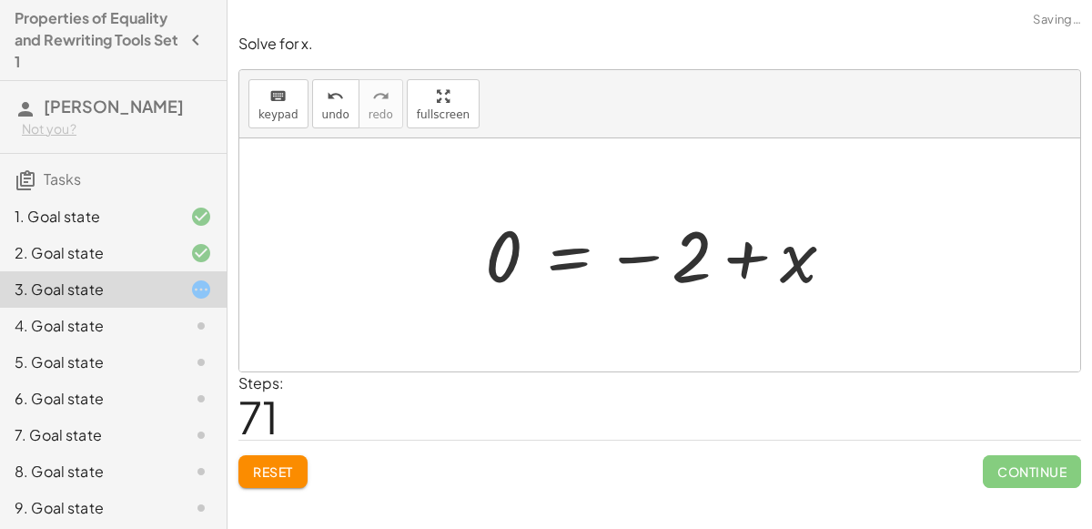
click at [74, 297] on div "3. Goal state" at bounding box center [88, 290] width 147 height 22
click at [1091, 137] on div "Solve for x. keyboard keypad undo undo redo redo fullscreen 120 = + · 40 · x + …" at bounding box center [660, 261] width 865 height 476
click at [287, 463] on span "Reset" at bounding box center [273, 471] width 40 height 16
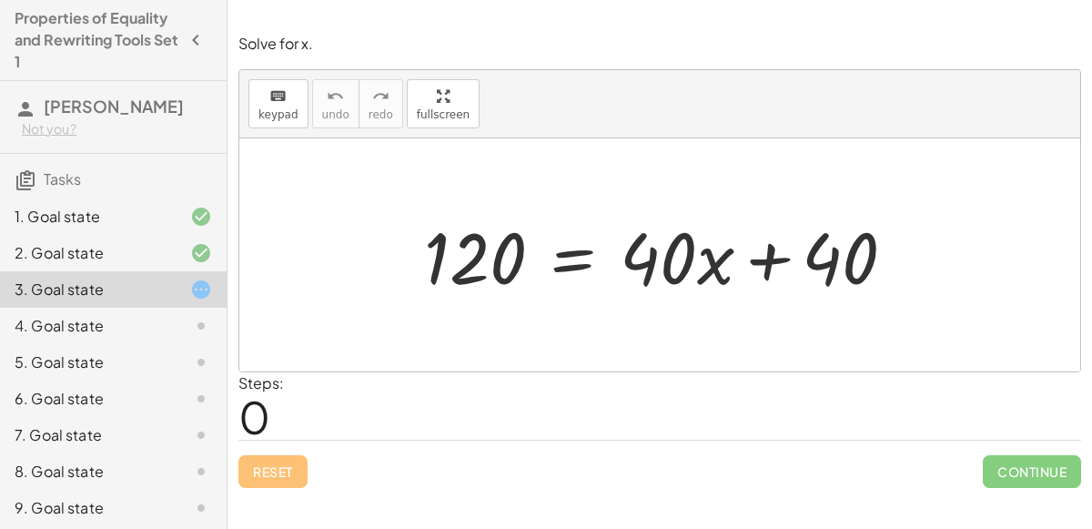
click at [559, 243] on div at bounding box center [667, 255] width 504 height 94
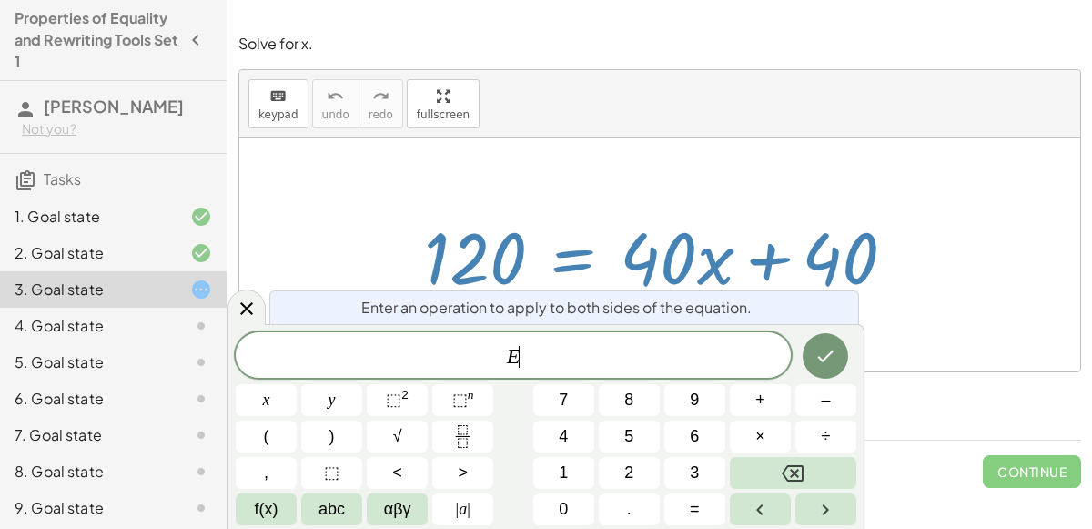
click at [766, 235] on div at bounding box center [667, 255] width 504 height 94
click at [819, 243] on div at bounding box center [667, 255] width 504 height 94
click at [835, 345] on icon "Done" at bounding box center [826, 356] width 22 height 22
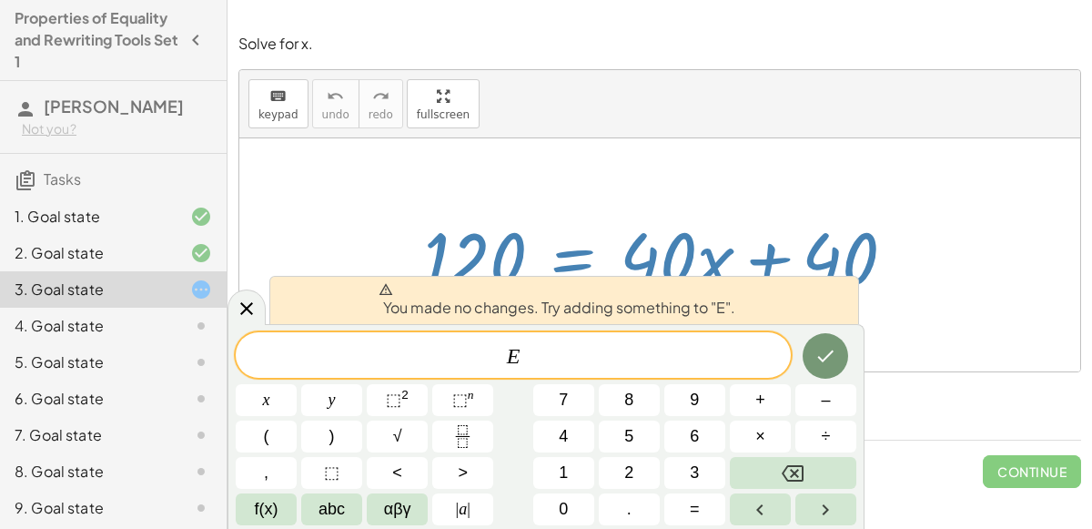
click at [909, 350] on div at bounding box center [659, 254] width 841 height 233
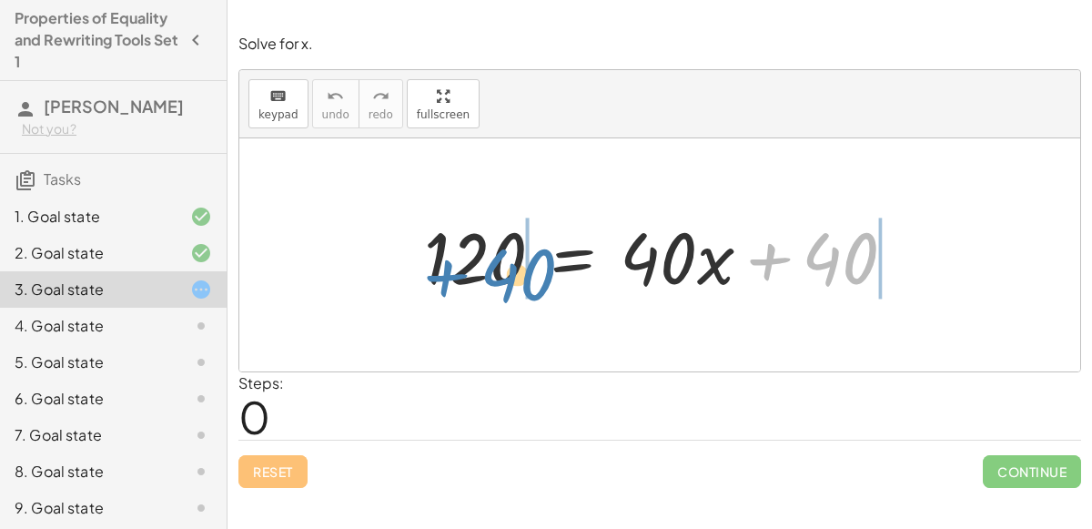
drag, startPoint x: 836, startPoint y: 270, endPoint x: 518, endPoint y: 285, distance: 318.0
click at [518, 285] on div at bounding box center [667, 255] width 504 height 94
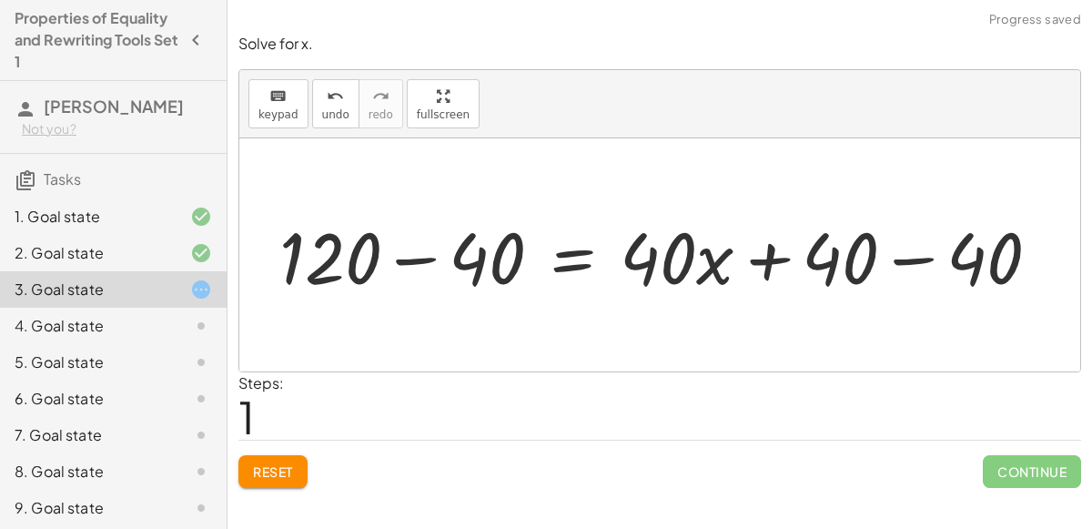
click at [419, 254] on div at bounding box center [667, 255] width 794 height 94
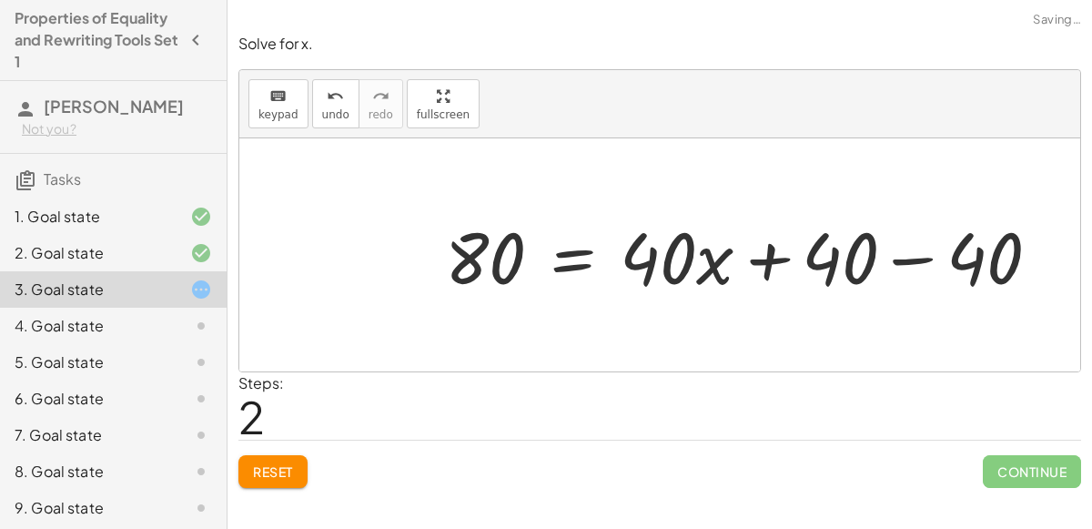
click at [911, 260] on div at bounding box center [750, 255] width 628 height 94
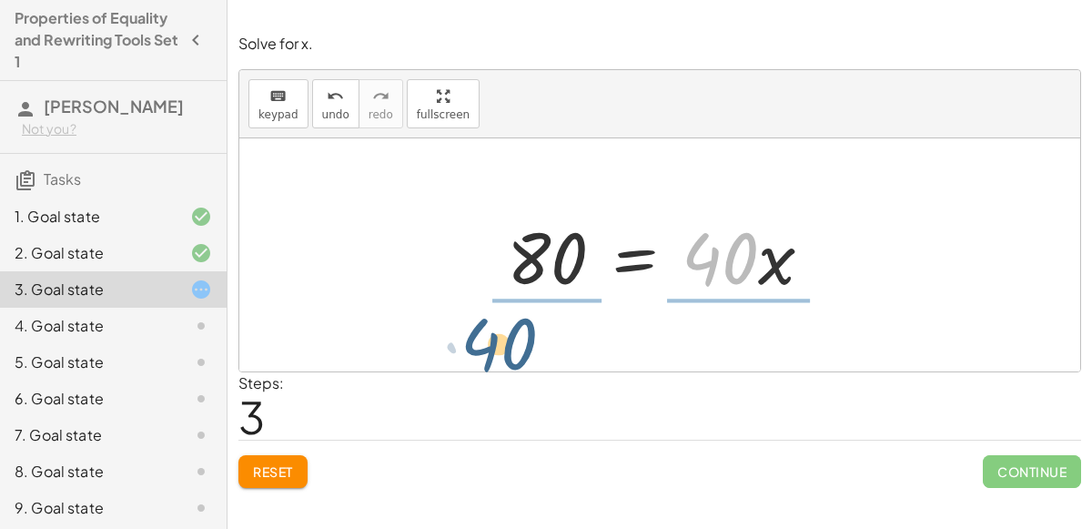
drag, startPoint x: 729, startPoint y: 262, endPoint x: 510, endPoint y: 347, distance: 235.1
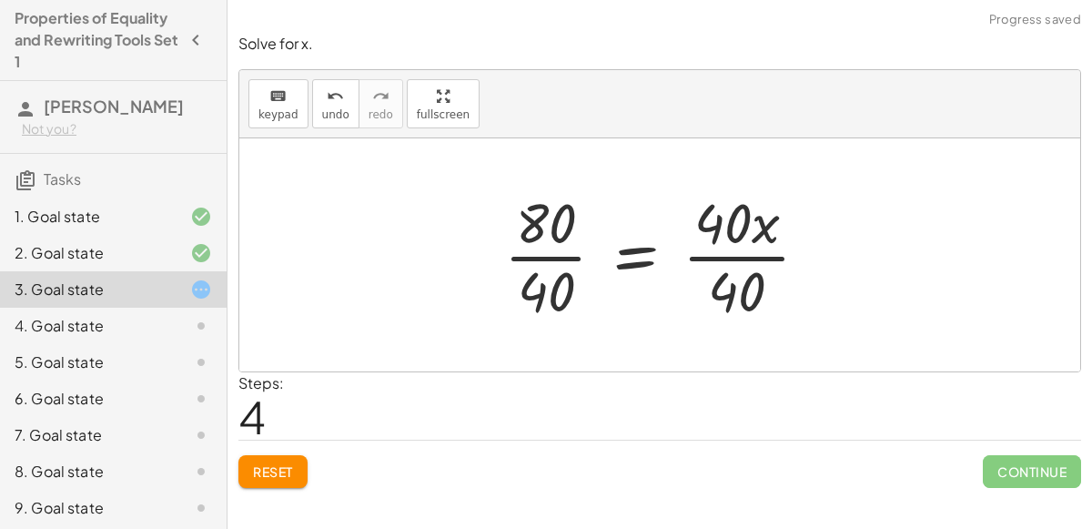
click at [549, 255] on div at bounding box center [664, 255] width 338 height 140
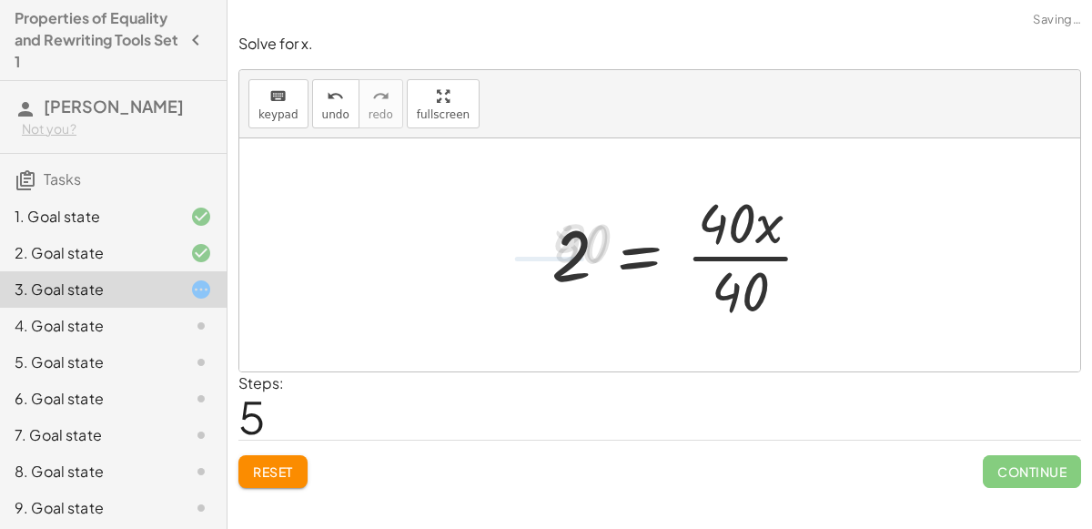
click at [721, 260] on div at bounding box center [689, 255] width 294 height 140
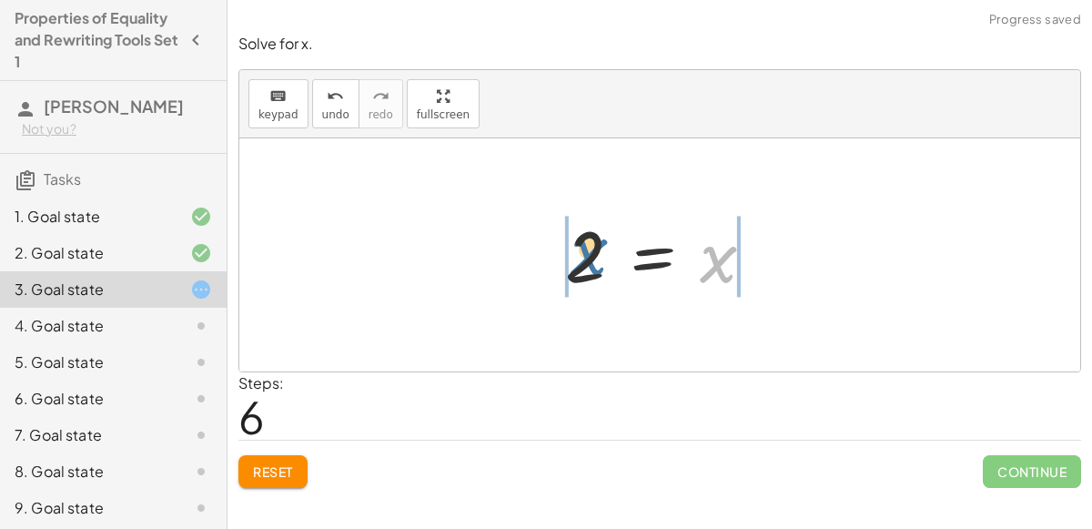
drag, startPoint x: 722, startPoint y: 259, endPoint x: 581, endPoint y: 255, distance: 141.2
click at [581, 255] on div at bounding box center [667, 255] width 222 height 90
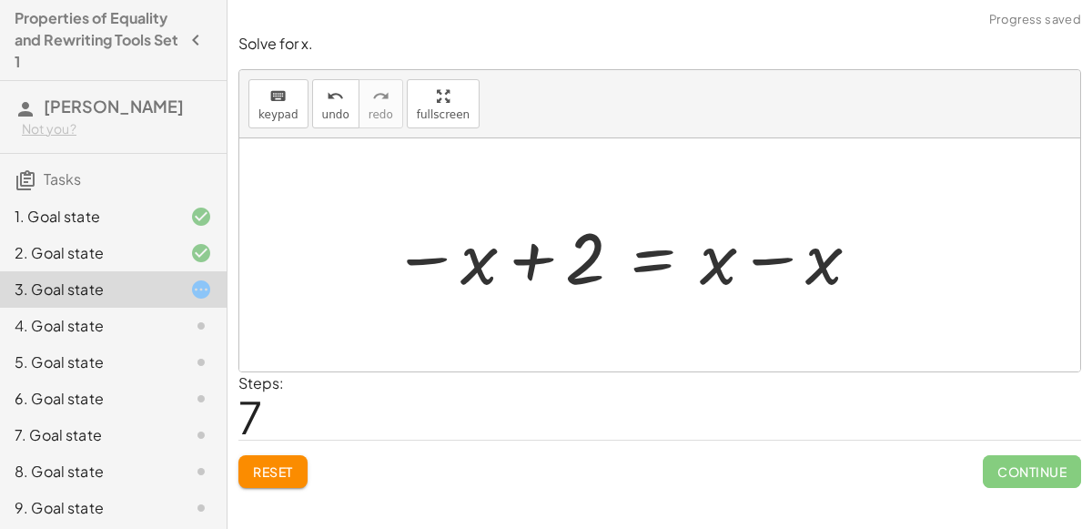
click at [784, 269] on div at bounding box center [627, 255] width 489 height 94
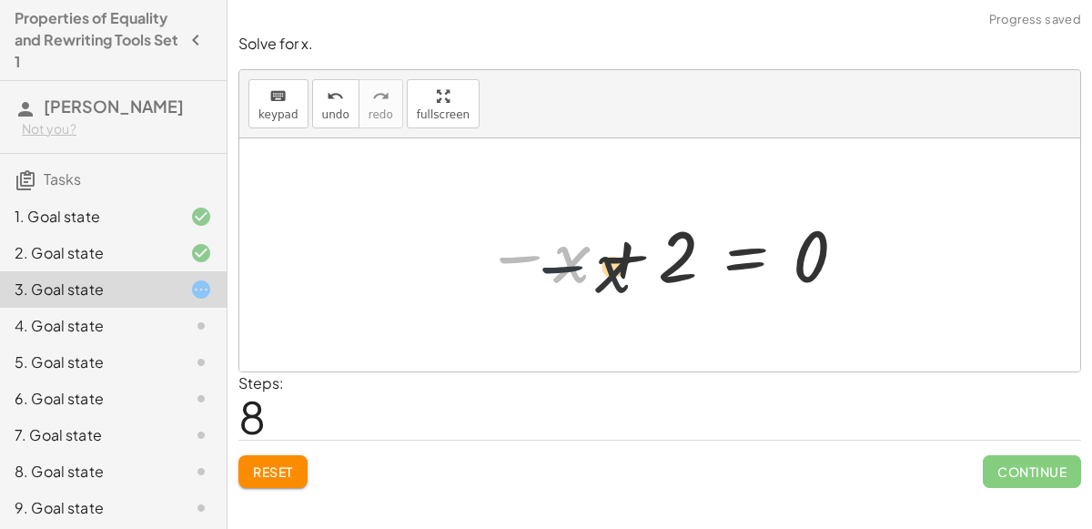
drag, startPoint x: 521, startPoint y: 252, endPoint x: 634, endPoint y: 256, distance: 112.9
click at [634, 256] on div at bounding box center [667, 255] width 382 height 90
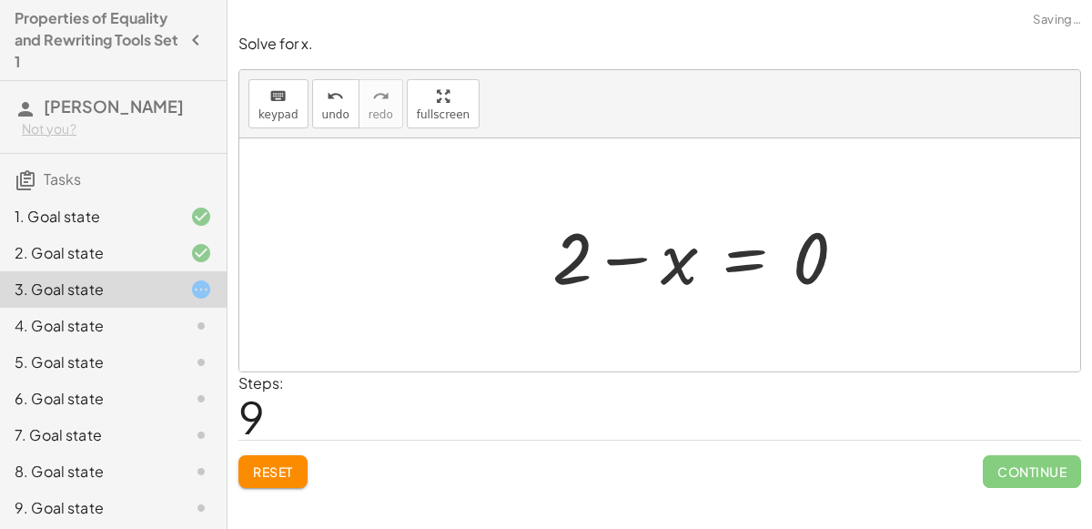
click at [627, 259] on div at bounding box center [706, 255] width 327 height 94
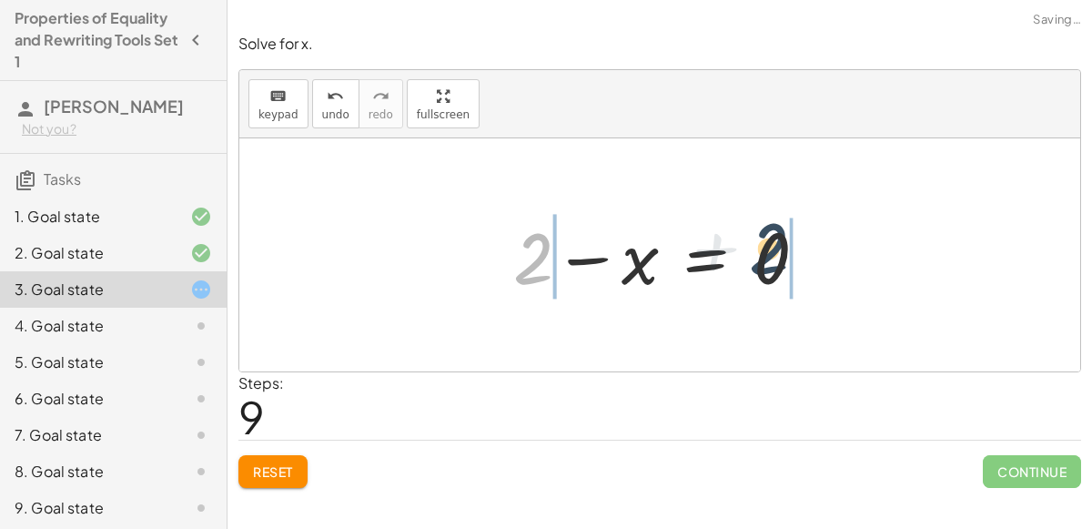
drag, startPoint x: 534, startPoint y: 253, endPoint x: 845, endPoint y: 250, distance: 310.4
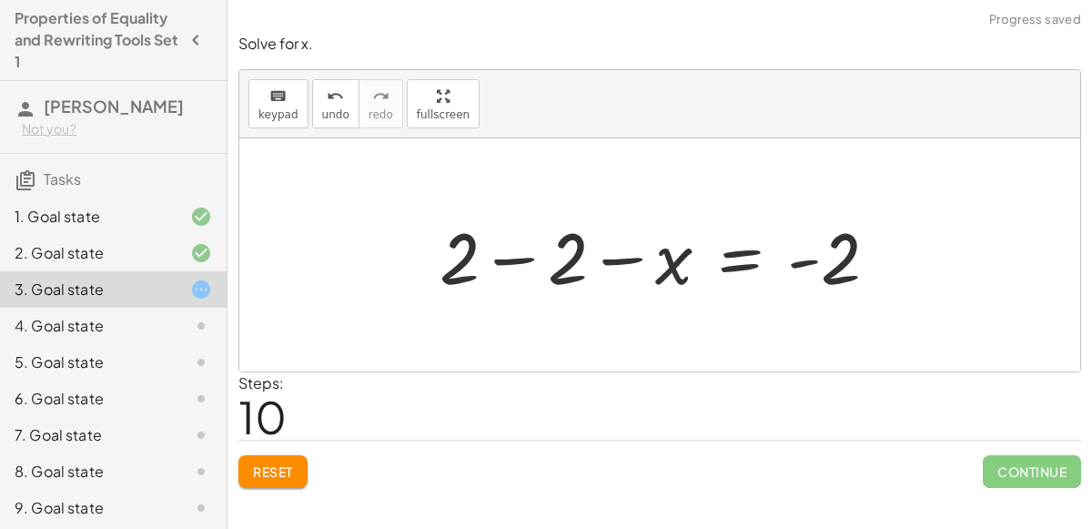
click at [767, 262] on div at bounding box center [666, 255] width 471 height 94
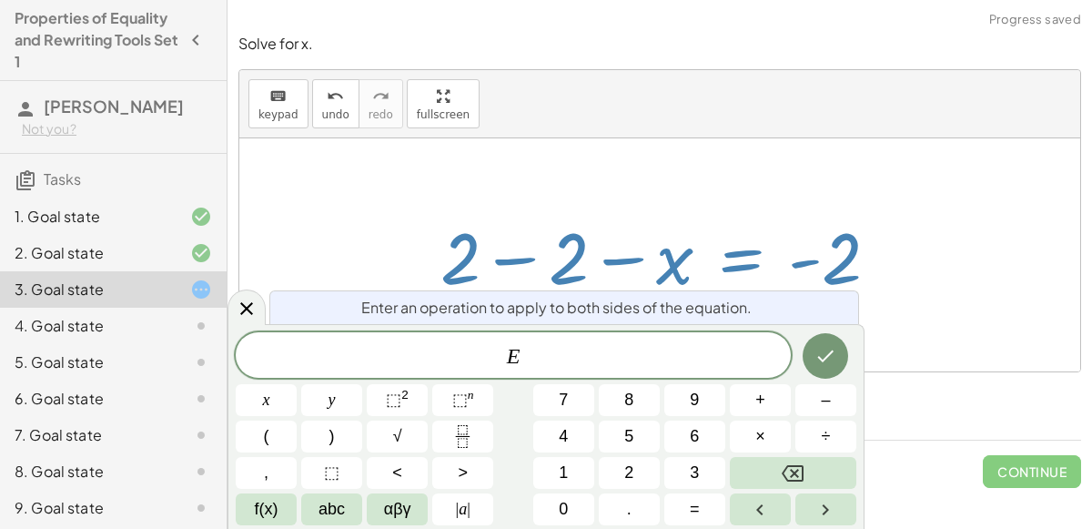
click at [601, 246] on div at bounding box center [666, 255] width 471 height 94
click at [566, 167] on div at bounding box center [659, 254] width 841 height 233
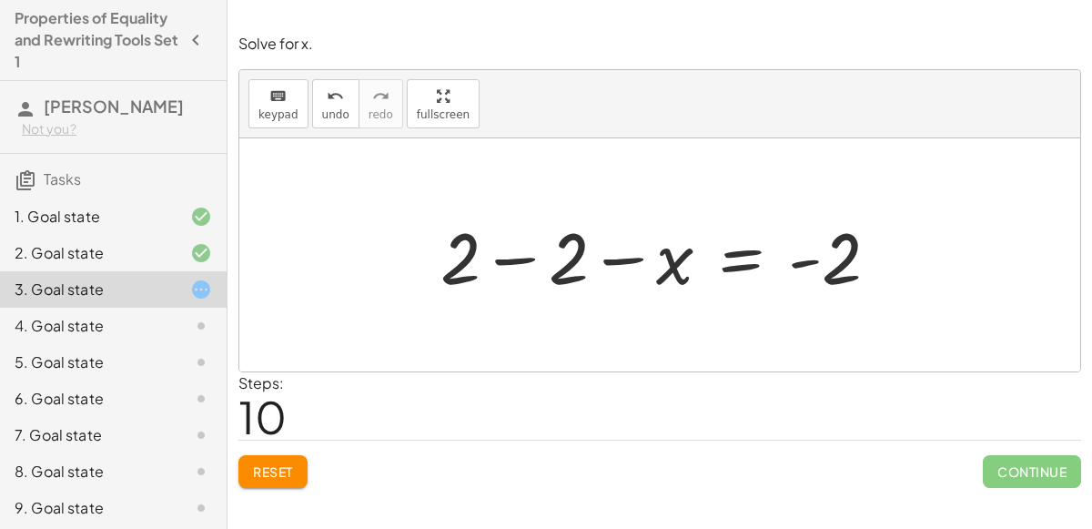
click at [504, 247] on div at bounding box center [666, 255] width 471 height 94
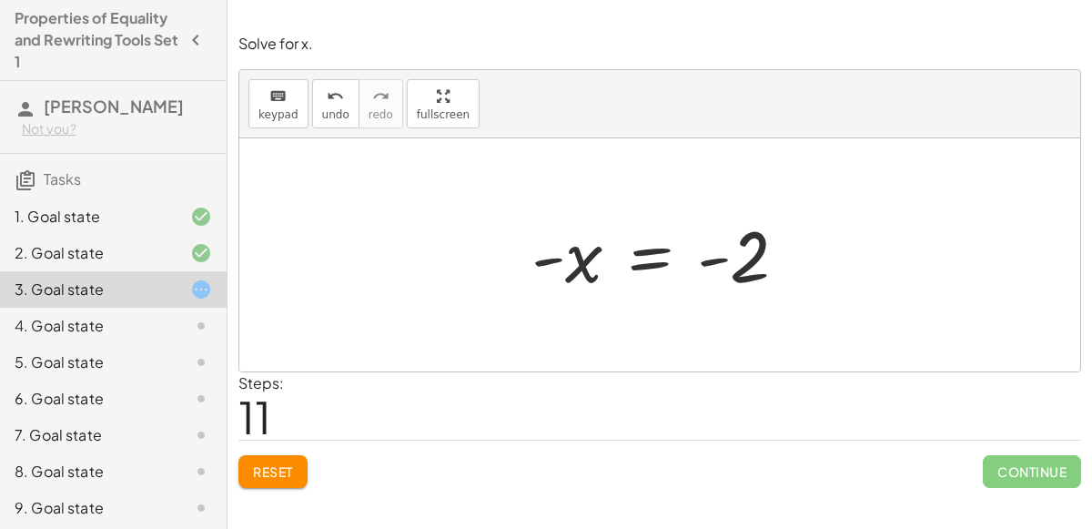
click at [572, 259] on div at bounding box center [666, 255] width 289 height 90
drag, startPoint x: 543, startPoint y: 258, endPoint x: 708, endPoint y: 280, distance: 166.2
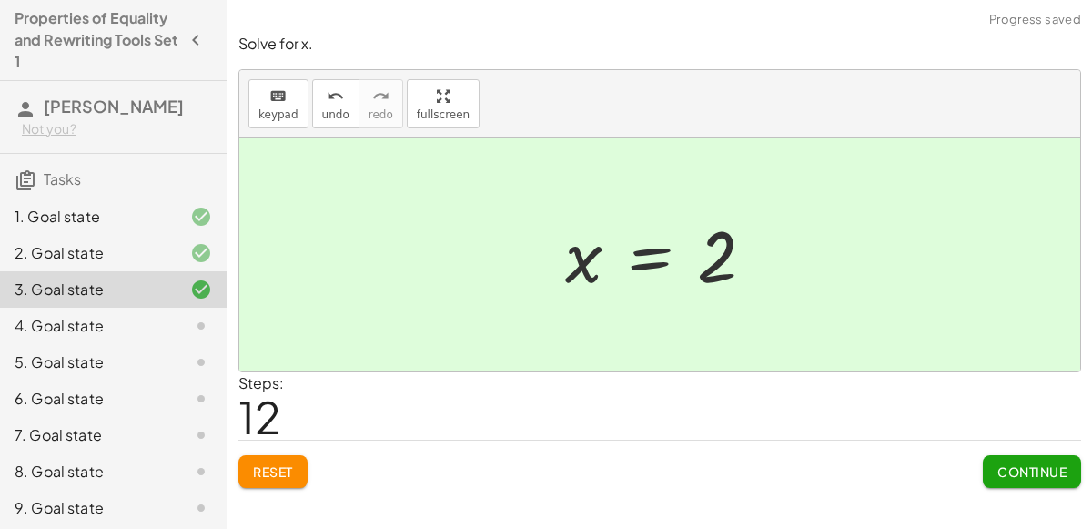
click at [693, 260] on div at bounding box center [667, 255] width 222 height 90
click at [174, 336] on div "4. Goal state" at bounding box center [113, 326] width 227 height 36
